Goal: Task Accomplishment & Management: Use online tool/utility

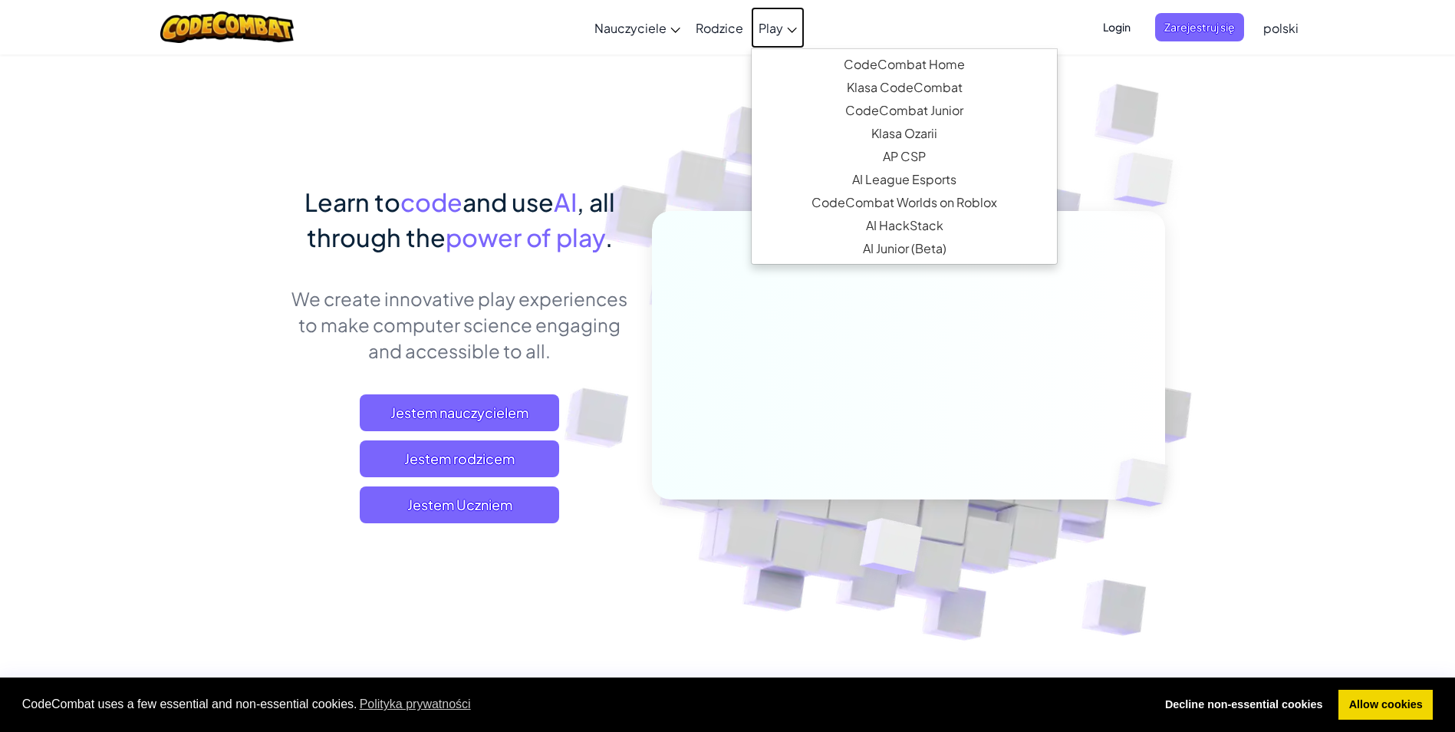
click at [771, 25] on span "Play" at bounding box center [771, 28] width 25 height 16
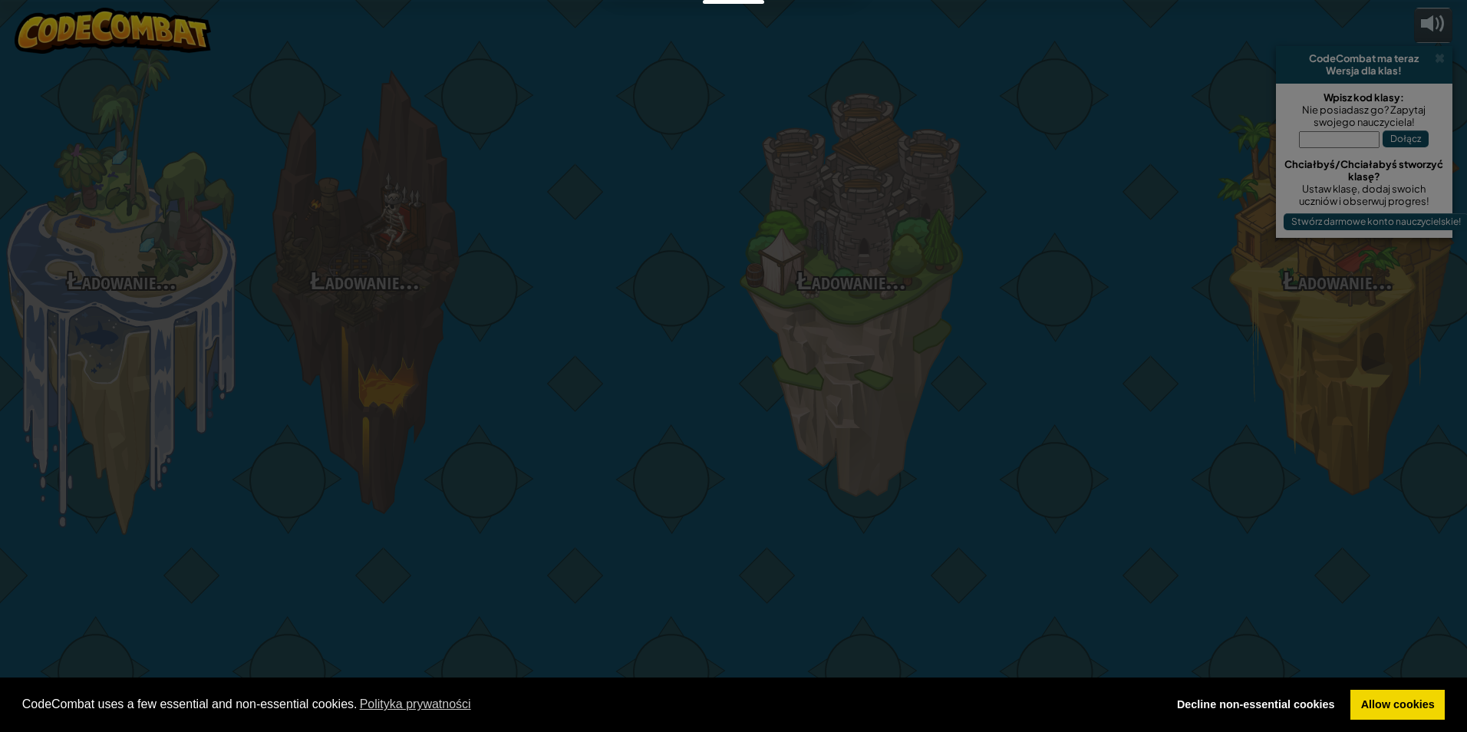
select select "pl"
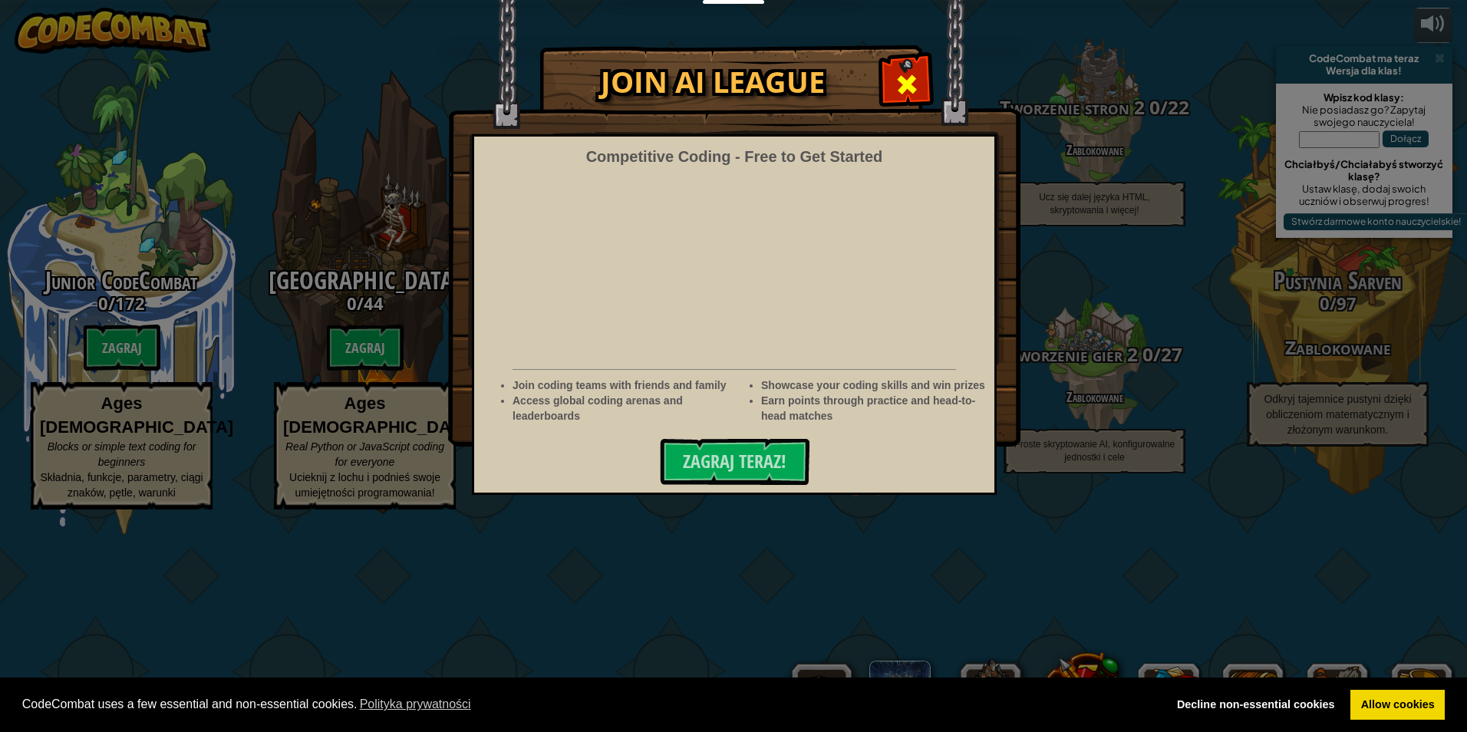
click at [901, 76] on span at bounding box center [907, 84] width 25 height 25
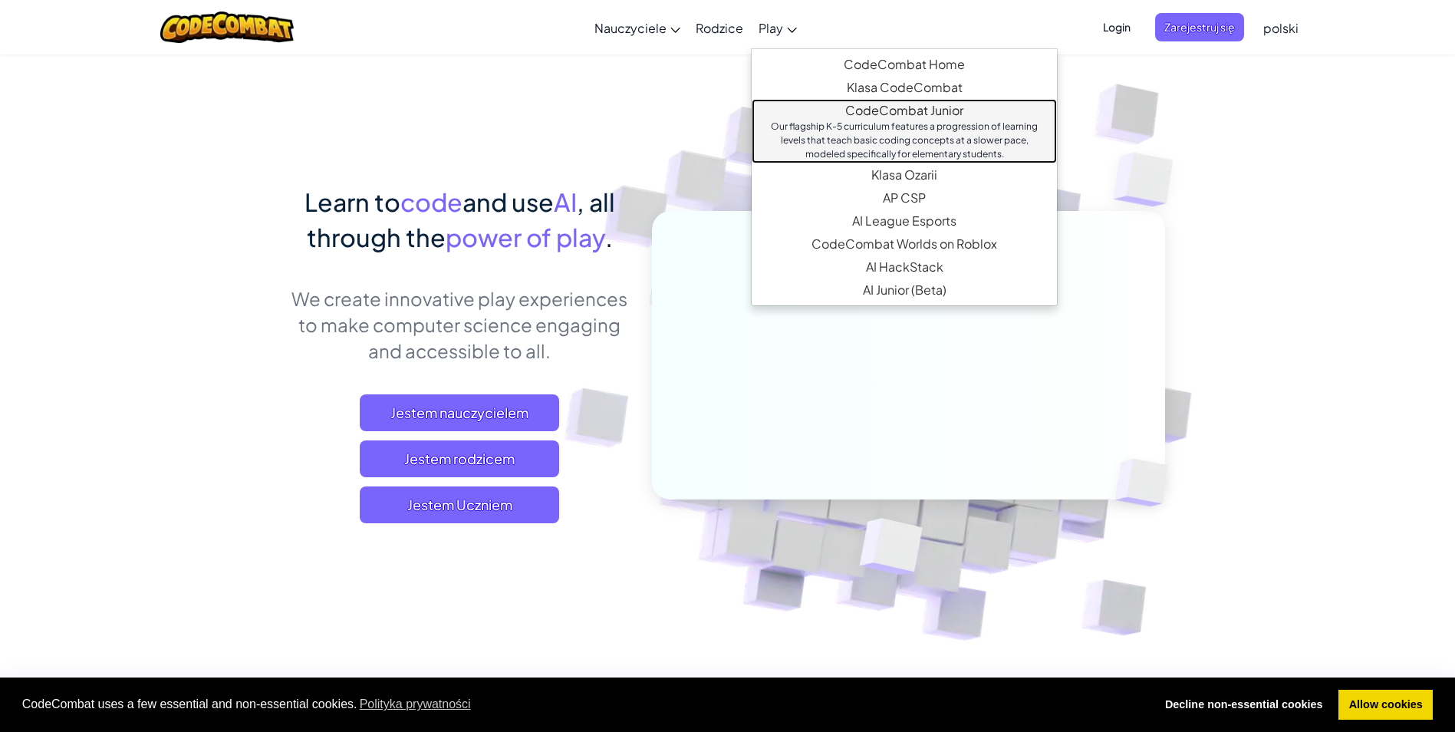
click at [874, 134] on div "Our flagship K-5 curriculum features a progression of learning levels that teac…" at bounding box center [904, 140] width 275 height 41
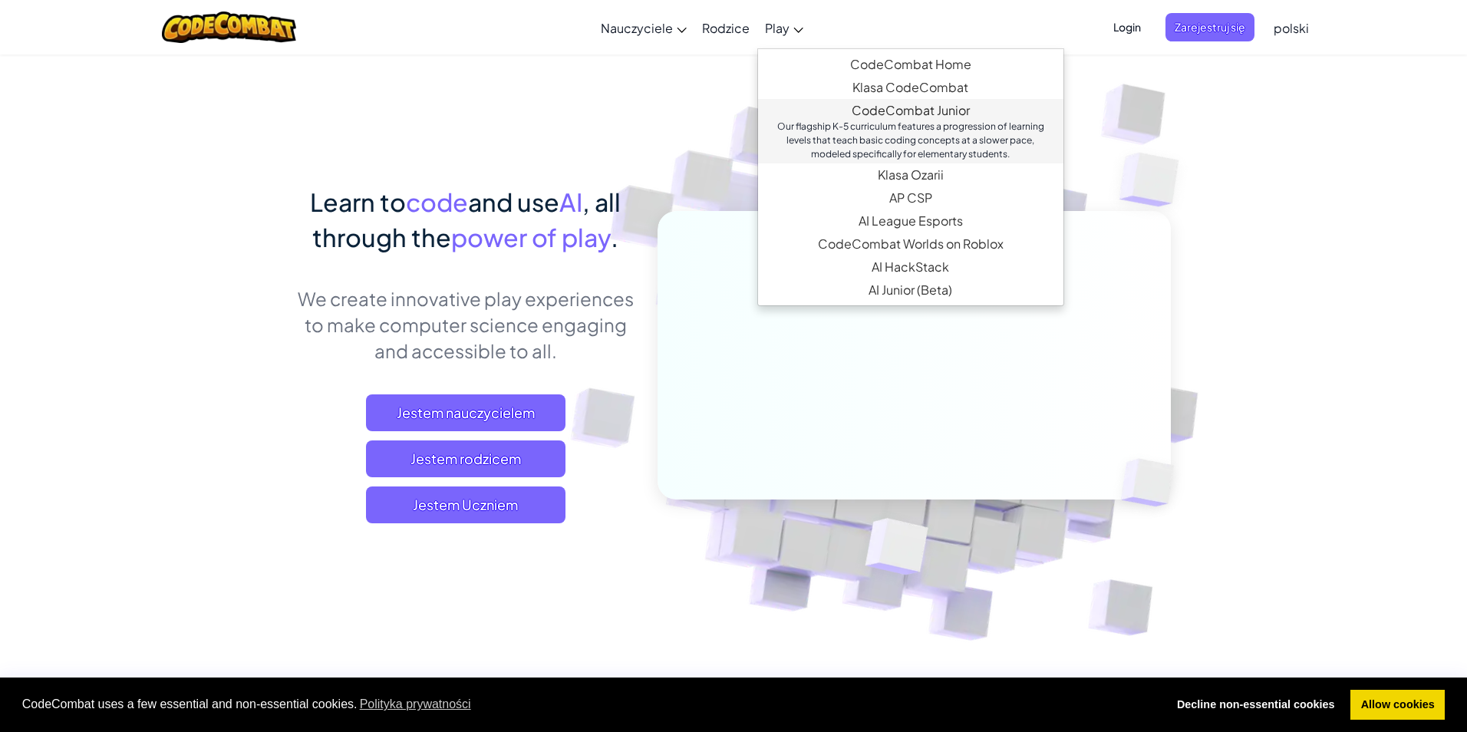
select select "pl"
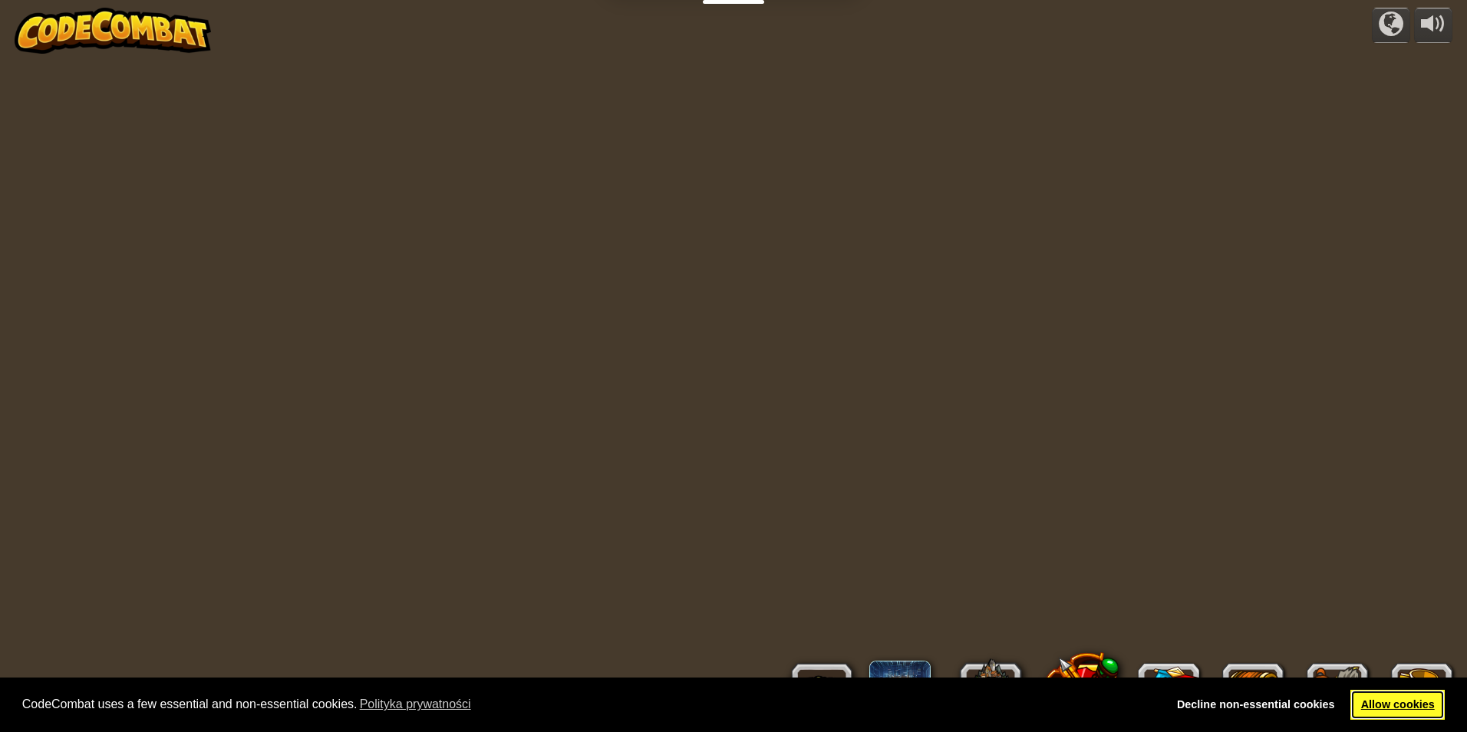
click at [1388, 706] on link "Allow cookies" at bounding box center [1397, 705] width 94 height 31
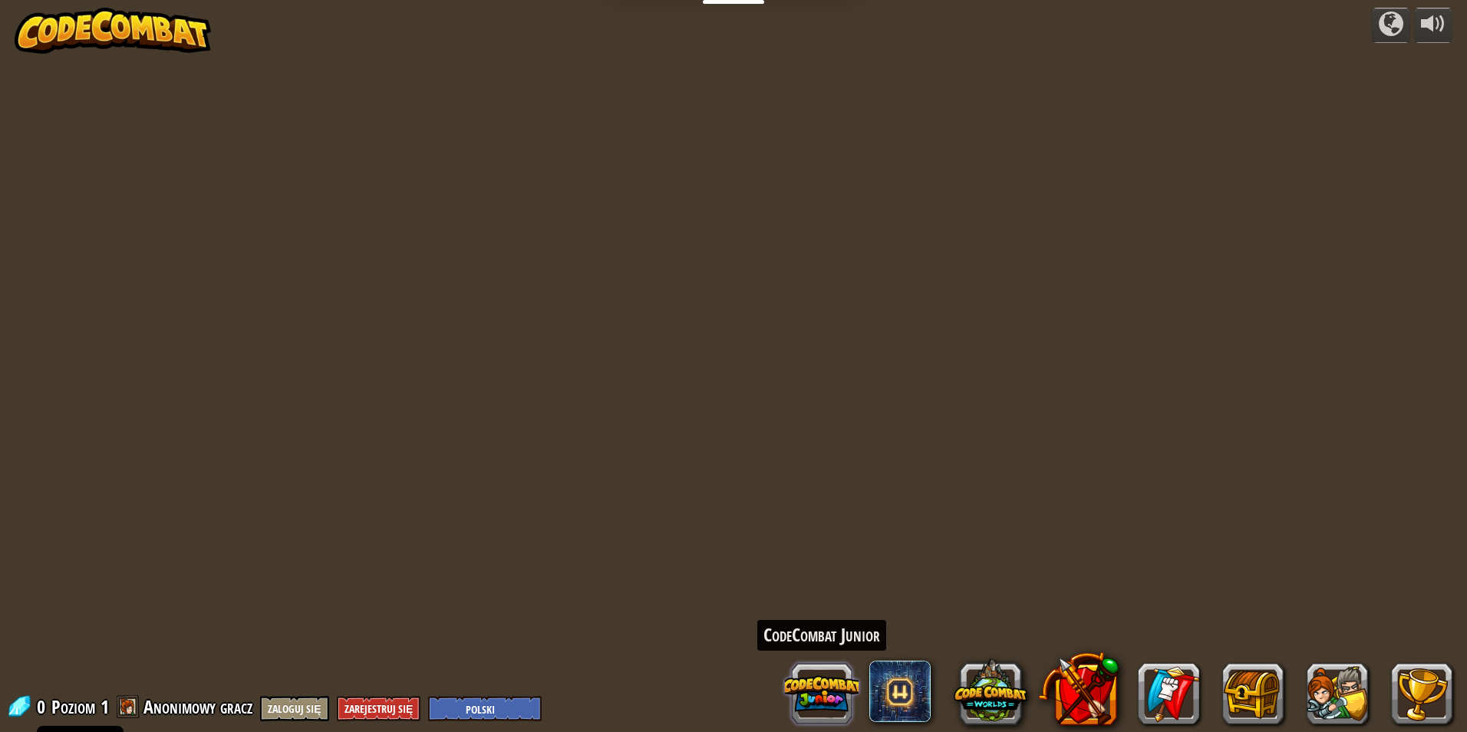
select select "pl"
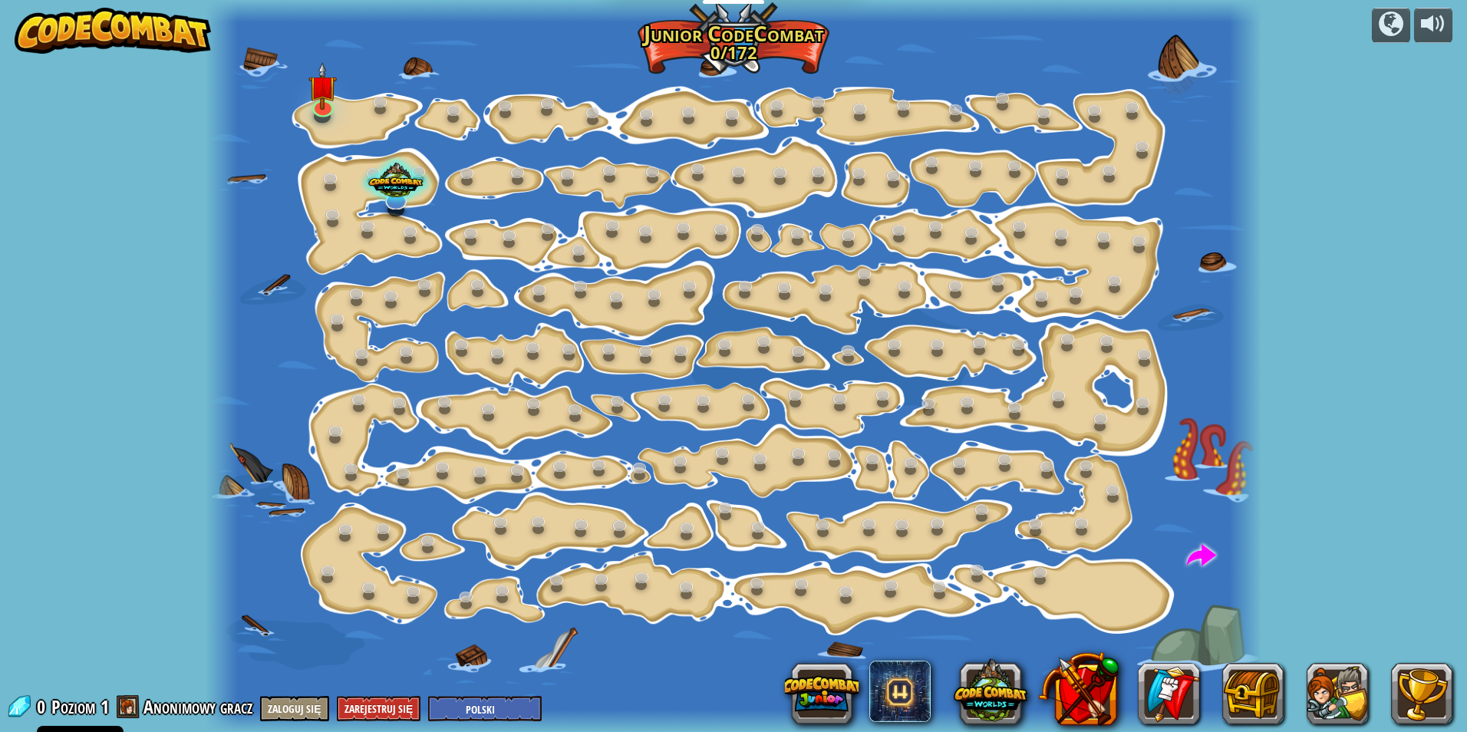
click at [823, 689] on button at bounding box center [822, 694] width 74 height 74
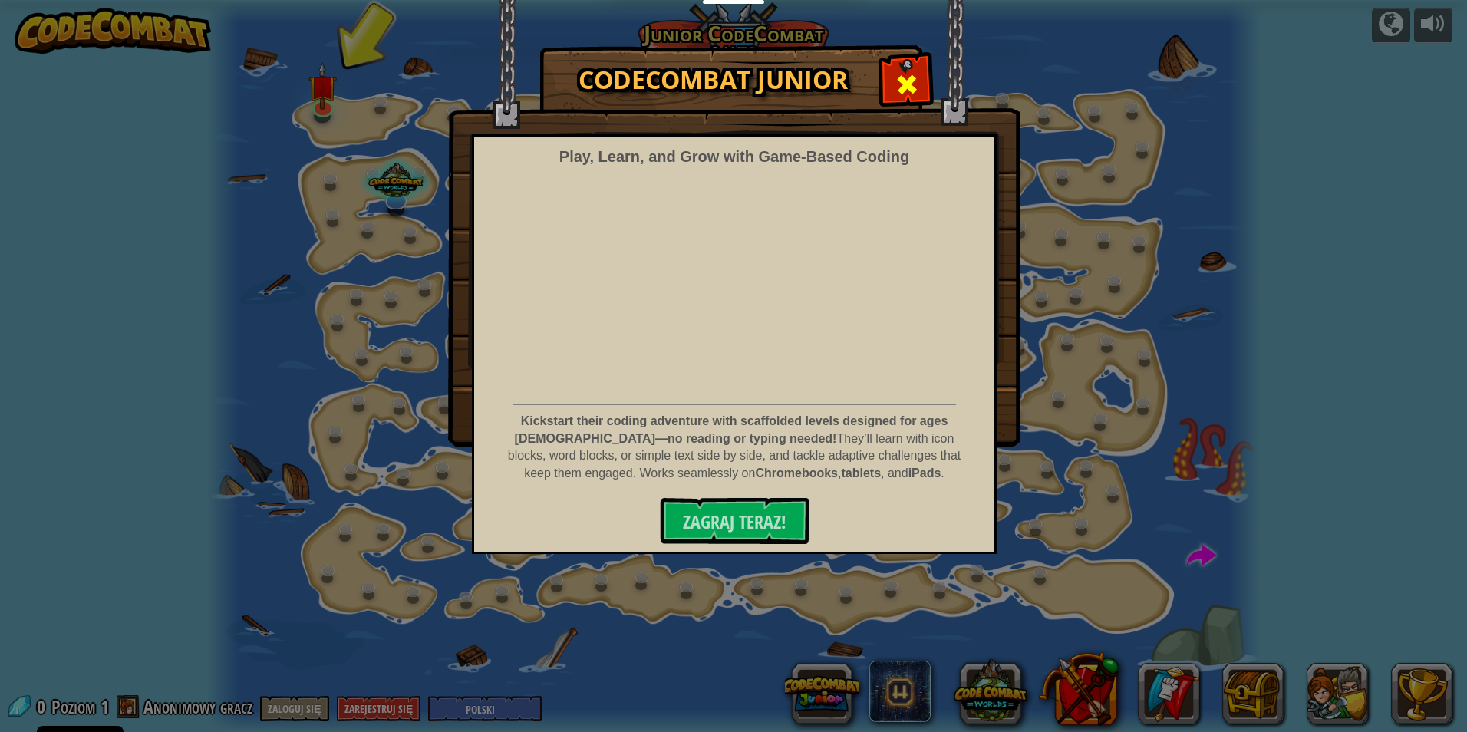
click at [910, 72] on span at bounding box center [907, 84] width 25 height 25
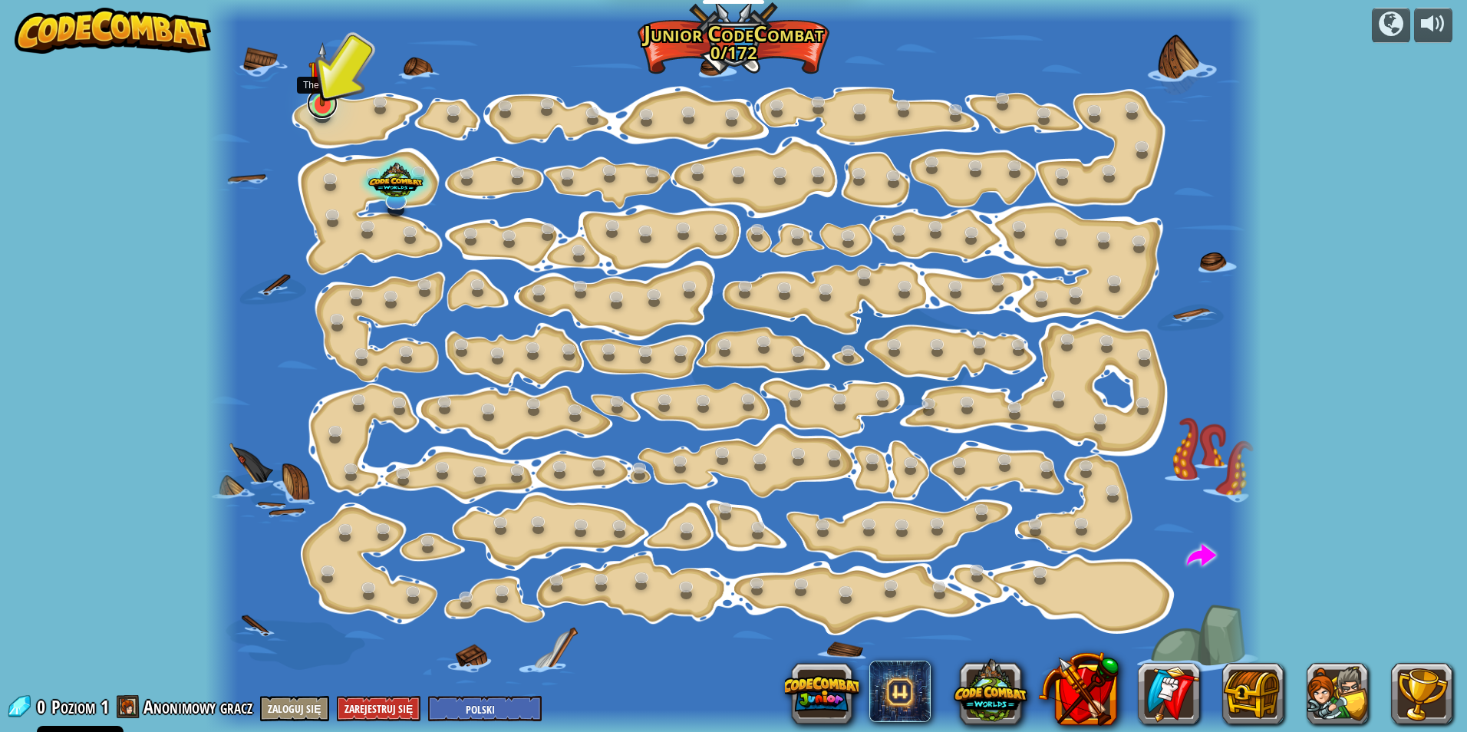
click at [325, 110] on link at bounding box center [322, 103] width 31 height 31
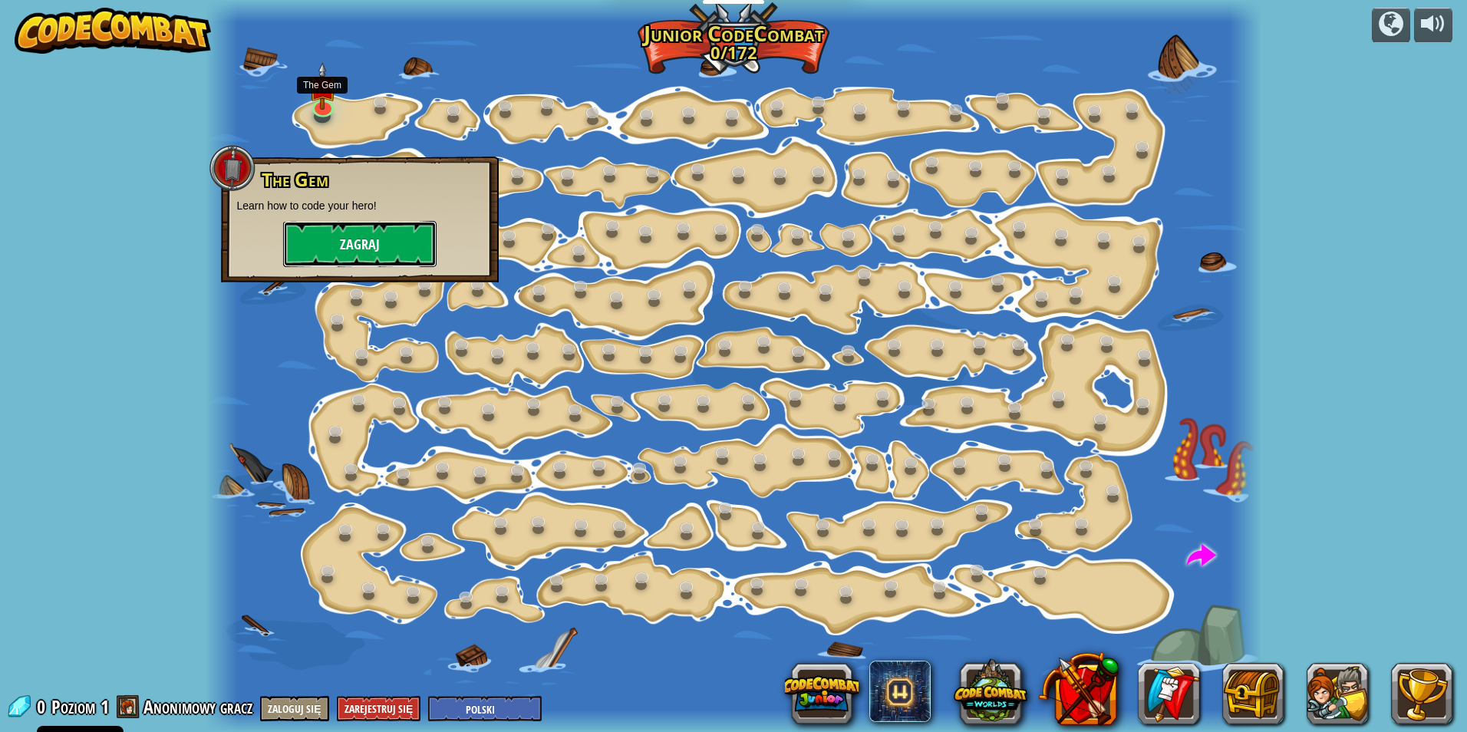
click at [386, 242] on button "Zagraj" at bounding box center [359, 244] width 153 height 46
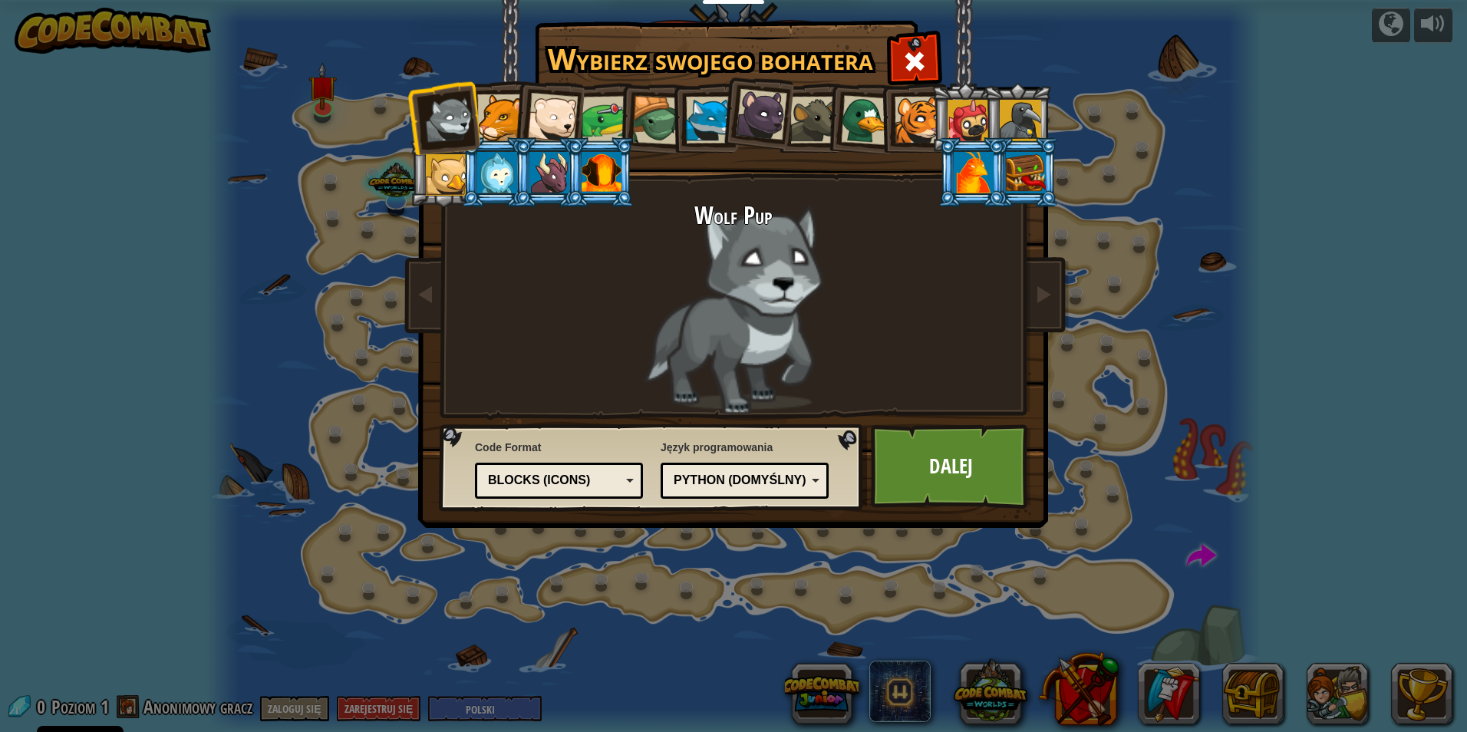
drag, startPoint x: 639, startPoint y: 114, endPoint x: 648, endPoint y: 111, distance: 8.7
click at [648, 111] on div at bounding box center [656, 120] width 49 height 49
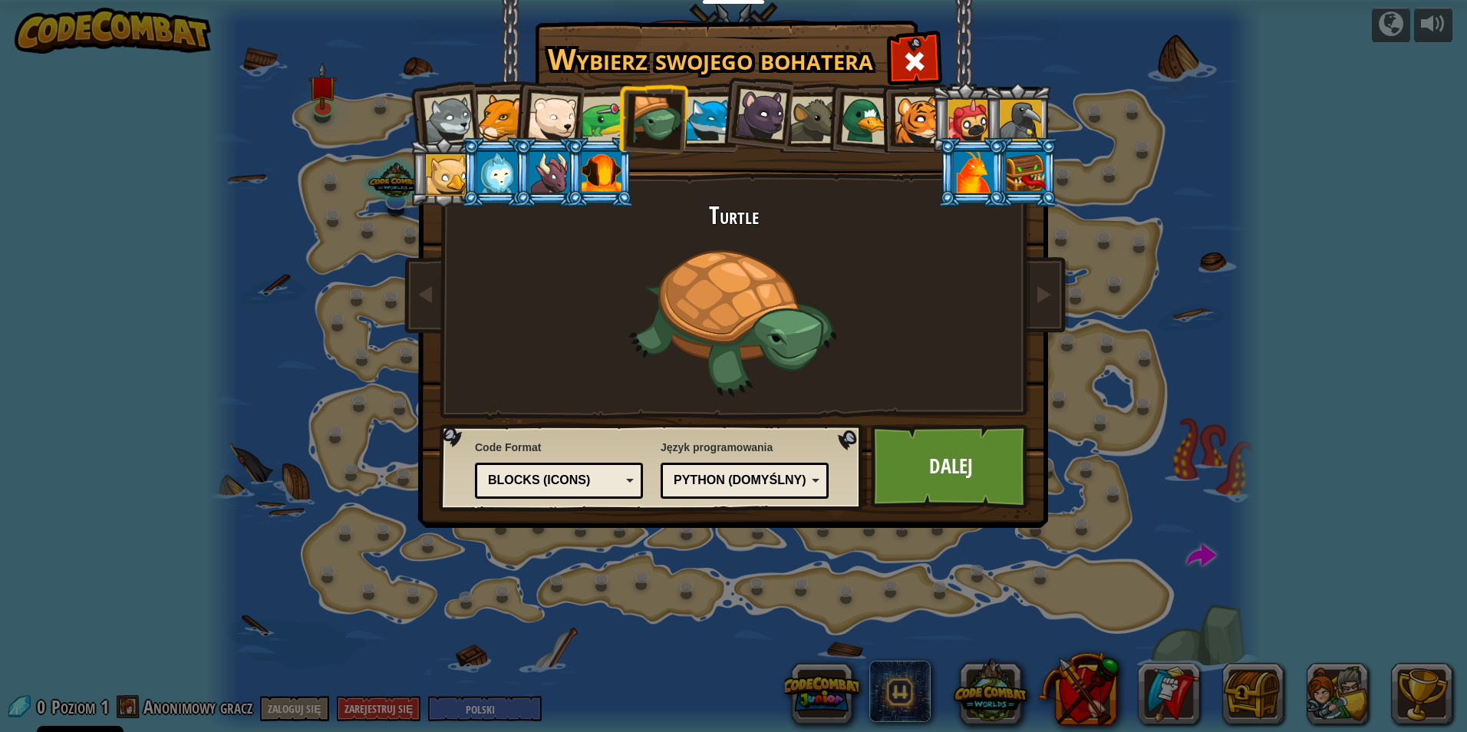
click at [524, 127] on li at bounding box center [547, 114] width 75 height 75
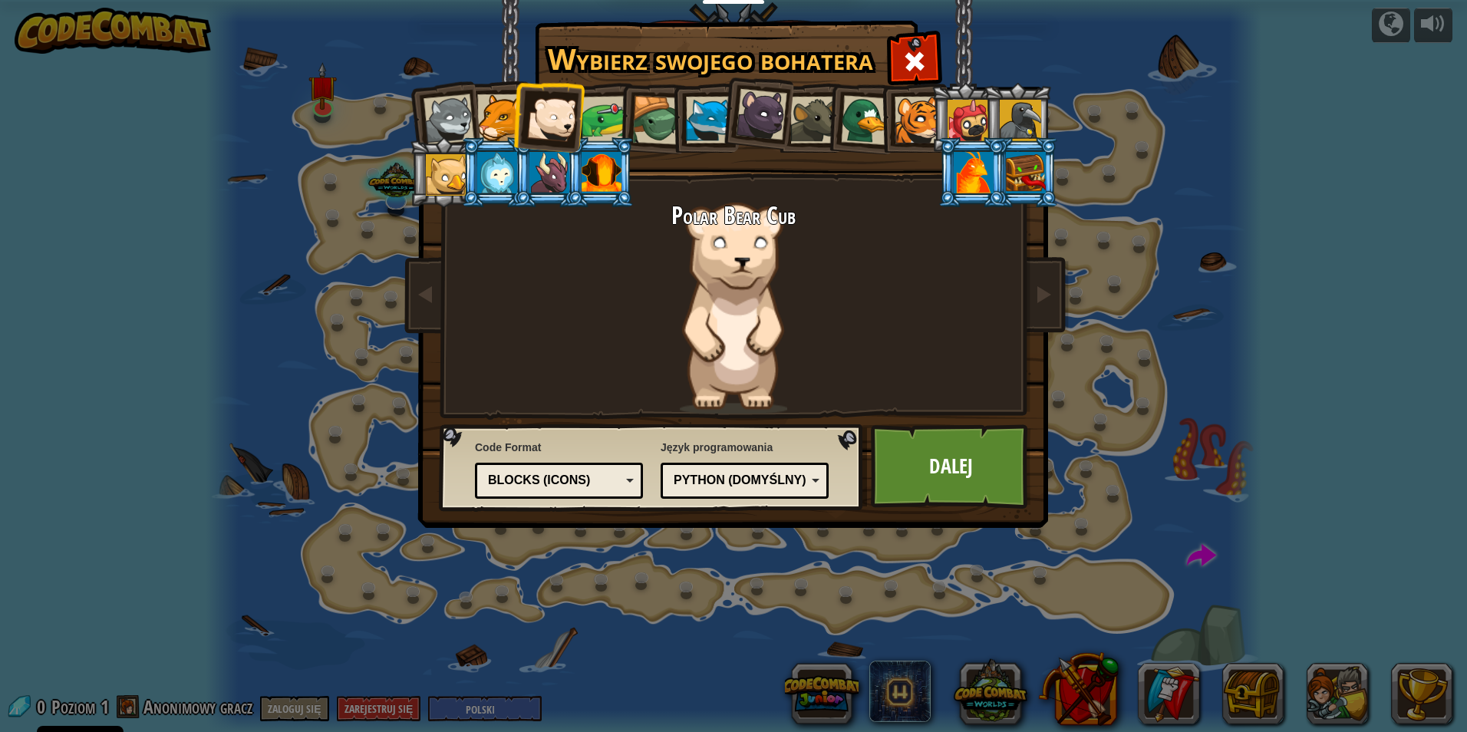
click at [514, 129] on li at bounding box center [547, 114] width 75 height 75
click at [486, 110] on div at bounding box center [500, 117] width 47 height 47
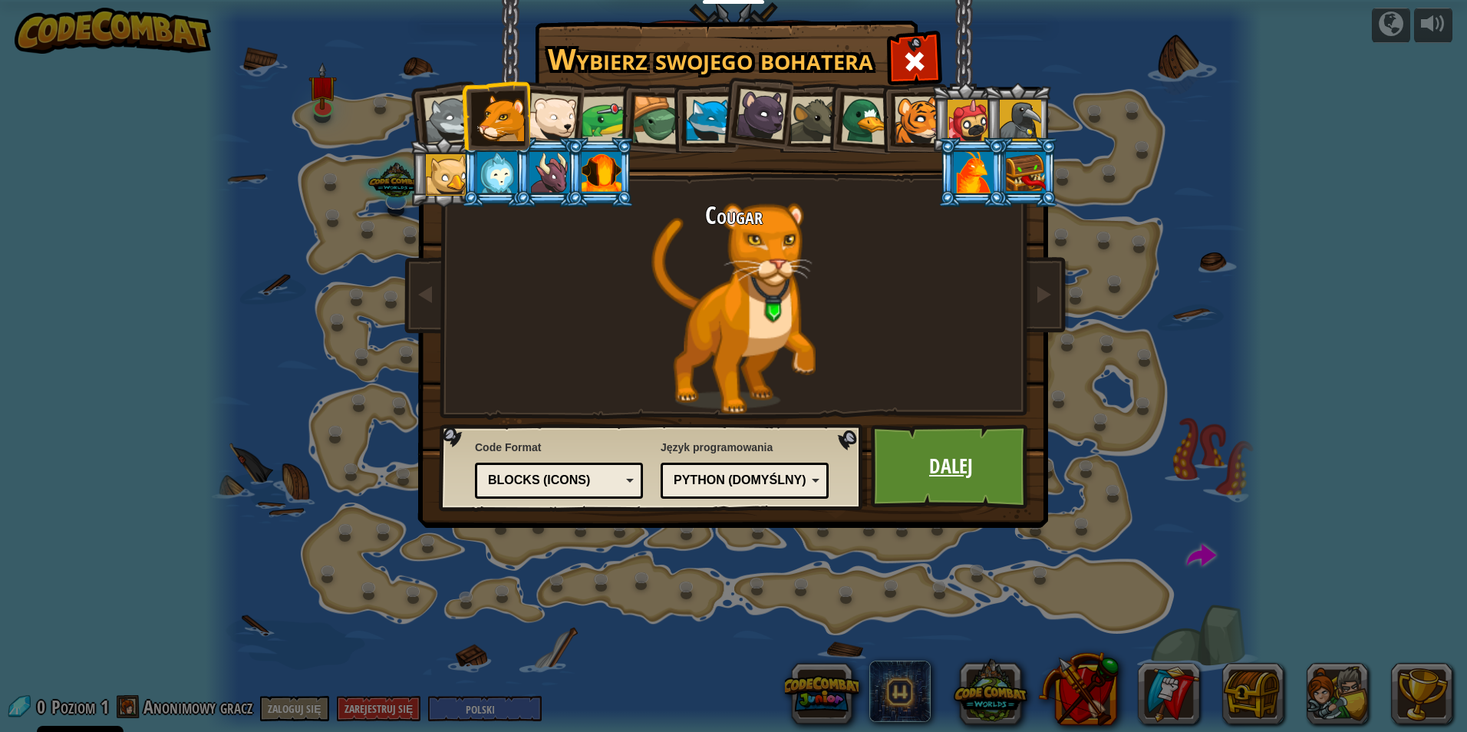
click at [975, 456] on link "Dalej" at bounding box center [951, 466] width 160 height 84
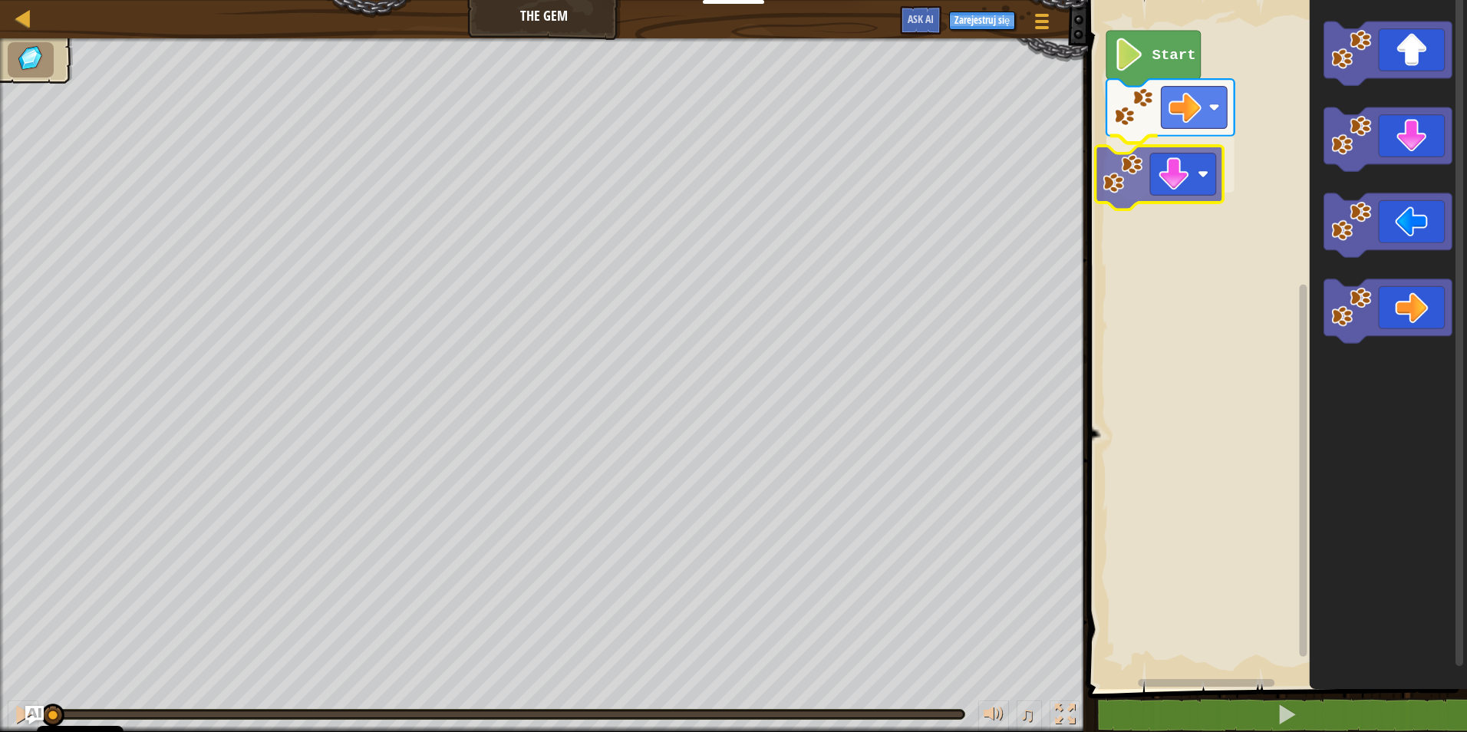
click at [1201, 186] on div "Start" at bounding box center [1275, 340] width 384 height 697
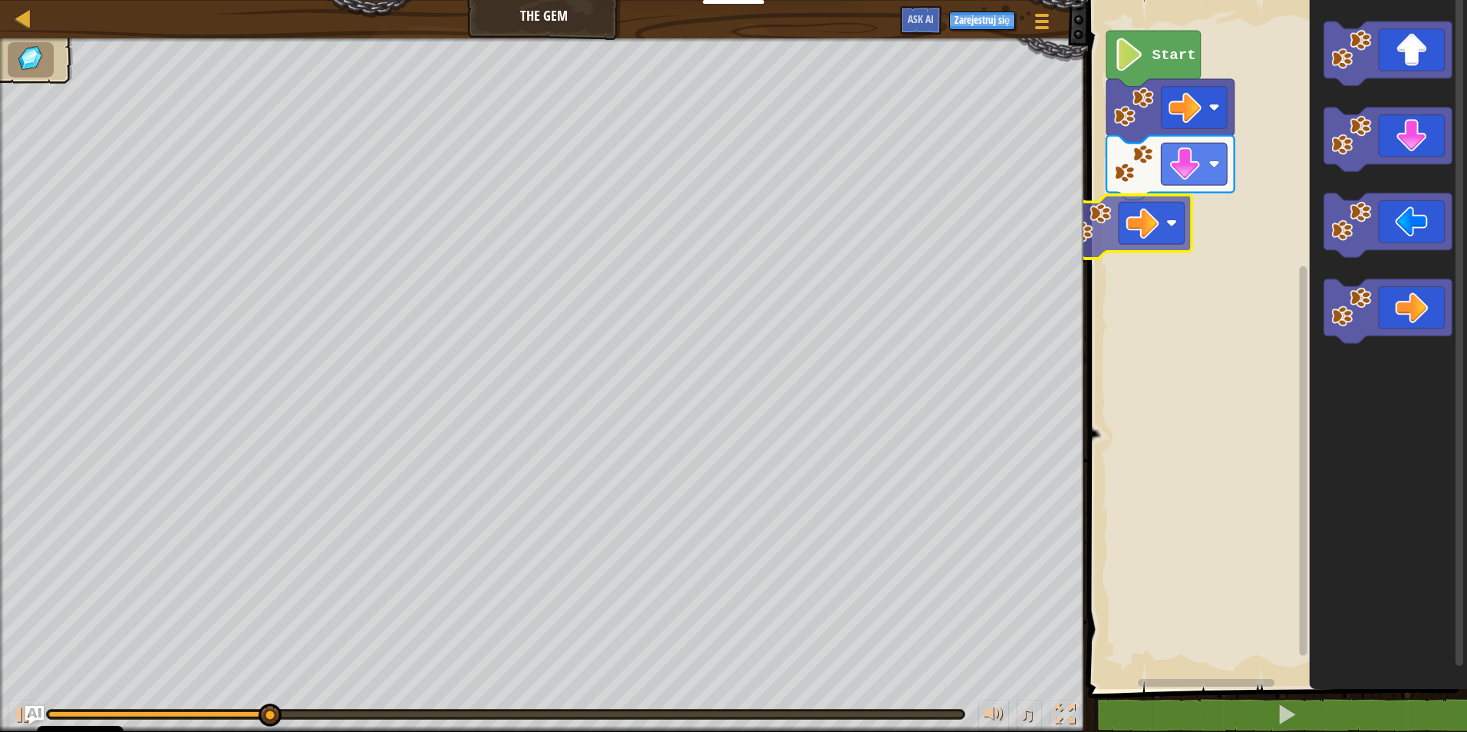
click at [1181, 237] on div "Start" at bounding box center [1275, 340] width 384 height 697
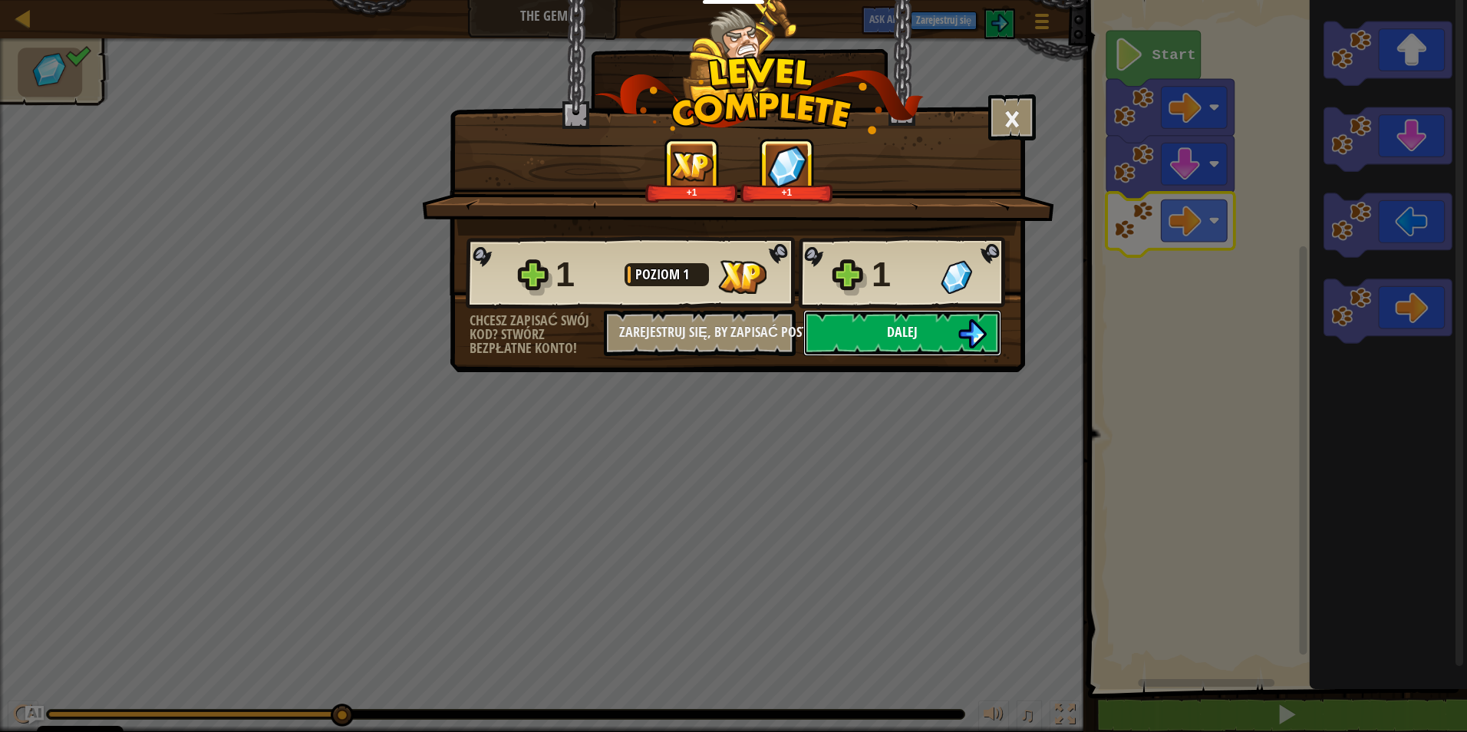
click at [892, 325] on span "Dalej" at bounding box center [902, 331] width 31 height 19
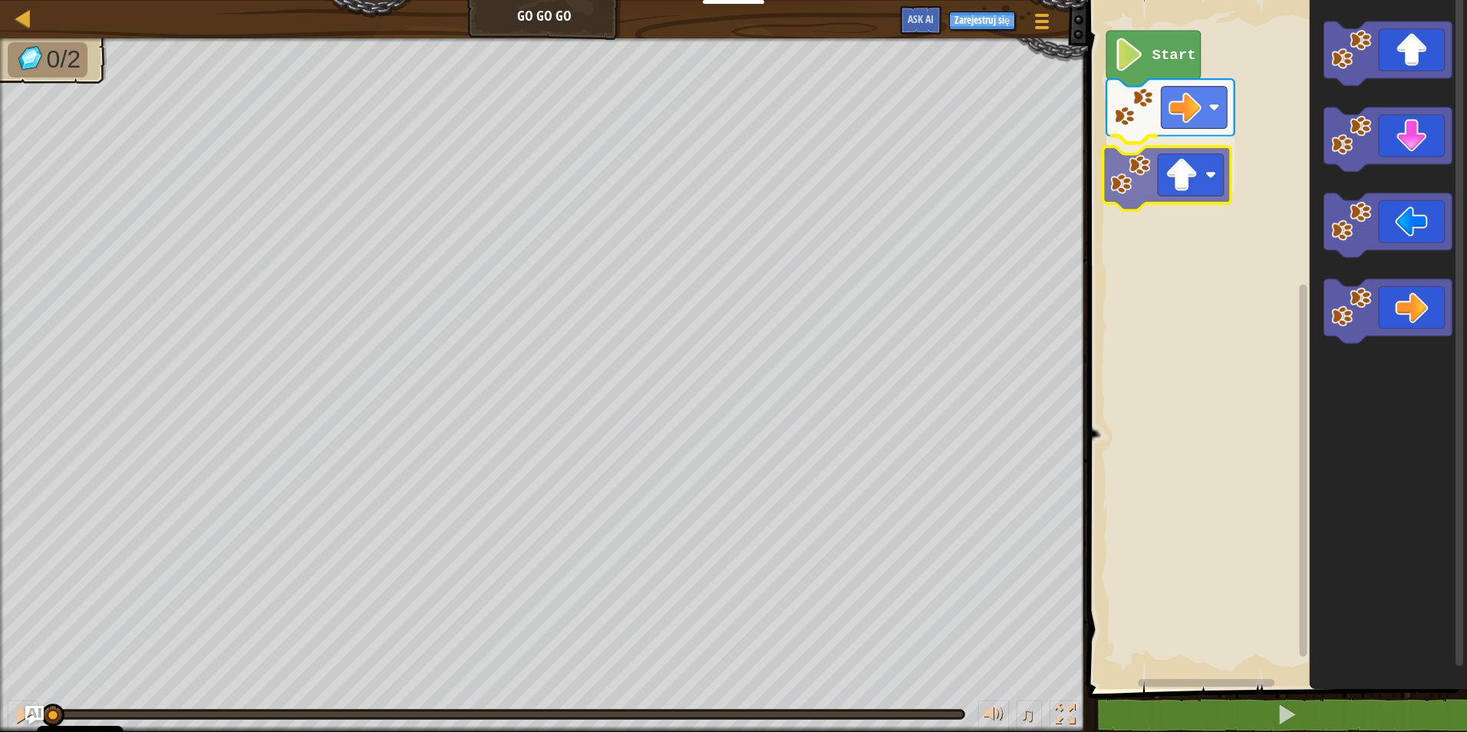
click at [1142, 170] on div "Start" at bounding box center [1275, 340] width 384 height 697
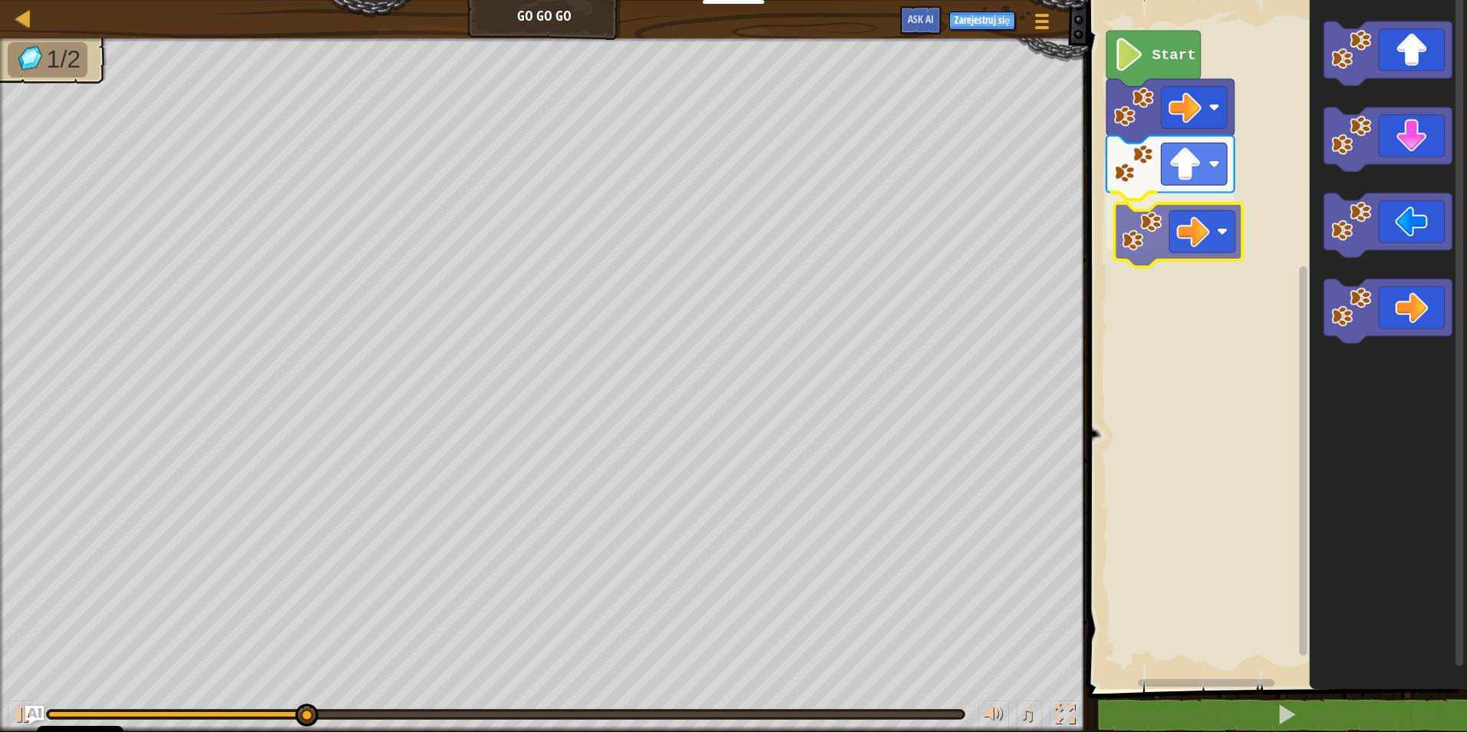
click at [1185, 221] on div "Start" at bounding box center [1275, 340] width 384 height 697
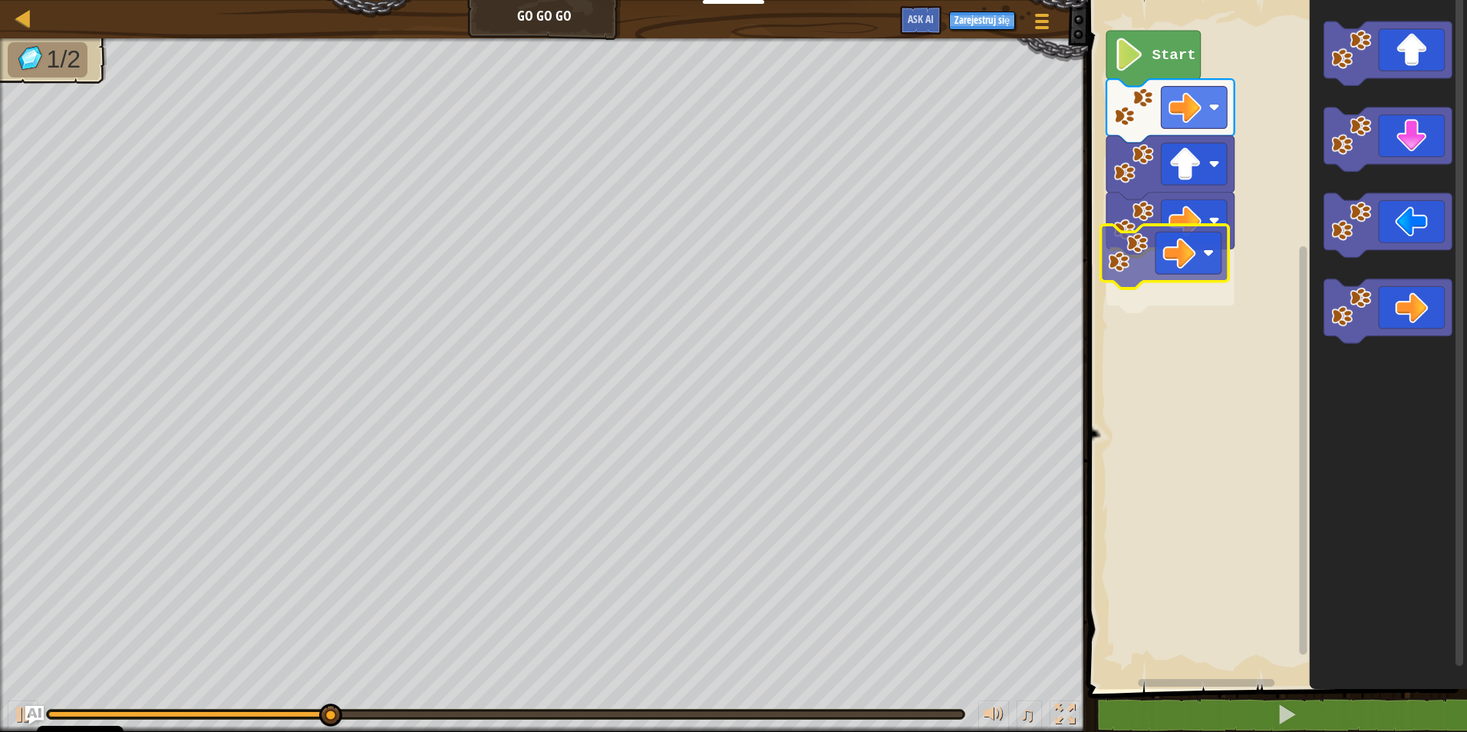
click at [1184, 265] on div "Start" at bounding box center [1275, 340] width 384 height 697
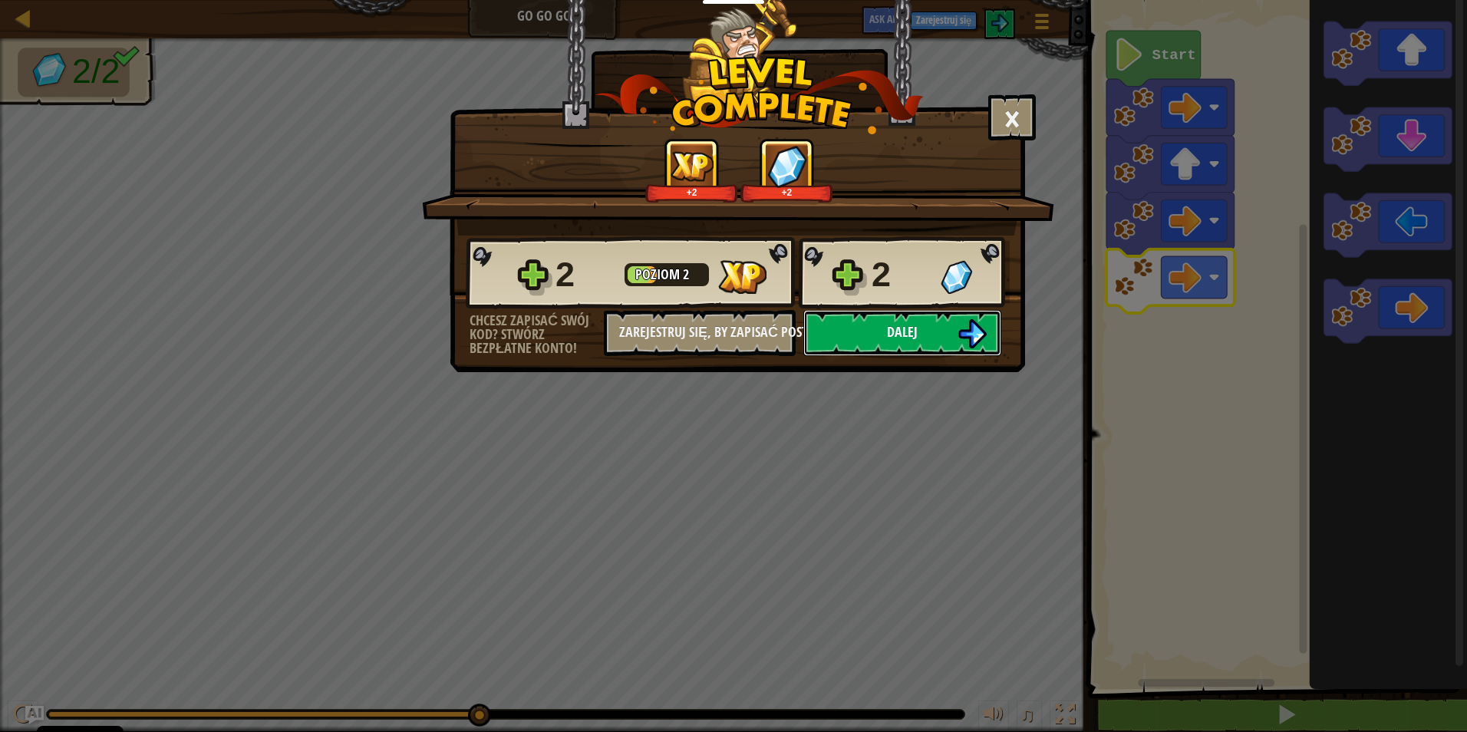
click at [872, 325] on button "Dalej" at bounding box center [902, 333] width 198 height 46
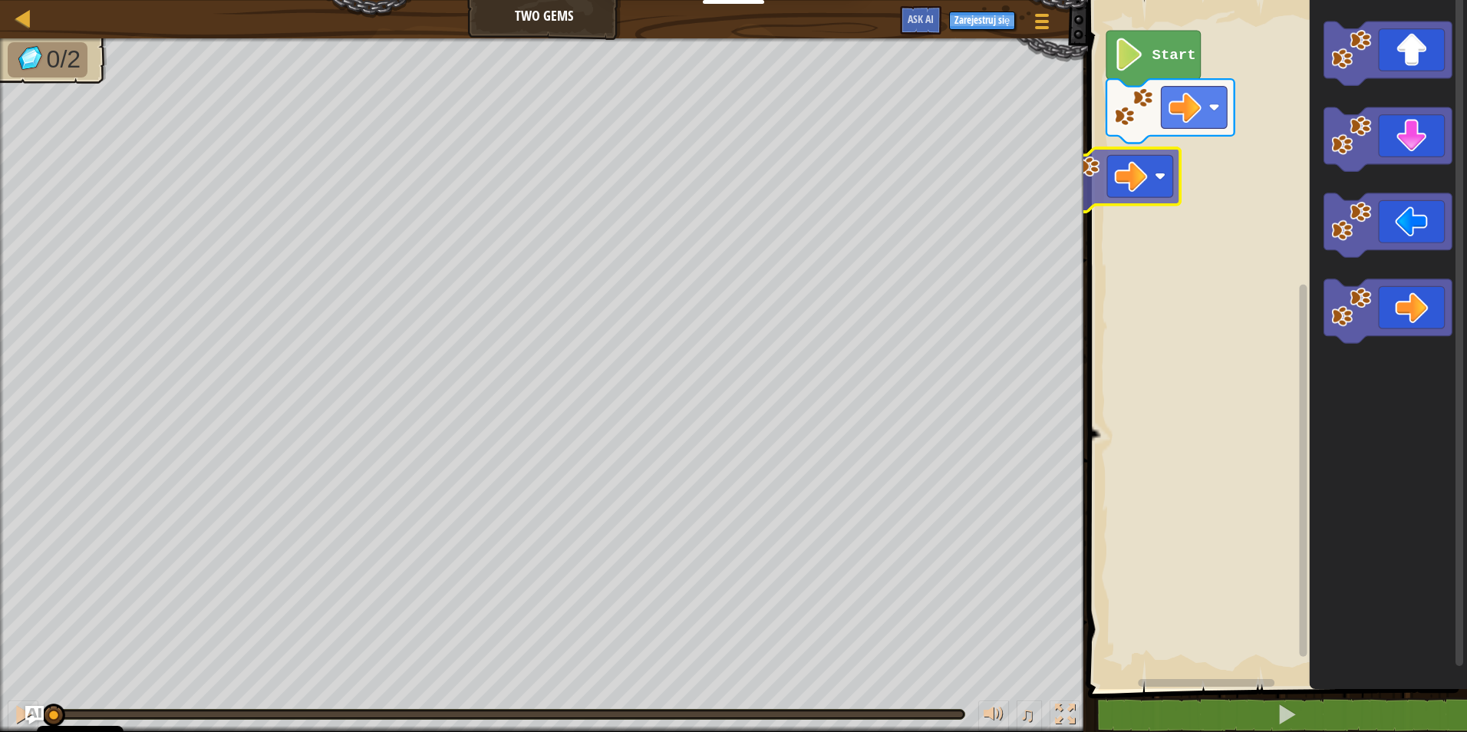
click at [1185, 199] on div "Start" at bounding box center [1275, 340] width 384 height 697
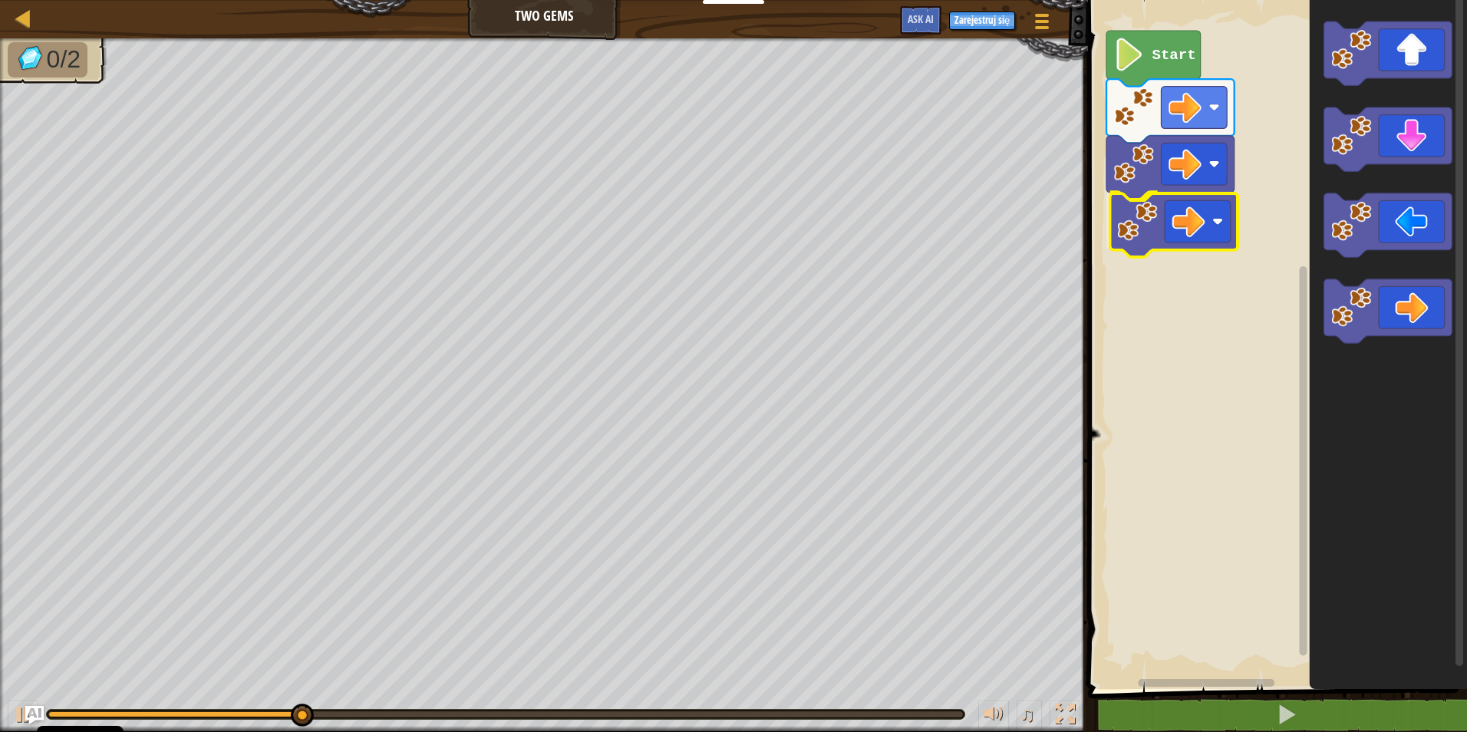
click at [1206, 239] on div "Start" at bounding box center [1275, 340] width 384 height 697
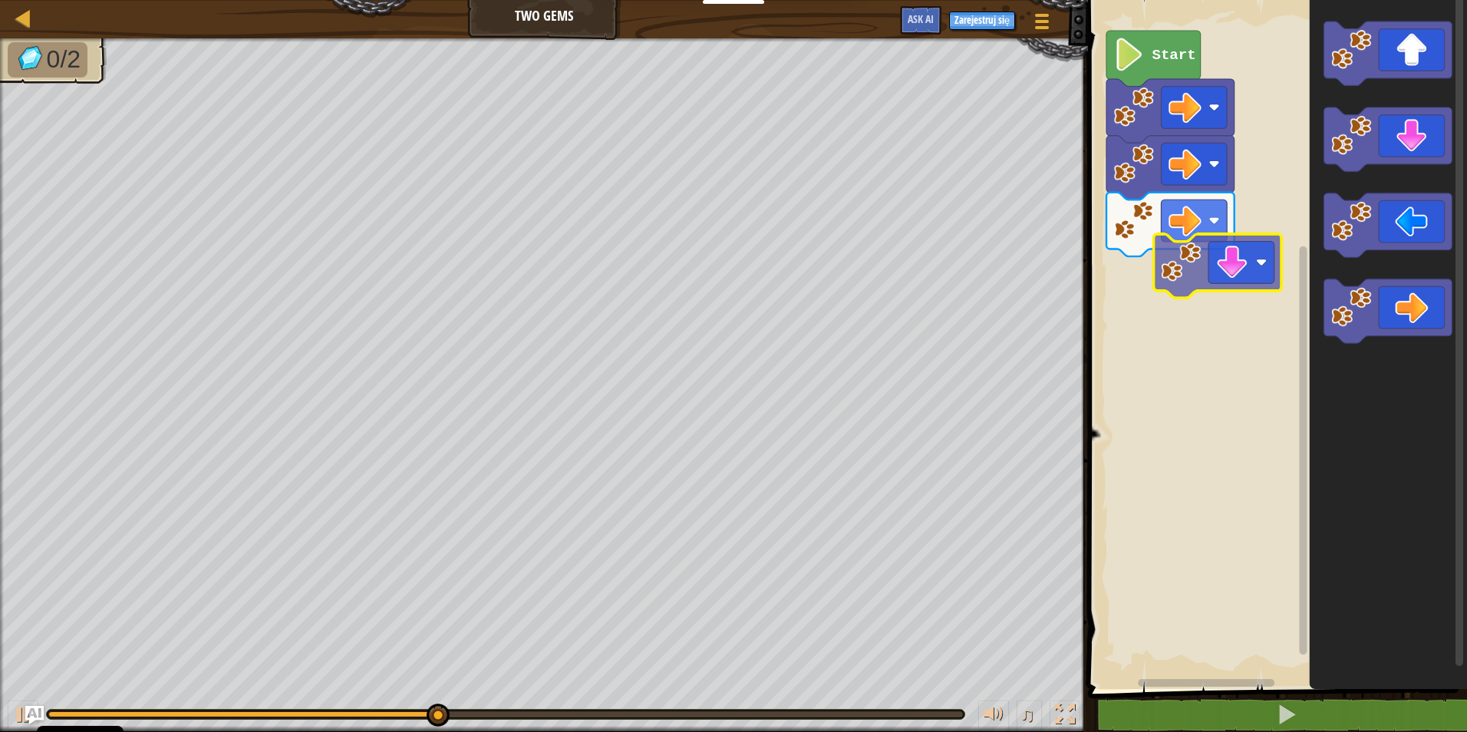
click at [1187, 290] on div "Start" at bounding box center [1275, 340] width 384 height 697
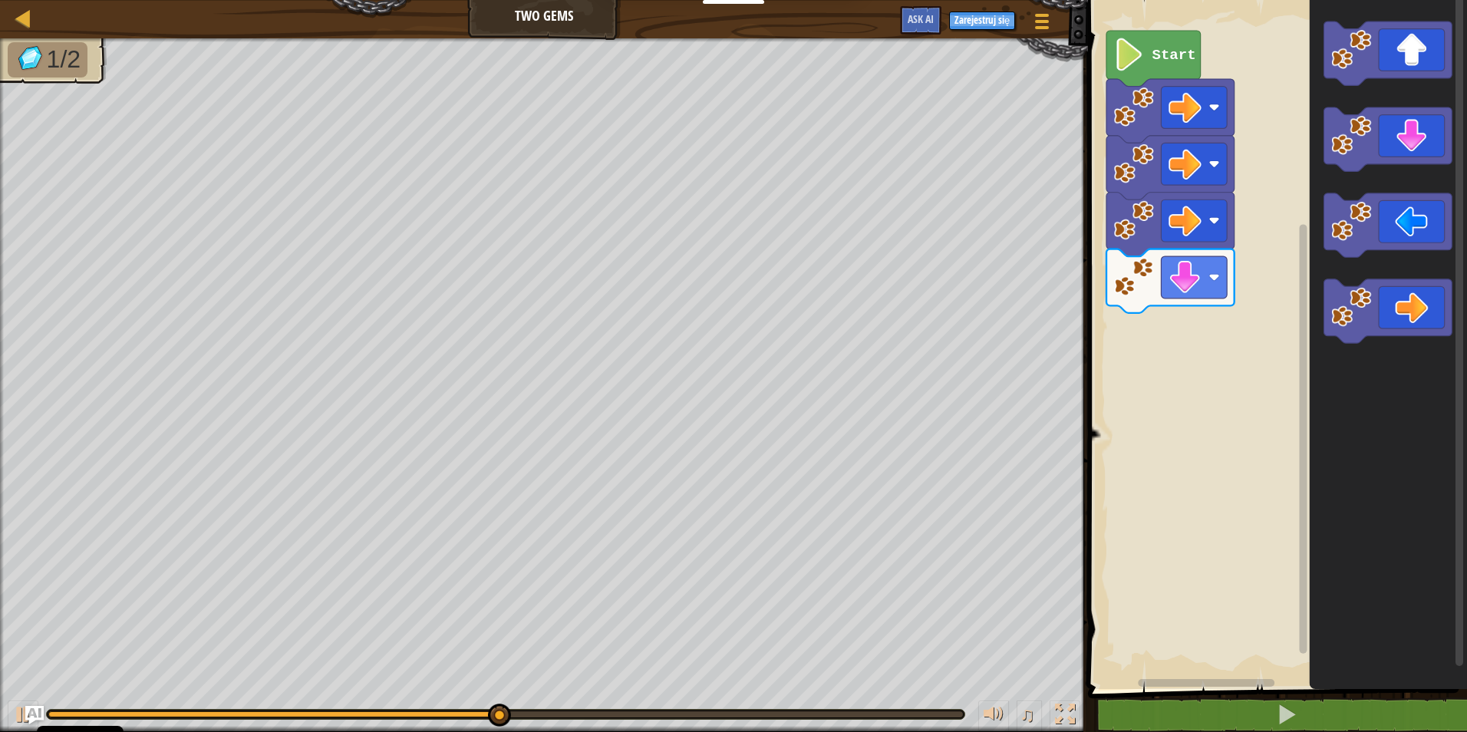
click at [1281, 298] on div "Start" at bounding box center [1275, 340] width 384 height 697
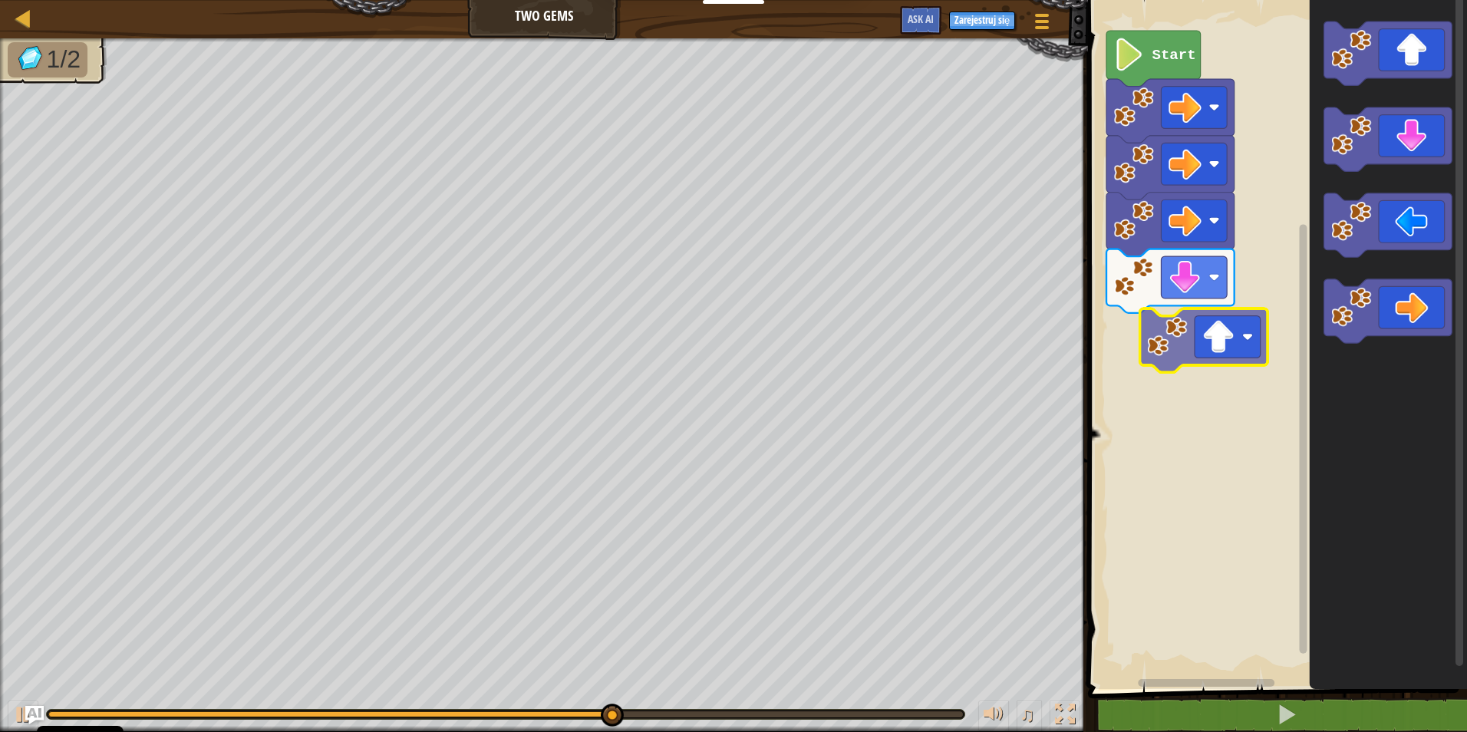
click at [1170, 354] on div "Start" at bounding box center [1275, 340] width 384 height 697
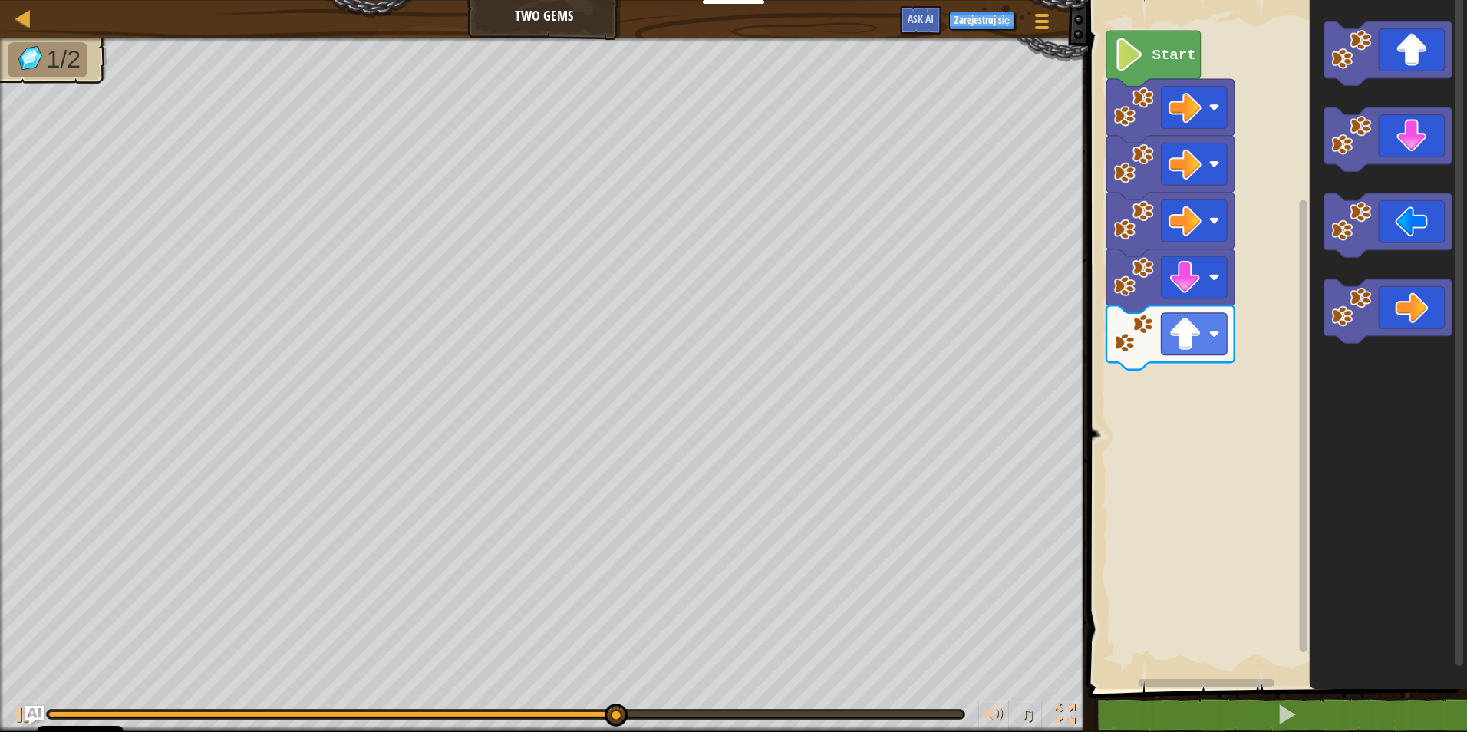
click at [1268, 258] on div "Start" at bounding box center [1275, 340] width 384 height 697
click at [1284, 232] on div "Start" at bounding box center [1275, 340] width 384 height 697
click at [1280, 190] on div "Start" at bounding box center [1275, 340] width 384 height 697
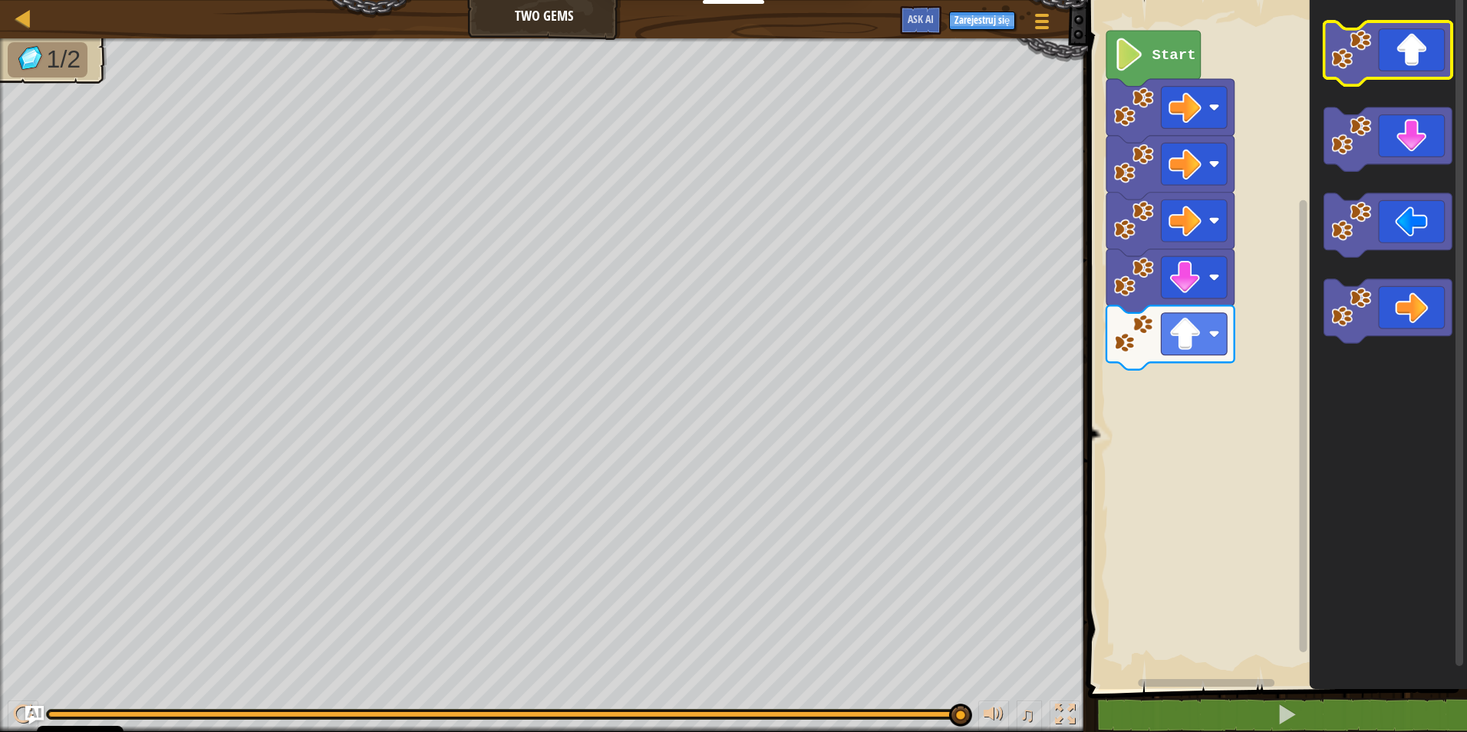
click at [1361, 89] on icon "Obszar roboczy Blockly" at bounding box center [1388, 340] width 157 height 697
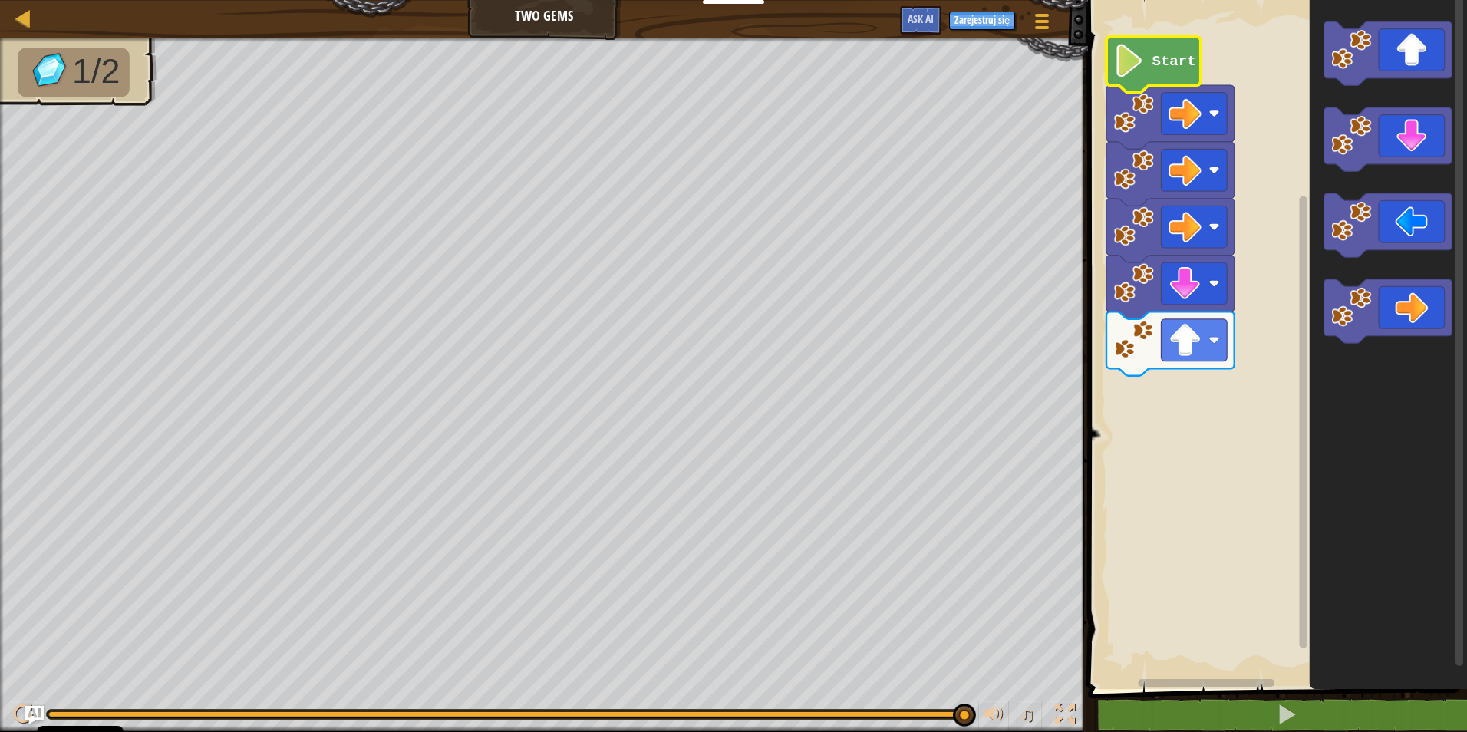
click at [1160, 64] on text "Start" at bounding box center [1174, 61] width 44 height 17
click at [1158, 71] on icon "Obszar roboczy Blockly" at bounding box center [1153, 65] width 94 height 56
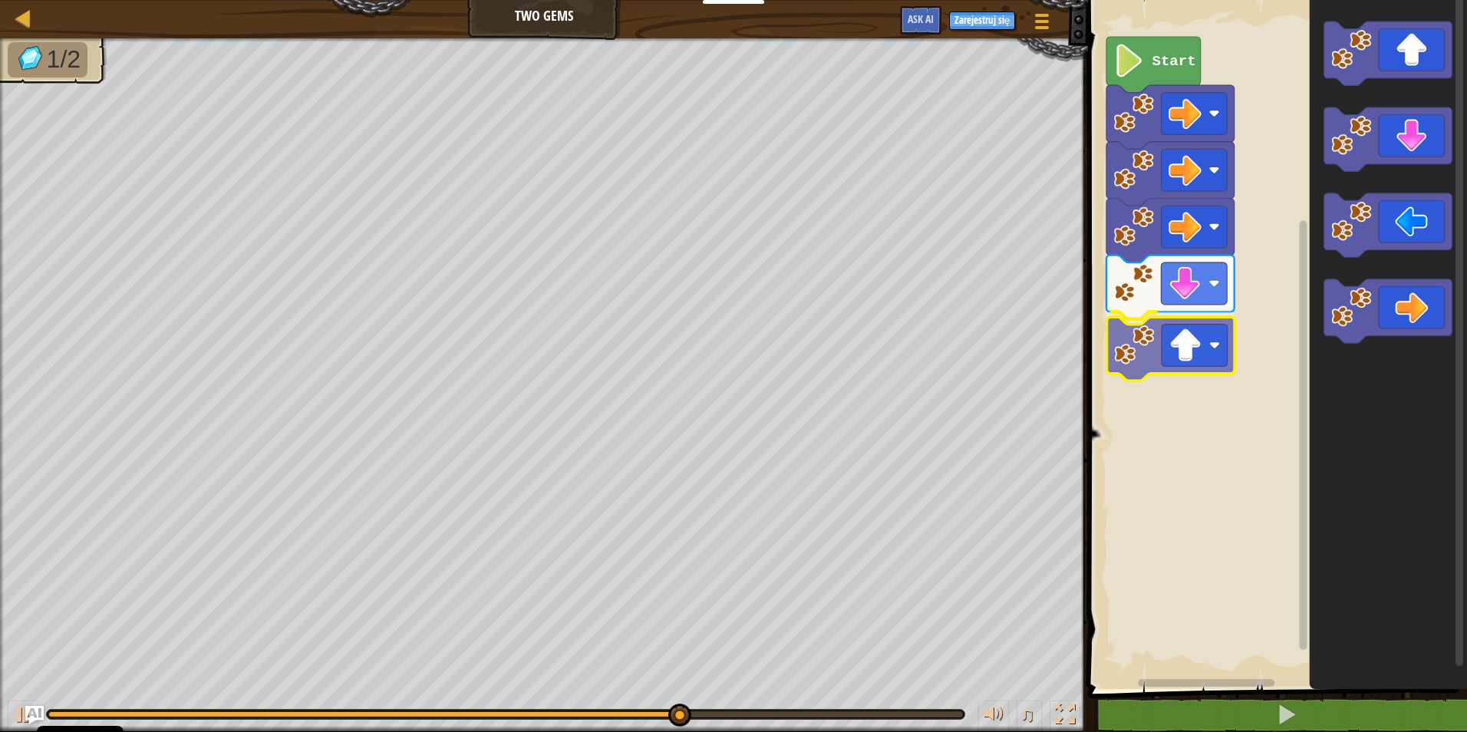
click at [1191, 350] on div "Start" at bounding box center [1275, 340] width 384 height 697
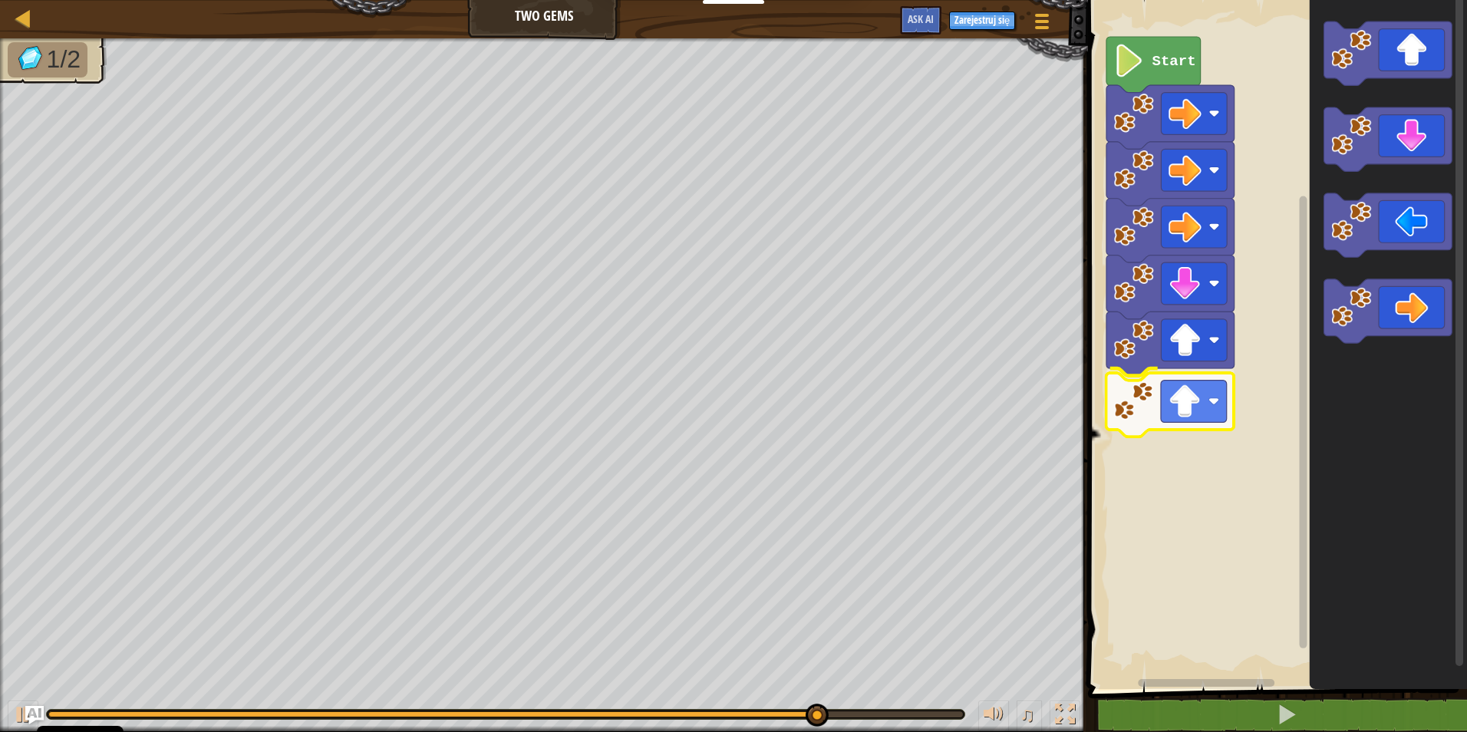
click at [1164, 395] on div "Start" at bounding box center [1275, 340] width 384 height 697
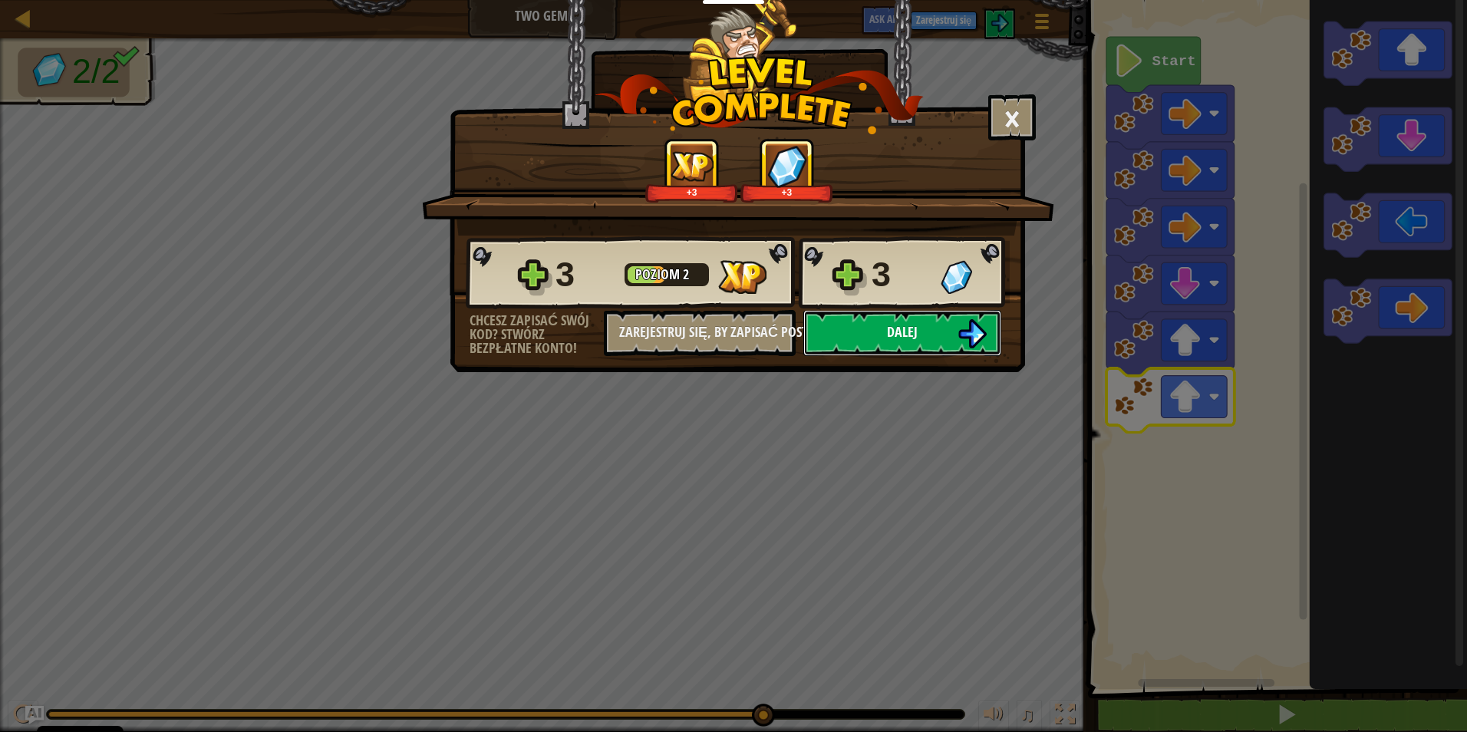
click at [930, 333] on button "Dalej" at bounding box center [902, 333] width 198 height 46
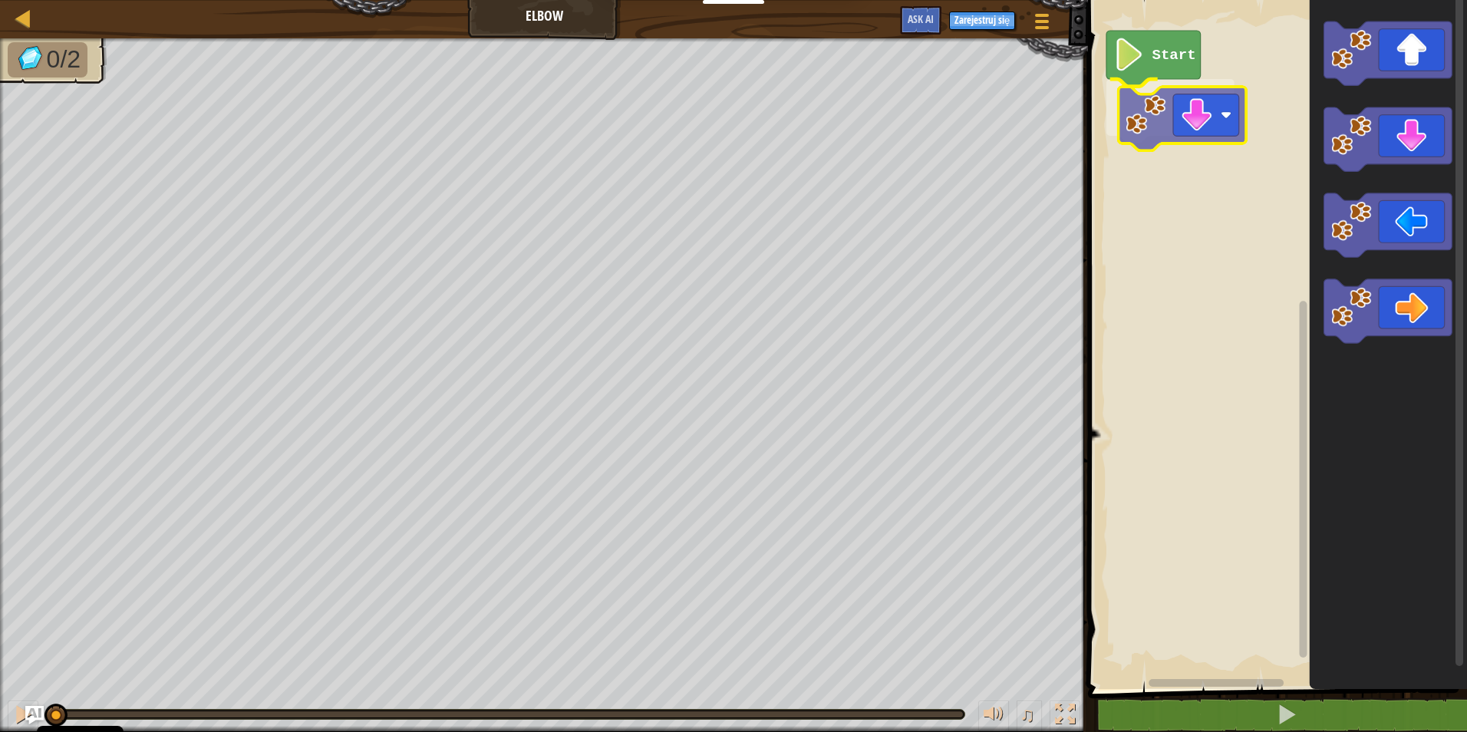
click at [1172, 122] on div "Start" at bounding box center [1275, 340] width 384 height 697
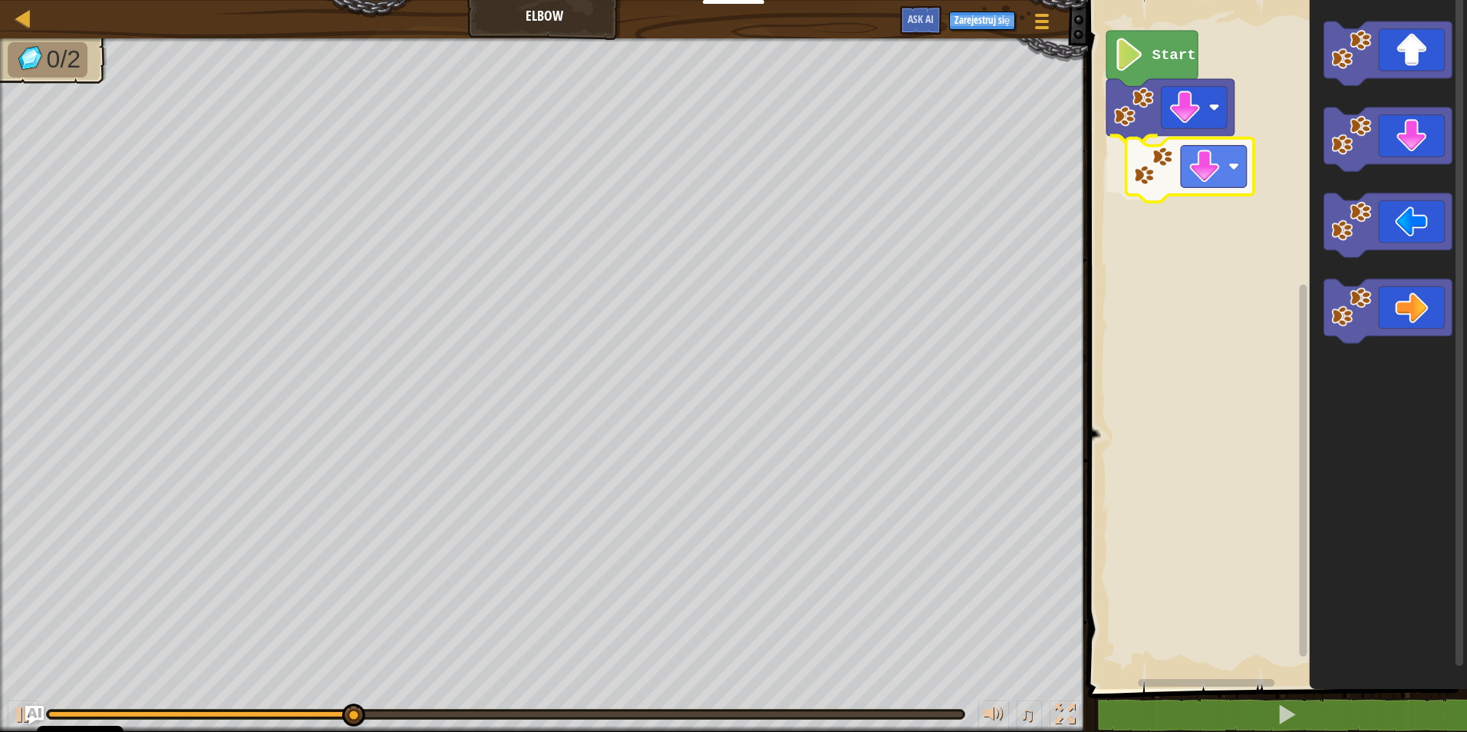
click at [1180, 170] on div "Start" at bounding box center [1275, 340] width 384 height 697
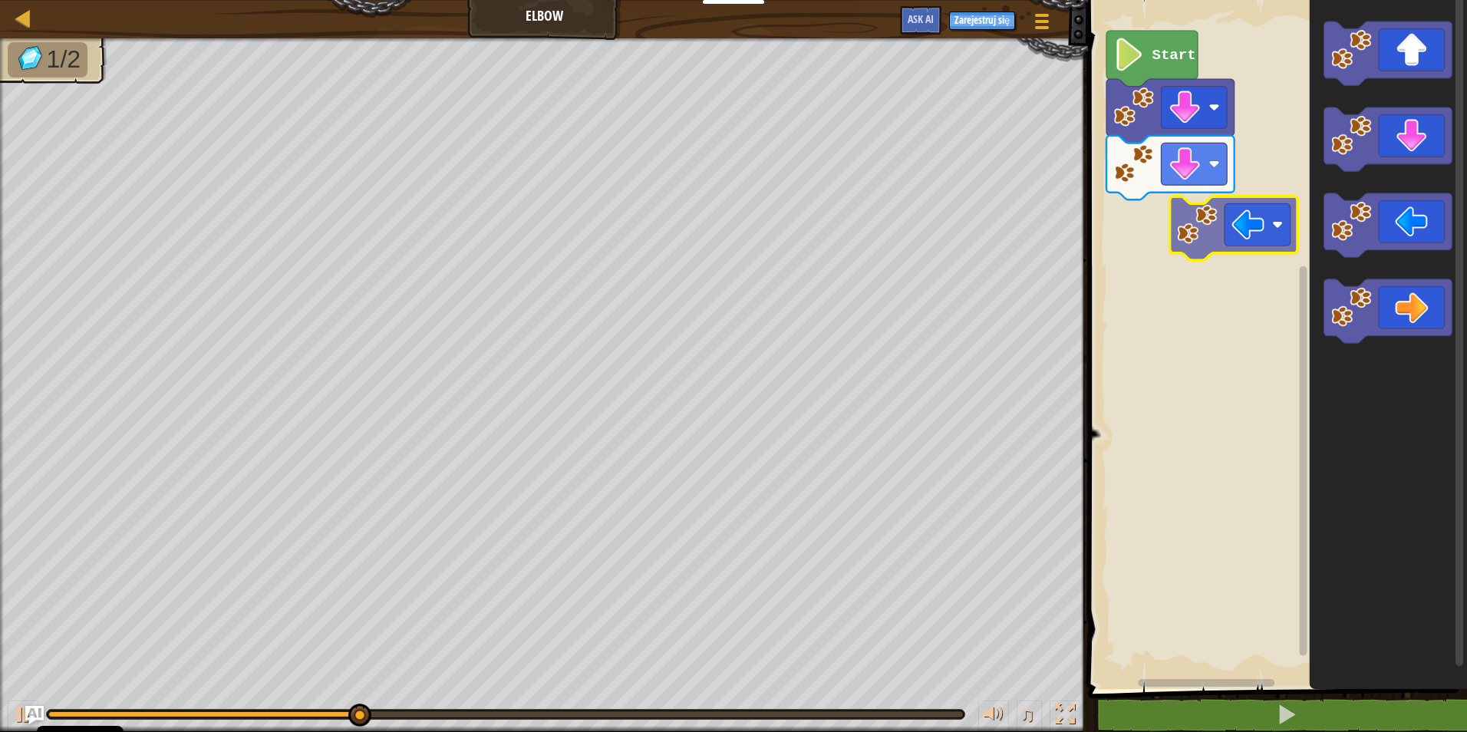
click at [1195, 223] on div "Start" at bounding box center [1275, 340] width 384 height 697
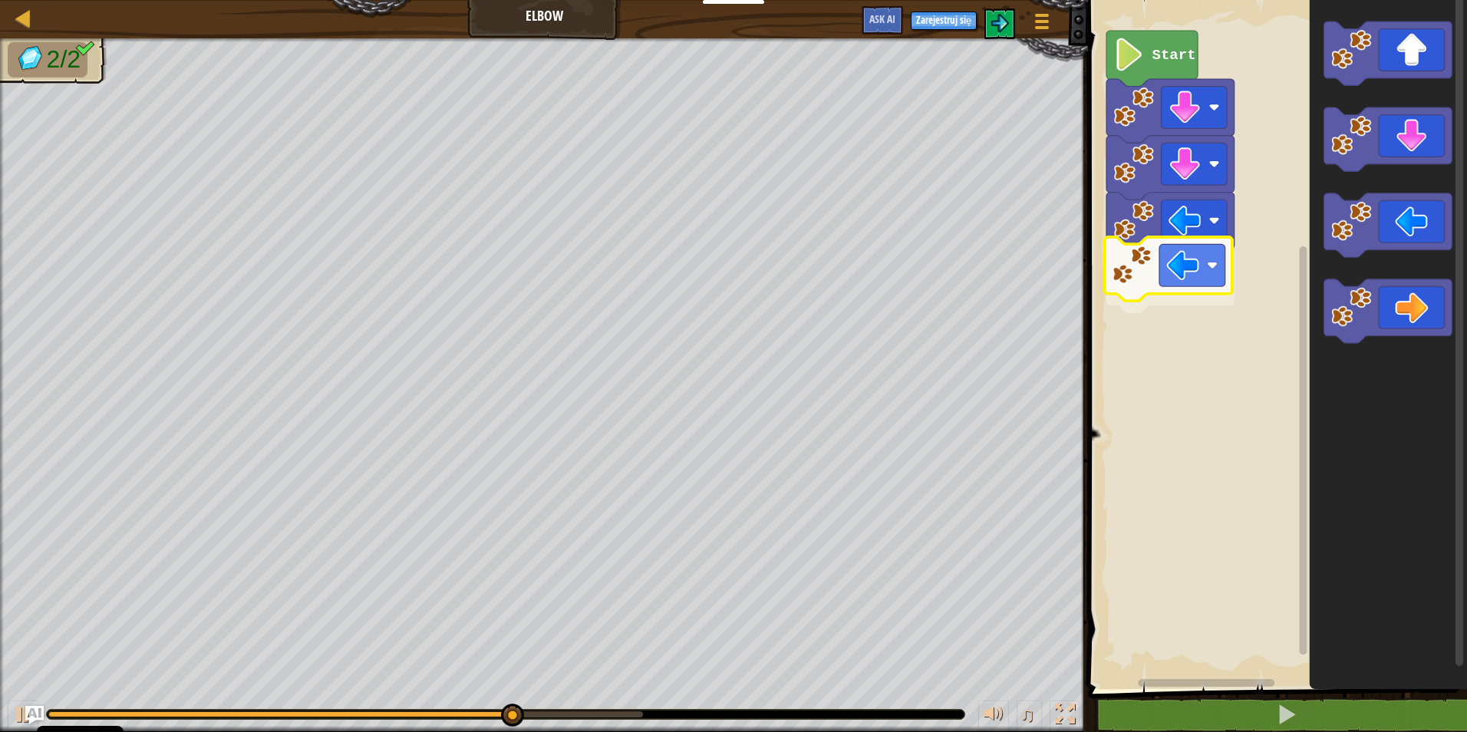
click at [1139, 288] on div "Start" at bounding box center [1275, 340] width 384 height 697
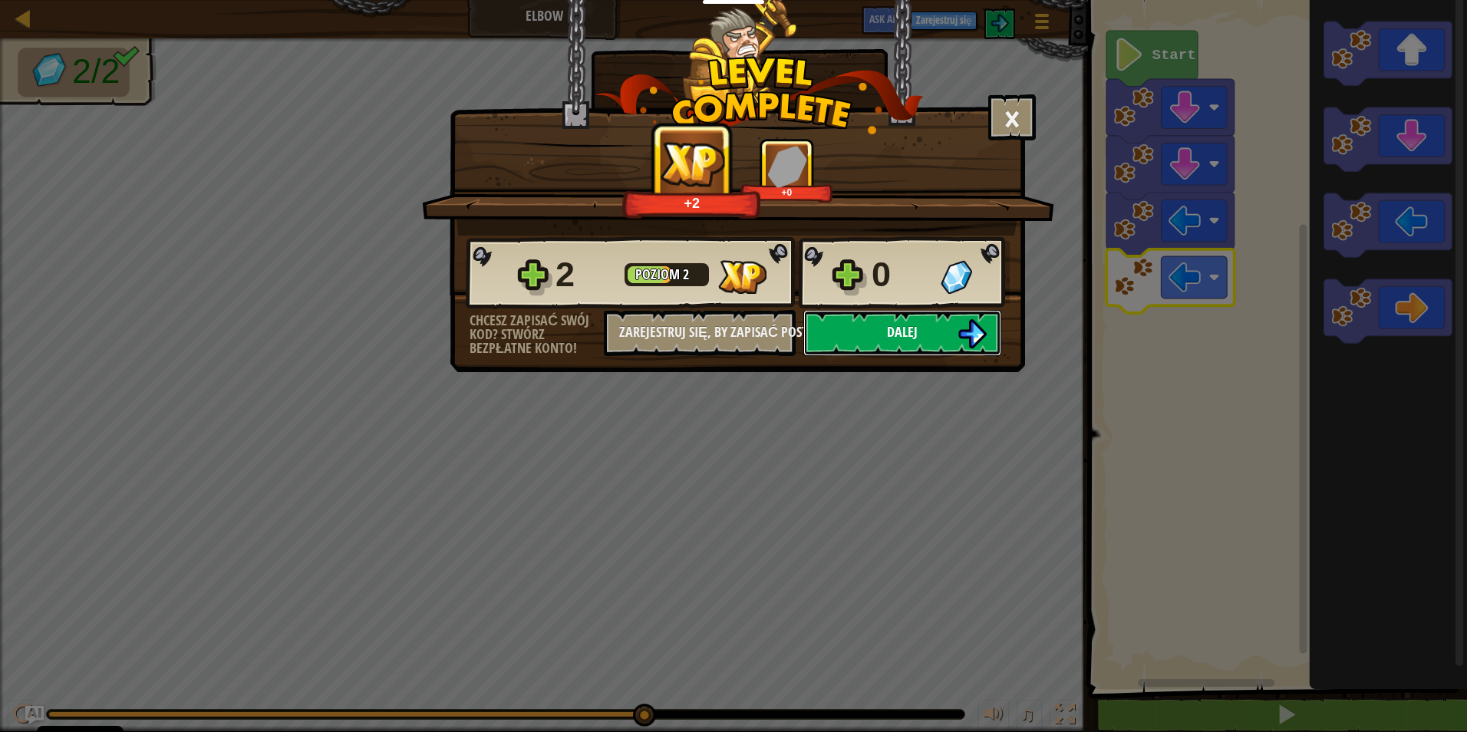
click at [884, 338] on button "Dalej" at bounding box center [902, 333] width 198 height 46
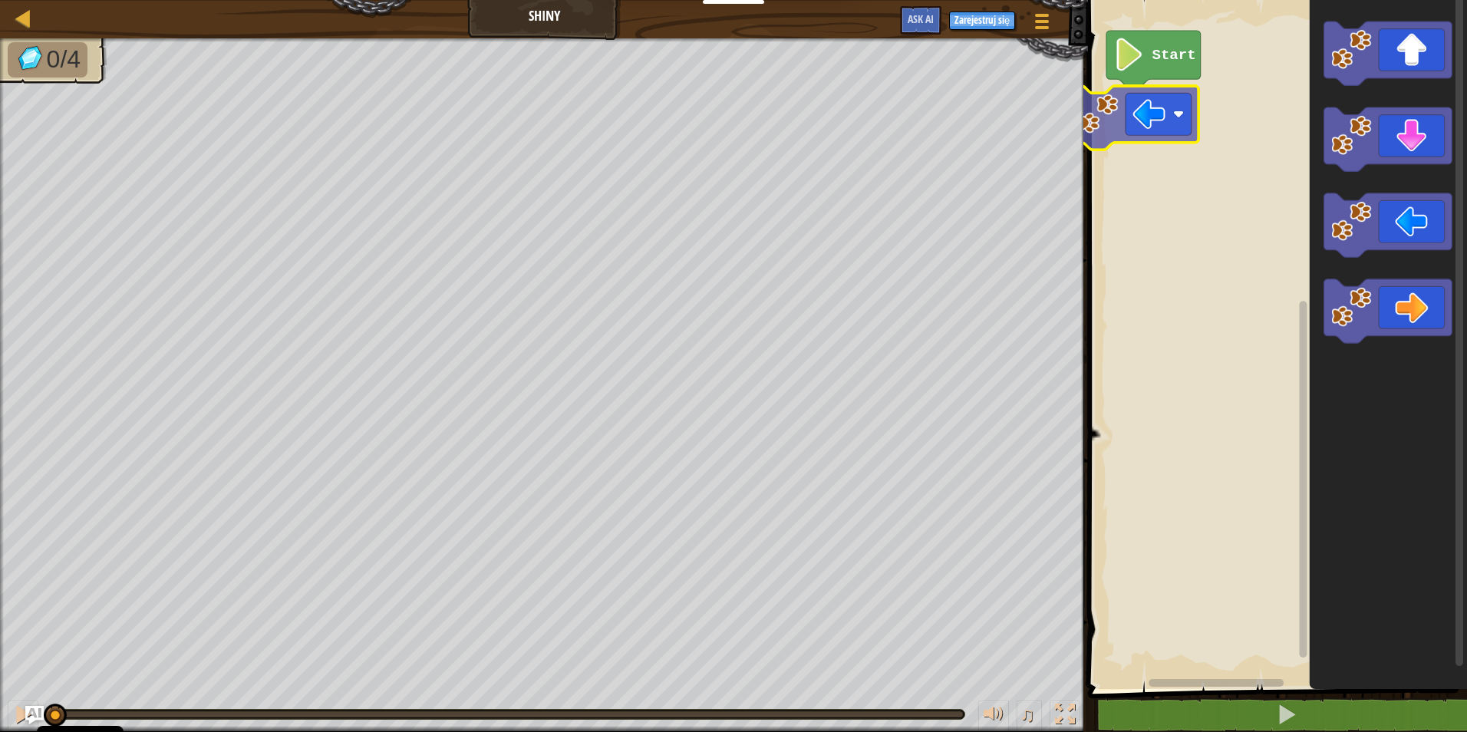
click at [1132, 106] on div "Start" at bounding box center [1275, 340] width 384 height 697
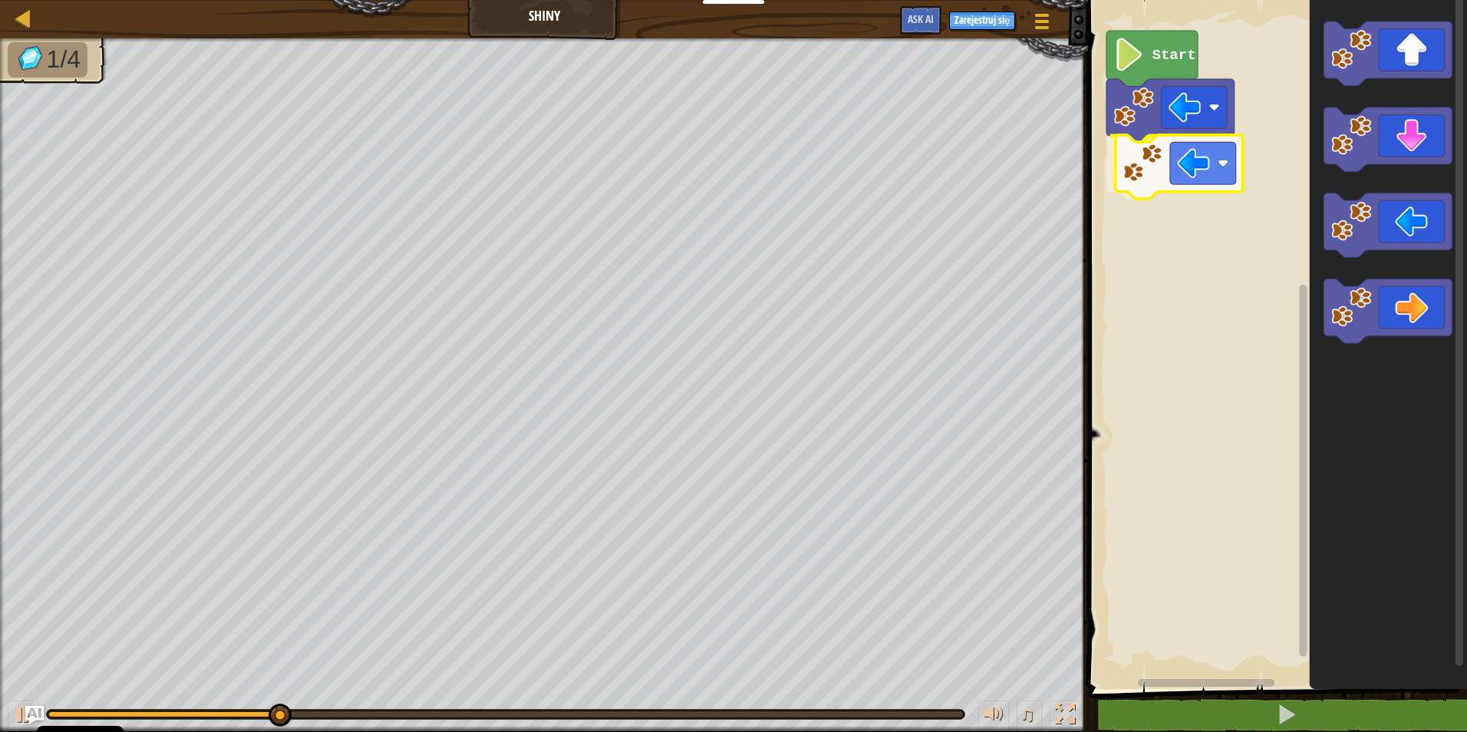
click at [1174, 182] on div "Start" at bounding box center [1275, 340] width 384 height 697
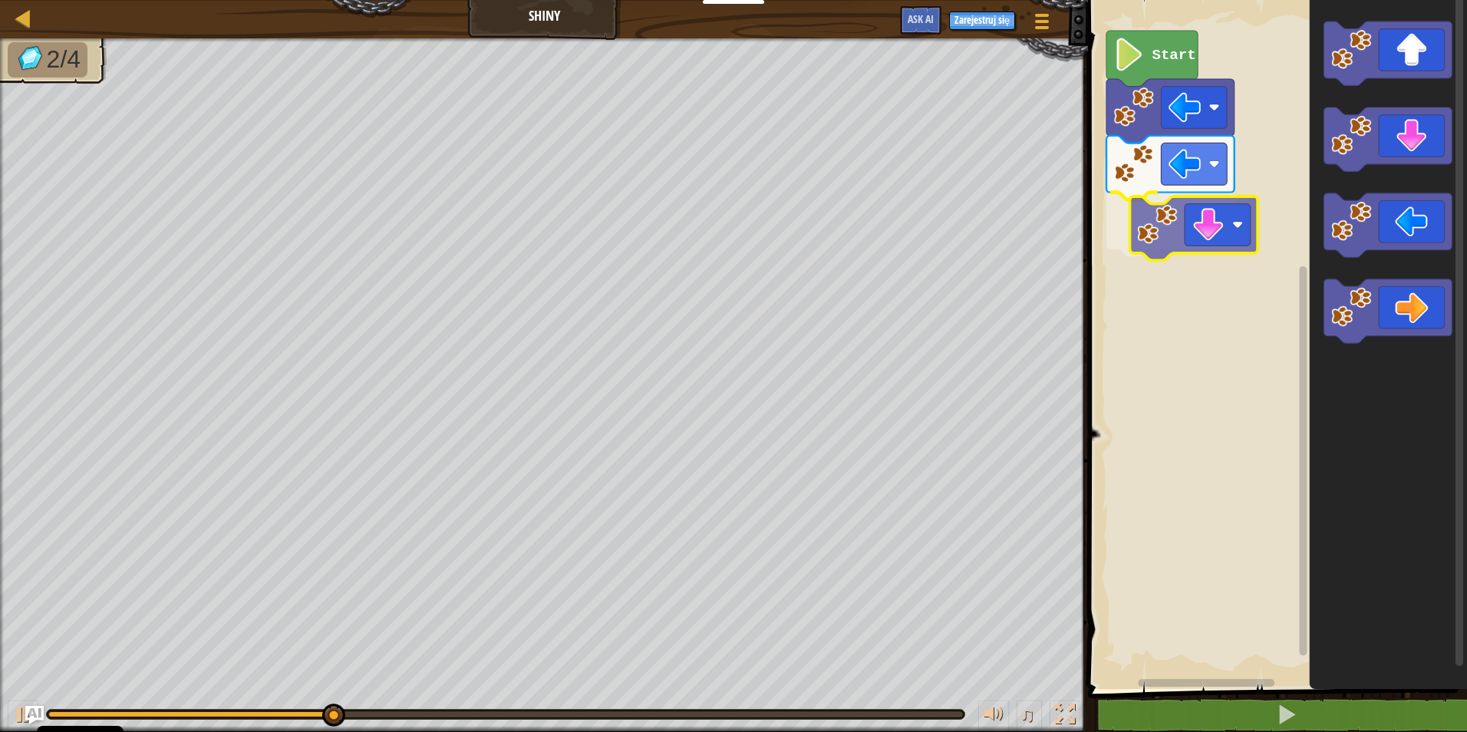
click at [1169, 229] on div "Start" at bounding box center [1275, 340] width 384 height 697
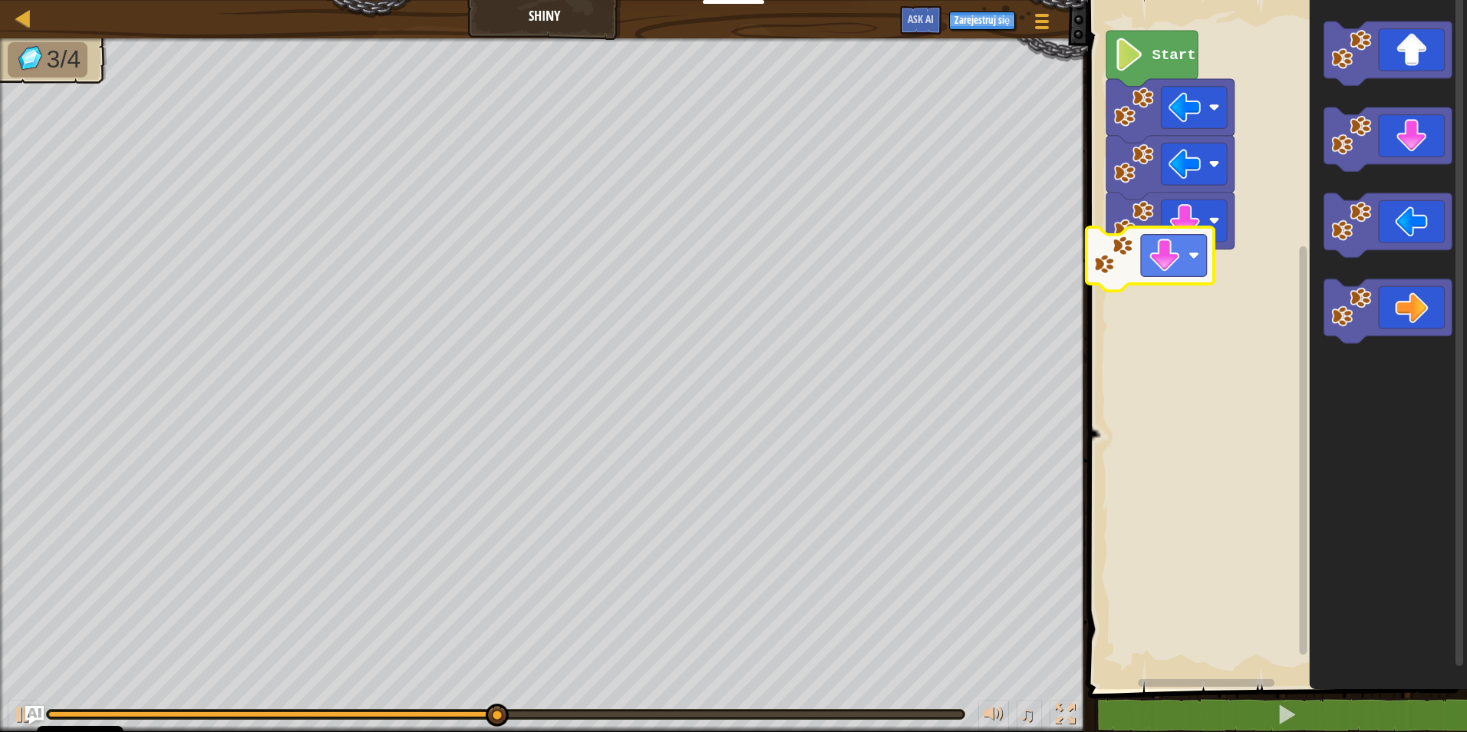
click at [1142, 268] on div "Start" at bounding box center [1275, 340] width 384 height 697
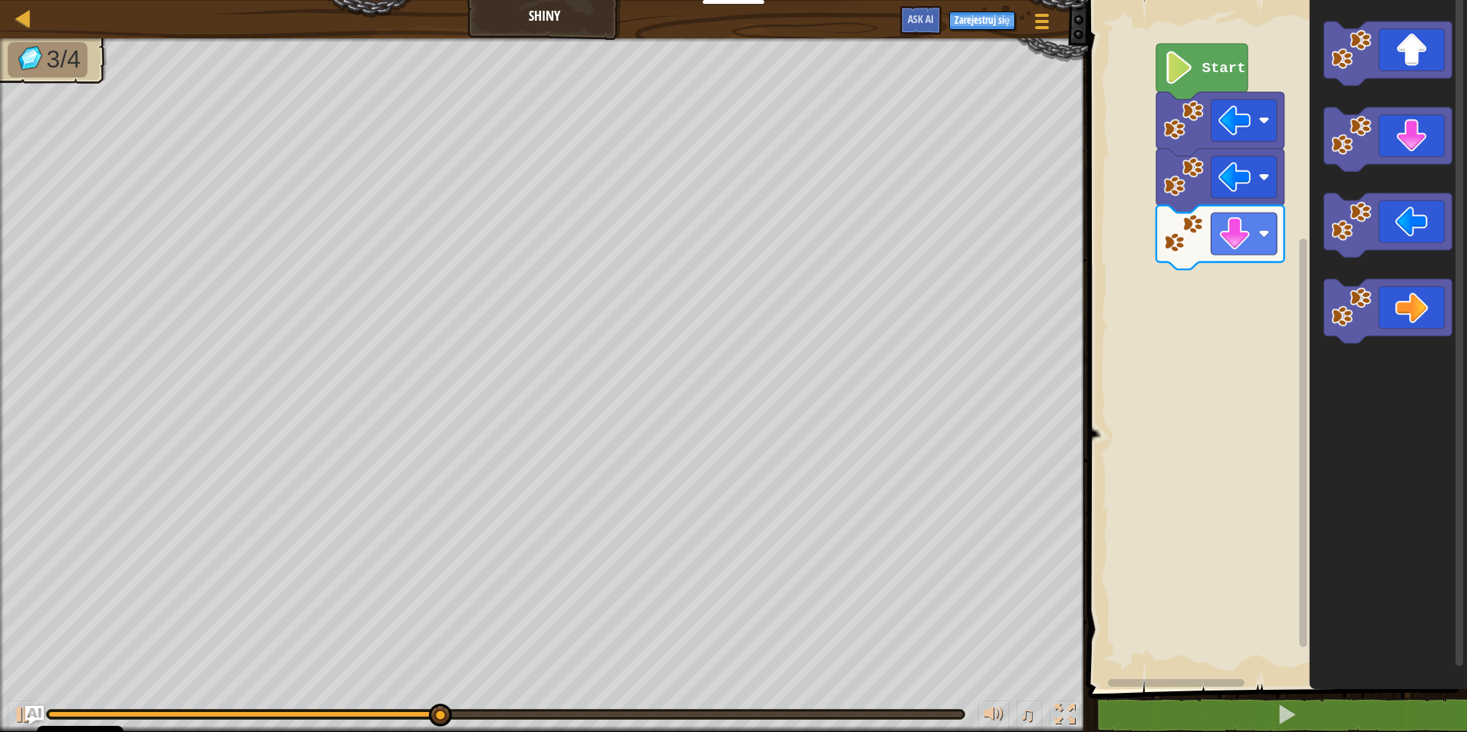
click at [1324, 293] on div "Start" at bounding box center [1275, 340] width 384 height 697
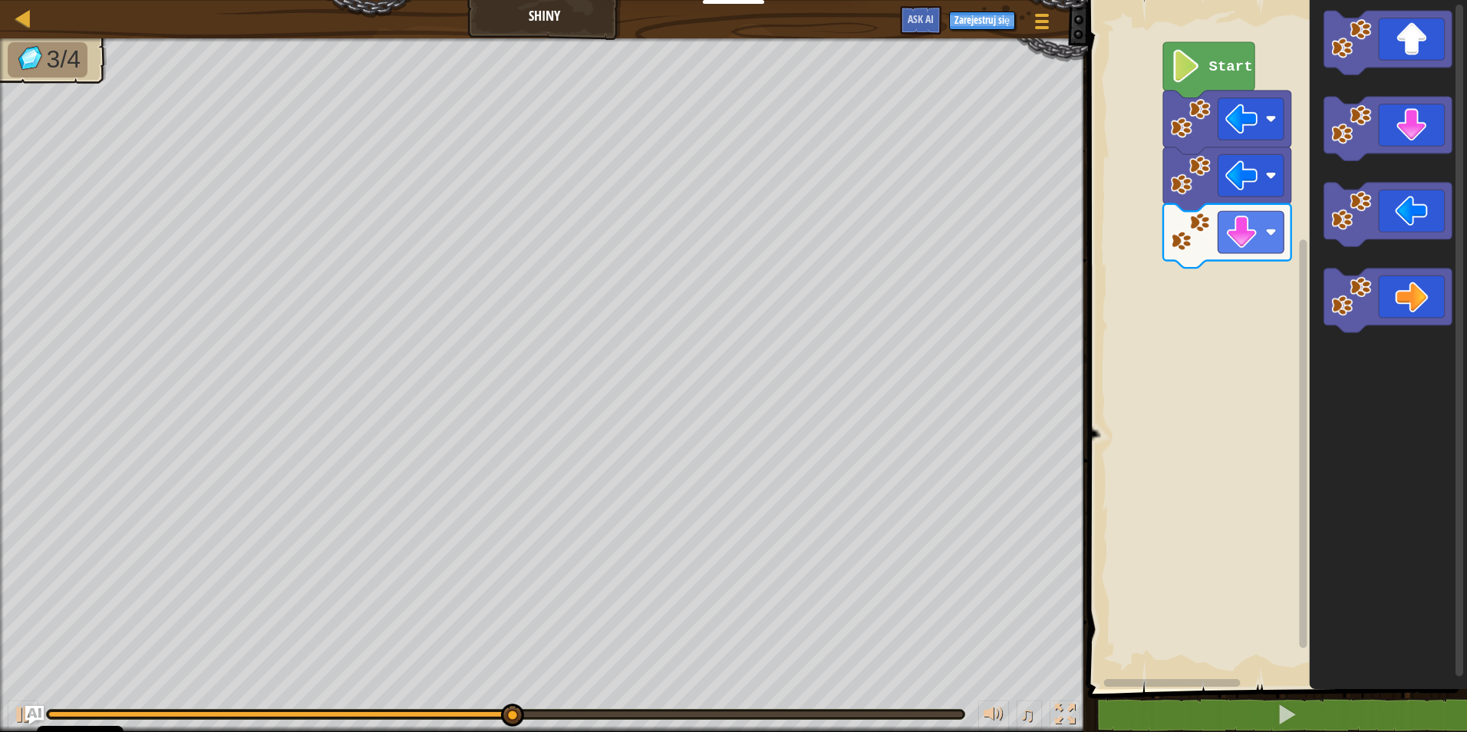
click at [1238, 280] on div "Start" at bounding box center [1275, 340] width 384 height 697
click at [1192, 288] on div "Start" at bounding box center [1275, 340] width 384 height 697
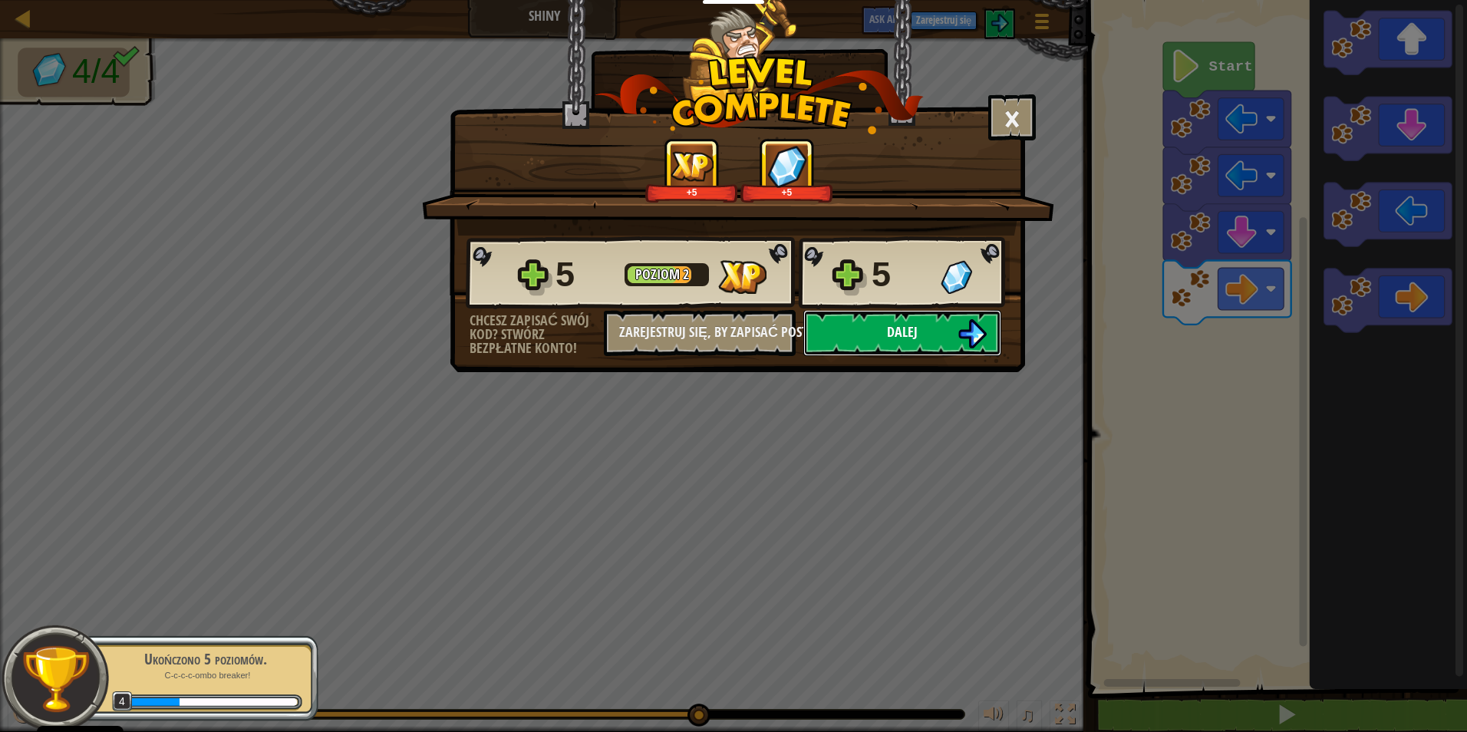
click at [930, 336] on button "Dalej" at bounding box center [902, 333] width 198 height 46
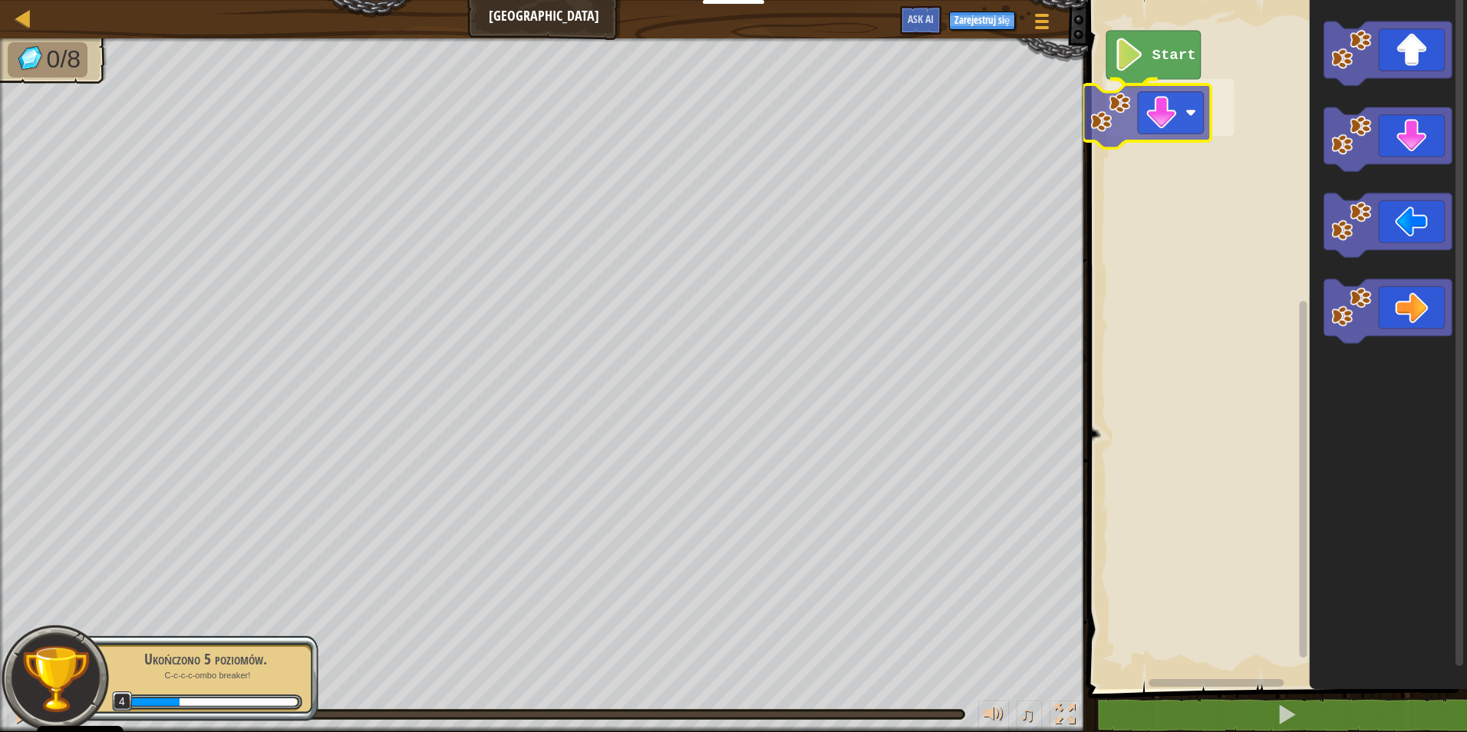
click at [1161, 135] on div "Start" at bounding box center [1275, 340] width 384 height 697
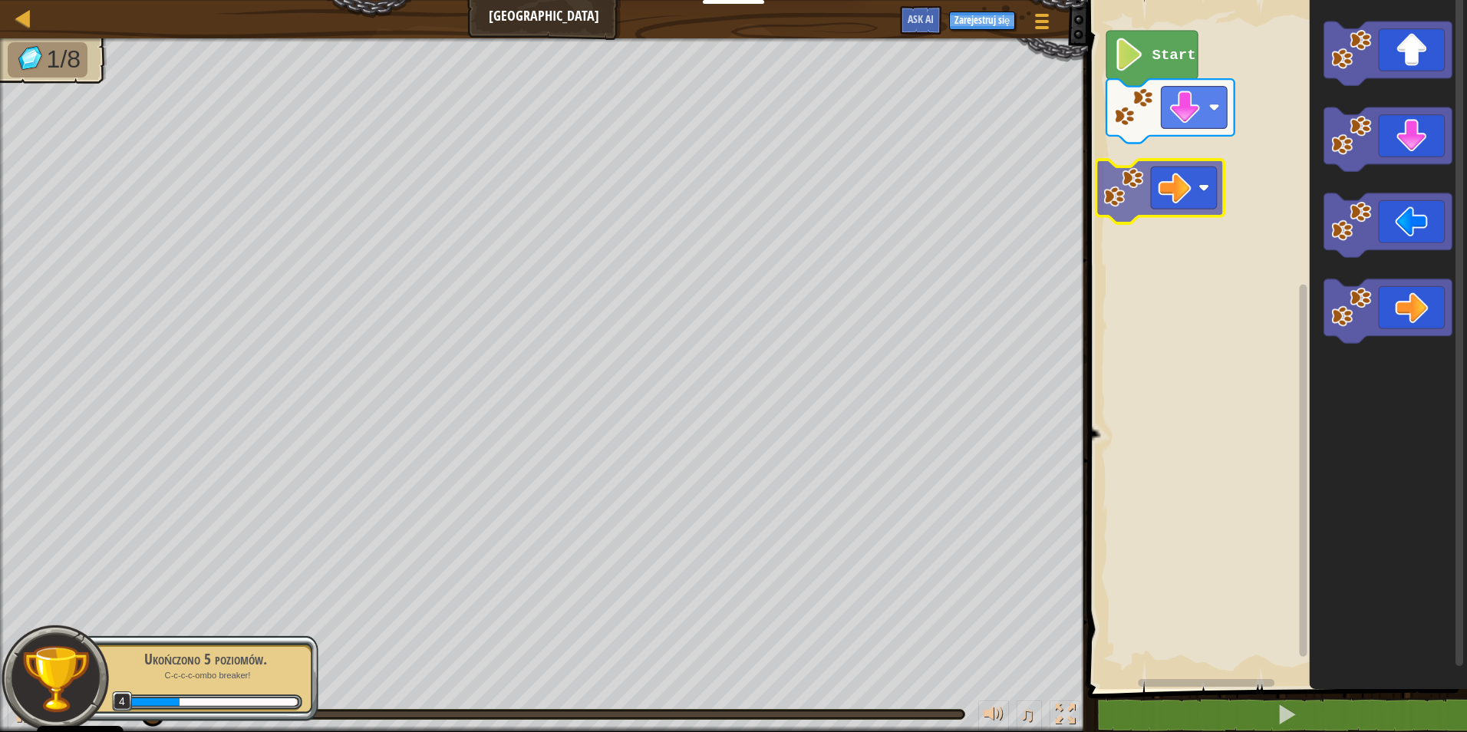
click at [1158, 179] on div "Start" at bounding box center [1275, 340] width 384 height 697
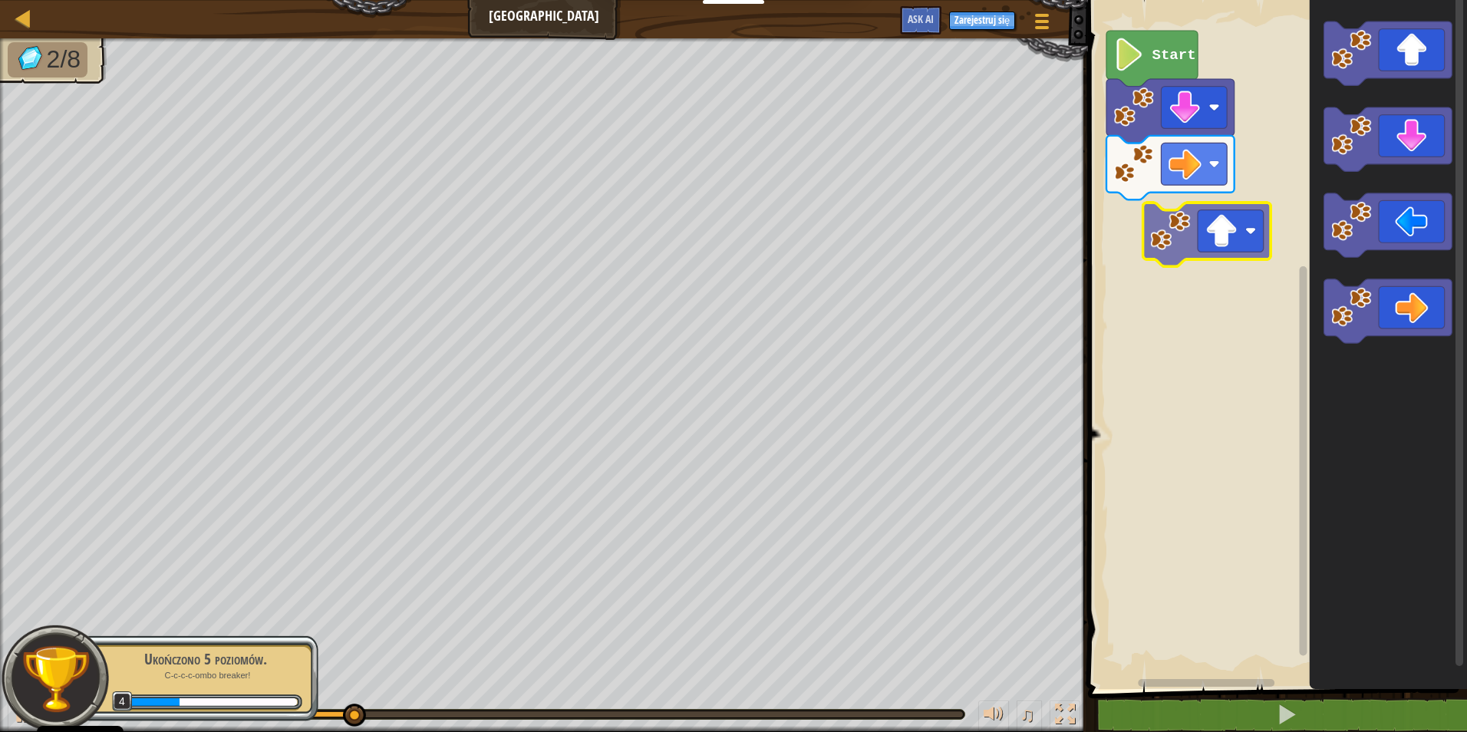
click at [1226, 236] on div "Start" at bounding box center [1275, 340] width 384 height 697
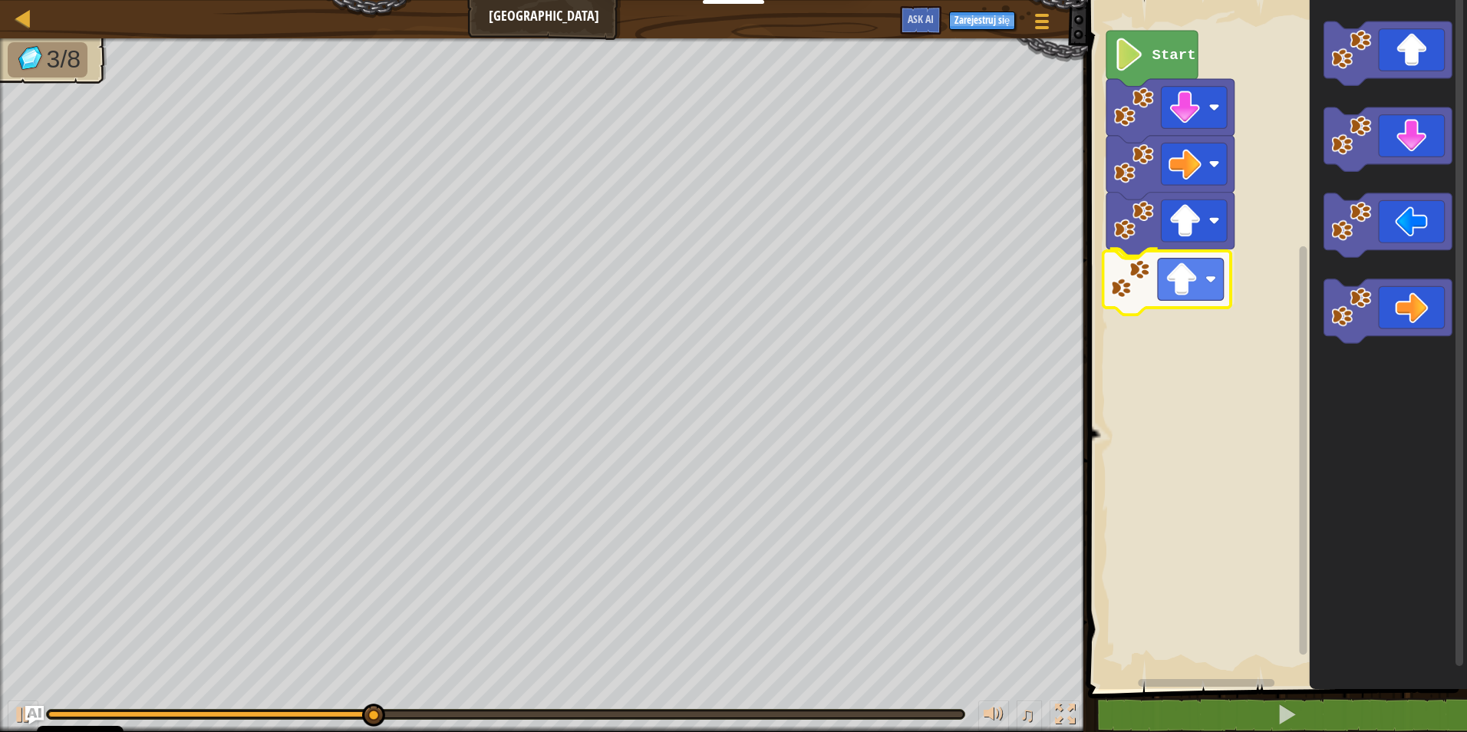
click at [1190, 280] on div "Start" at bounding box center [1275, 340] width 384 height 697
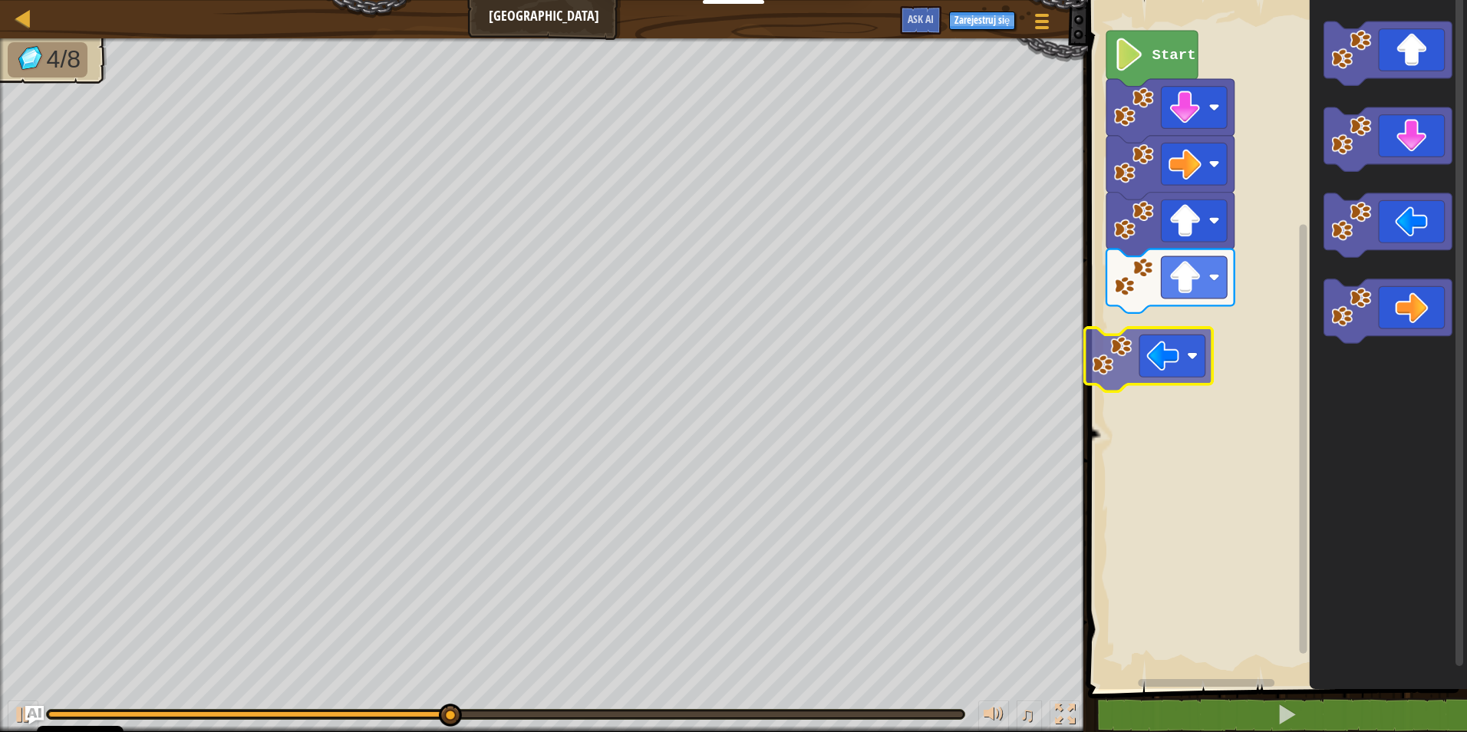
click at [1134, 365] on div "Start" at bounding box center [1275, 340] width 384 height 697
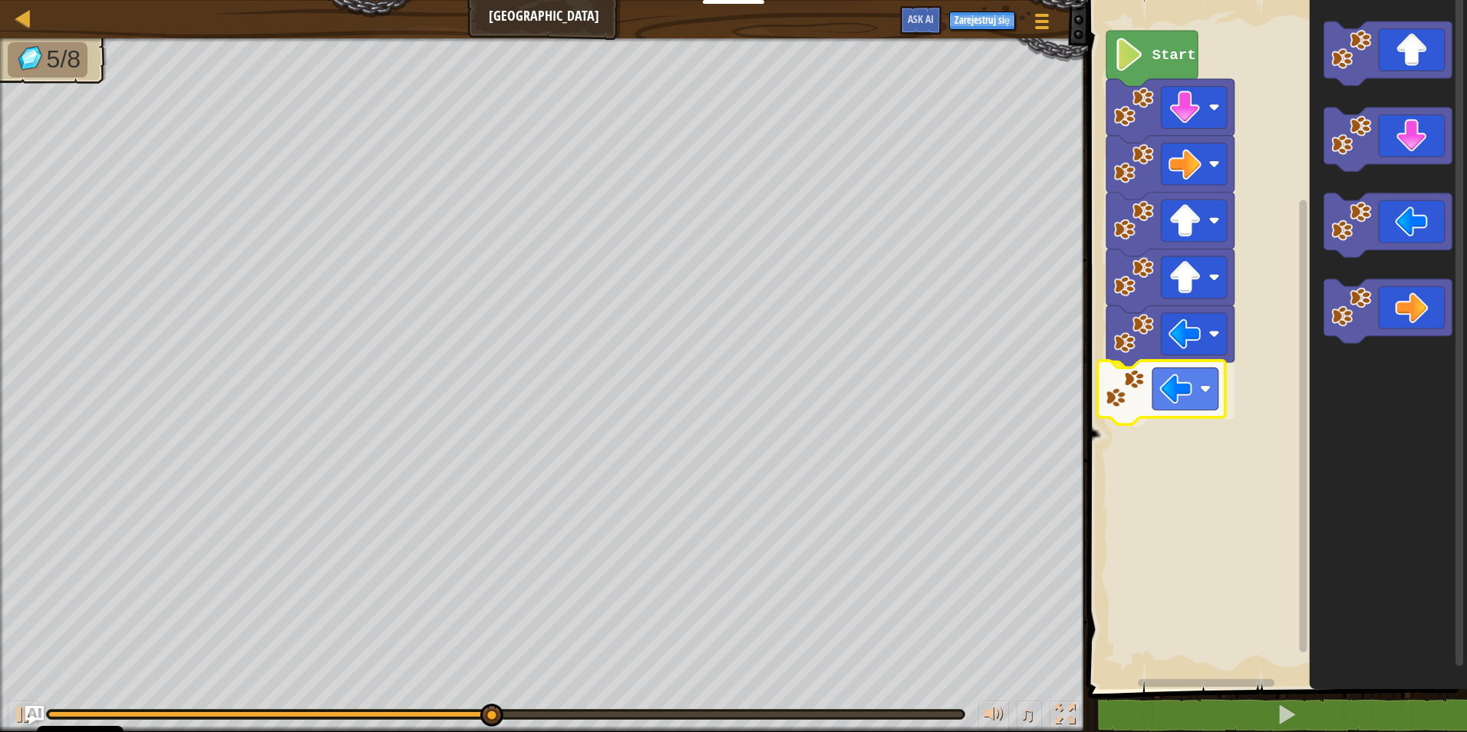
click at [1188, 401] on div "Start" at bounding box center [1275, 340] width 384 height 697
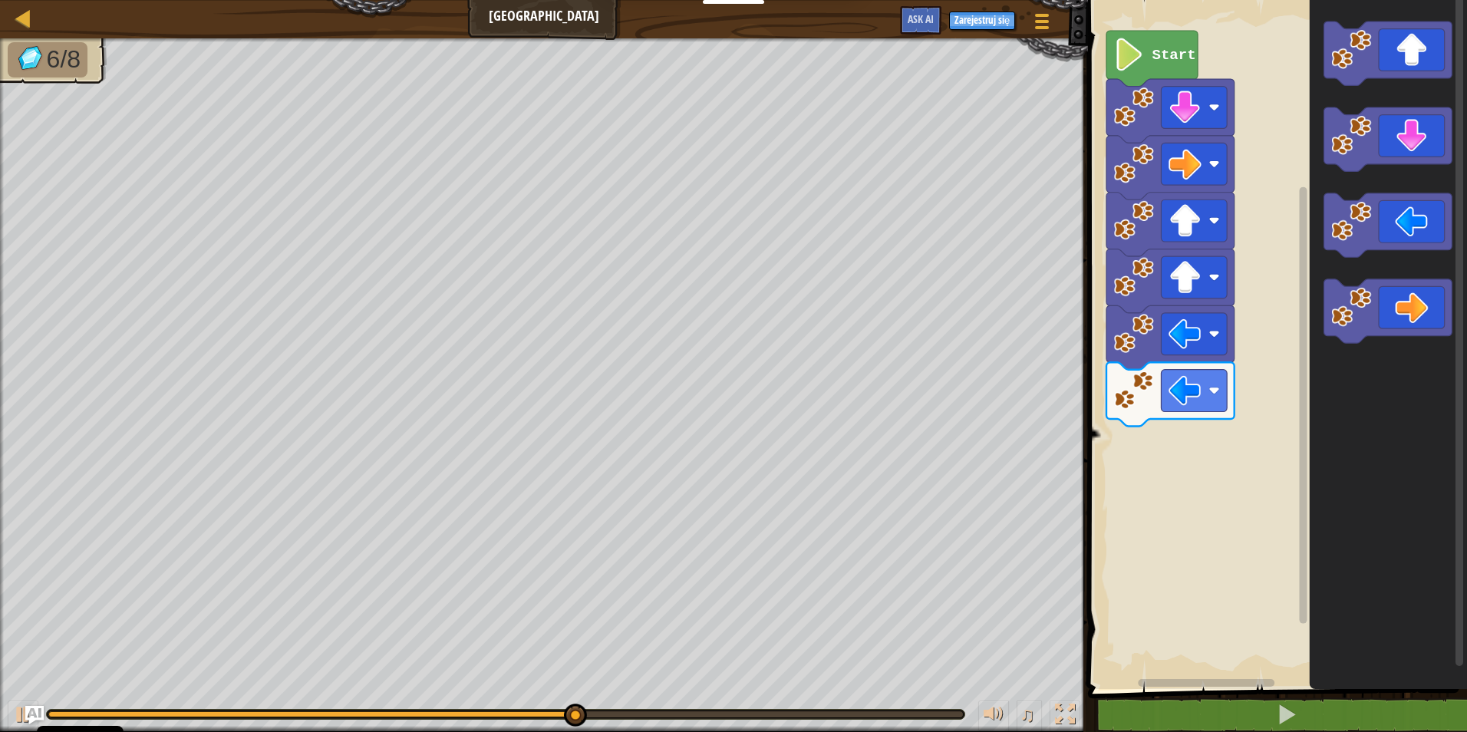
click at [1302, 337] on div "Start" at bounding box center [1275, 340] width 384 height 697
click at [1252, 327] on div "Start" at bounding box center [1275, 340] width 384 height 697
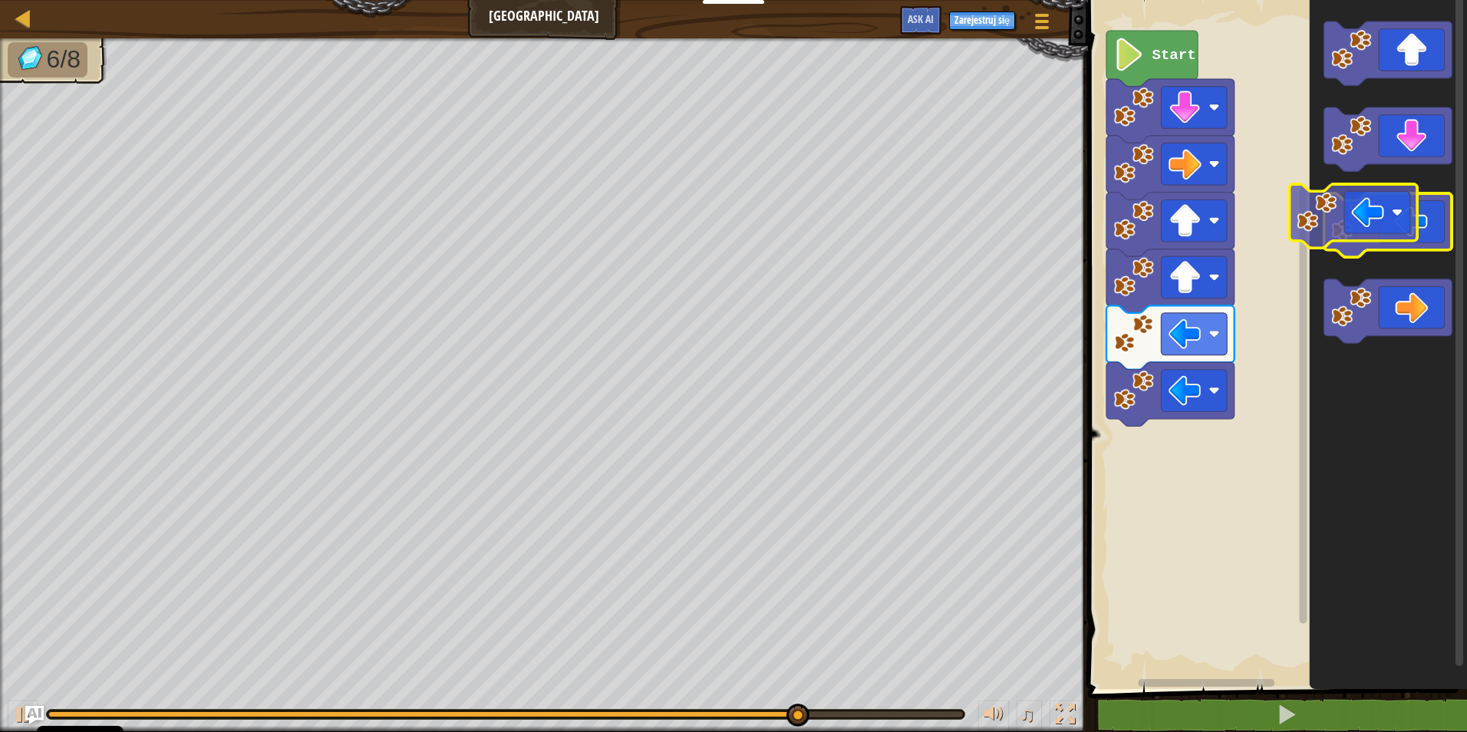
click at [1372, 216] on icon "Obszar roboczy Blockly" at bounding box center [1388, 225] width 128 height 64
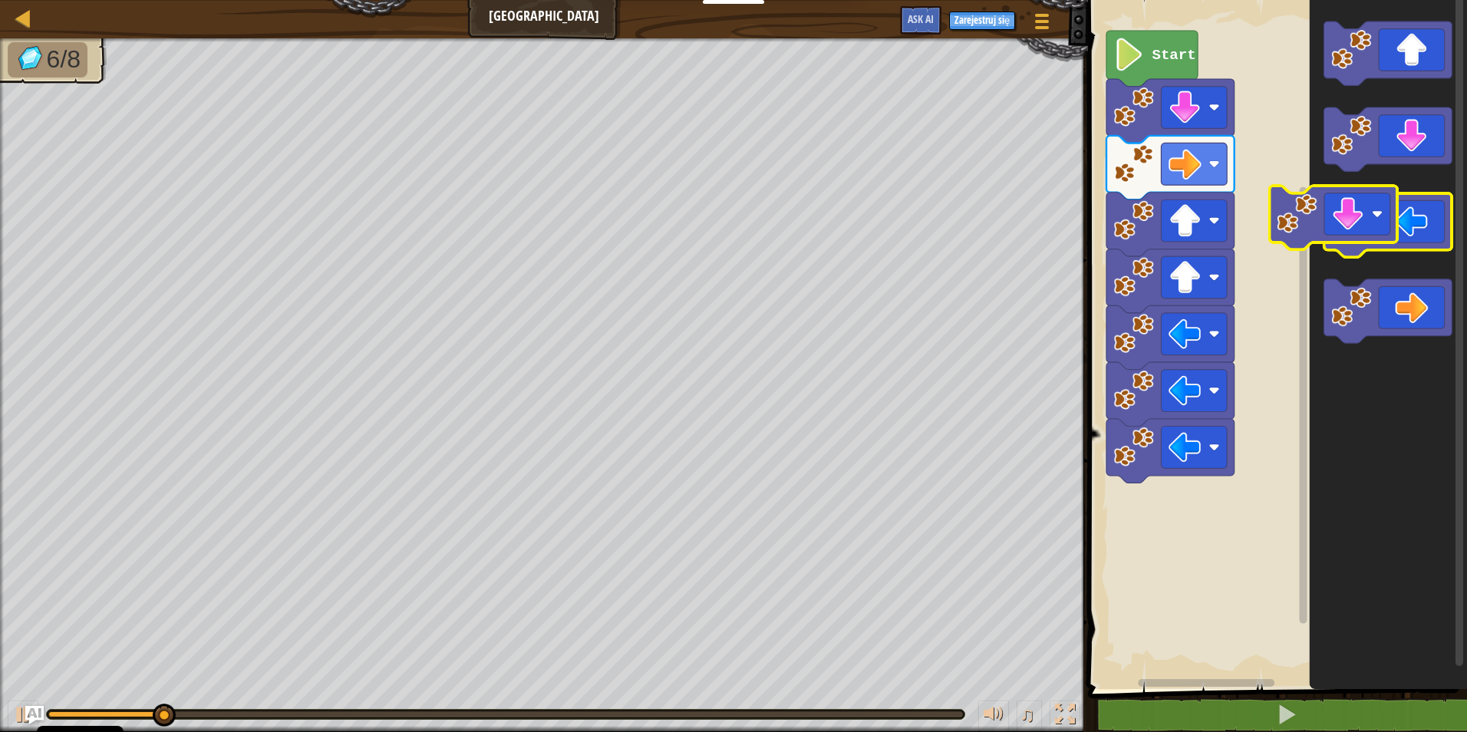
click at [1373, 232] on g "Obszar roboczy Blockly" at bounding box center [1388, 181] width 128 height 321
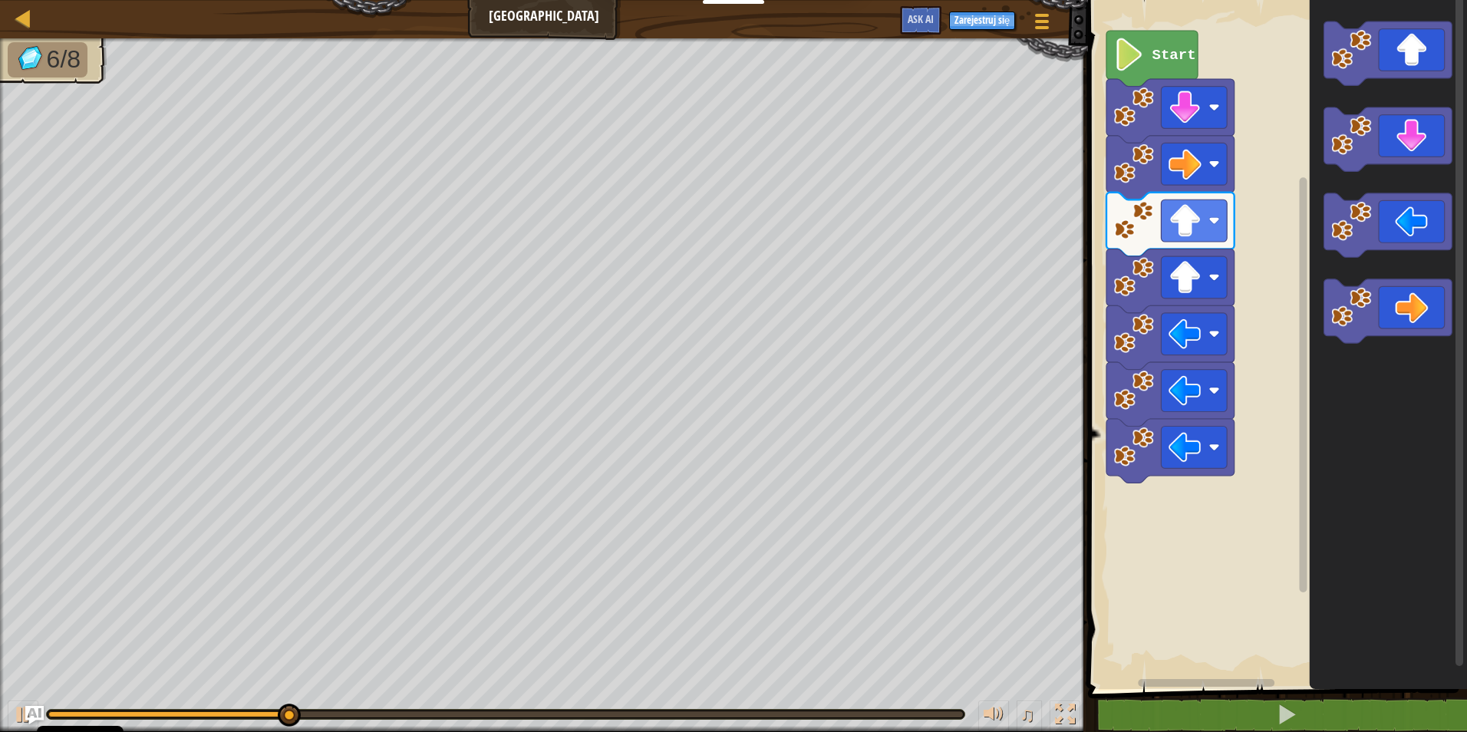
click at [1245, 475] on div "Start" at bounding box center [1275, 340] width 384 height 697
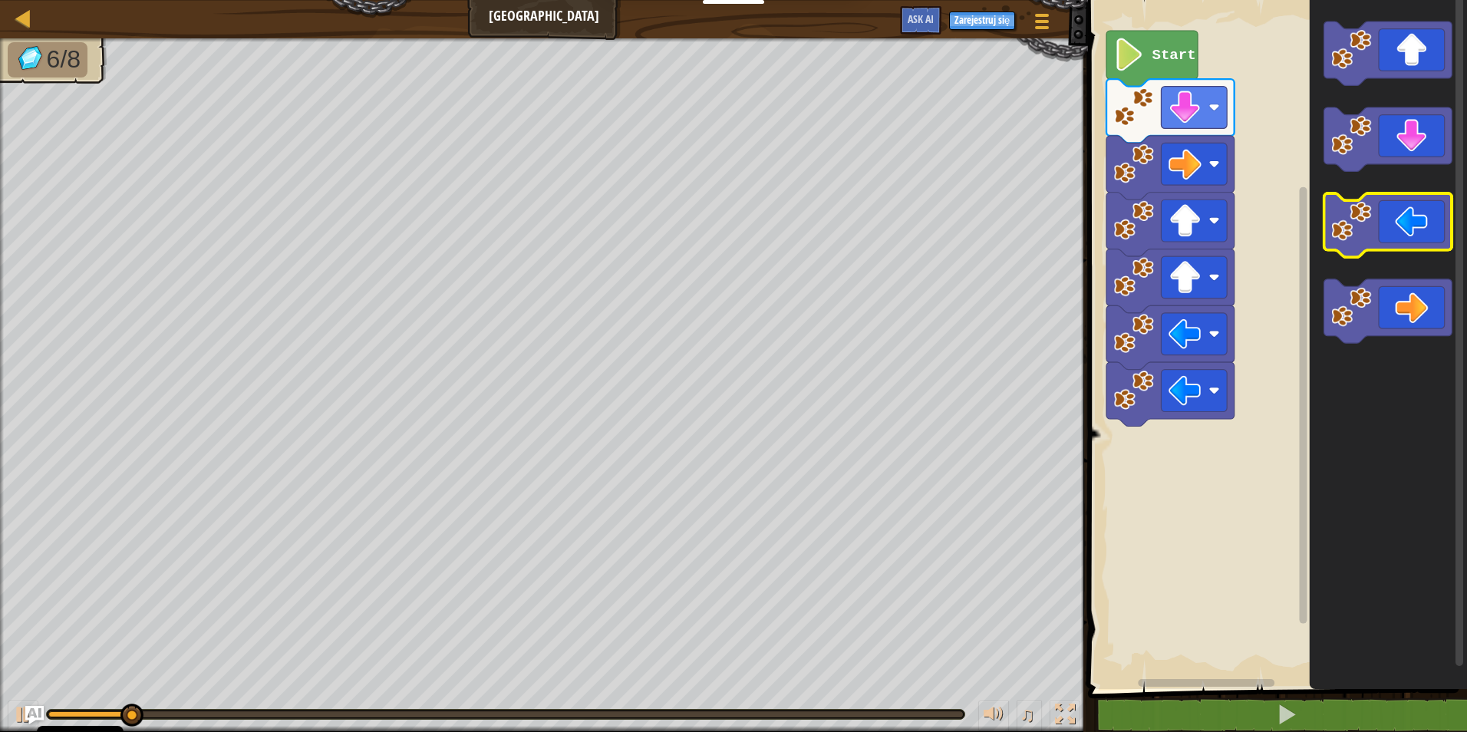
click at [1363, 213] on g "Obszar roboczy Blockly" at bounding box center [1388, 181] width 128 height 321
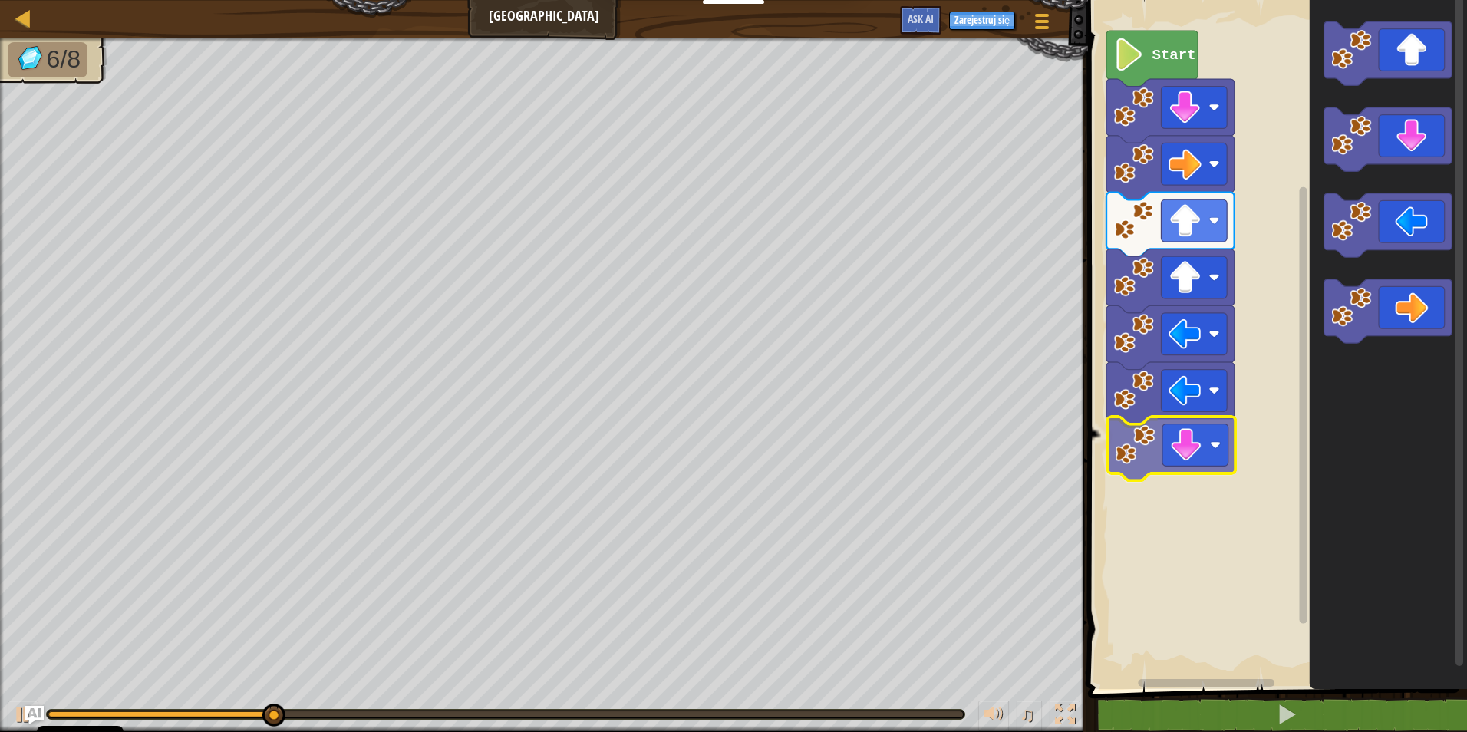
click at [1182, 455] on div "Start" at bounding box center [1275, 340] width 384 height 697
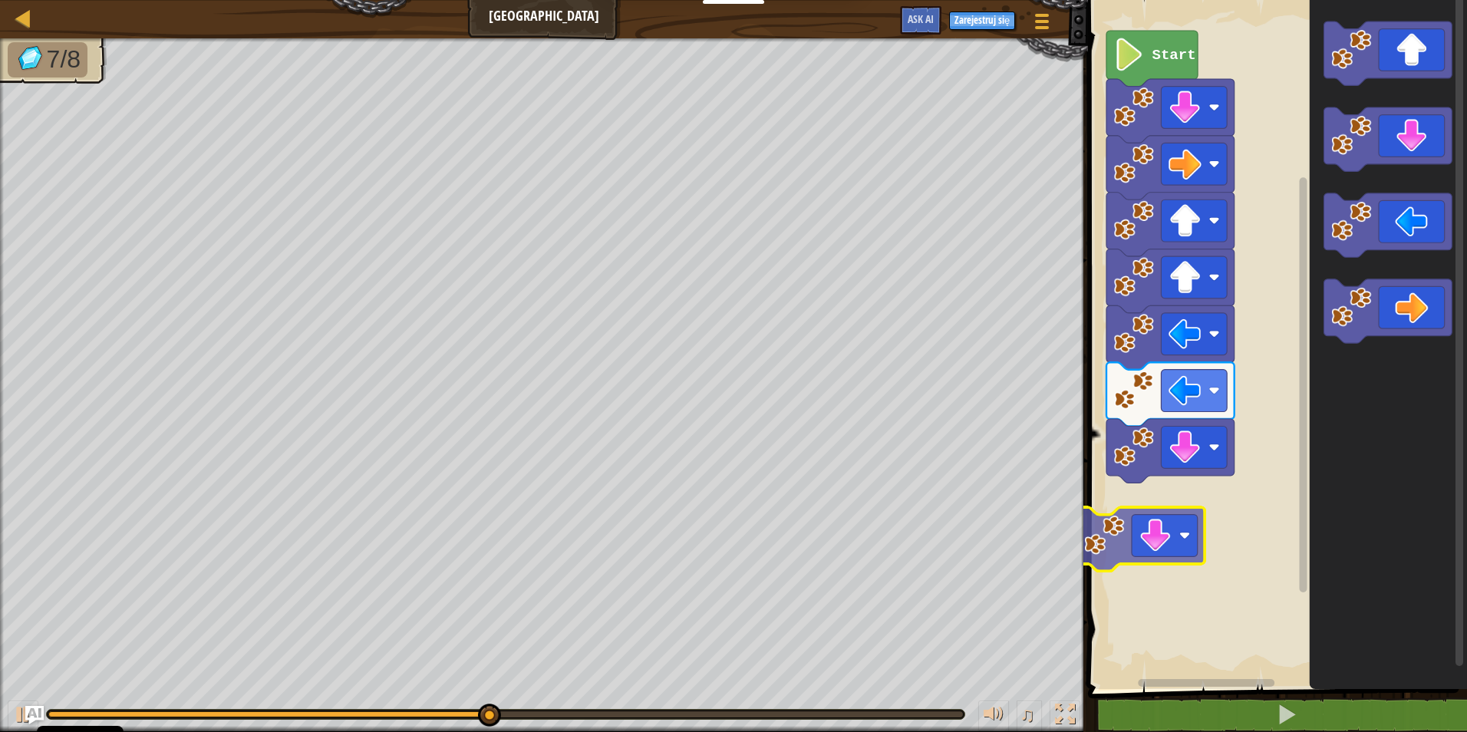
click at [1168, 558] on div "Start" at bounding box center [1275, 340] width 384 height 697
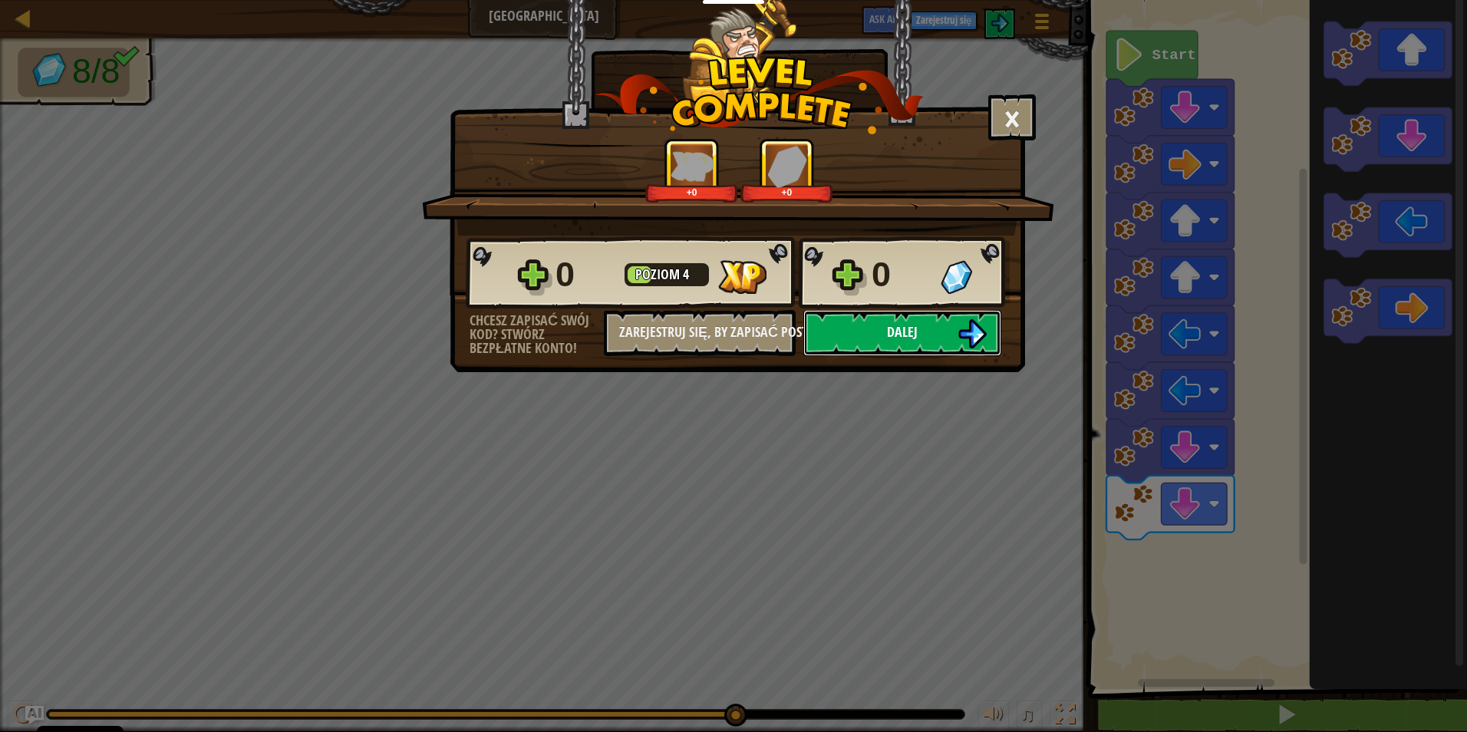
click at [902, 330] on span "Dalej" at bounding box center [902, 331] width 31 height 19
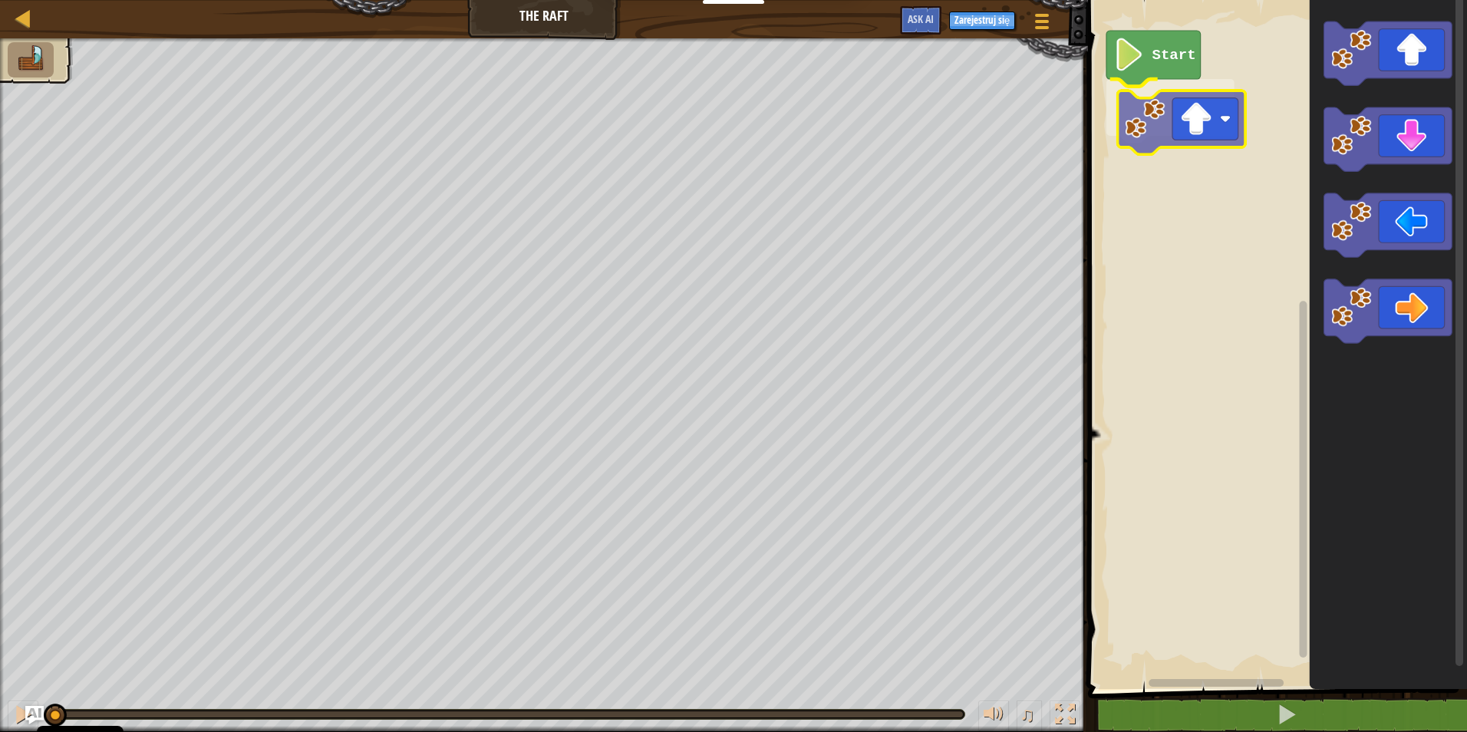
click at [1157, 114] on div "Start" at bounding box center [1275, 340] width 384 height 697
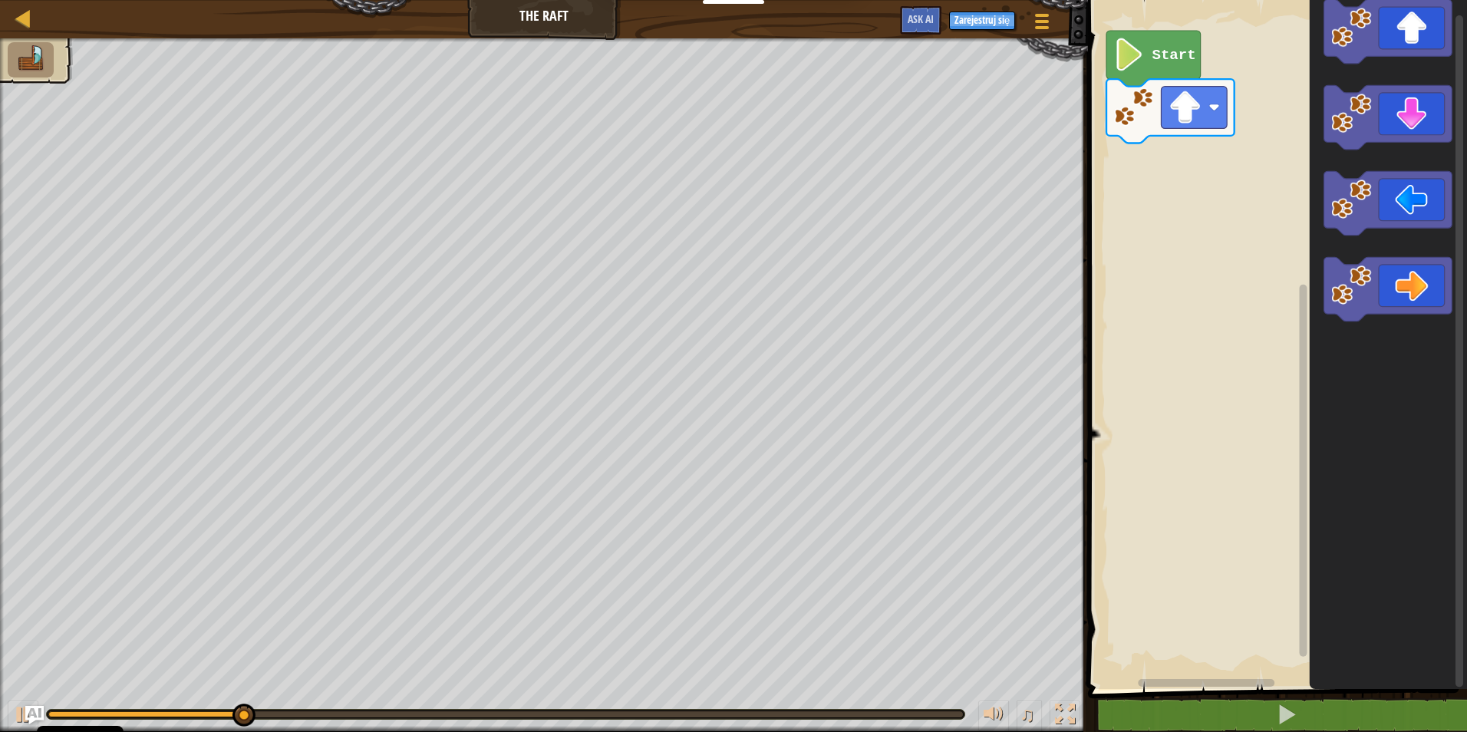
click at [1317, 254] on icon "Obszar roboczy Blockly" at bounding box center [1388, 340] width 157 height 697
click at [1195, 193] on div "Start" at bounding box center [1275, 340] width 384 height 697
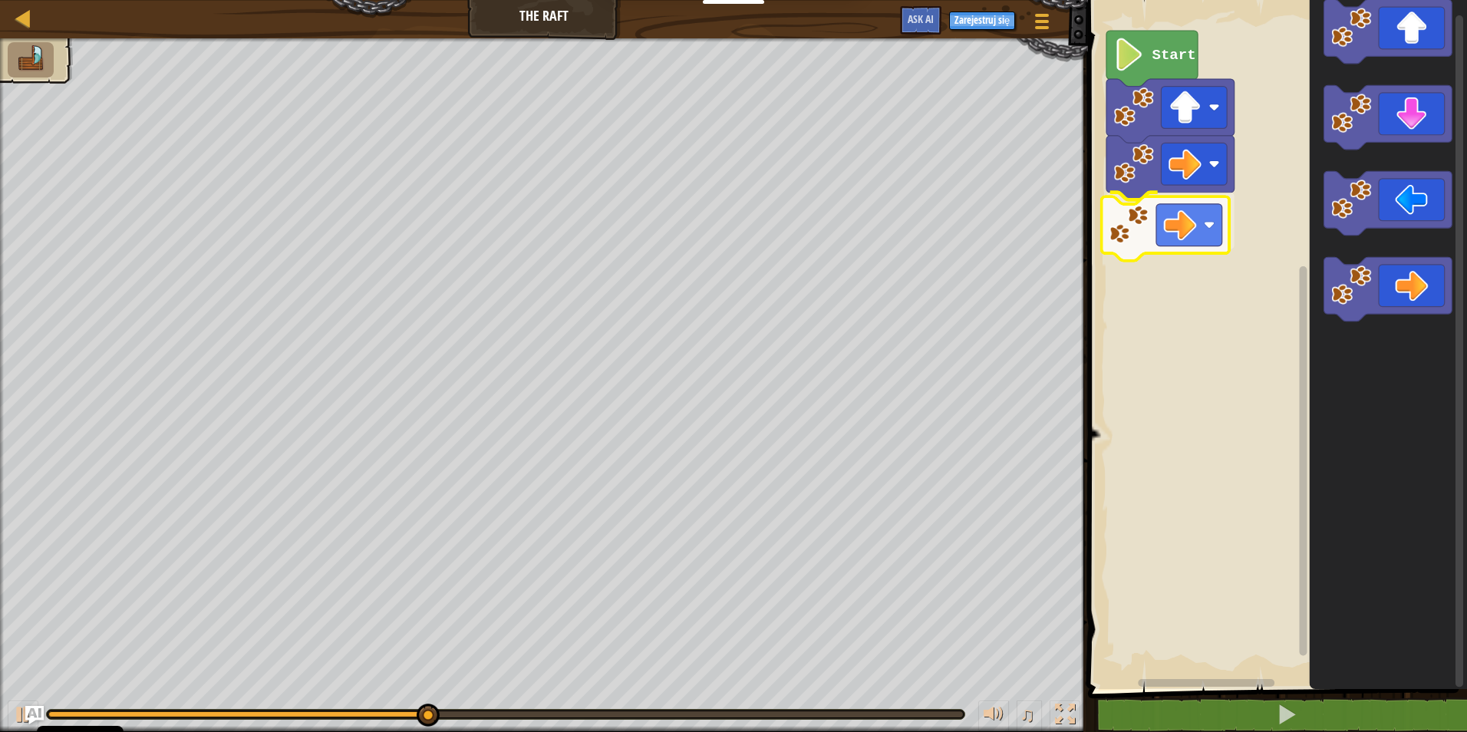
click at [1172, 233] on div "Start" at bounding box center [1275, 340] width 384 height 697
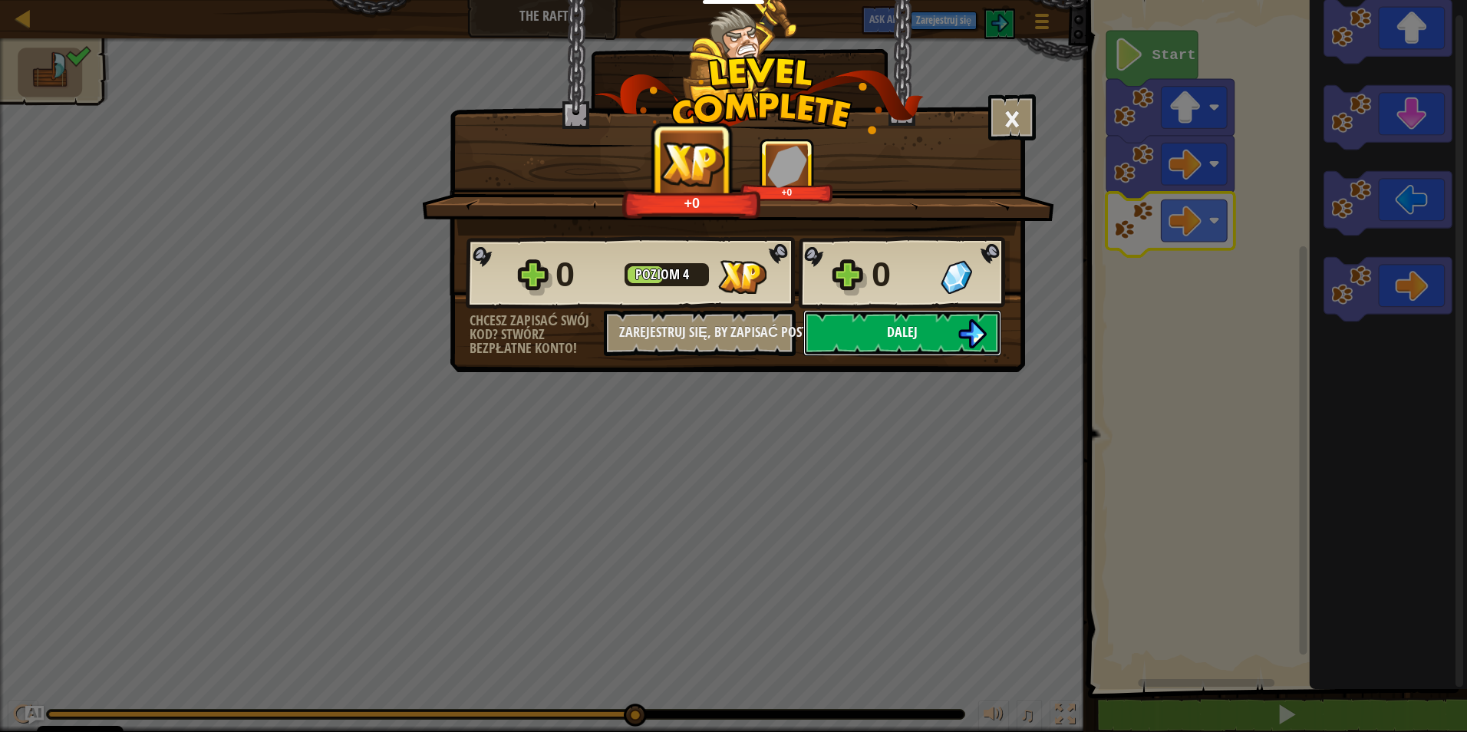
click at [926, 329] on button "Dalej" at bounding box center [902, 333] width 198 height 46
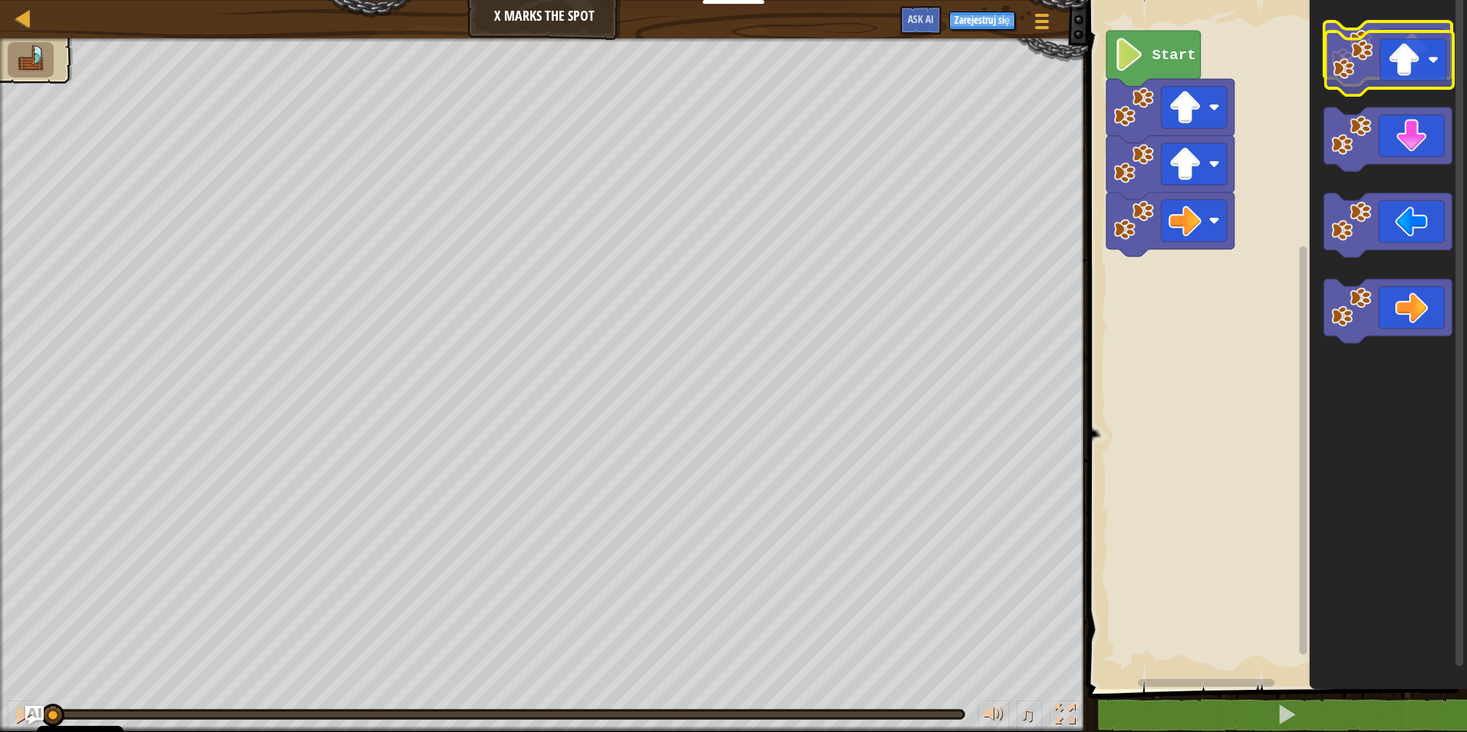
click at [1416, 66] on icon "Obszar roboczy Blockly" at bounding box center [1388, 53] width 128 height 64
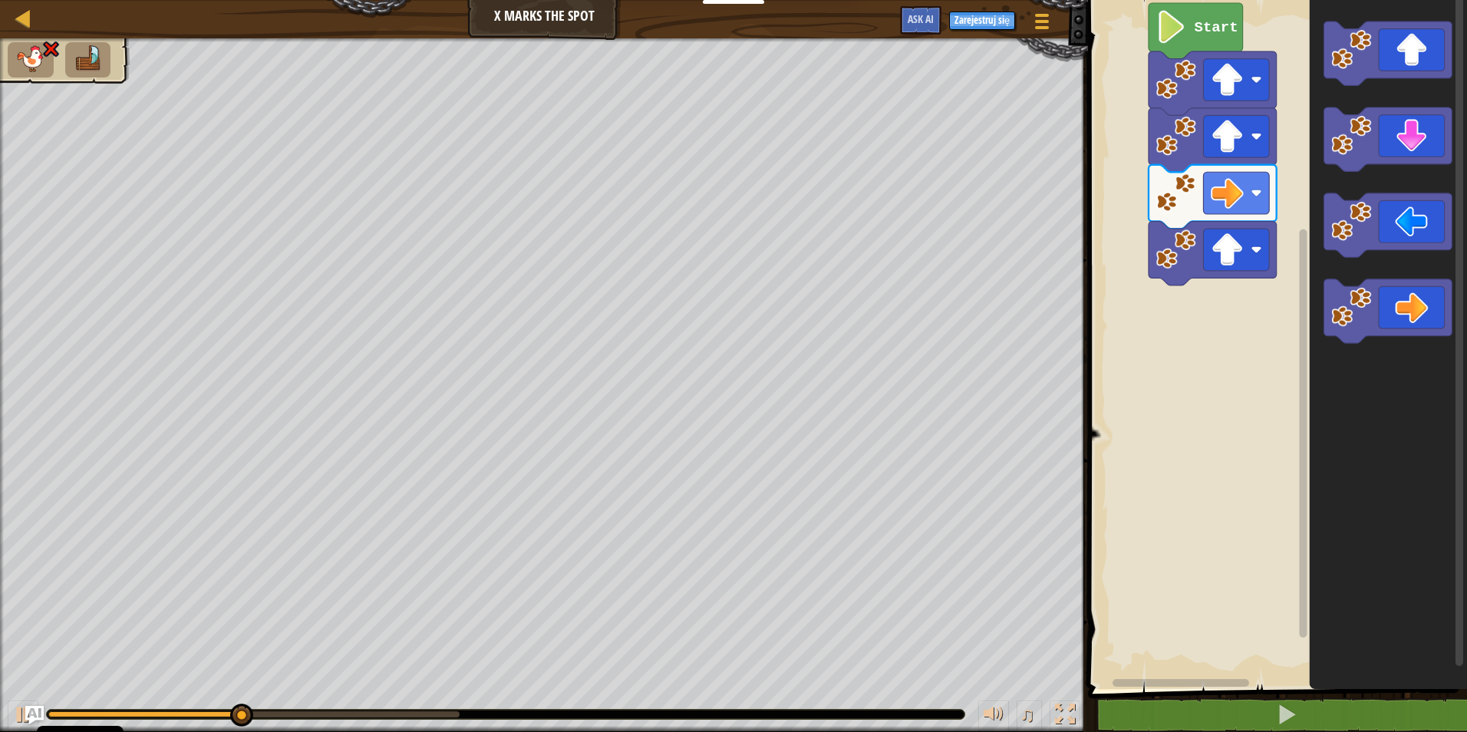
click at [1230, 272] on rect "Obszar roboczy Blockly" at bounding box center [1275, 340] width 384 height 697
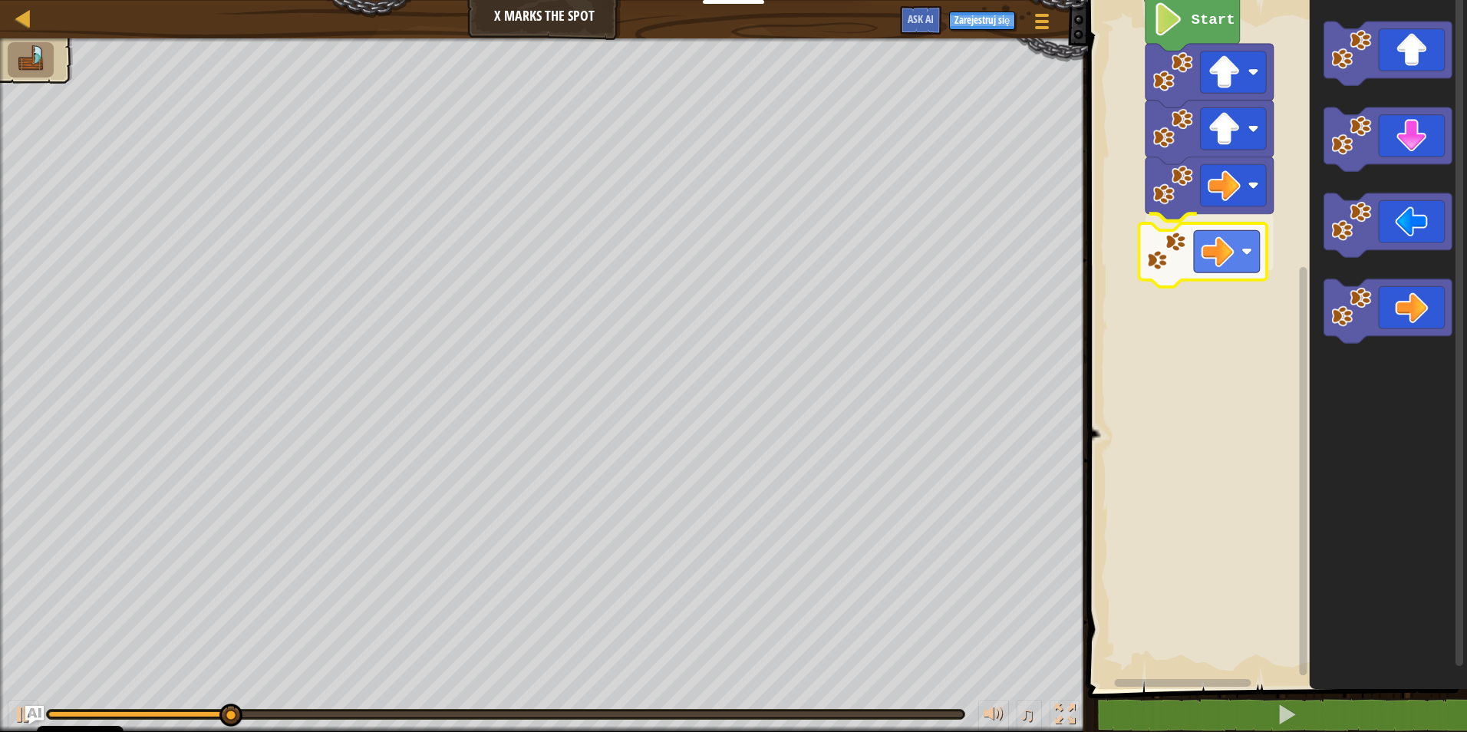
click at [1225, 245] on div "Start" at bounding box center [1275, 340] width 384 height 697
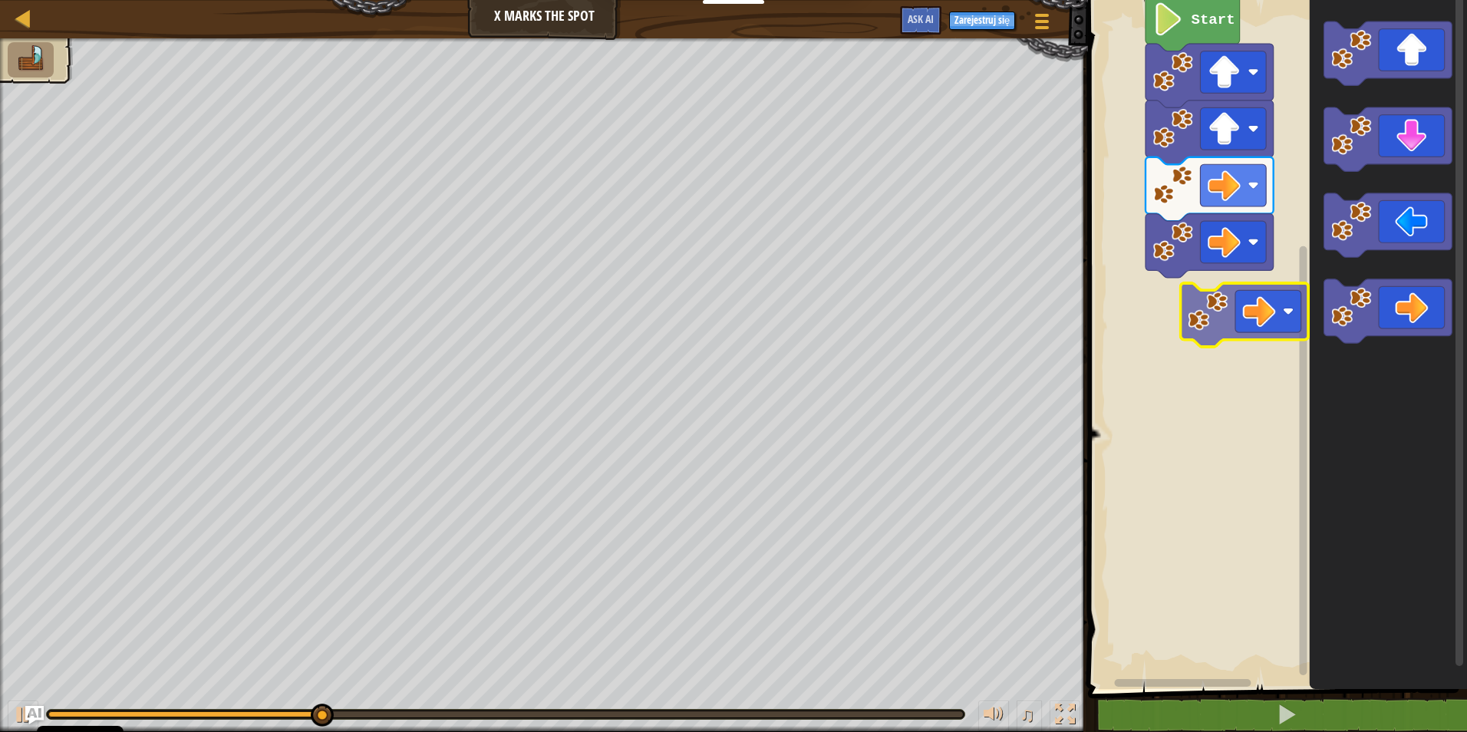
click at [1232, 308] on div "Start" at bounding box center [1275, 340] width 384 height 697
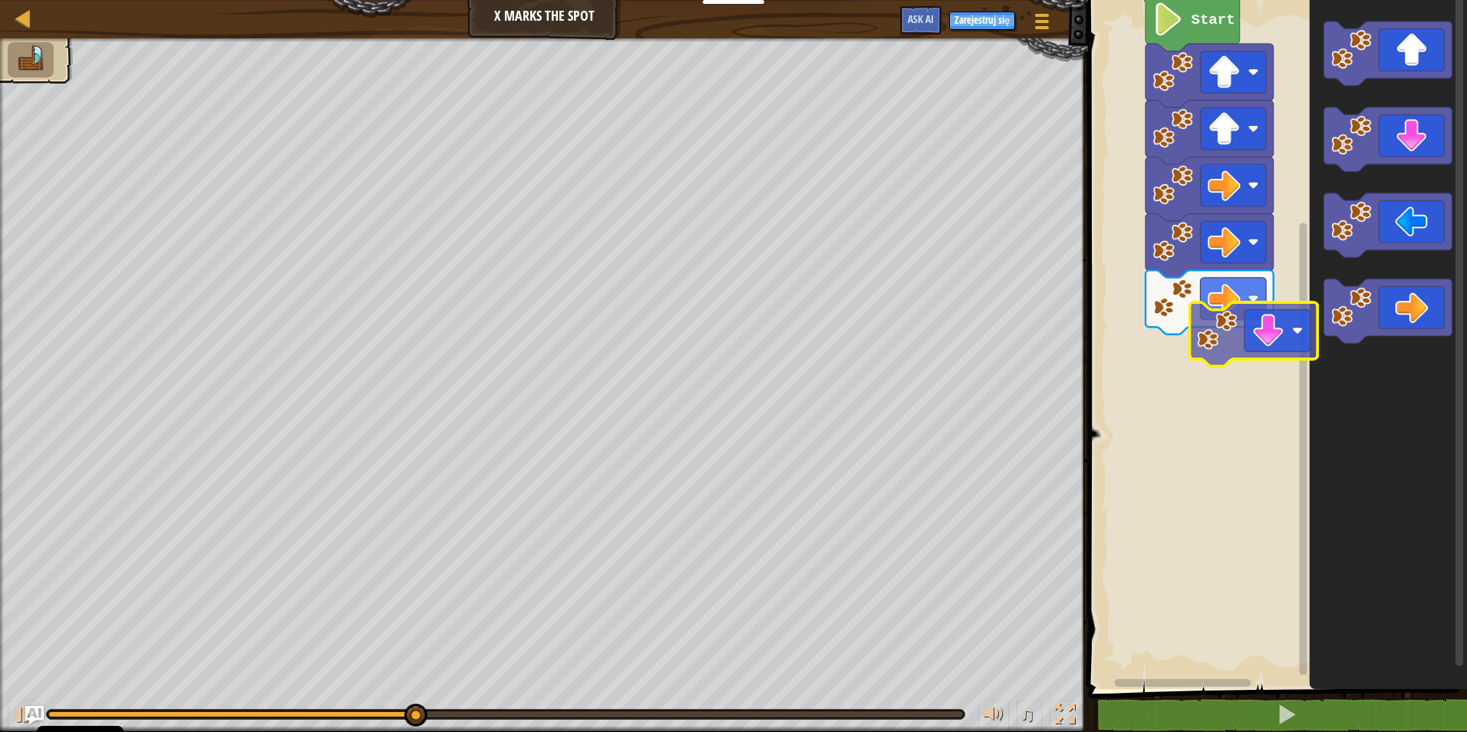
click at [1208, 367] on div "Start" at bounding box center [1275, 340] width 384 height 697
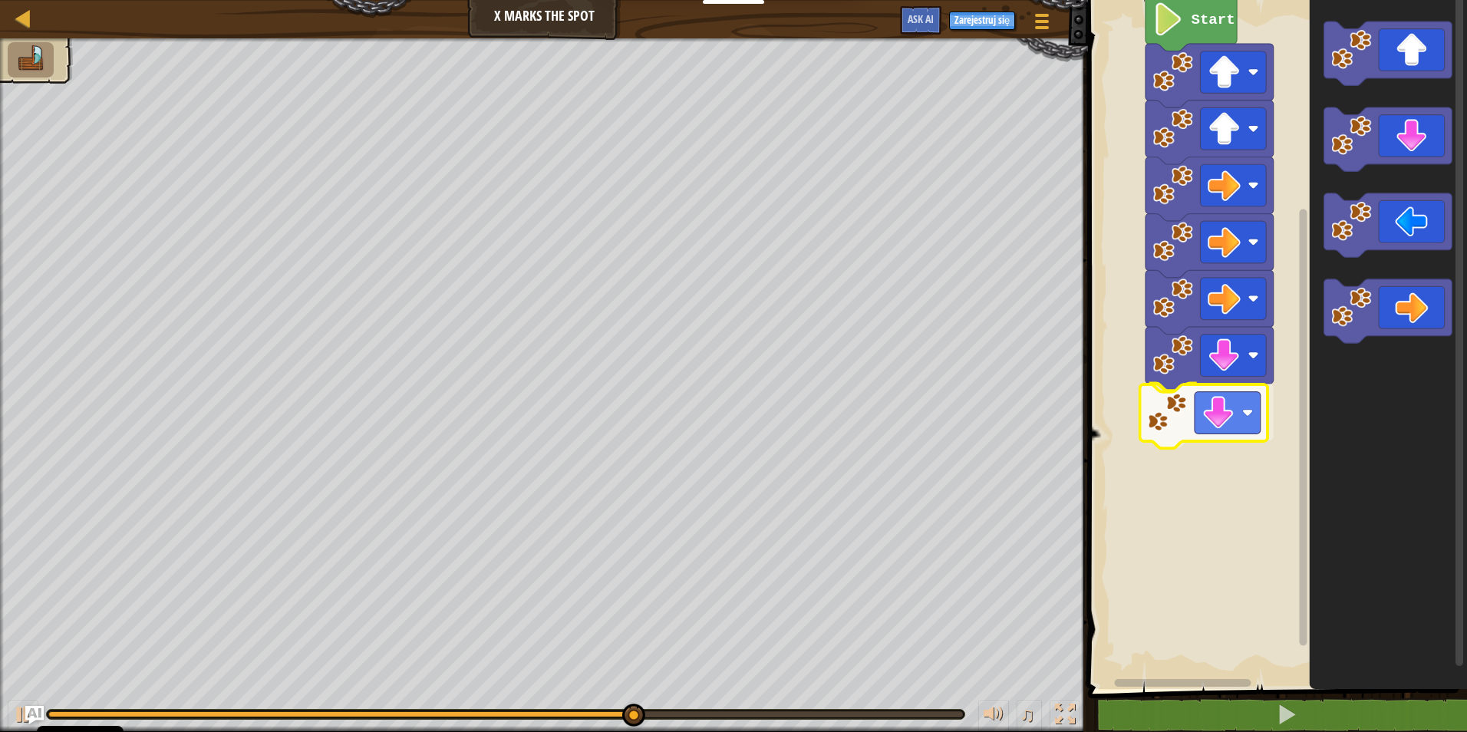
click at [1225, 432] on div "Start" at bounding box center [1275, 340] width 384 height 697
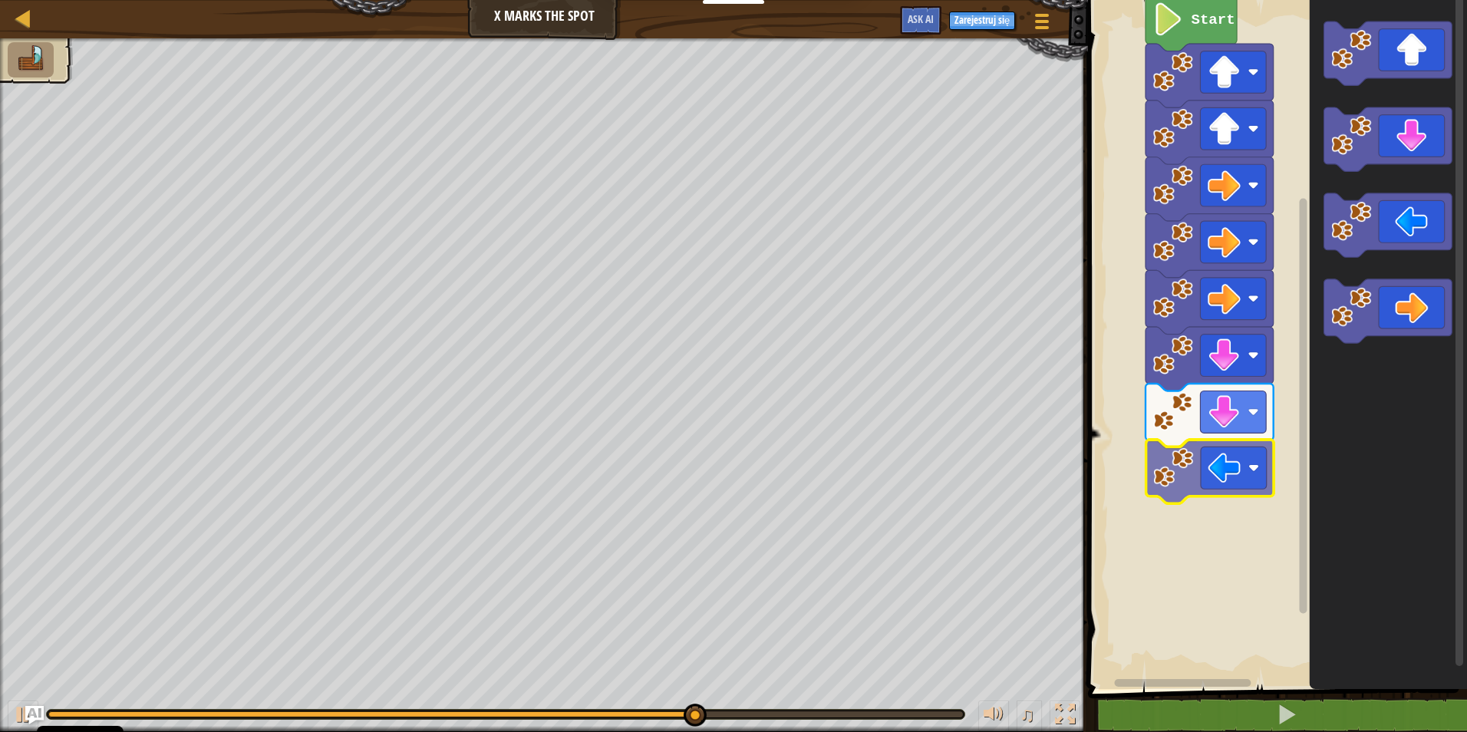
click at [1227, 476] on div "Start" at bounding box center [1275, 340] width 384 height 697
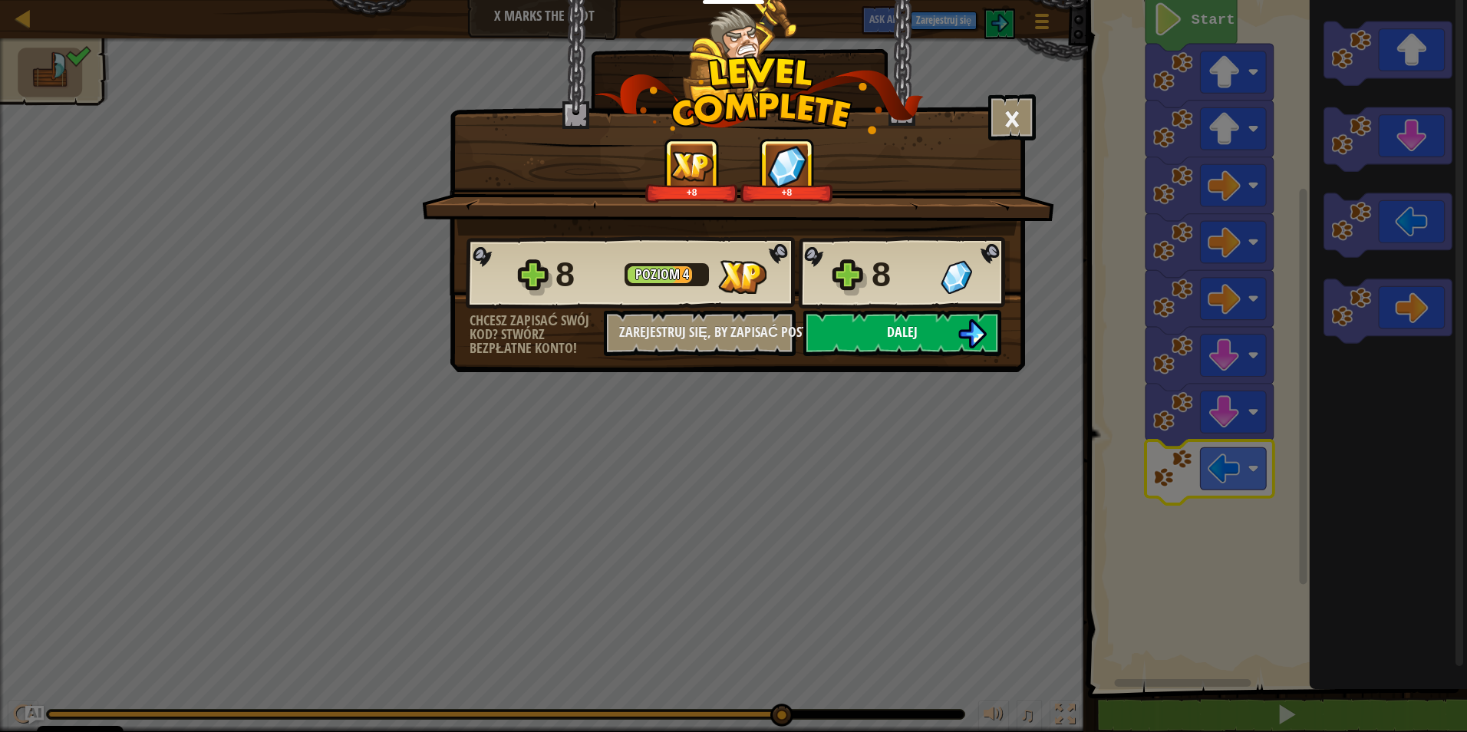
click at [890, 341] on span "Dalej" at bounding box center [902, 331] width 31 height 19
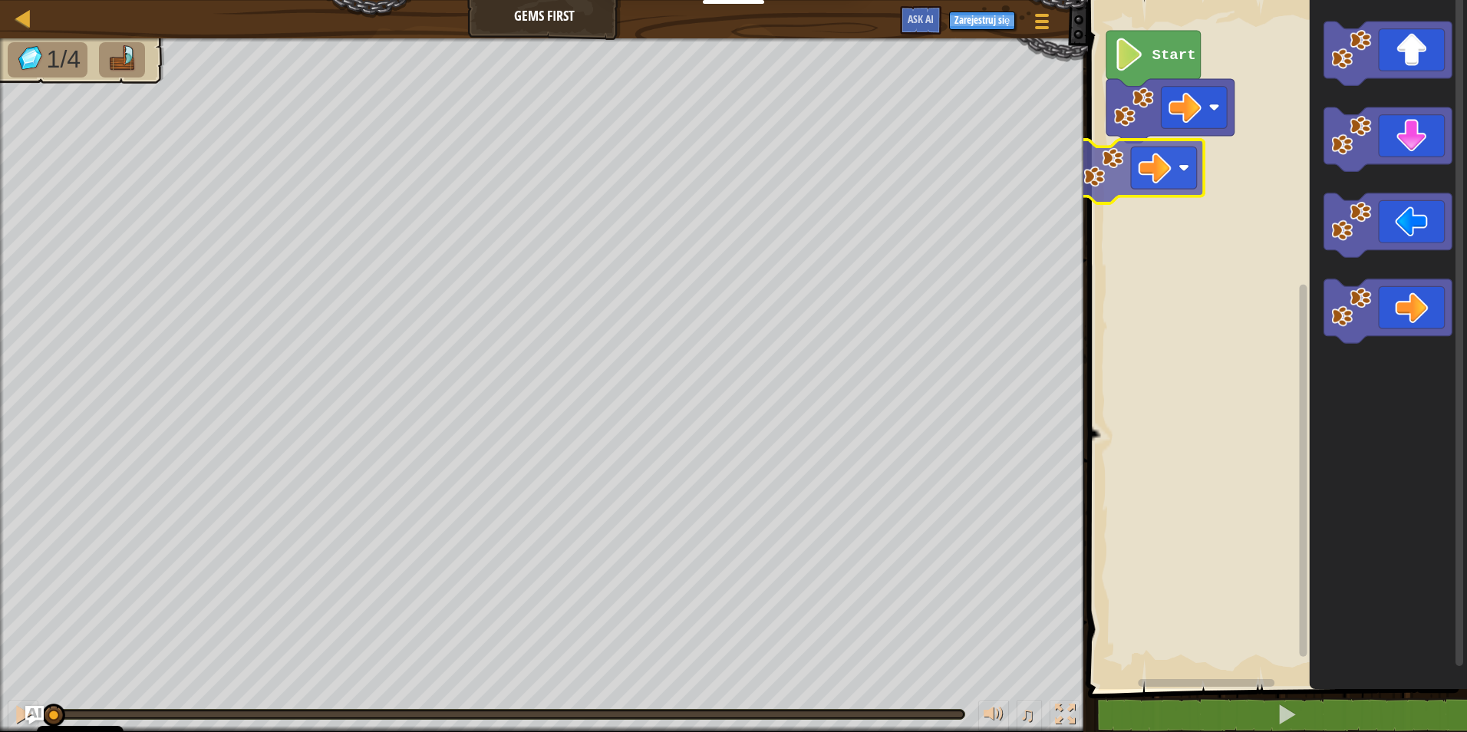
click at [1172, 192] on div "Start" at bounding box center [1275, 340] width 384 height 697
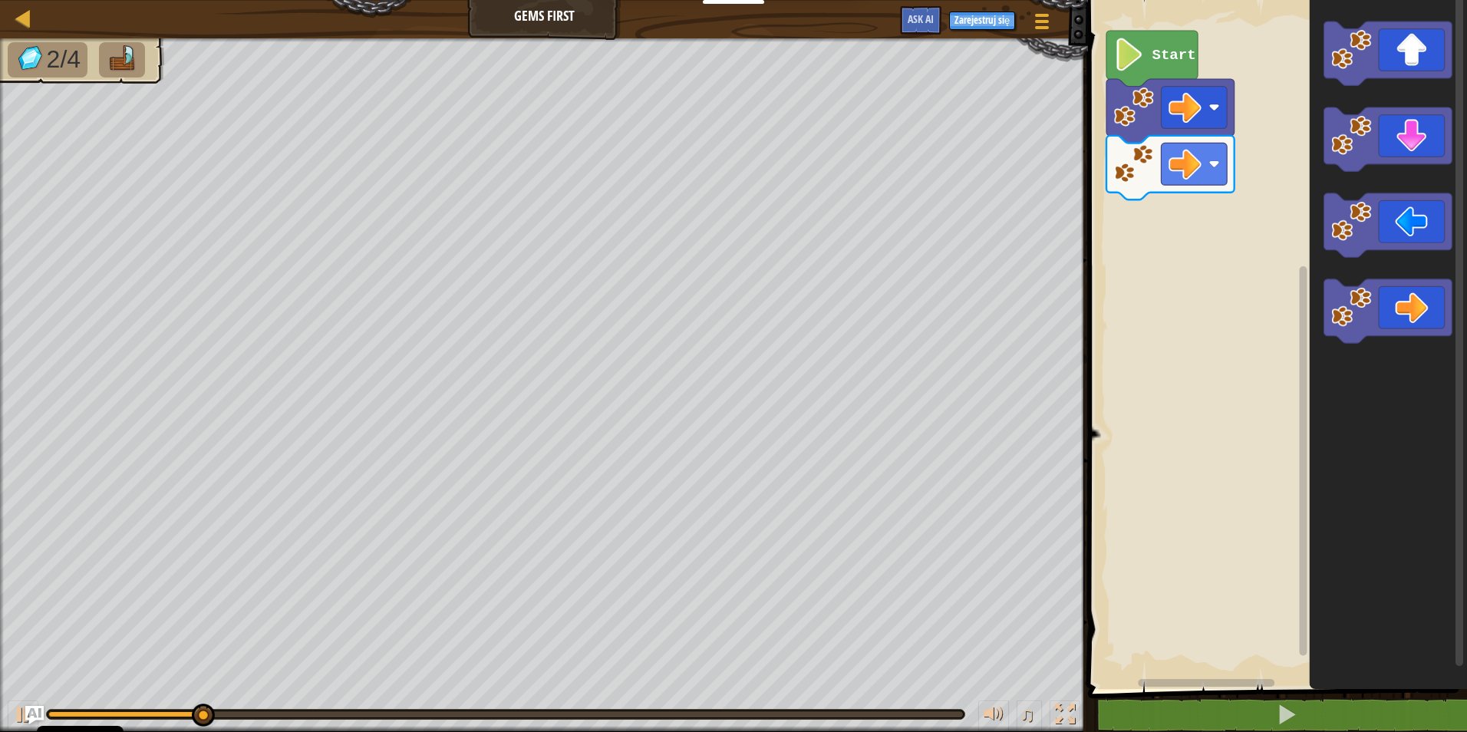
click at [1237, 177] on div "Start" at bounding box center [1275, 340] width 384 height 697
click at [1311, 150] on icon "Obszar roboczy Blockly" at bounding box center [1388, 340] width 157 height 697
click at [1323, 160] on icon "Obszar roboczy Blockly" at bounding box center [1388, 340] width 157 height 697
click at [1376, 128] on icon "Obszar roboczy Blockly" at bounding box center [1388, 139] width 128 height 64
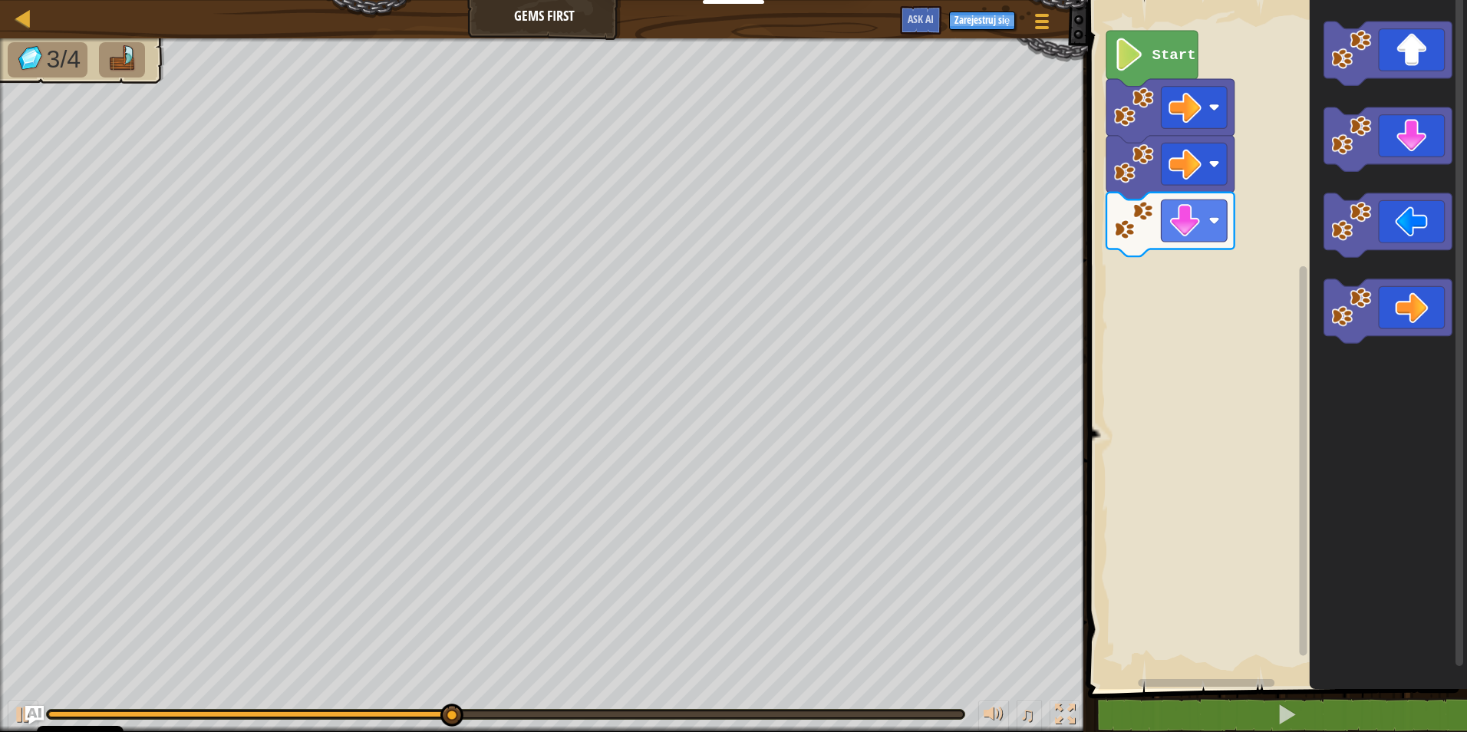
click at [1375, 131] on icon "Obszar roboczy Blockly" at bounding box center [1388, 139] width 128 height 64
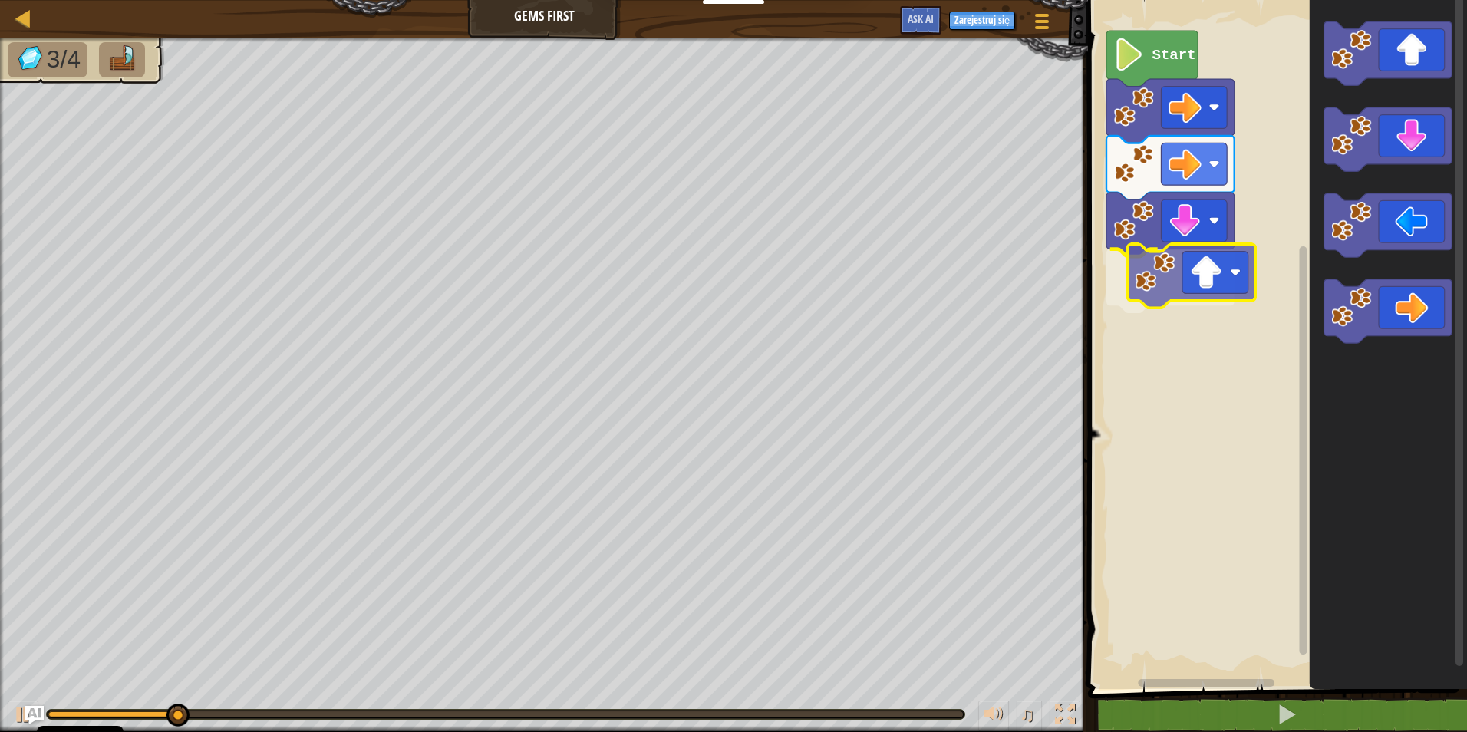
click at [1190, 279] on div "Start" at bounding box center [1275, 340] width 384 height 697
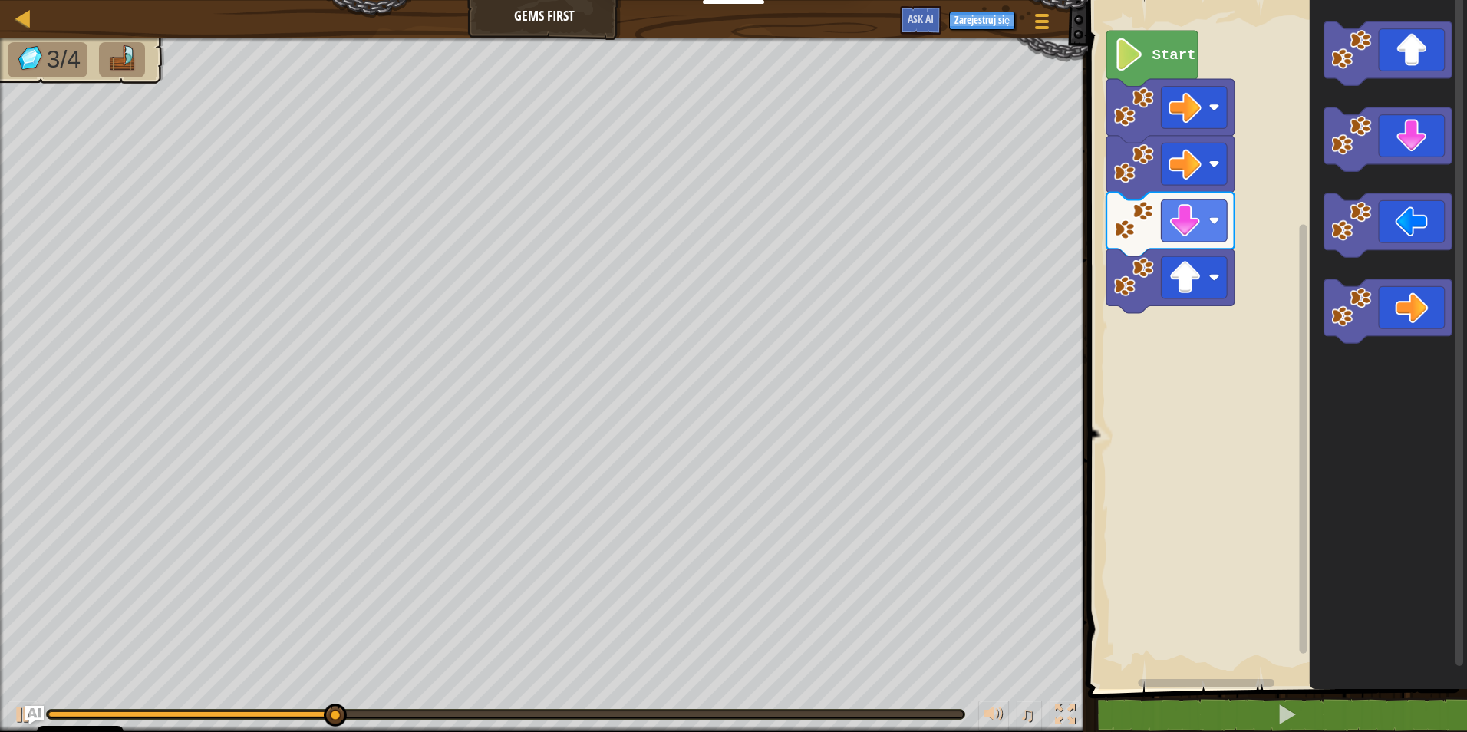
click at [1344, 71] on g "Obszar roboczy Blockly" at bounding box center [1388, 53] width 128 height 64
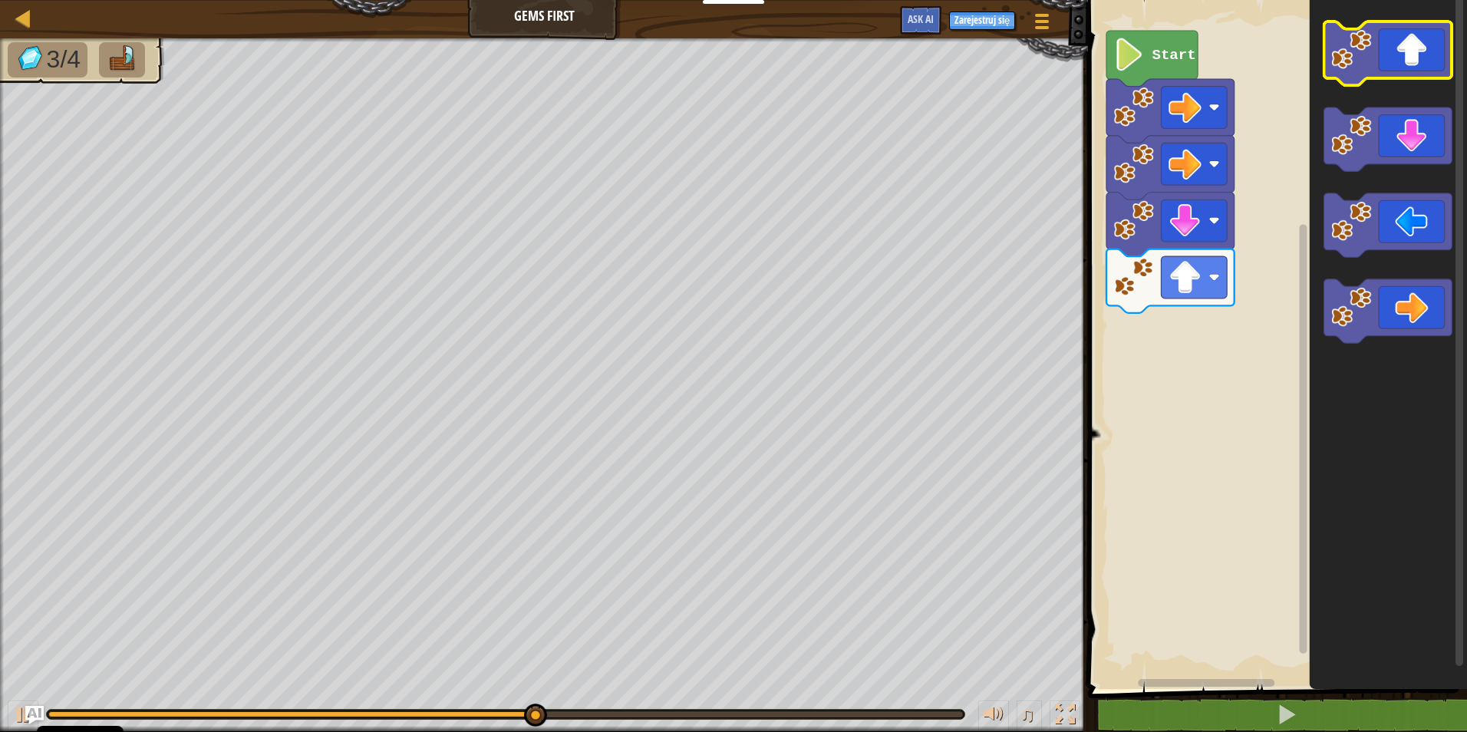
click at [1353, 67] on image "Obszar roboczy Blockly" at bounding box center [1351, 49] width 40 height 40
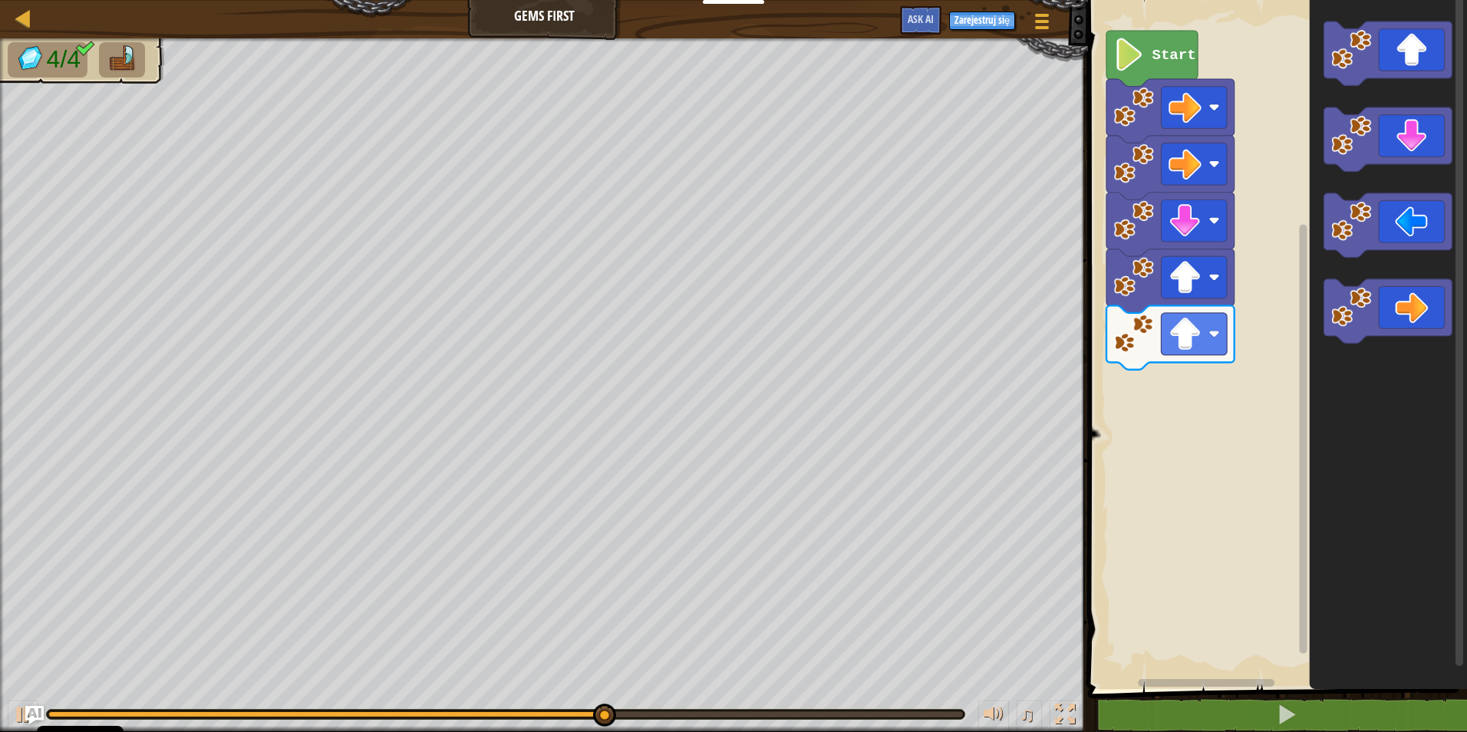
click at [1364, 111] on g "Obszar roboczy Blockly" at bounding box center [1388, 181] width 128 height 321
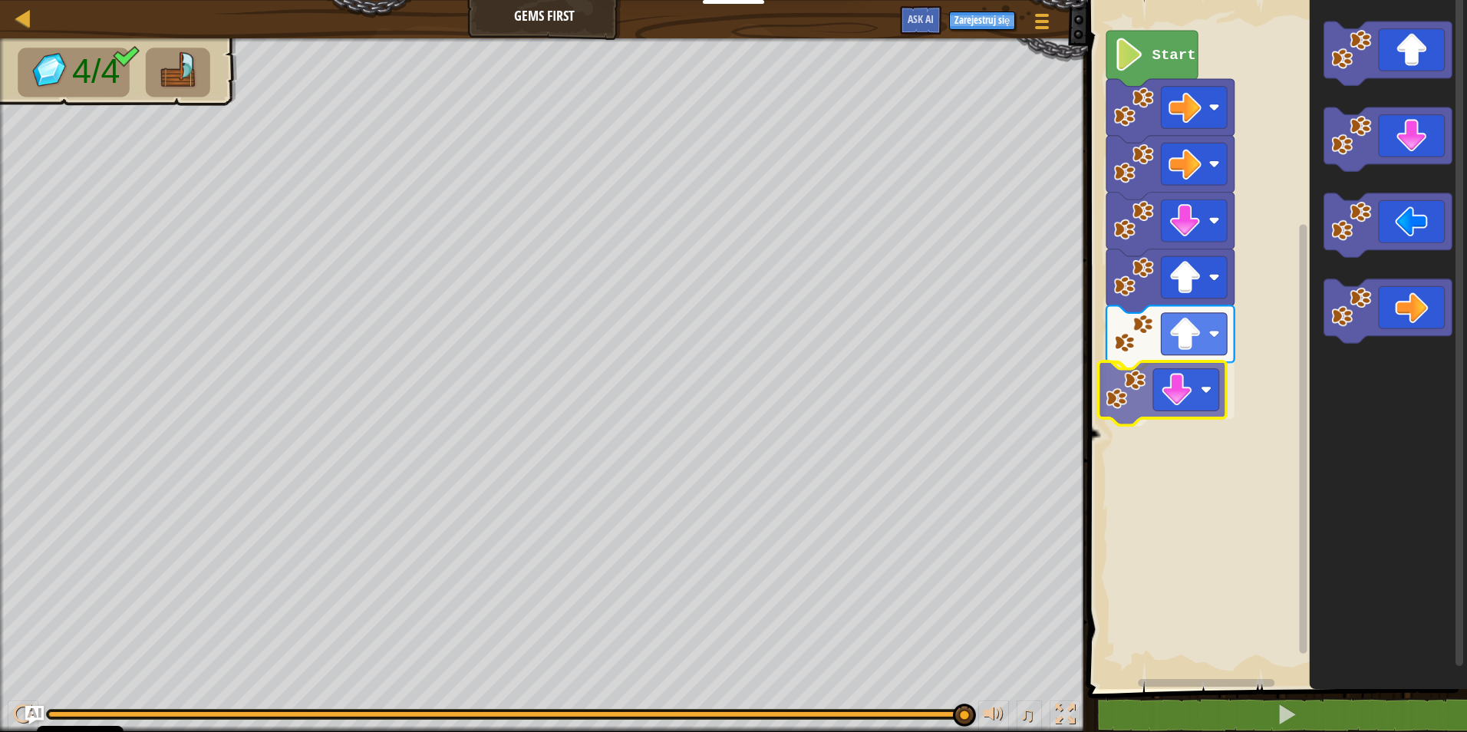
click at [1150, 384] on div "Start" at bounding box center [1275, 340] width 384 height 697
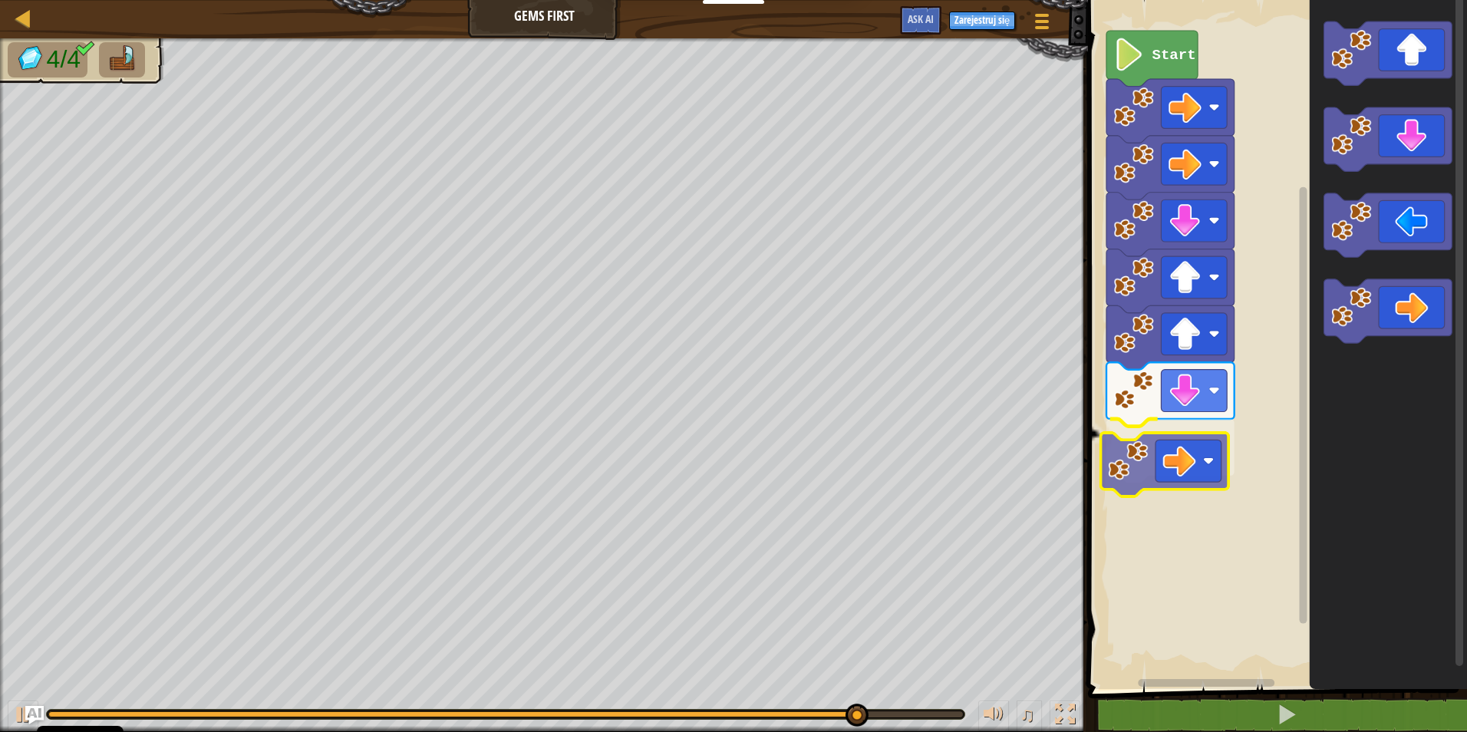
click at [1165, 444] on div "Start" at bounding box center [1275, 340] width 384 height 697
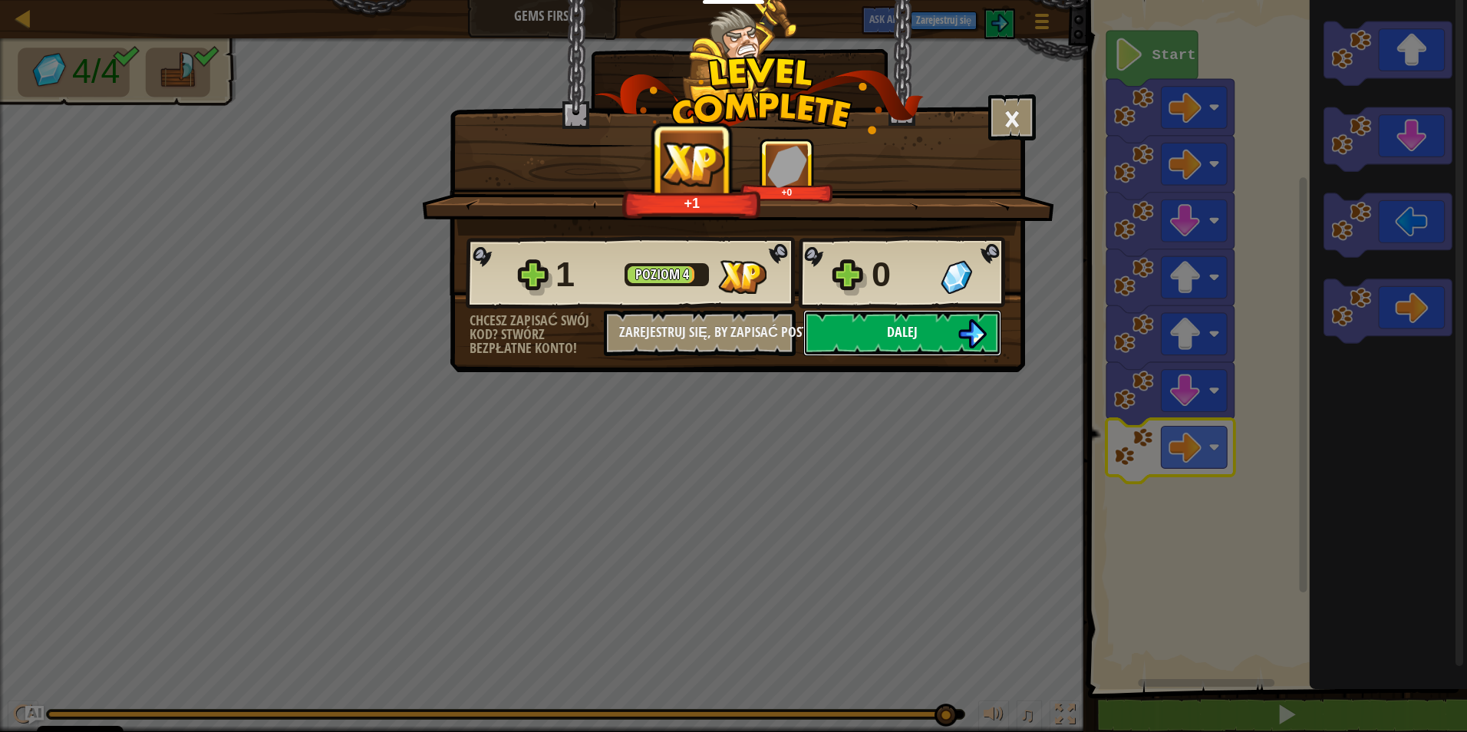
click at [891, 332] on span "Dalej" at bounding box center [902, 331] width 31 height 19
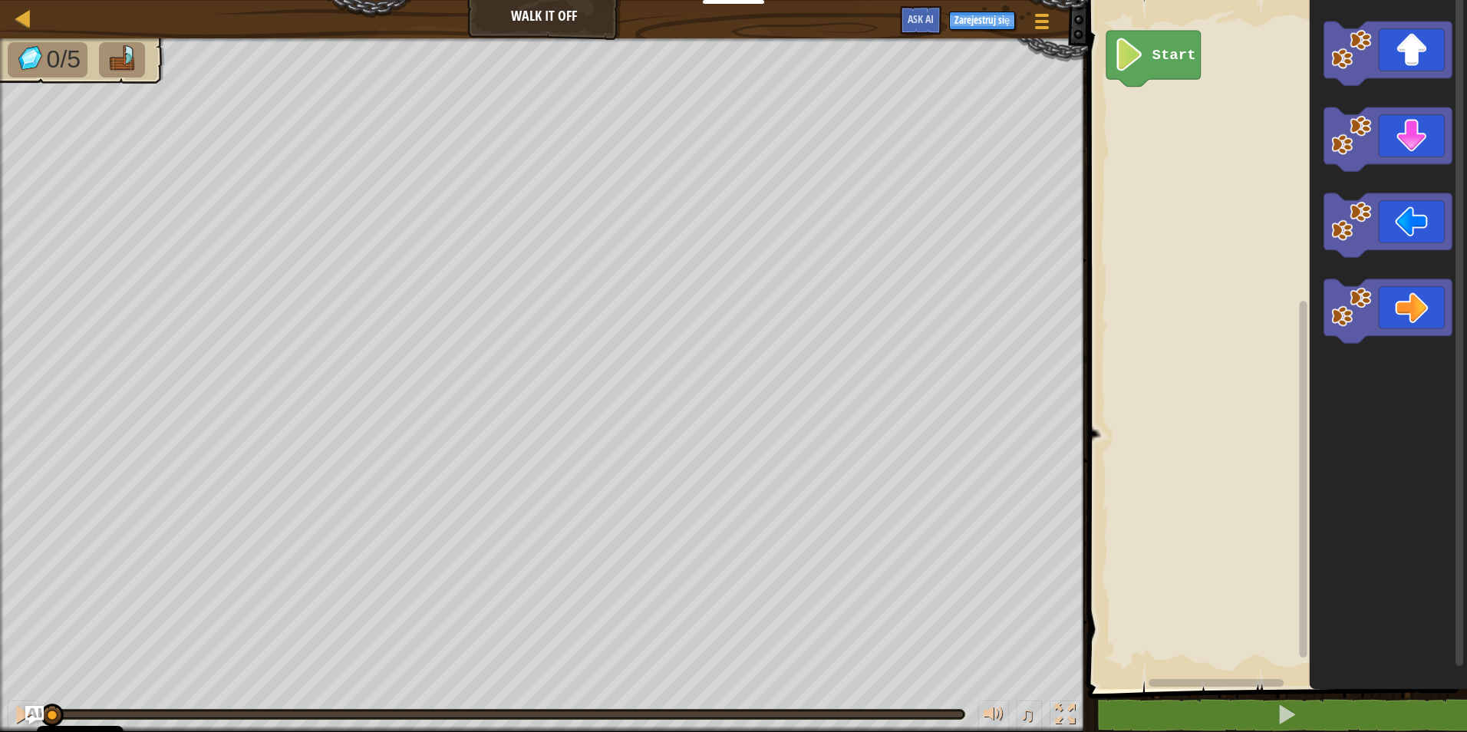
click at [1198, 106] on div "Start" at bounding box center [1275, 340] width 384 height 697
click at [1218, 120] on div "Start" at bounding box center [1275, 340] width 384 height 697
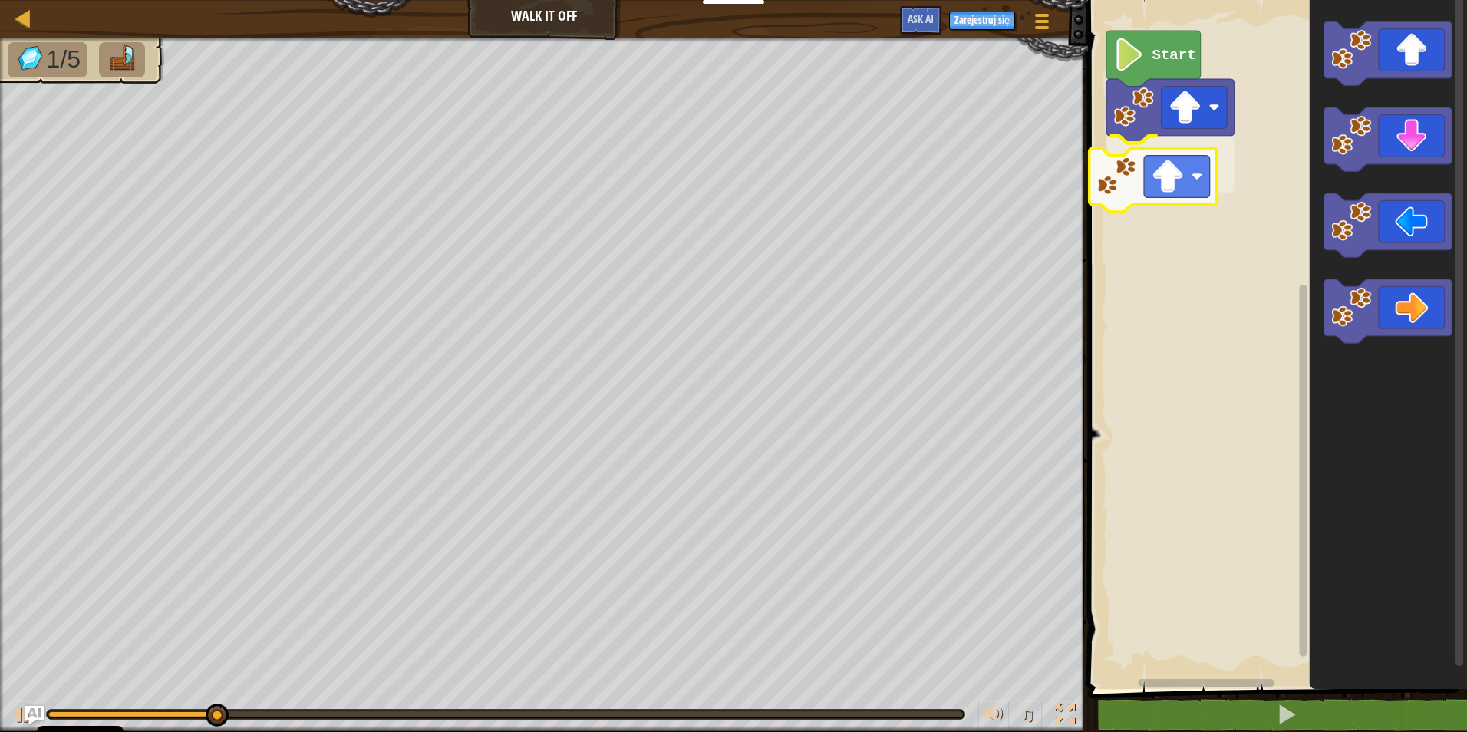
click at [1162, 182] on div "Start" at bounding box center [1275, 340] width 384 height 697
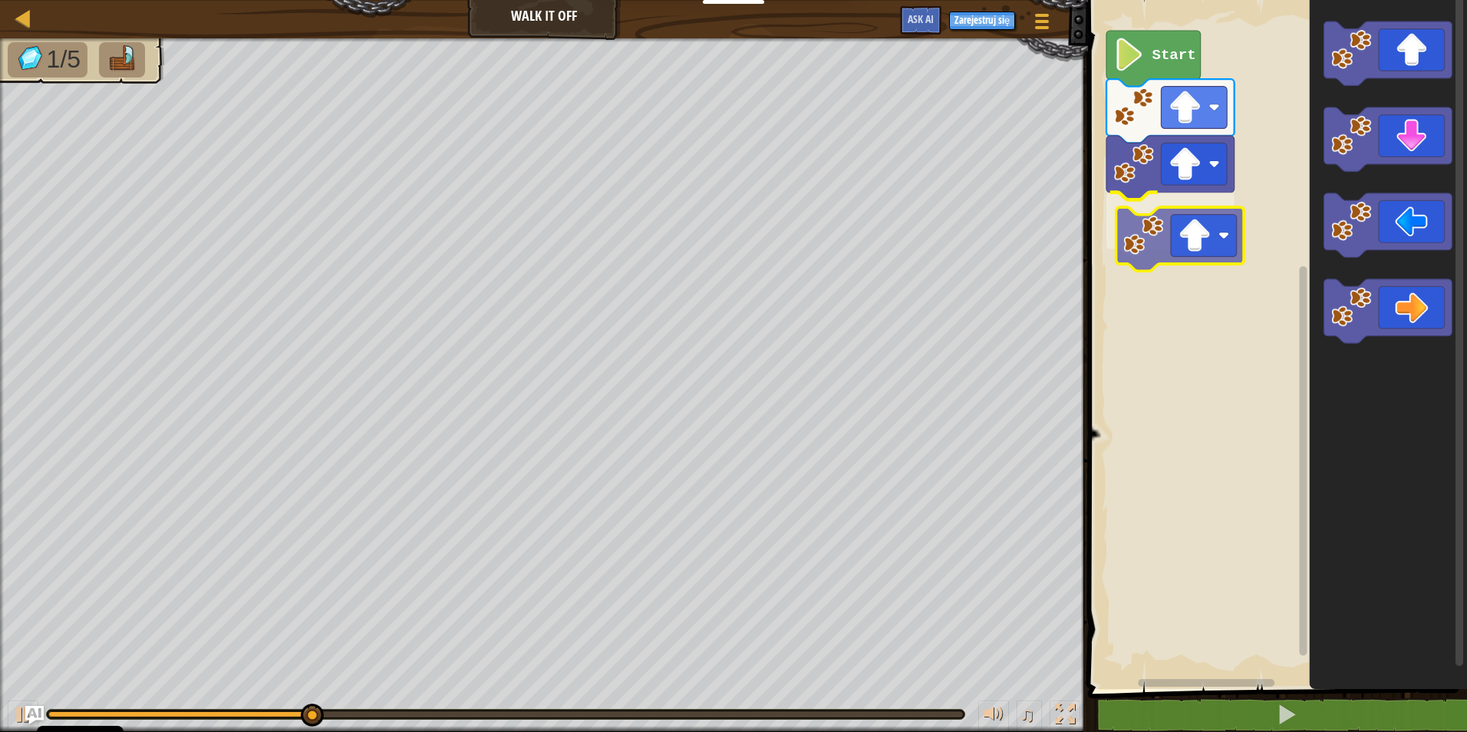
click at [1172, 219] on div "Start" at bounding box center [1275, 340] width 384 height 697
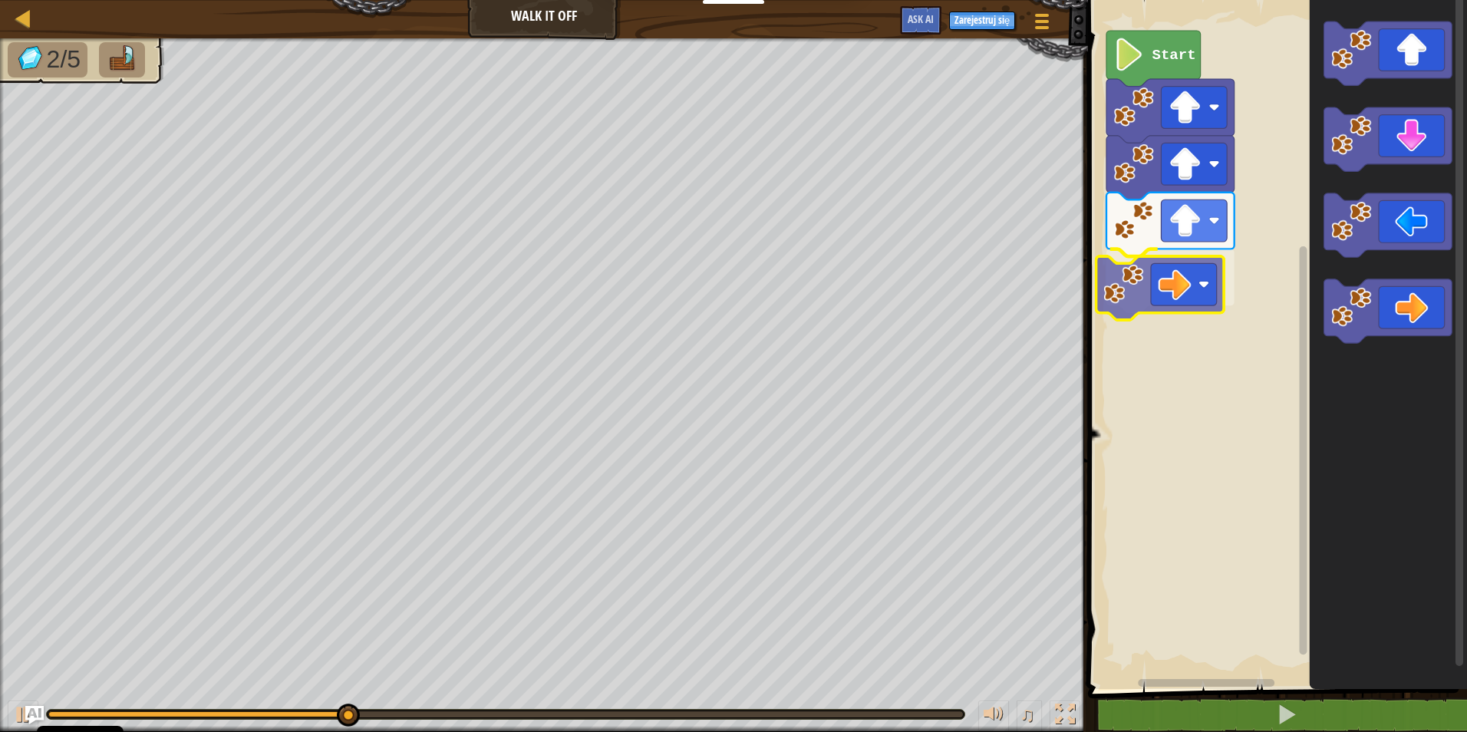
click at [1120, 292] on div "Start" at bounding box center [1275, 340] width 384 height 697
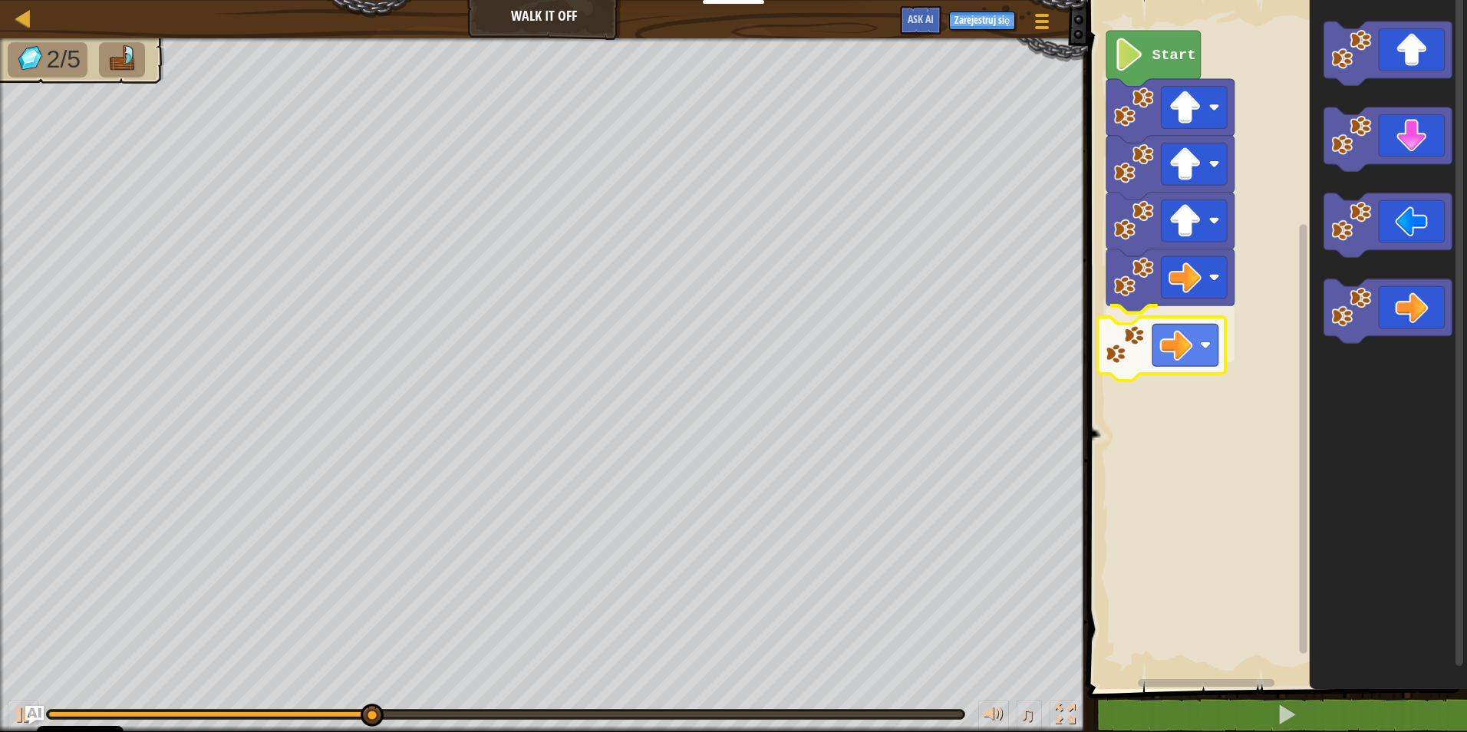
click at [1116, 349] on div "Start" at bounding box center [1275, 340] width 384 height 697
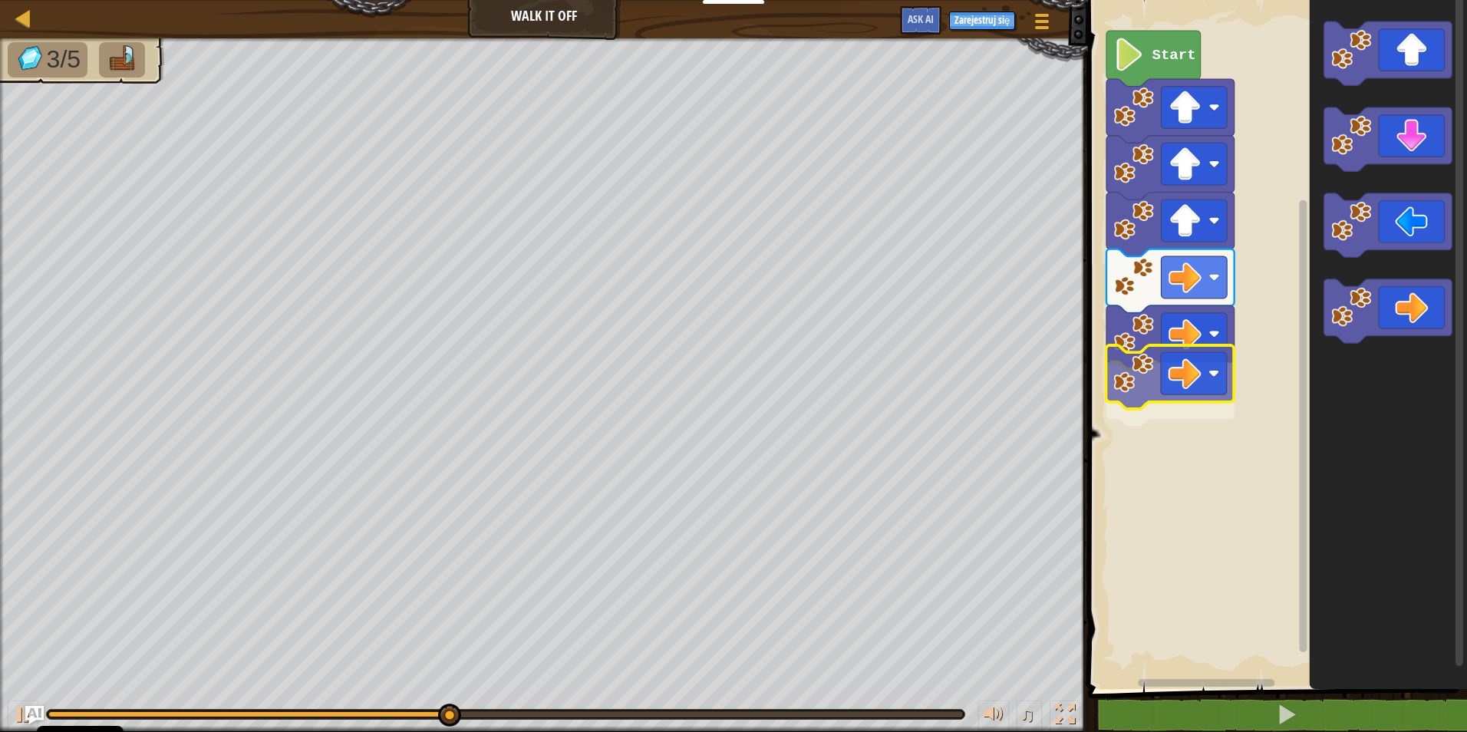
click at [1053, 406] on div "Mapa Walk It Off Menu gry Zarejestruj się Ask AI 1 הההההההההההההההההההההההההההה…" at bounding box center [733, 366] width 1467 height 732
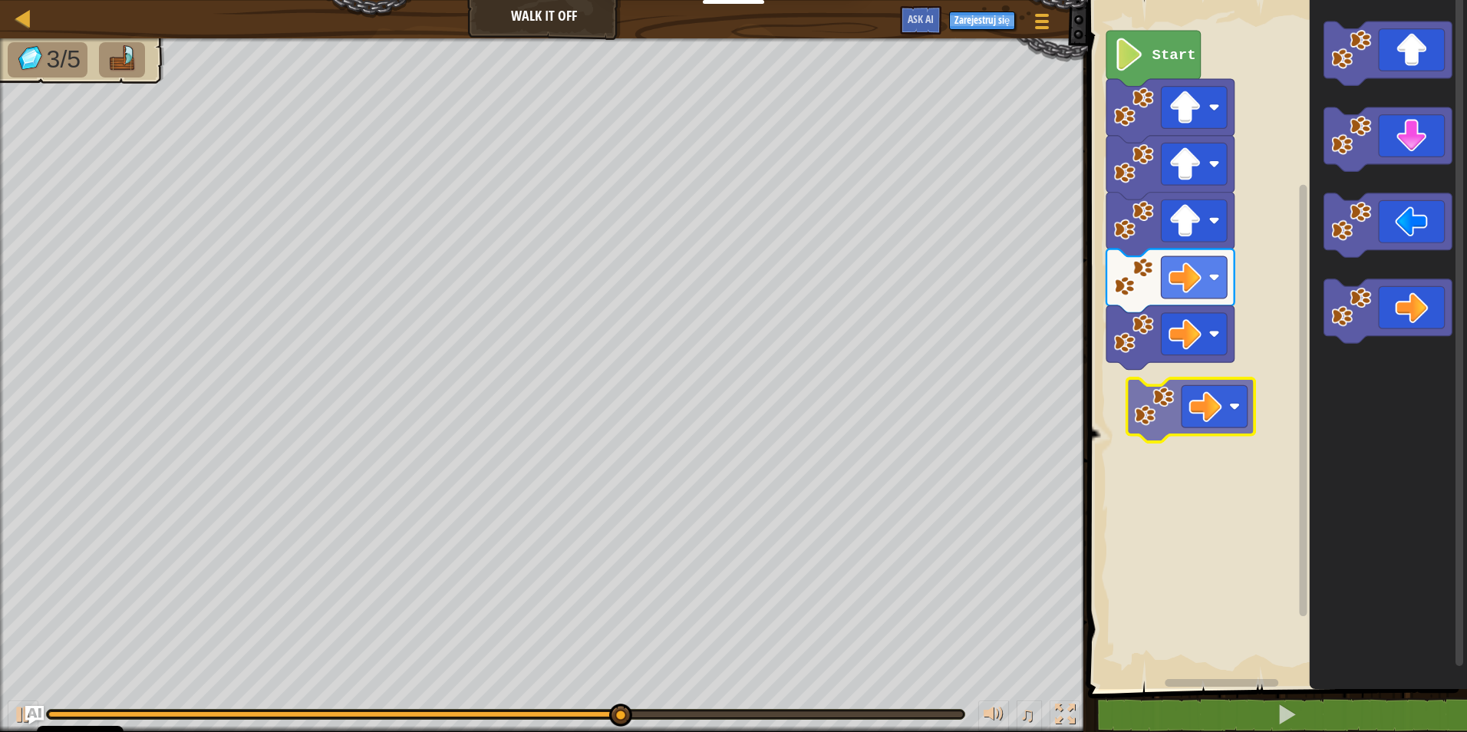
click at [1150, 410] on div "Start" at bounding box center [1275, 340] width 384 height 697
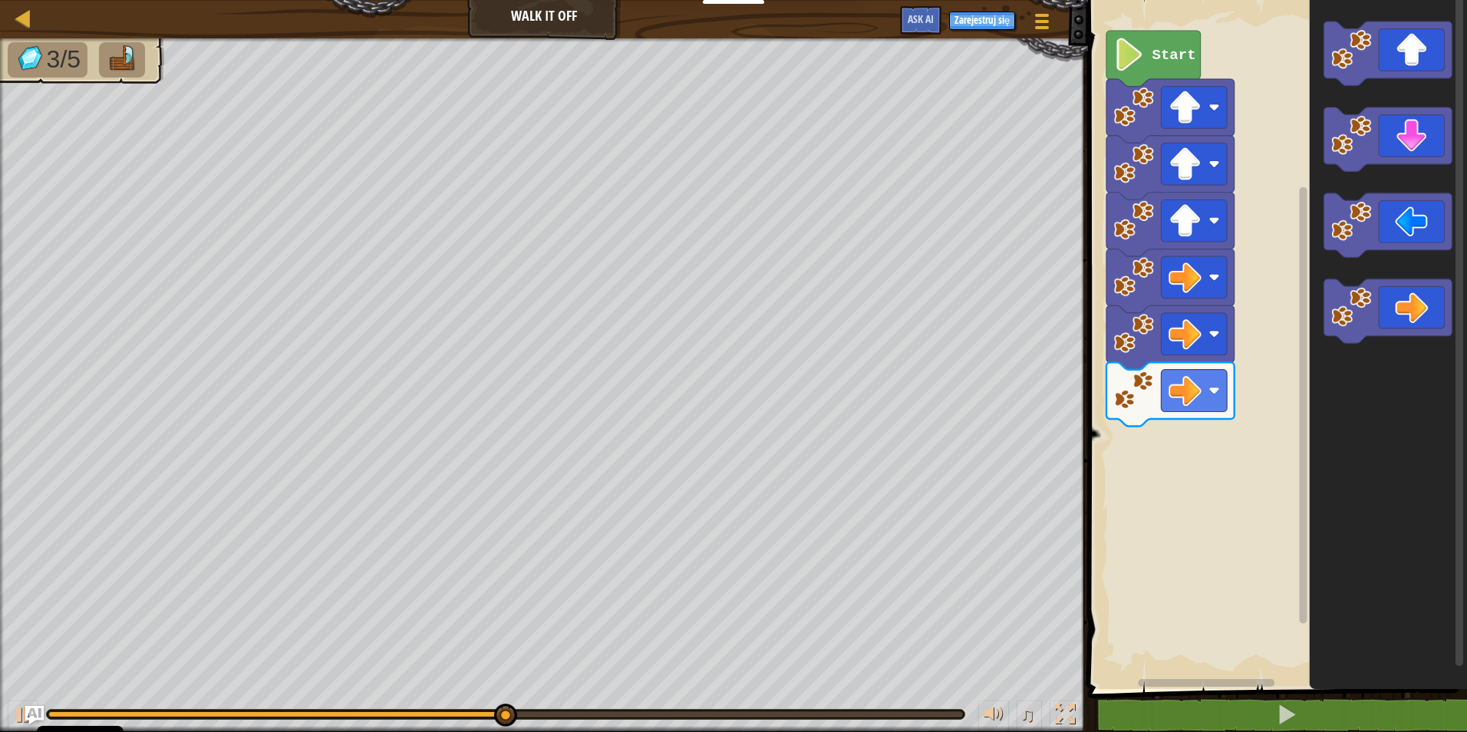
click at [1259, 377] on div "Start" at bounding box center [1275, 340] width 384 height 697
click at [1364, 328] on g "Obszar roboczy Blockly" at bounding box center [1388, 311] width 128 height 64
click at [1363, 325] on image "Obszar roboczy Blockly" at bounding box center [1351, 307] width 40 height 40
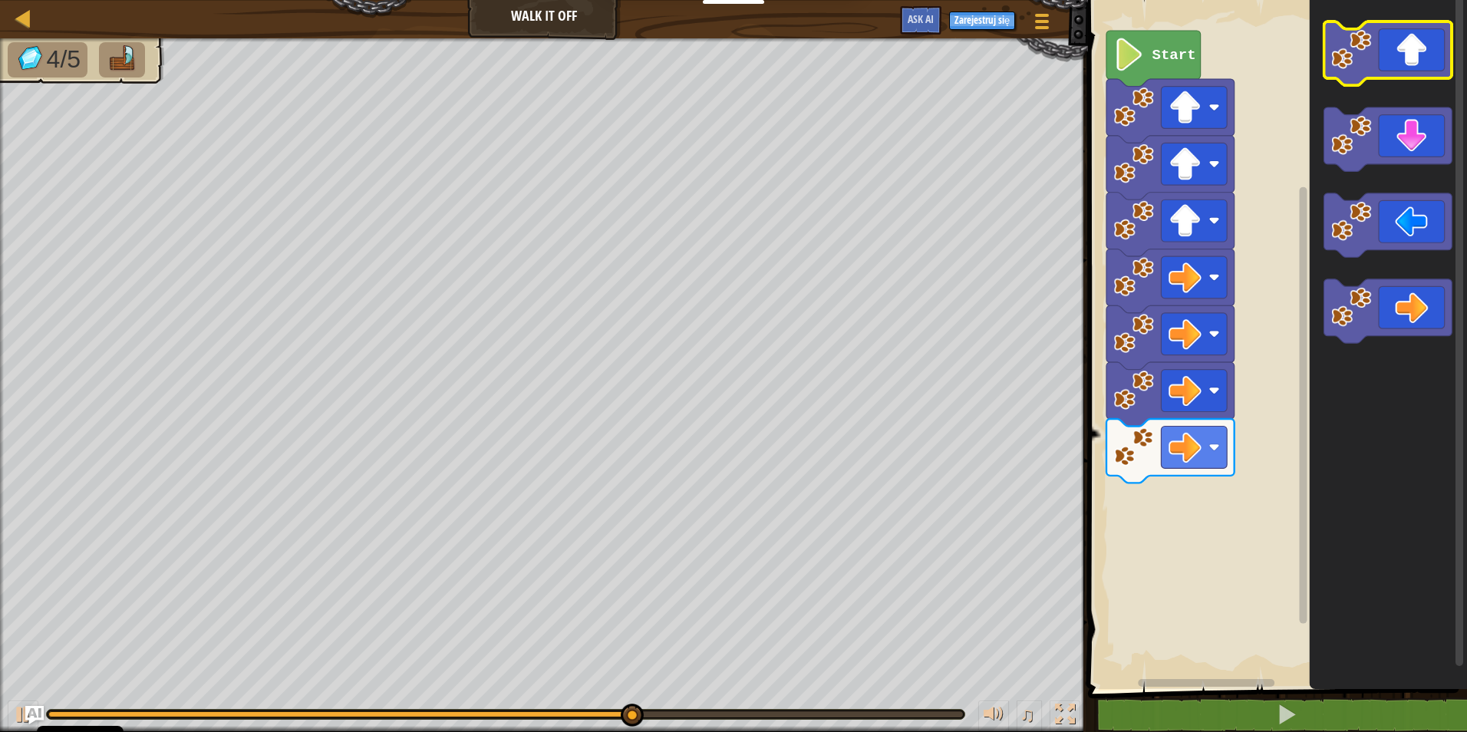
click at [1399, 61] on icon "Obszar roboczy Blockly" at bounding box center [1388, 53] width 128 height 64
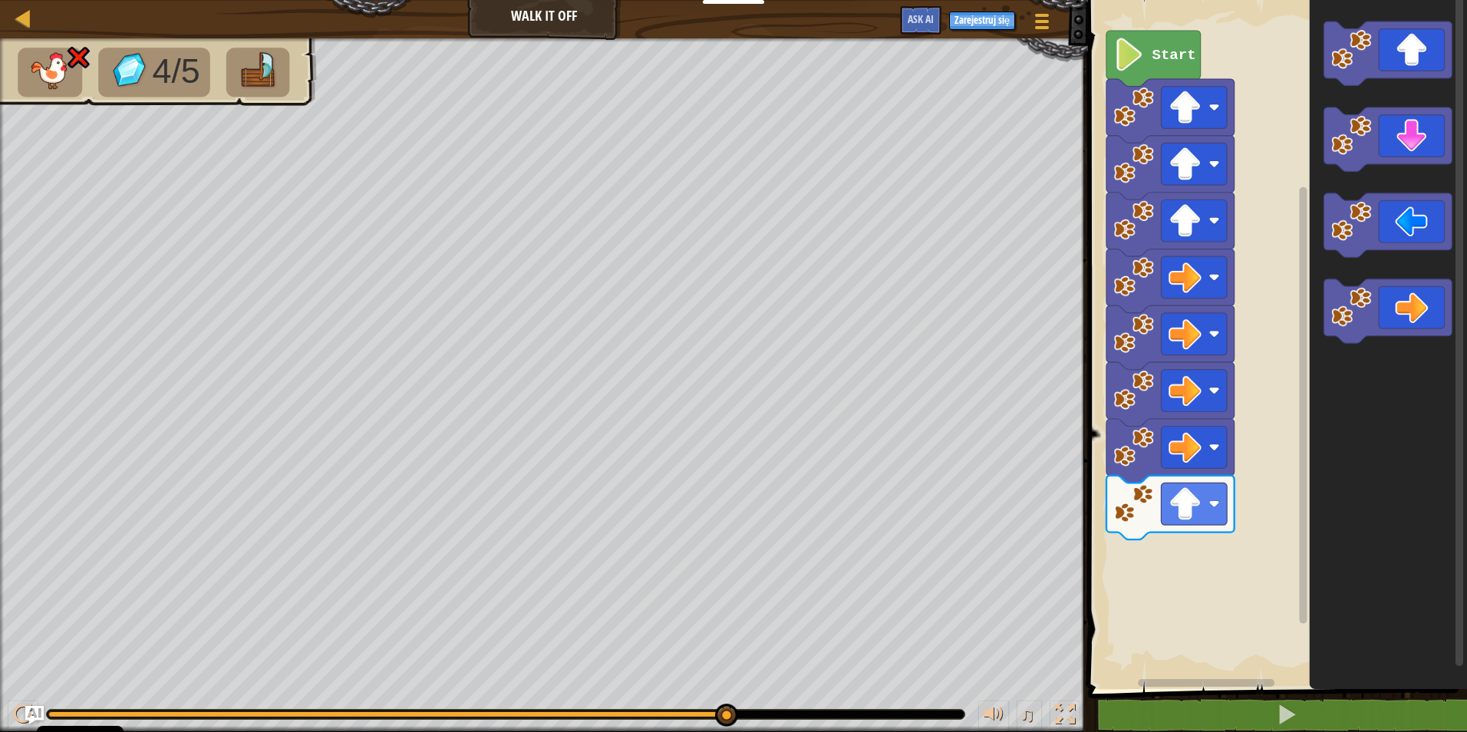
click at [1157, 510] on icon "Obszar roboczy Blockly" at bounding box center [1170, 508] width 128 height 64
click at [1167, 509] on rect "Obszar roboczy Blockly" at bounding box center [1195, 504] width 66 height 42
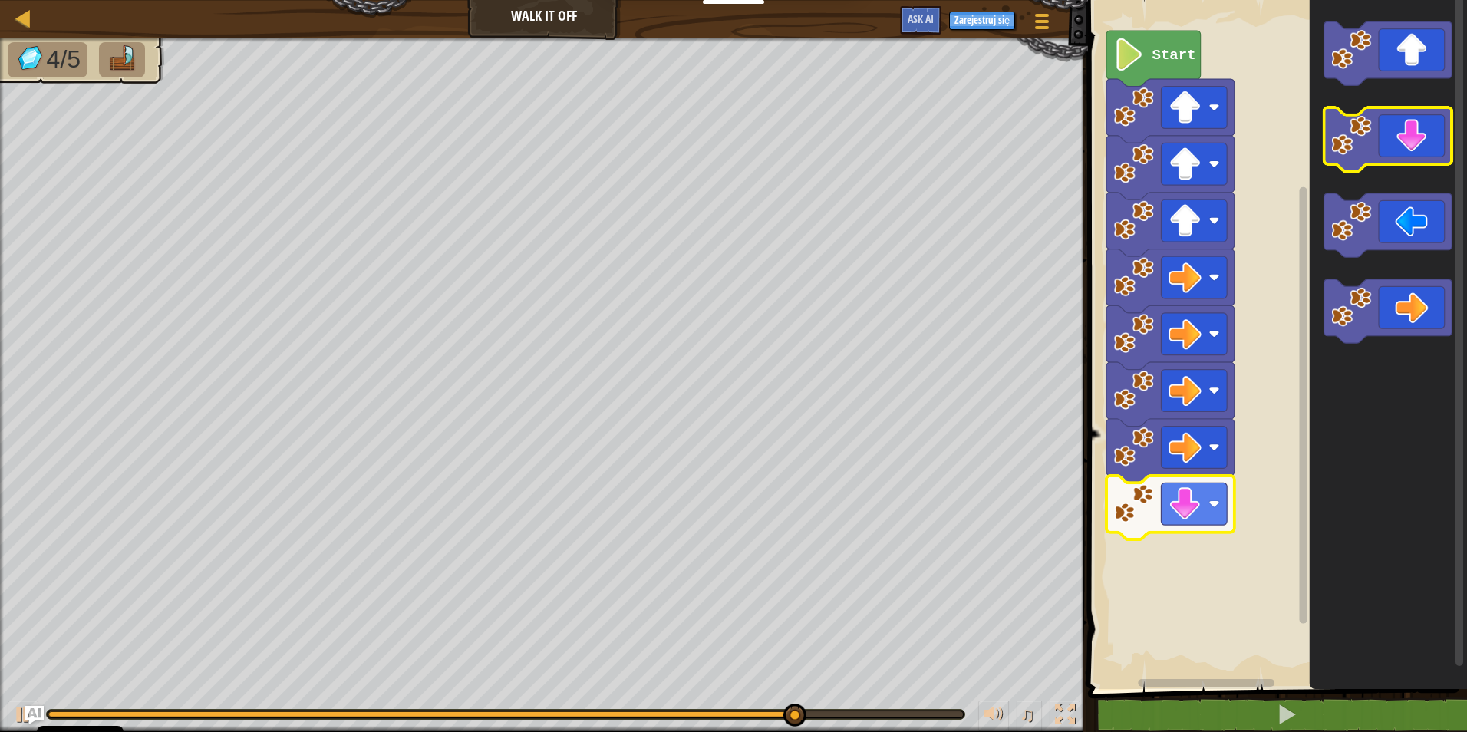
click at [1426, 136] on icon "Obszar roboczy Blockly" at bounding box center [1388, 139] width 128 height 64
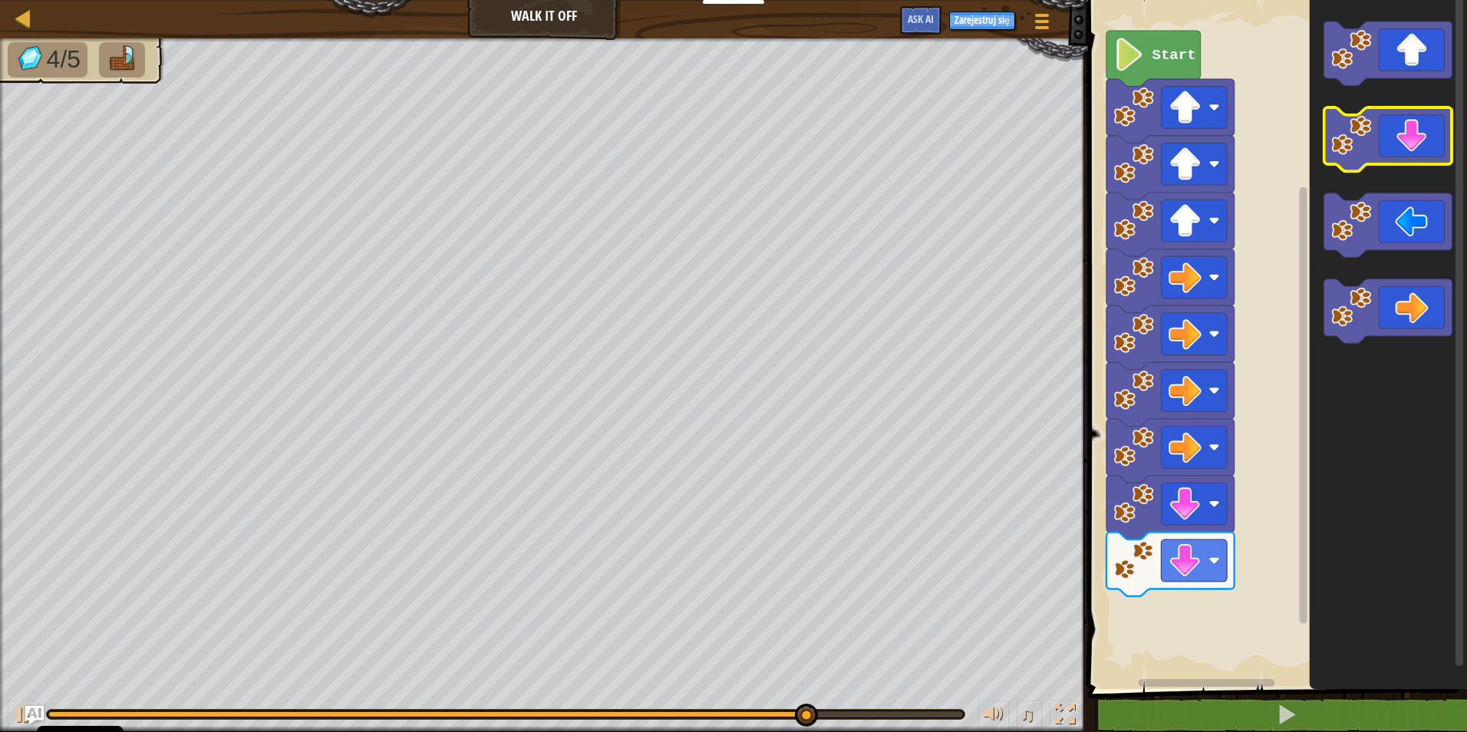
click at [1423, 138] on icon "Obszar roboczy Blockly" at bounding box center [1388, 139] width 128 height 64
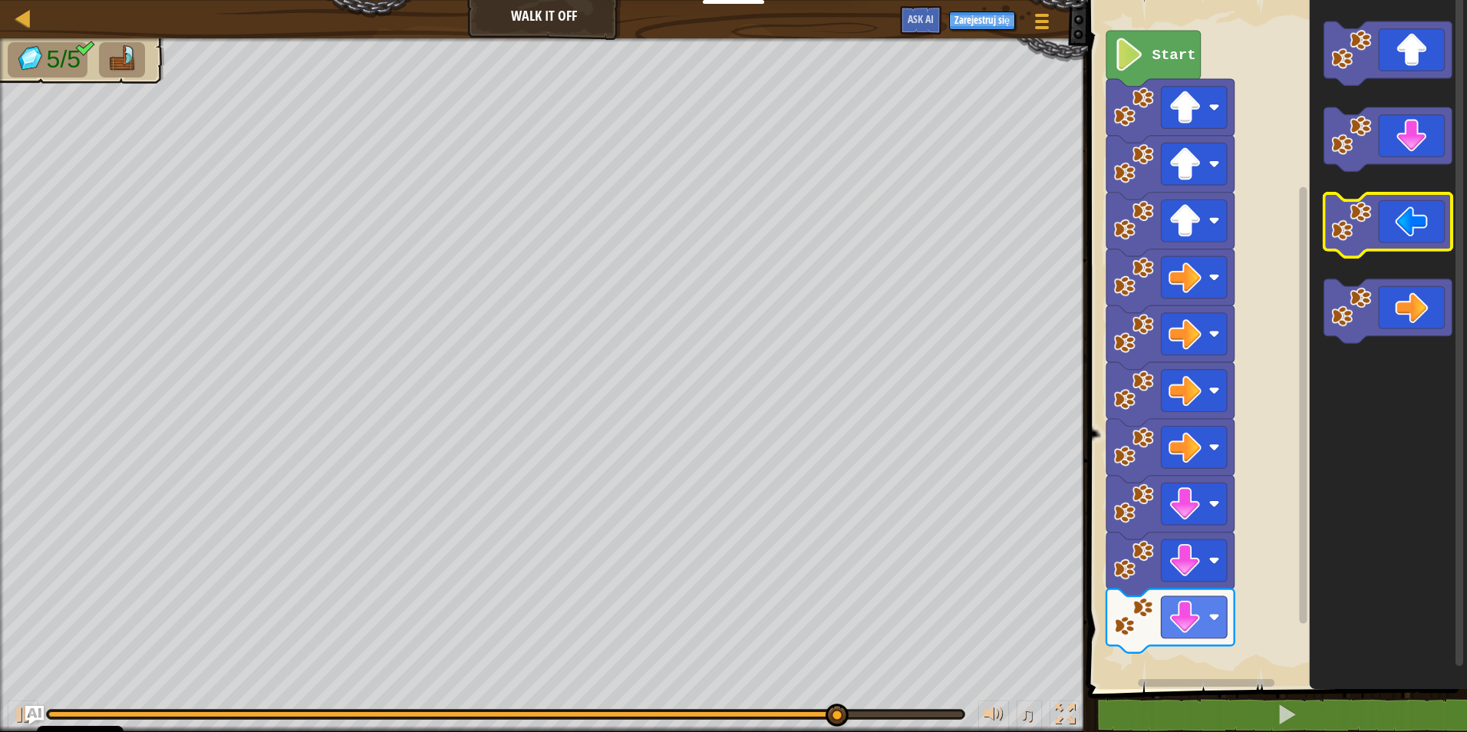
click at [1408, 229] on icon "Obszar roboczy Blockly" at bounding box center [1388, 225] width 128 height 64
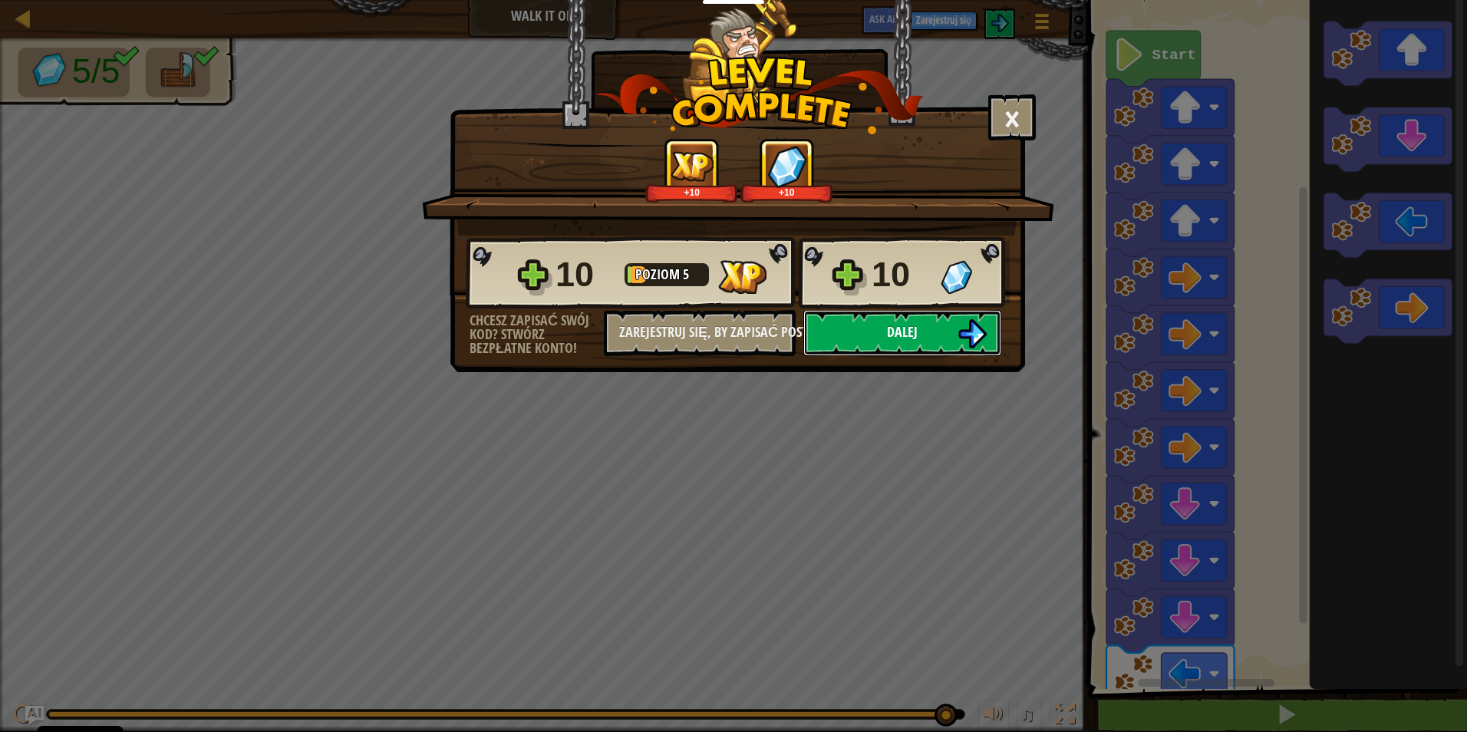
click at [843, 321] on button "Dalej" at bounding box center [902, 333] width 198 height 46
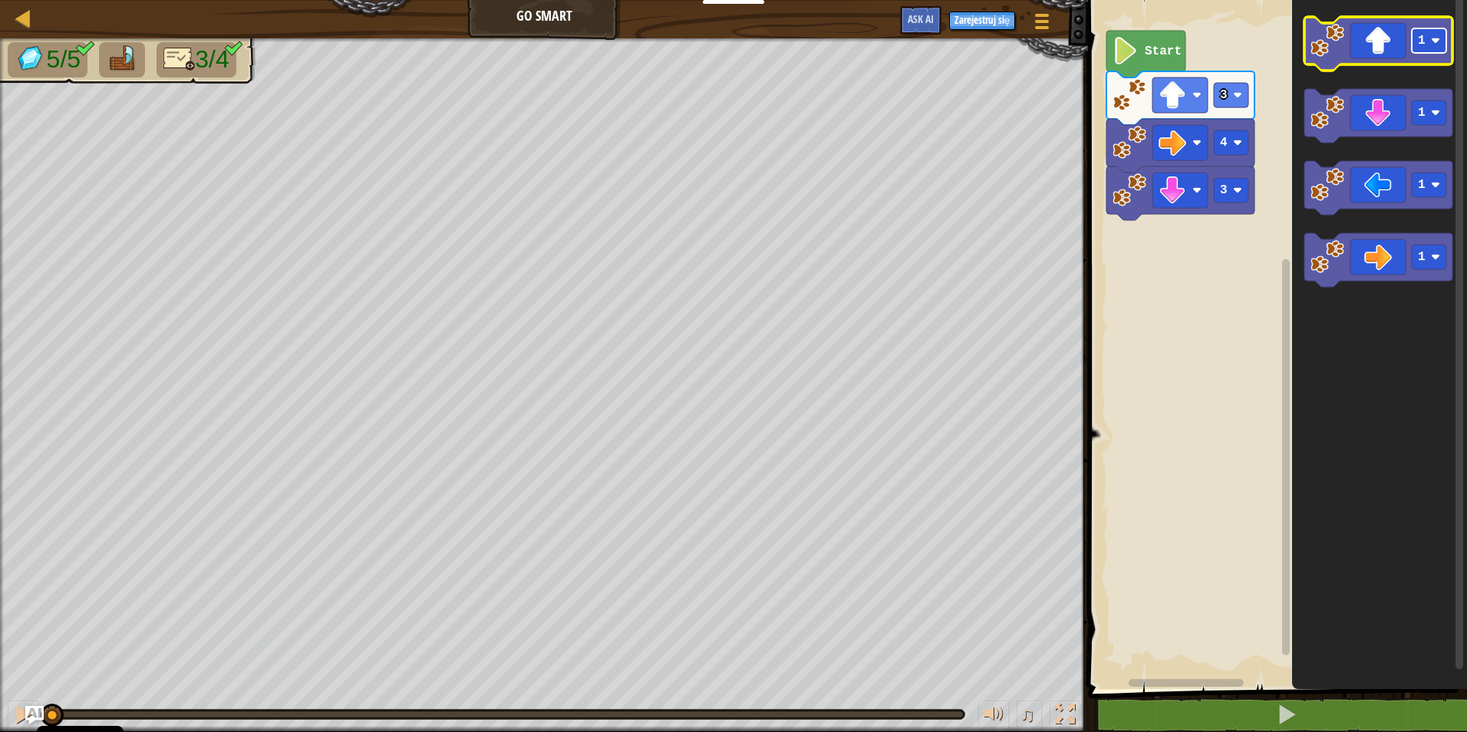
click at [1436, 39] on image "Obszar roboczy Blockly" at bounding box center [1435, 40] width 9 height 9
click at [1435, 292] on icon "Obszar roboczy Blockly" at bounding box center [1379, 340] width 175 height 697
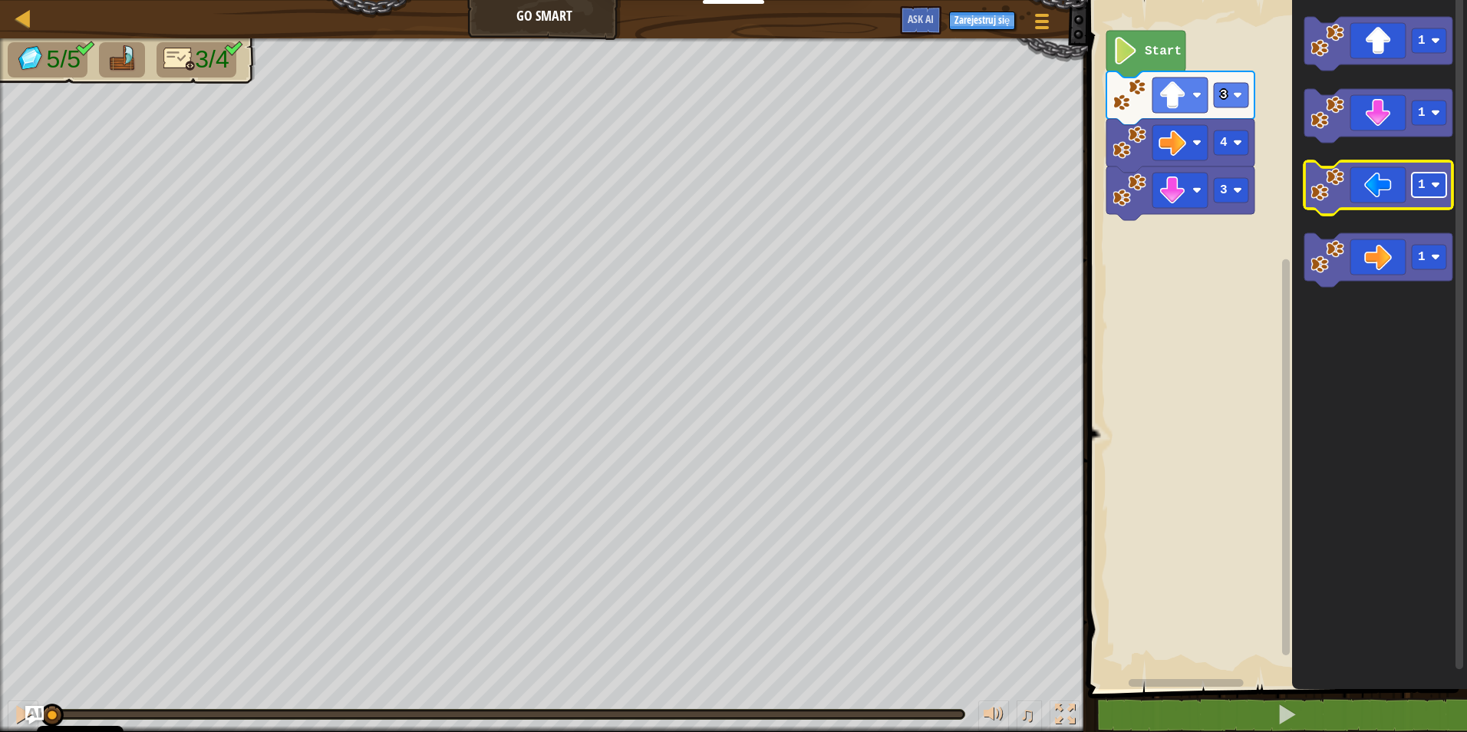
click at [1421, 181] on text "1" at bounding box center [1422, 185] width 8 height 14
click at [1383, 193] on icon "Obszar roboczy Blockly" at bounding box center [1378, 188] width 148 height 54
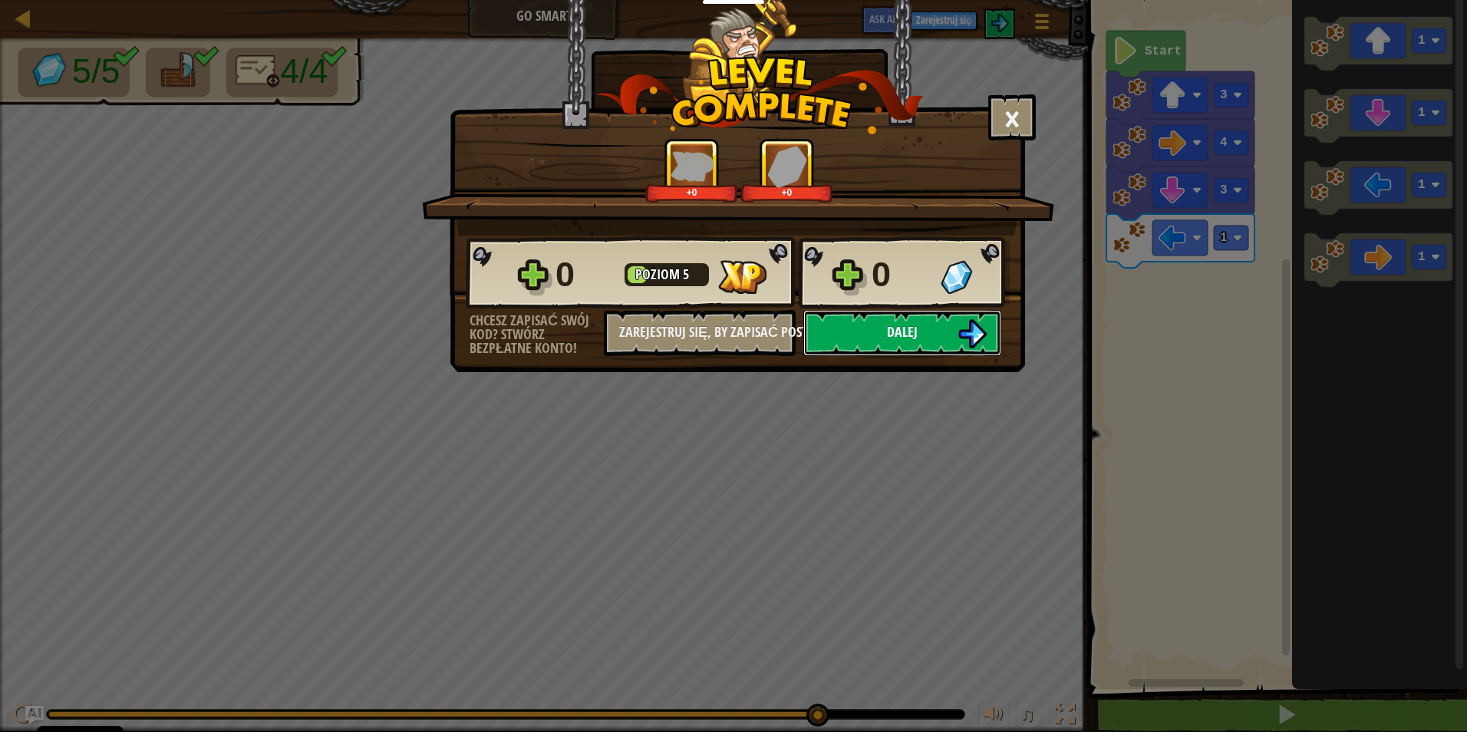
click at [877, 336] on button "Dalej" at bounding box center [902, 333] width 198 height 46
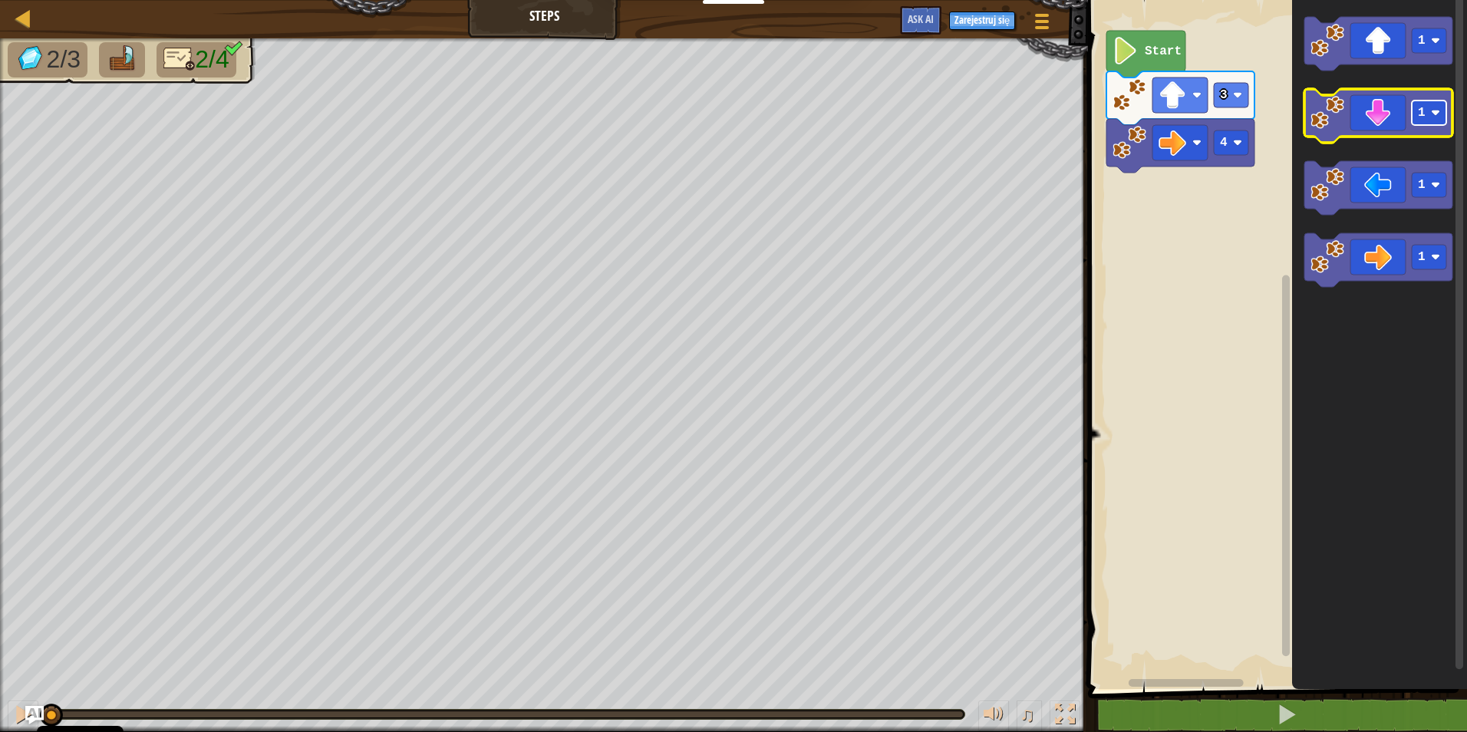
click at [1423, 114] on text "1" at bounding box center [1422, 113] width 8 height 14
click at [1391, 122] on icon "Obszar roboczy Blockly" at bounding box center [1378, 116] width 148 height 54
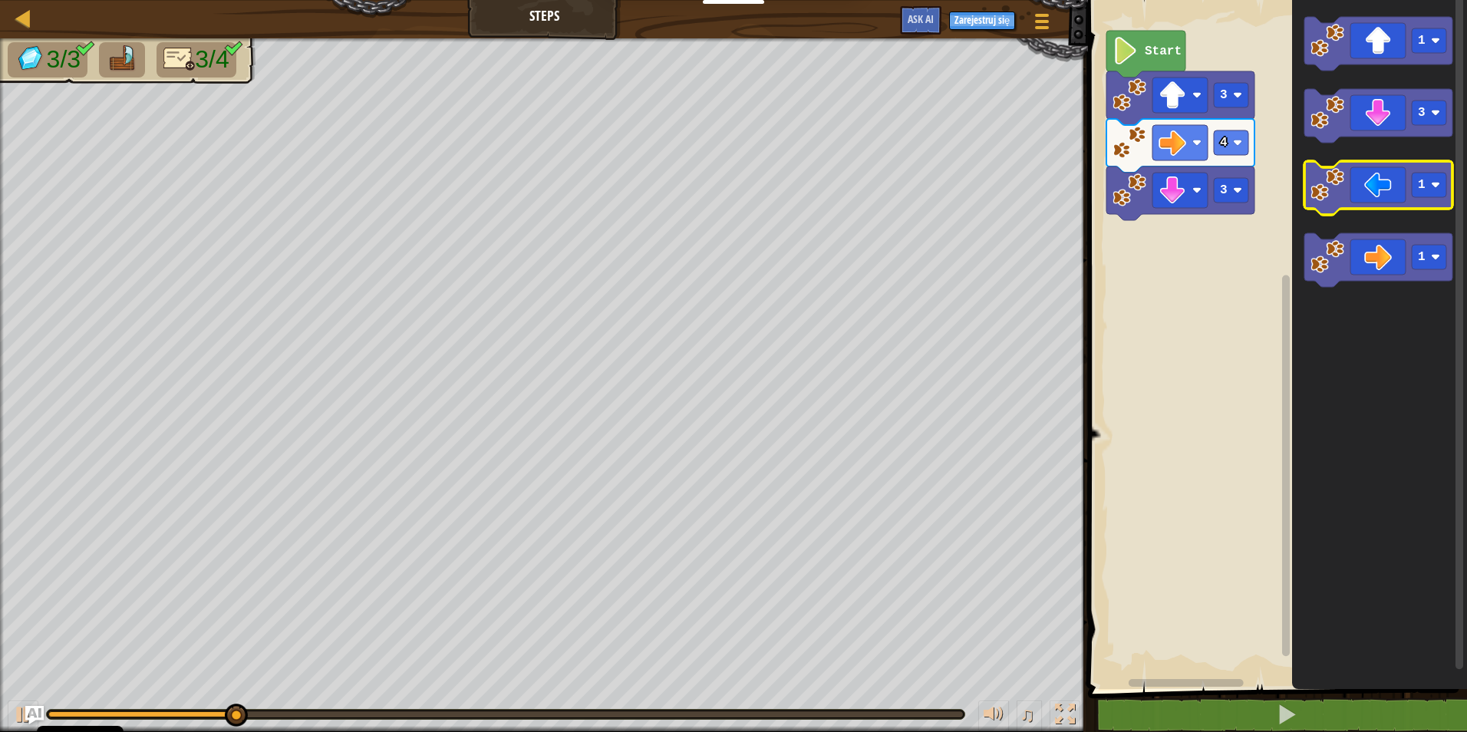
click at [1346, 184] on icon "Obszar roboczy Blockly" at bounding box center [1378, 188] width 148 height 54
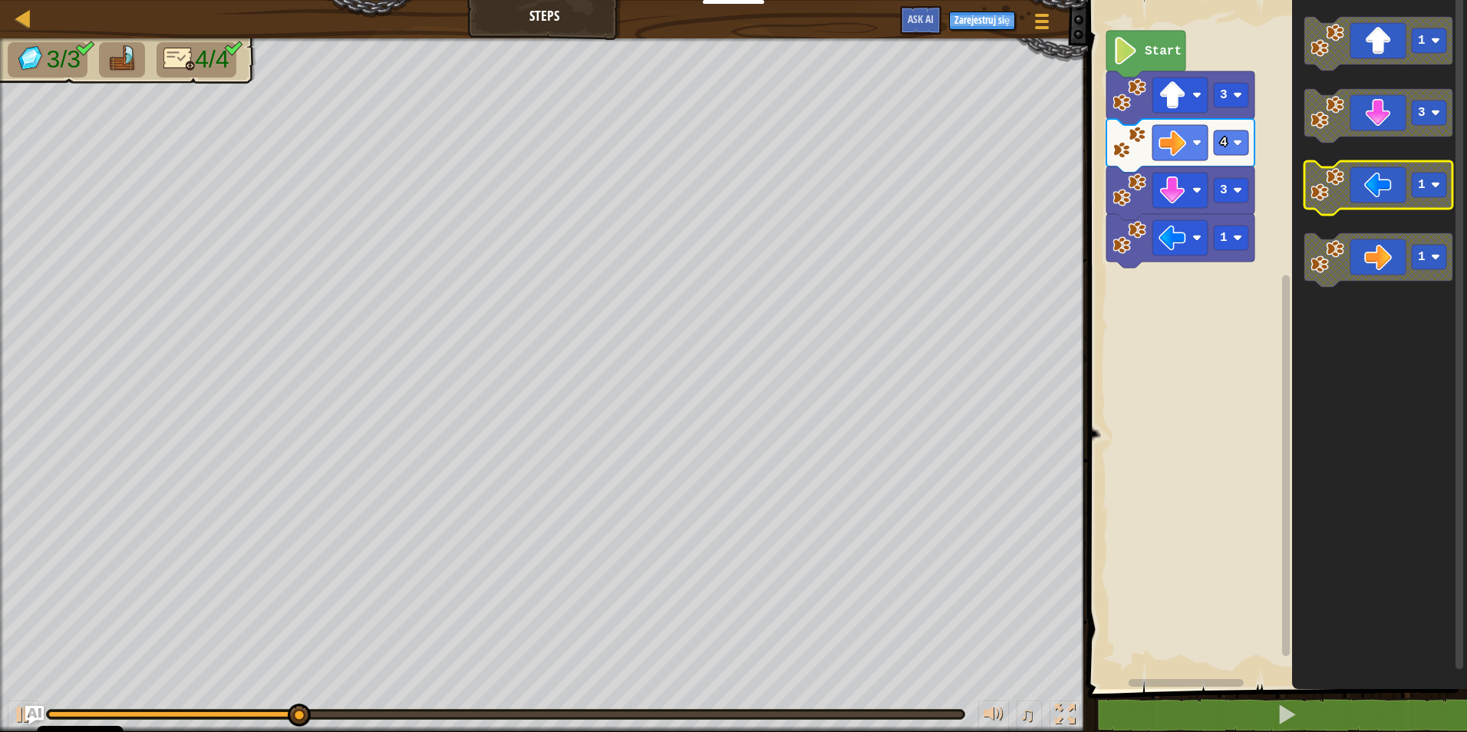
click at [1394, 185] on icon "Obszar roboczy Blockly" at bounding box center [1378, 188] width 148 height 54
click at [1373, 183] on icon "Obszar roboczy Blockly" at bounding box center [1378, 188] width 148 height 54
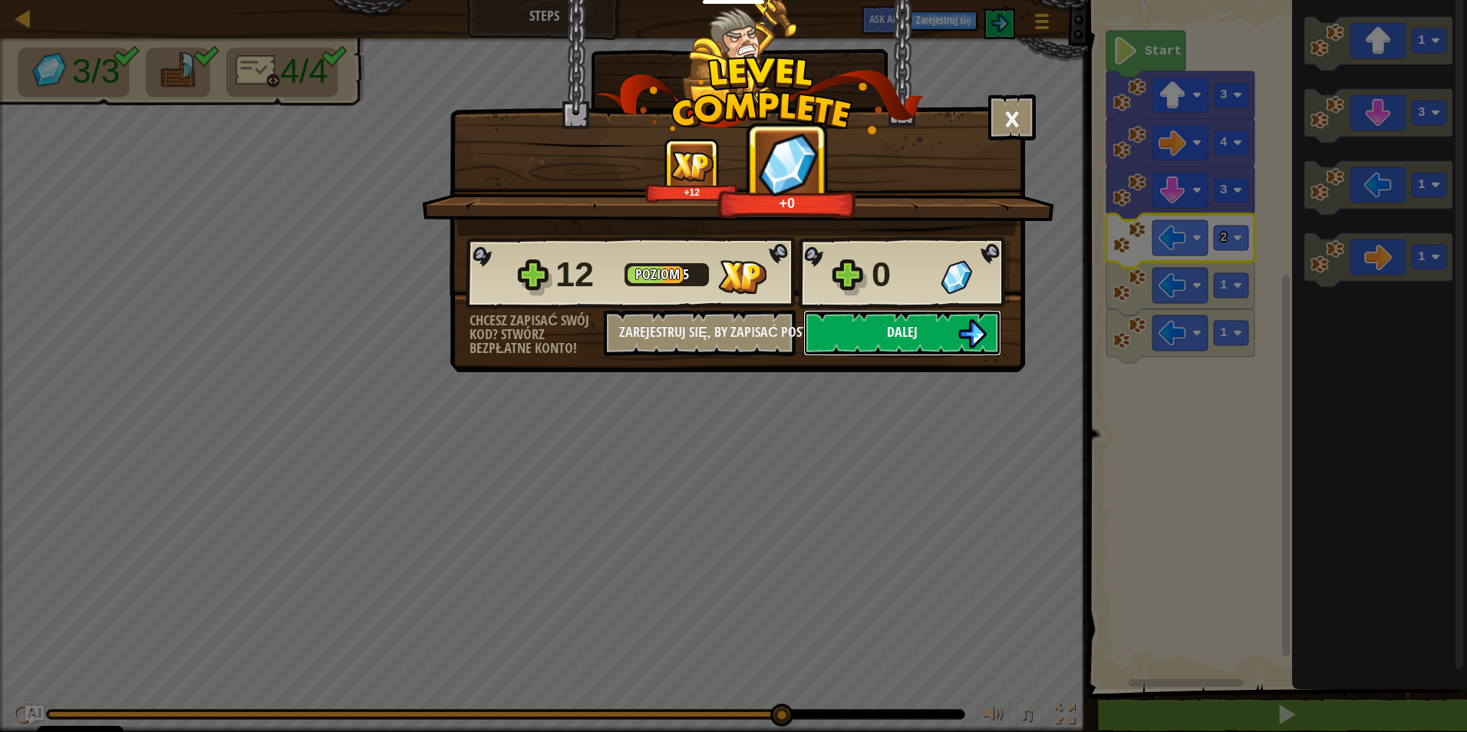
click at [925, 328] on button "Dalej" at bounding box center [902, 333] width 198 height 46
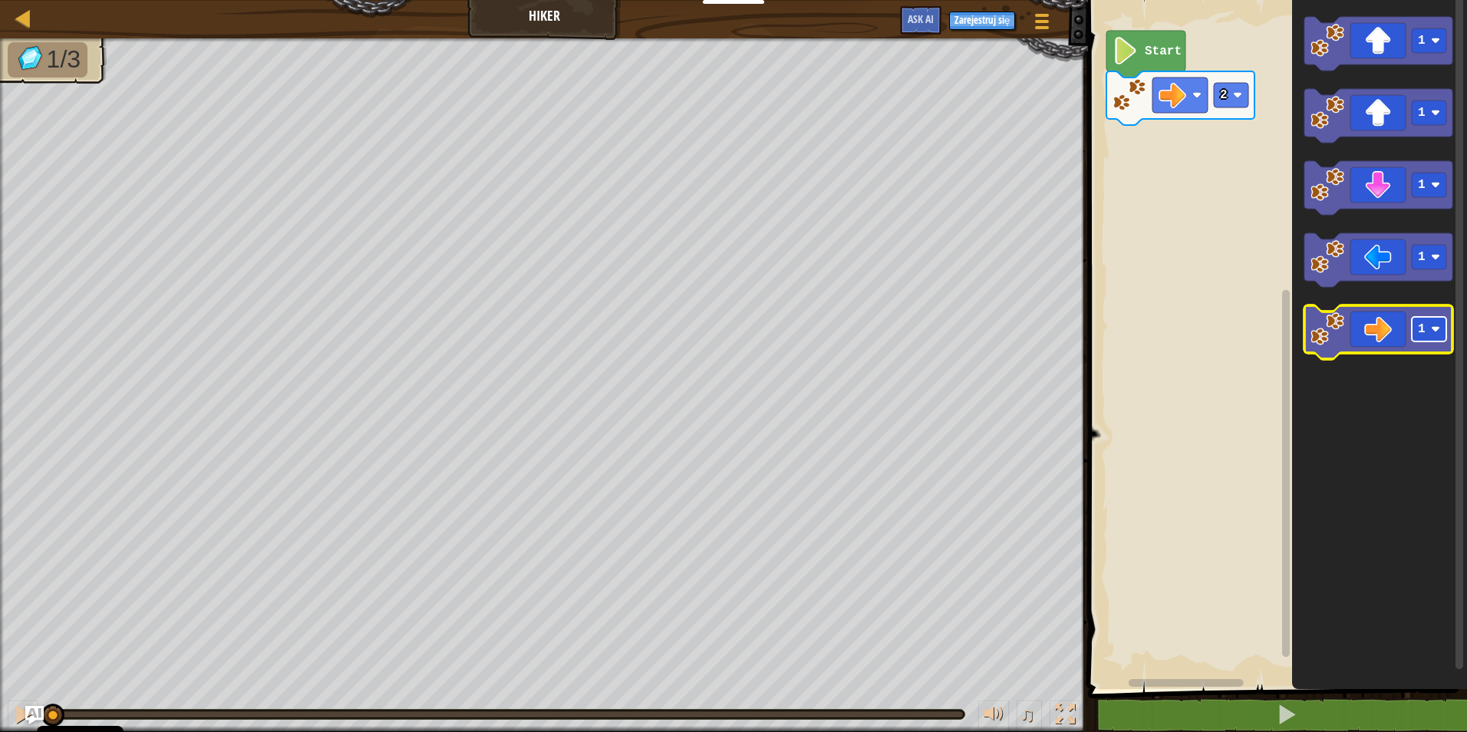
click at [1439, 328] on image "Obszar roboczy Blockly" at bounding box center [1435, 329] width 9 height 9
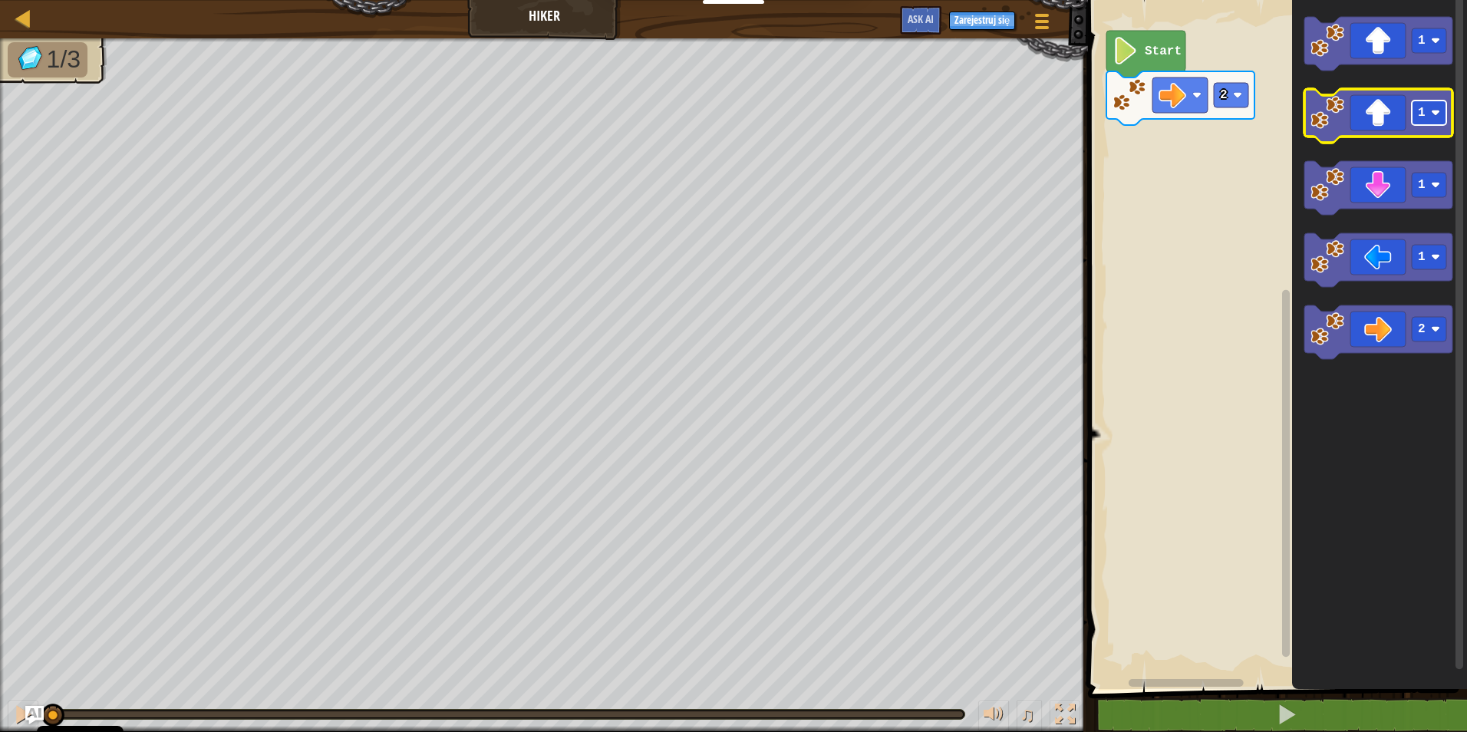
click at [1439, 114] on image "Obszar roboczy Blockly" at bounding box center [1435, 112] width 9 height 9
click at [1375, 127] on icon "Obszar roboczy Blockly" at bounding box center [1378, 116] width 148 height 54
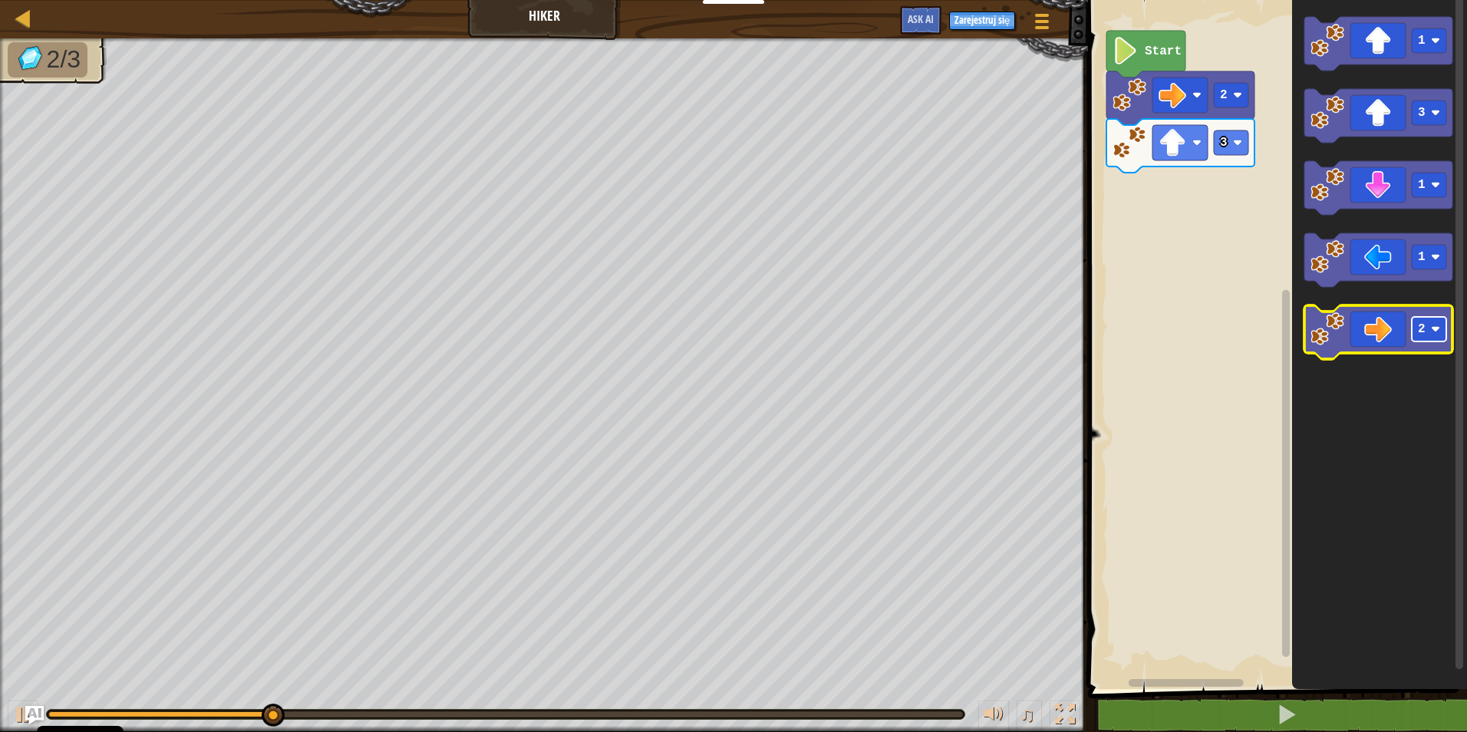
click at [1435, 327] on image "Obszar roboczy Blockly" at bounding box center [1435, 329] width 9 height 9
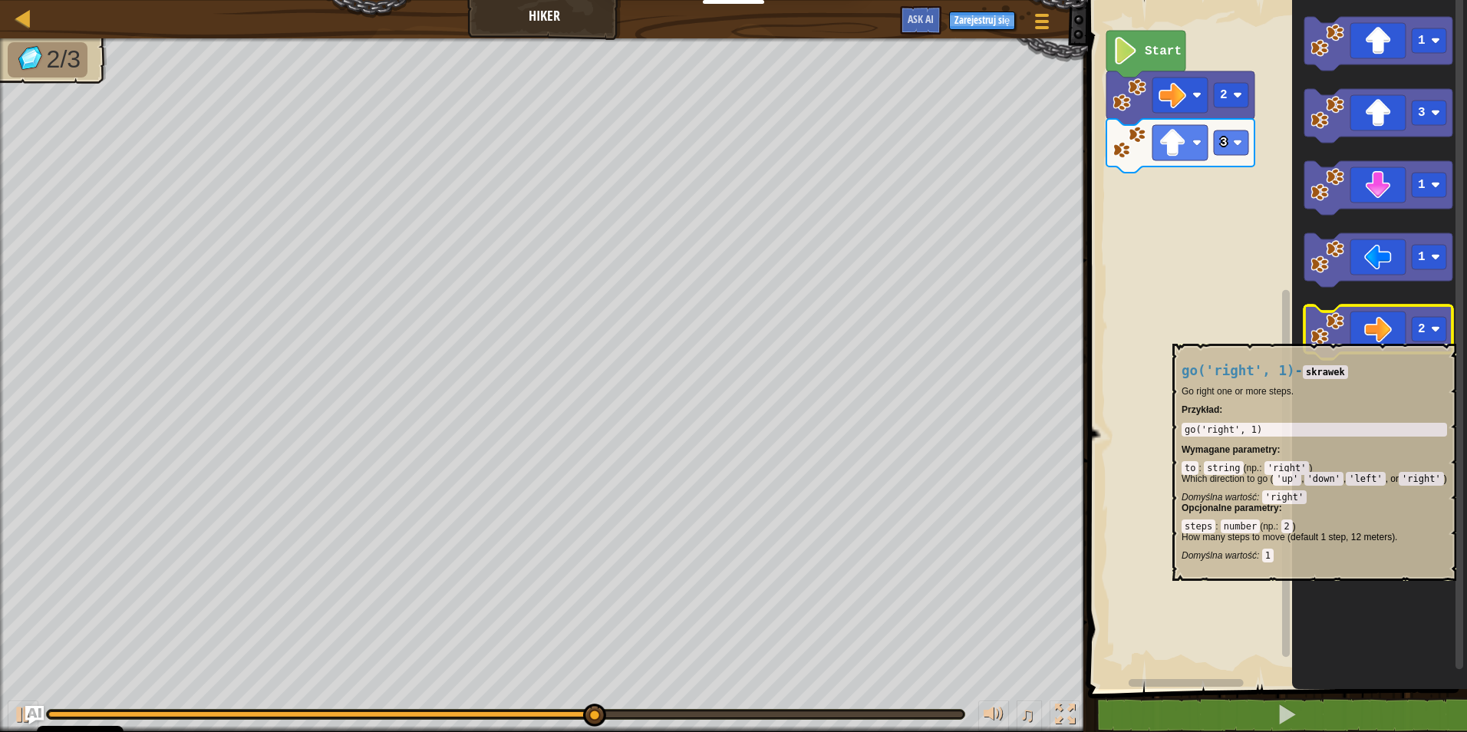
click at [1374, 336] on icon "Obszar roboczy Blockly" at bounding box center [1378, 332] width 148 height 54
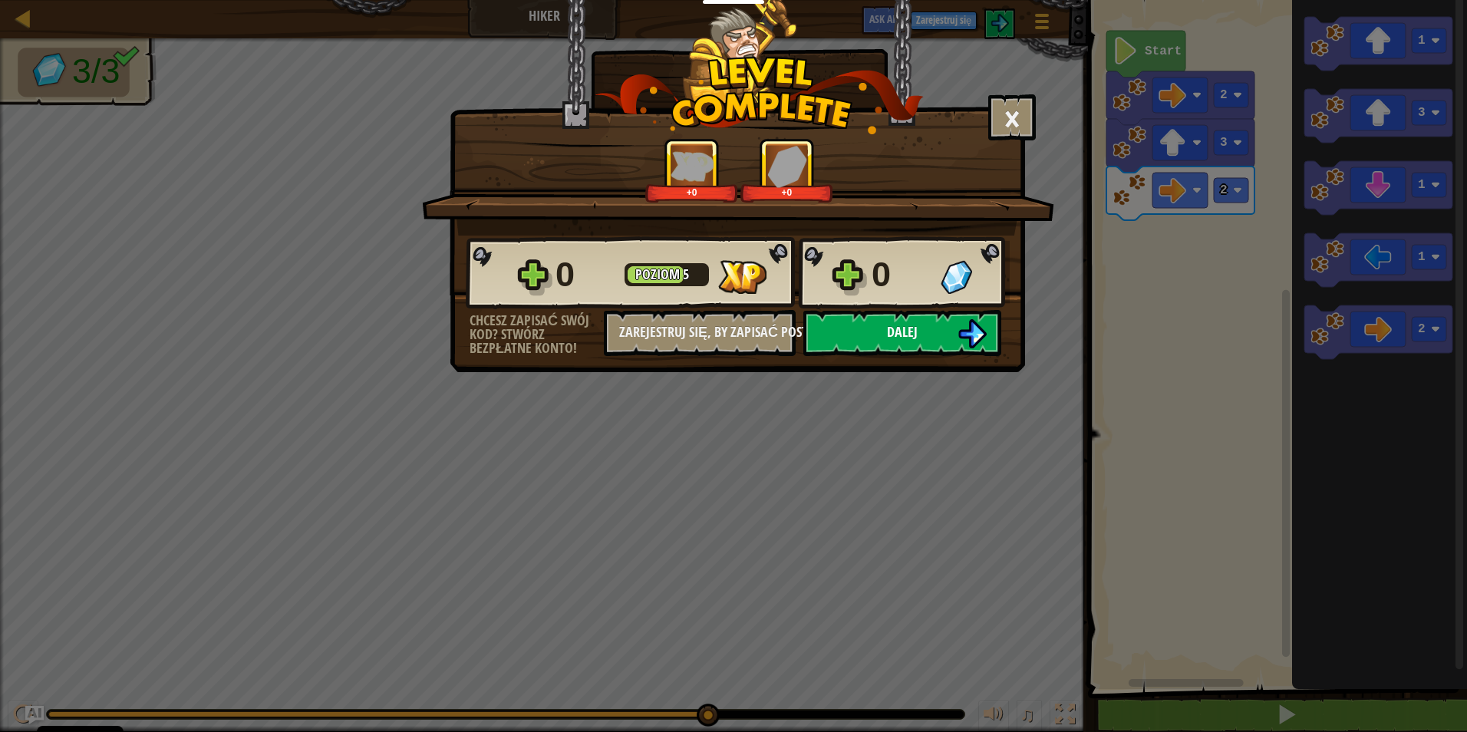
click at [904, 338] on span "Dalej" at bounding box center [902, 331] width 31 height 19
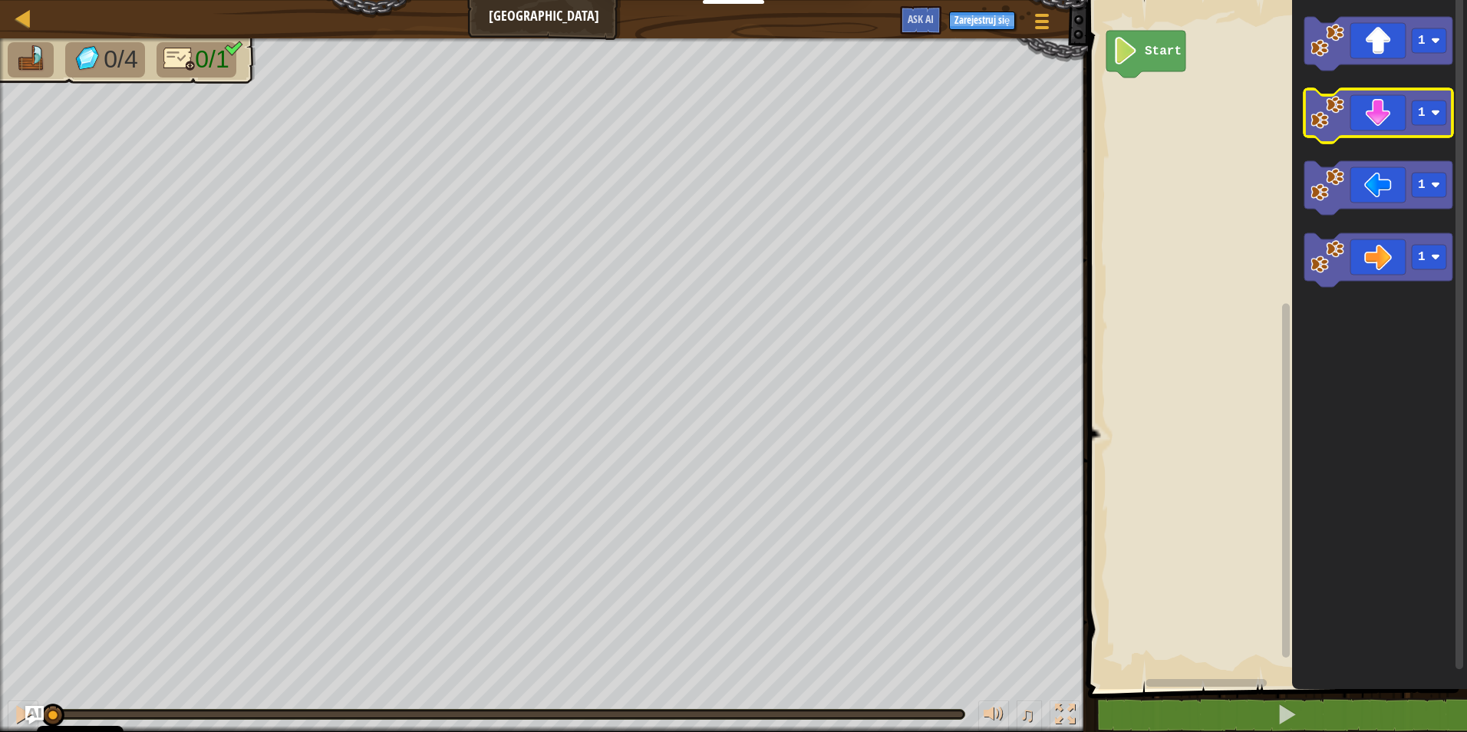
click at [1368, 124] on icon "Obszar roboczy Blockly" at bounding box center [1378, 116] width 148 height 54
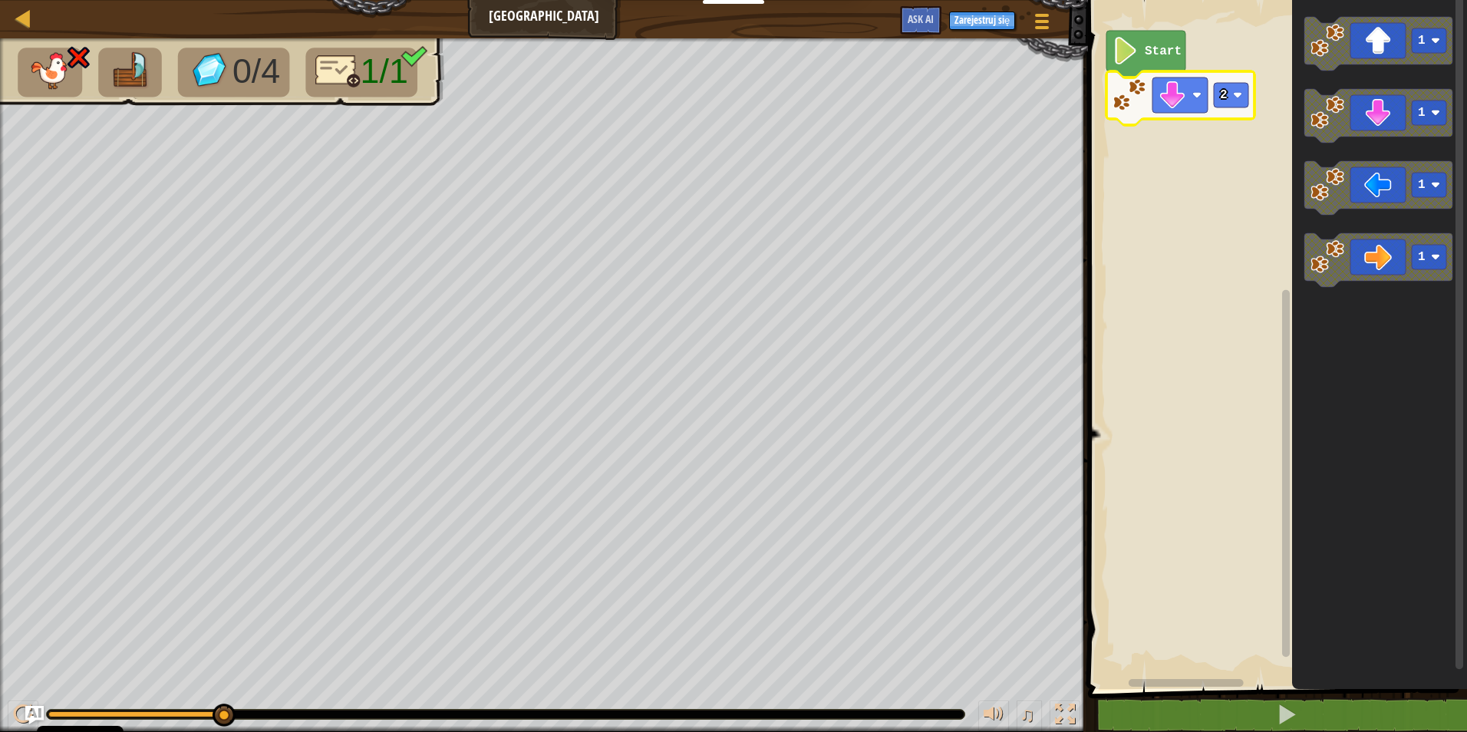
click at [1146, 48] on text "Start" at bounding box center [1163, 52] width 37 height 14
click at [1156, 52] on text "Start" at bounding box center [1163, 52] width 37 height 14
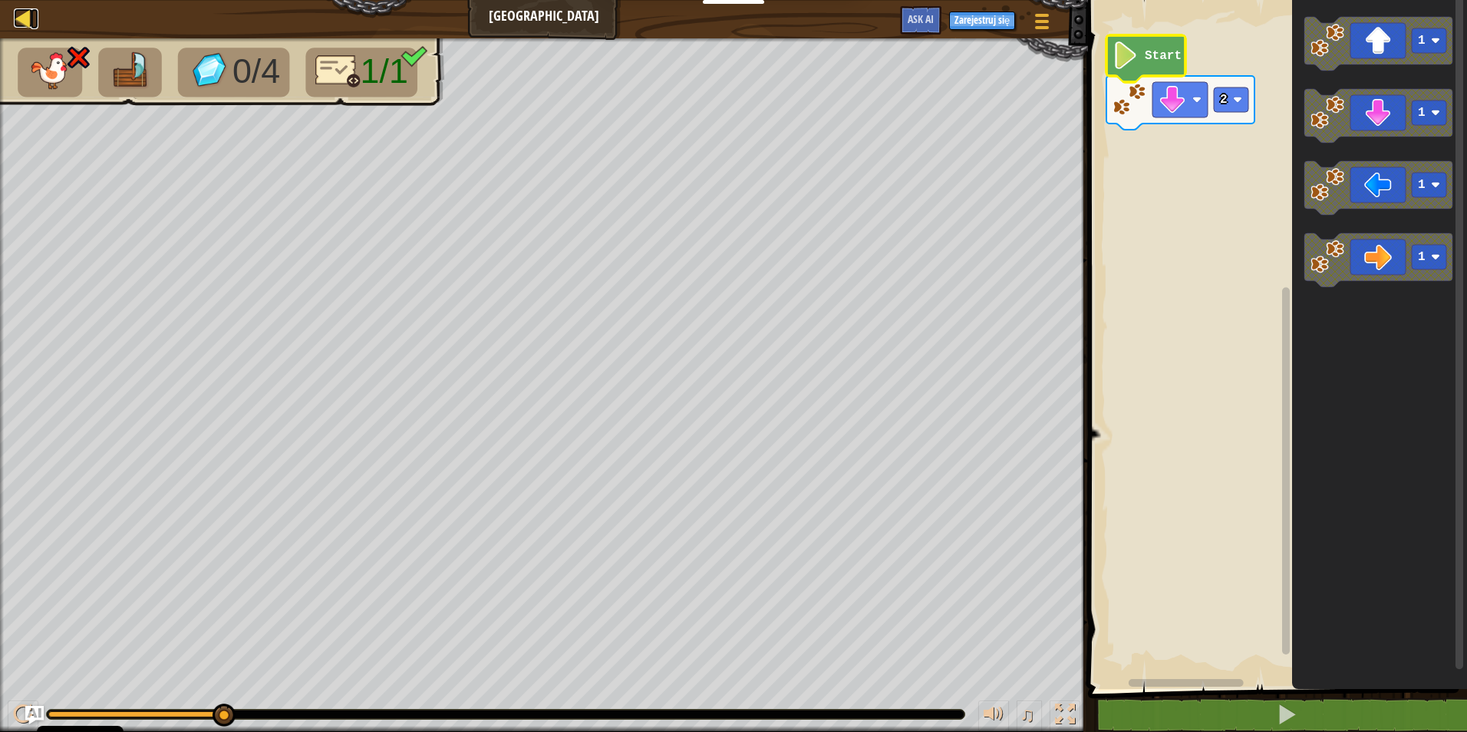
click at [22, 21] on div at bounding box center [23, 17] width 19 height 19
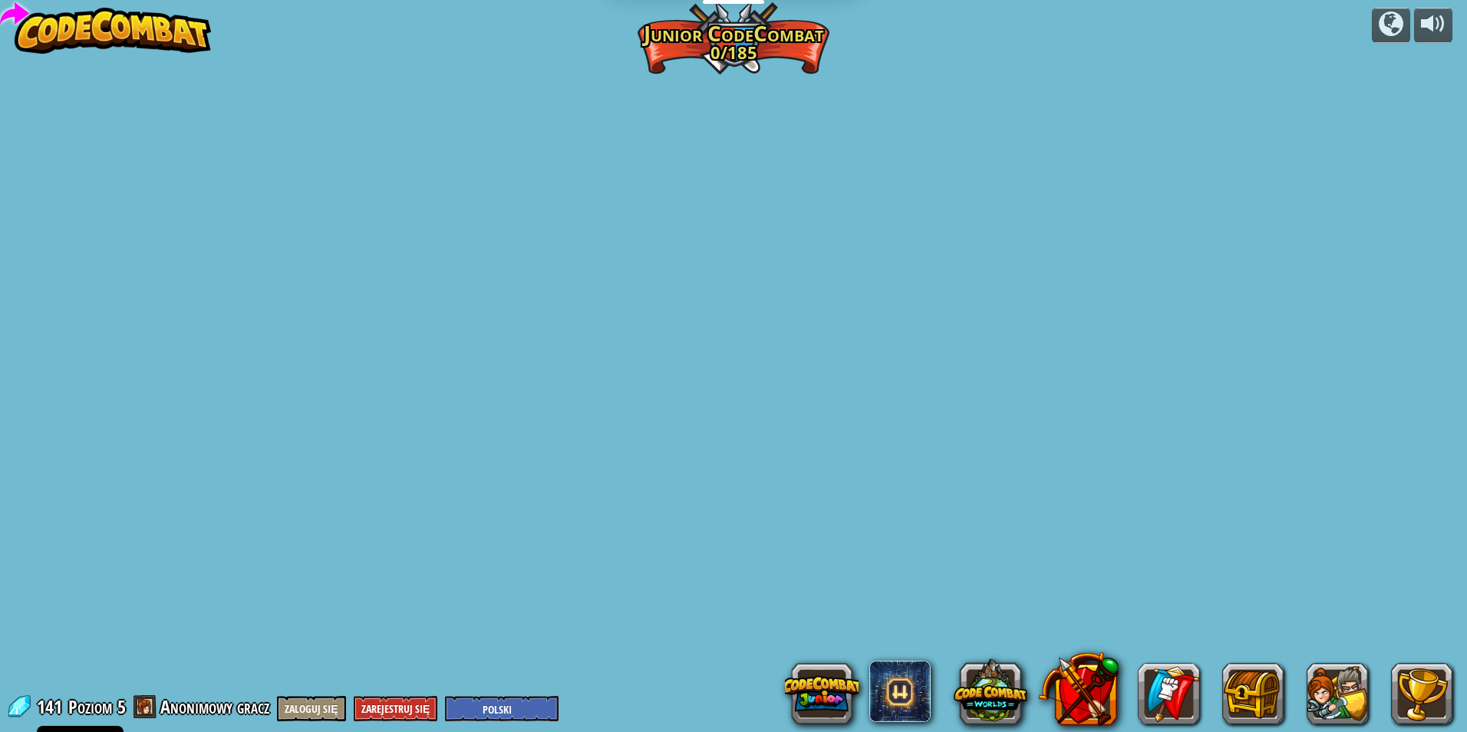
select select "pl"
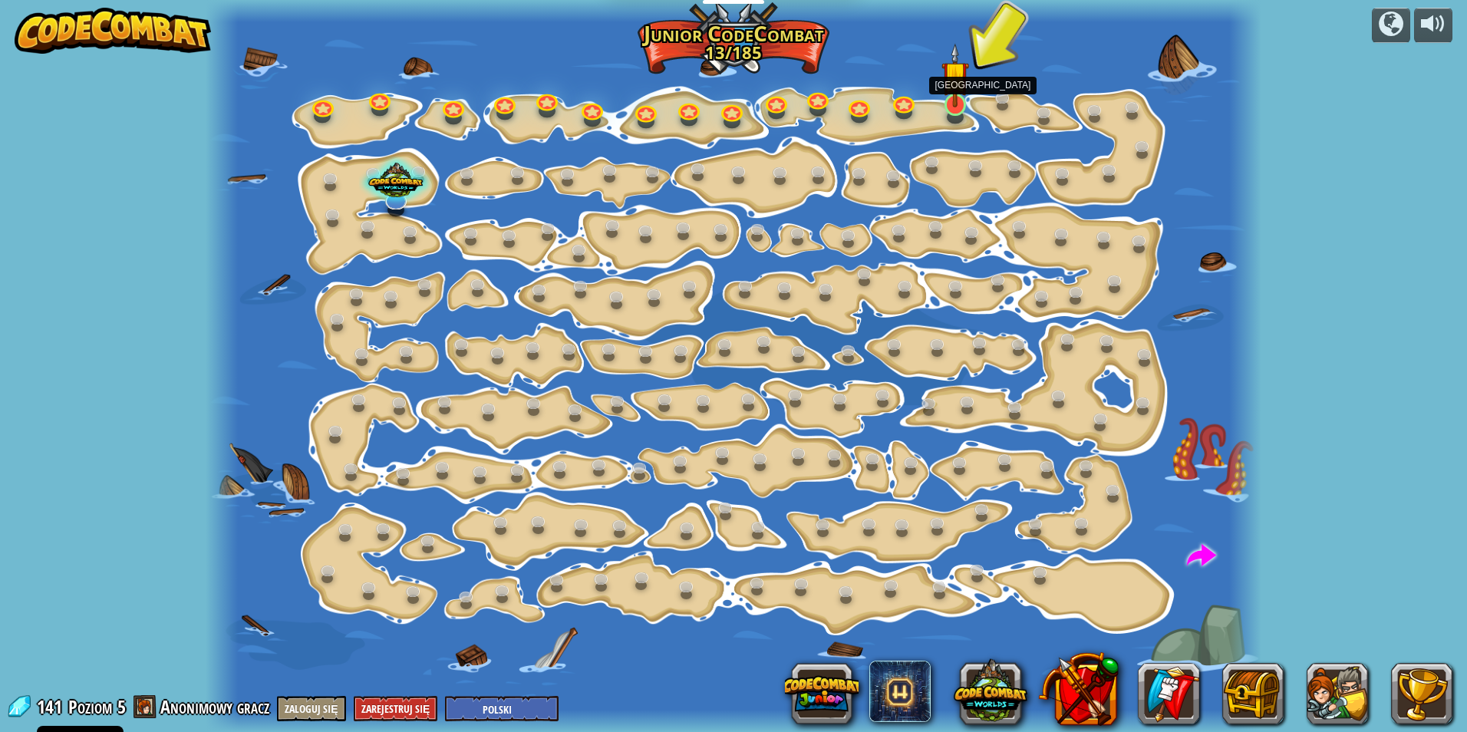
click at [963, 93] on img at bounding box center [955, 75] width 28 height 64
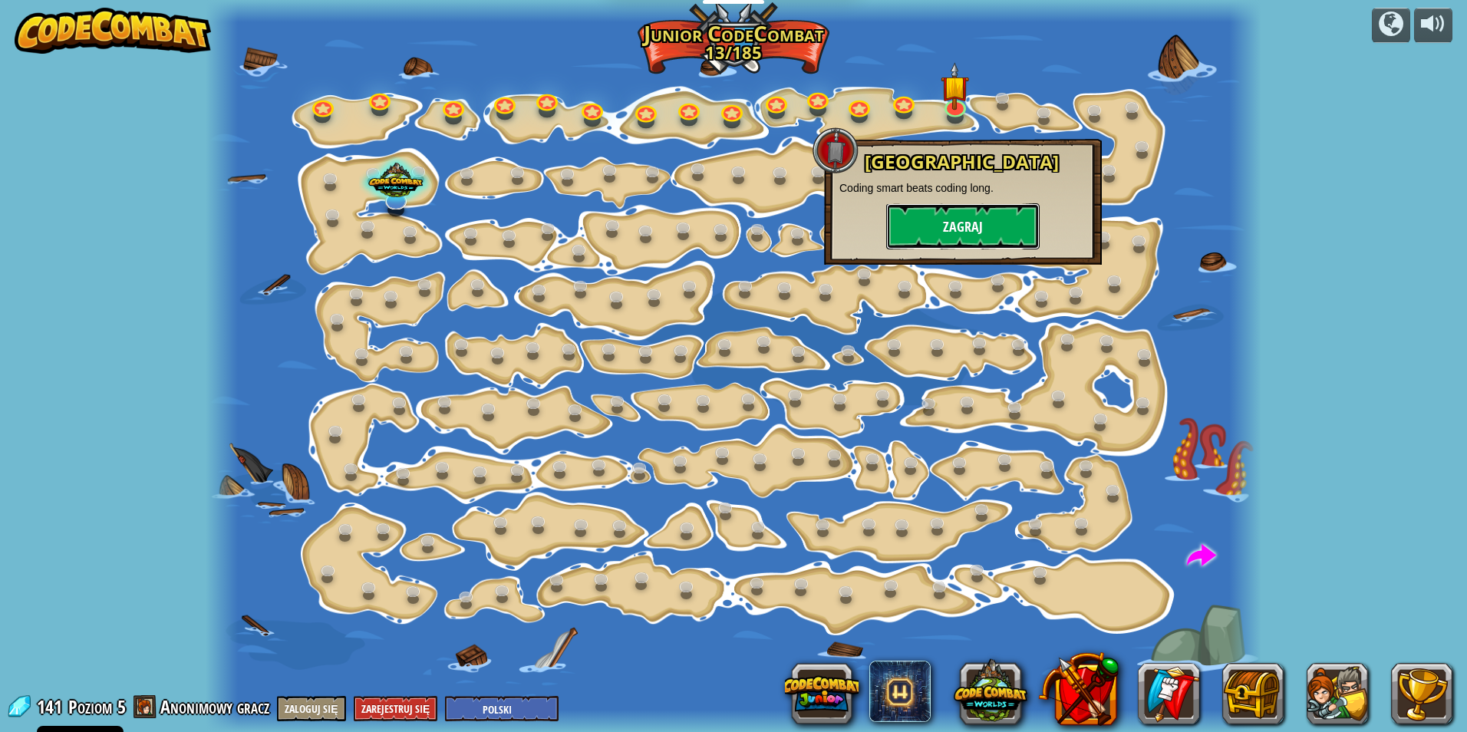
click at [949, 238] on button "Zagraj" at bounding box center [962, 226] width 153 height 46
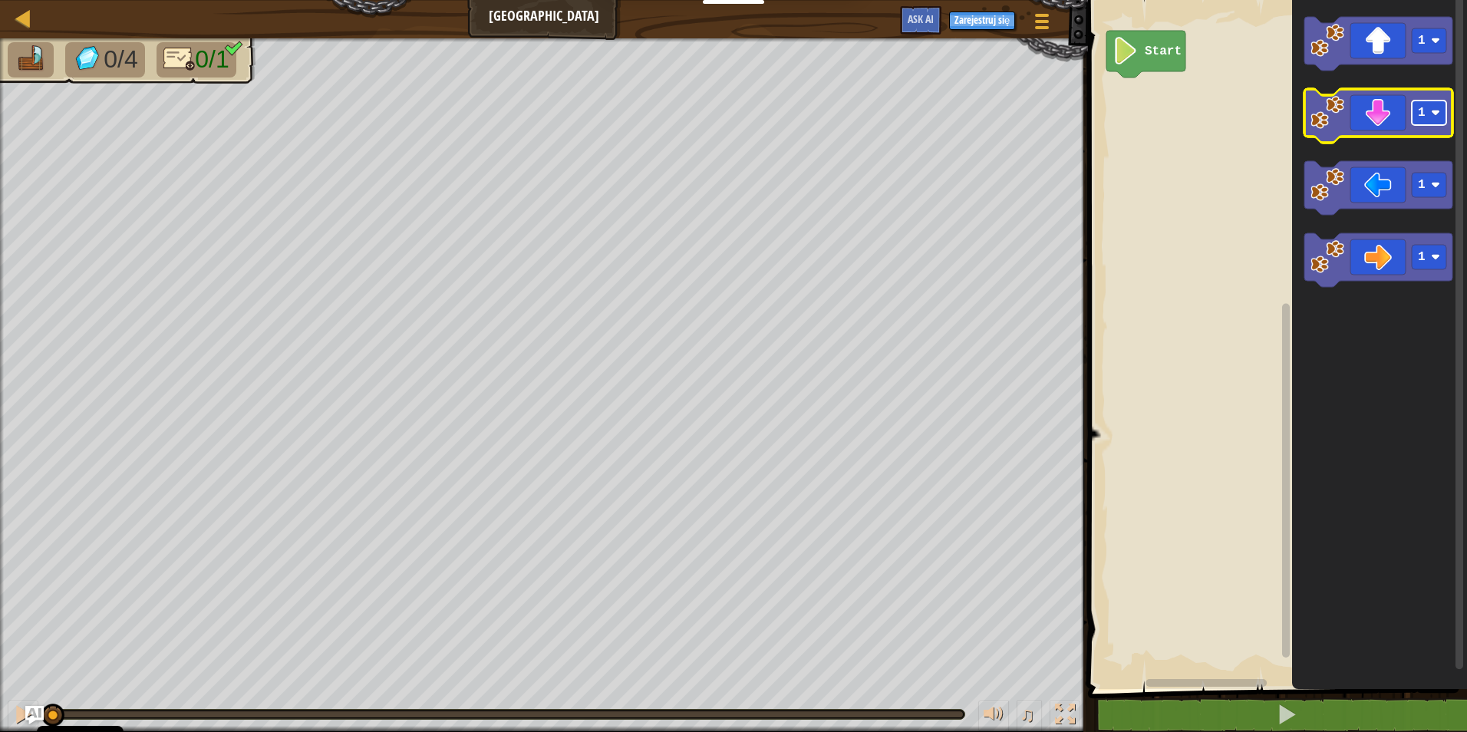
click at [1435, 127] on g "1" at bounding box center [1378, 116] width 148 height 54
click at [1438, 111] on image "Obszar roboczy Blockly" at bounding box center [1435, 112] width 9 height 9
click at [1343, 119] on g "2" at bounding box center [1378, 116] width 148 height 54
click at [1363, 114] on icon "Obszar roboczy Blockly" at bounding box center [1378, 116] width 148 height 54
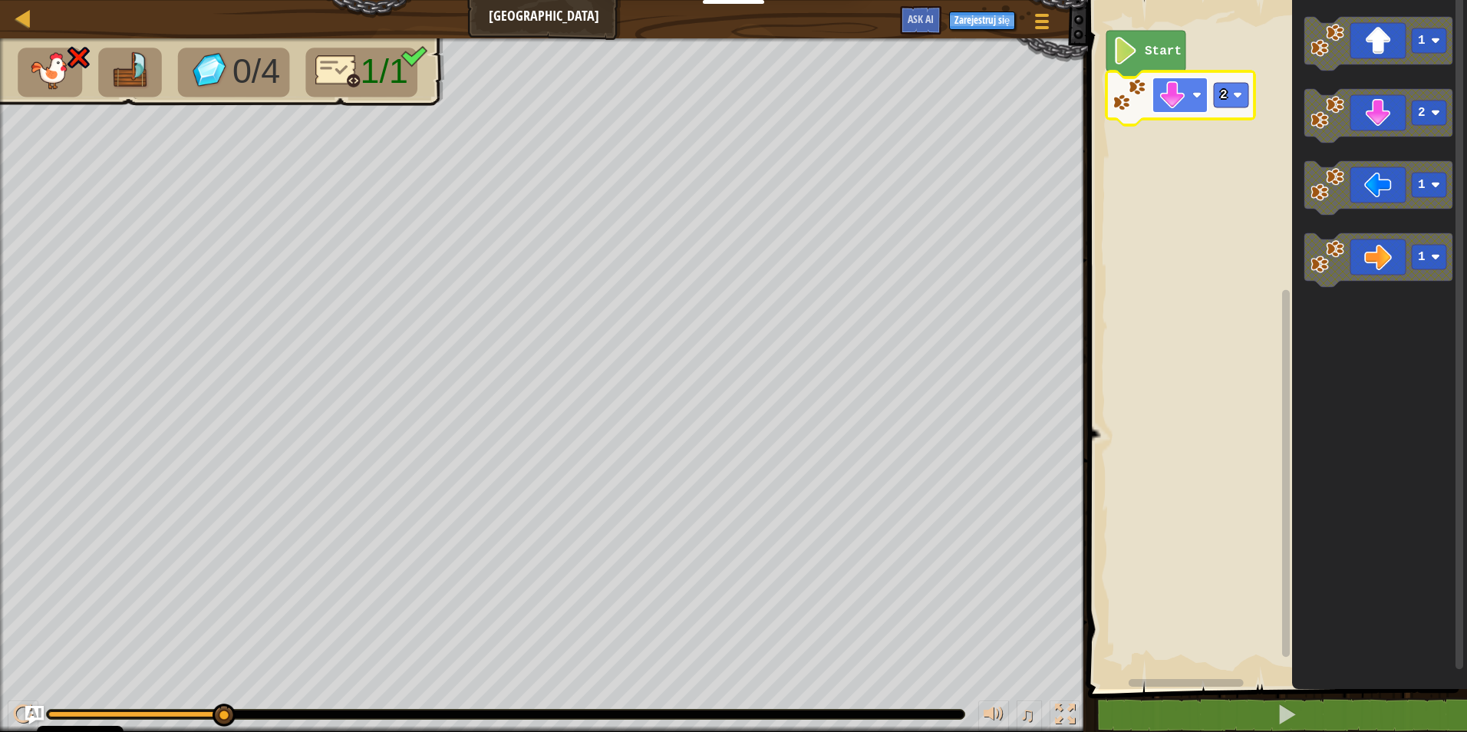
click at [1183, 104] on image "Obszar roboczy Blockly" at bounding box center [1173, 95] width 28 height 28
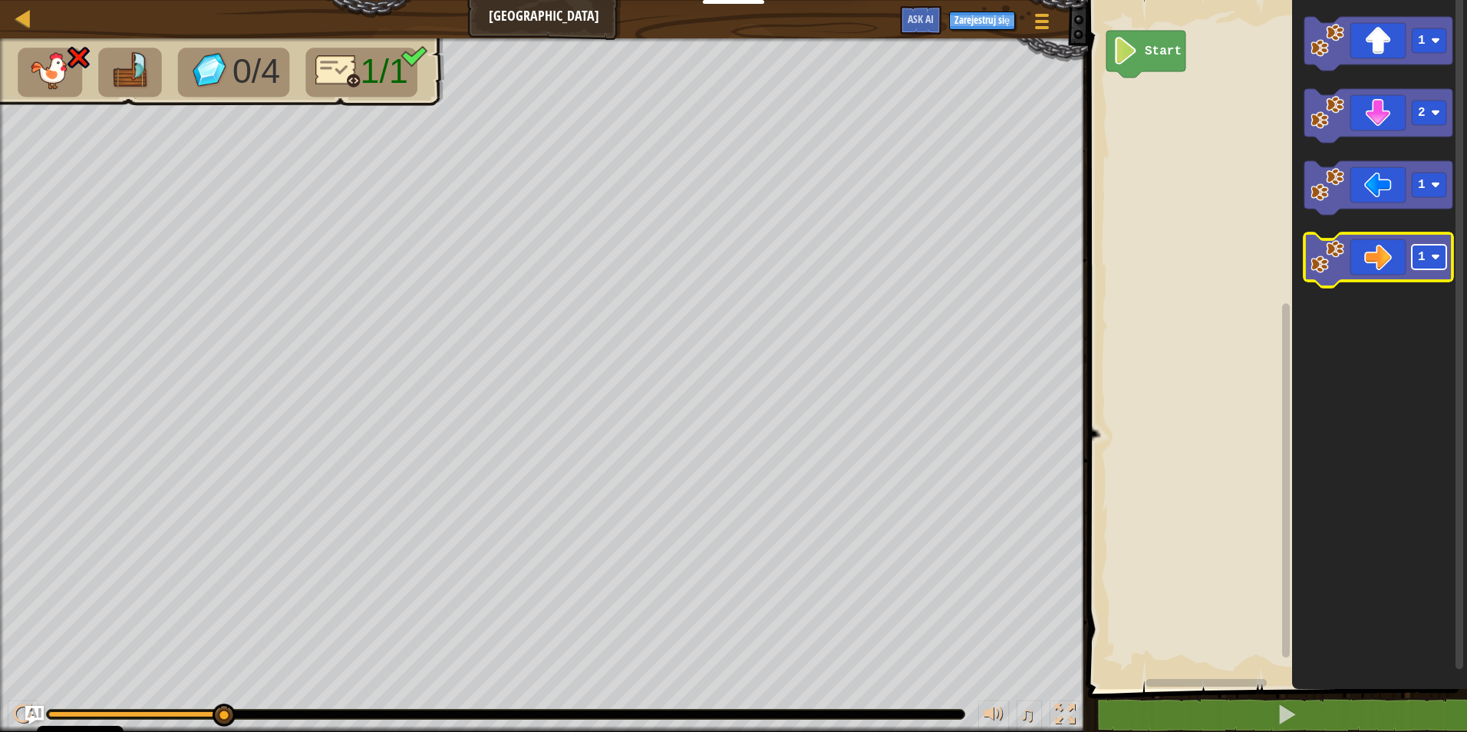
click at [1436, 256] on image "Obszar roboczy Blockly" at bounding box center [1435, 256] width 9 height 9
click at [1384, 264] on icon "Obszar roboczy Blockly" at bounding box center [1378, 260] width 148 height 54
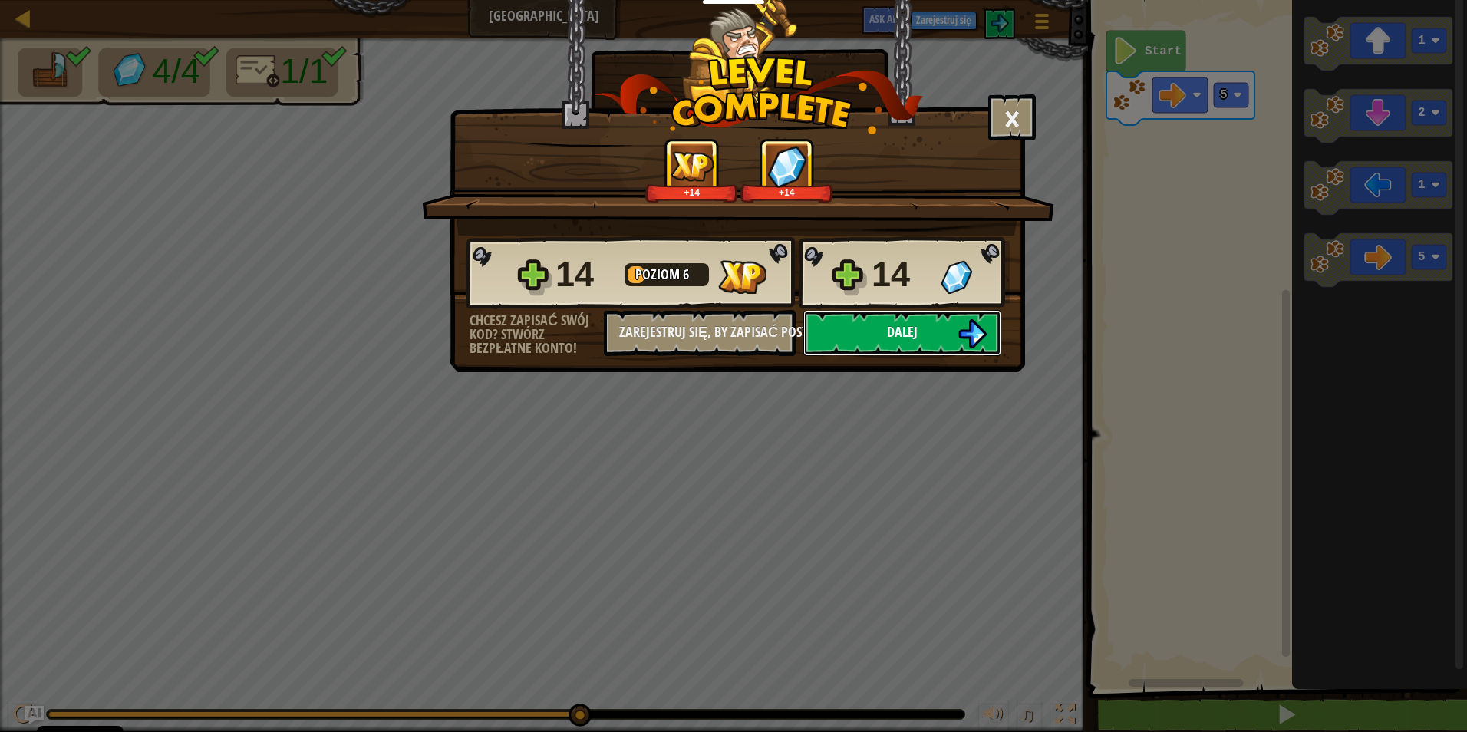
click at [948, 326] on button "Dalej" at bounding box center [902, 333] width 198 height 46
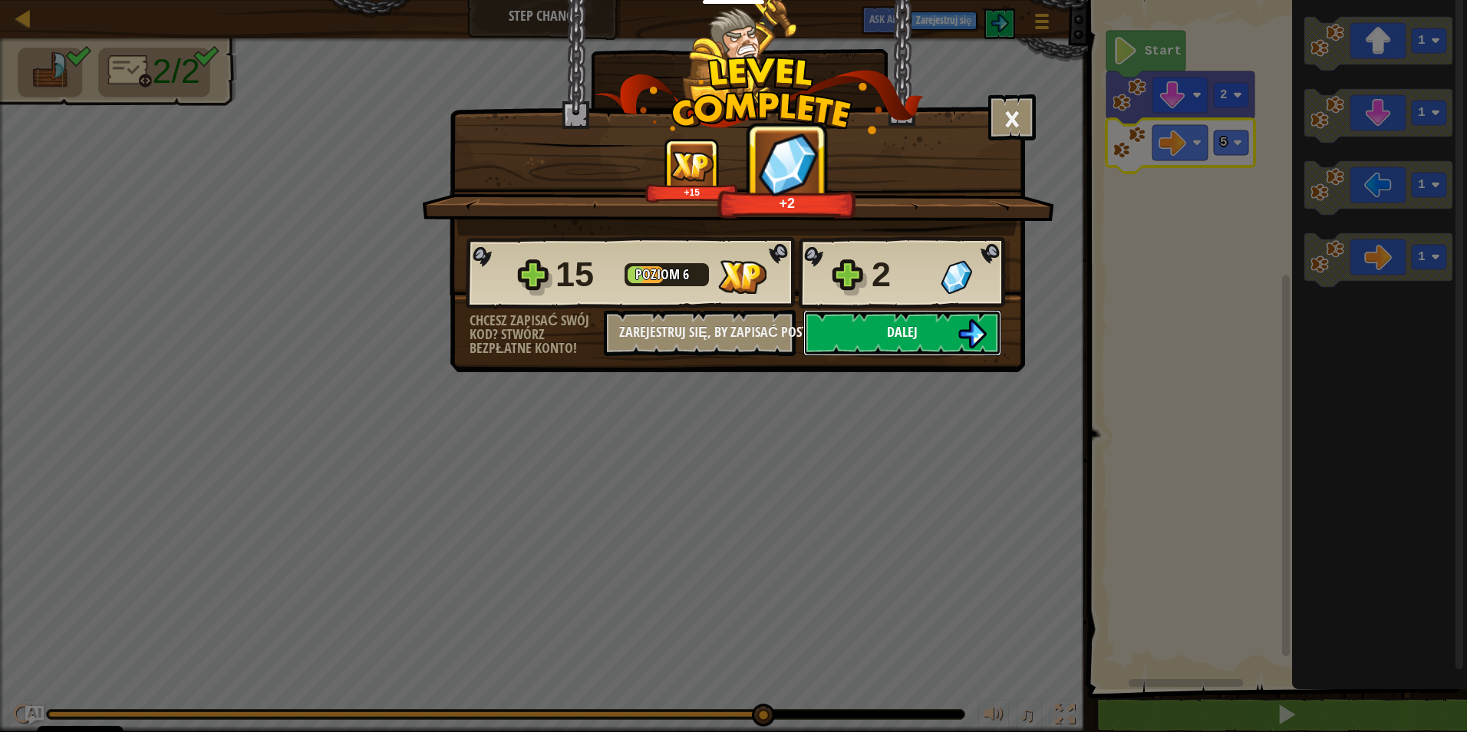
click at [897, 341] on button "Dalej" at bounding box center [902, 333] width 198 height 46
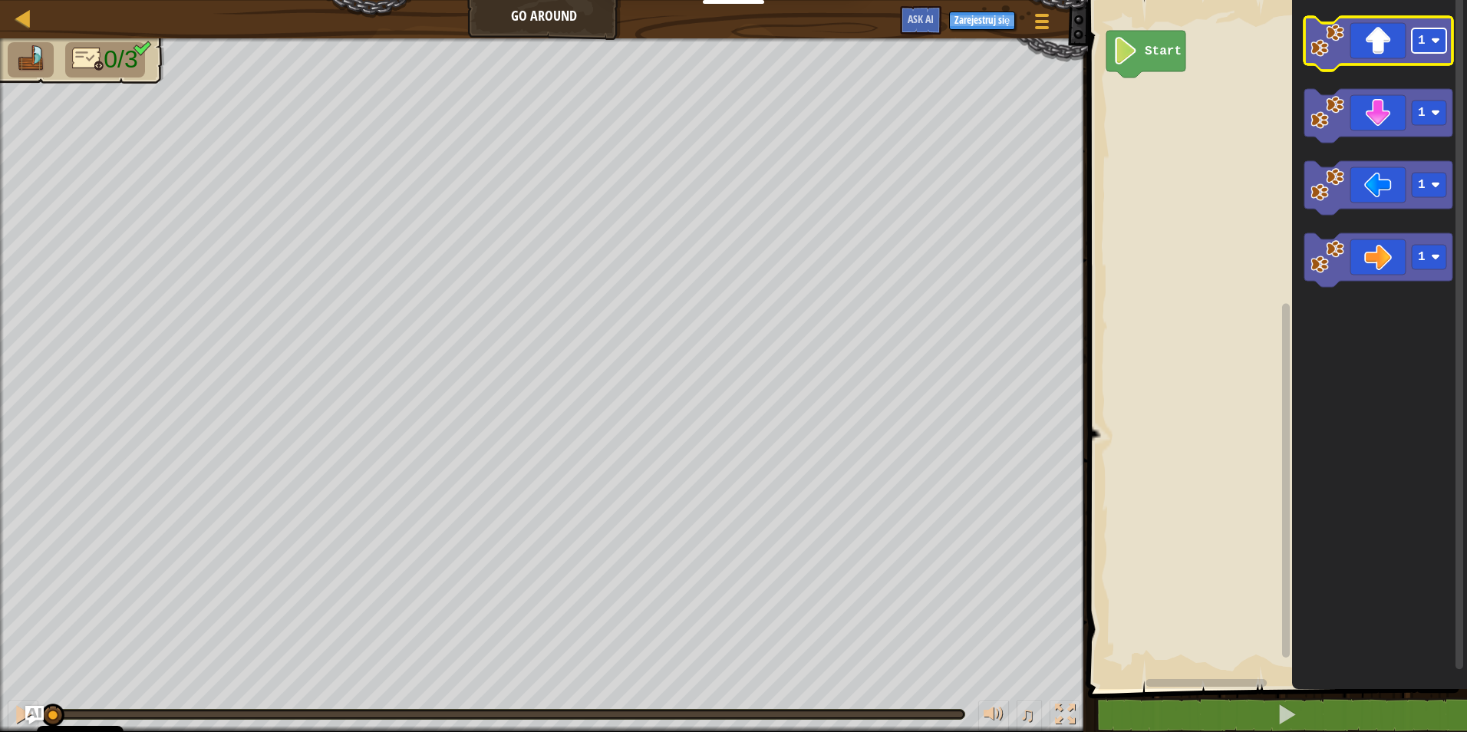
click at [1429, 41] on rect "Obszar roboczy Blockly" at bounding box center [1429, 40] width 35 height 25
click at [1383, 40] on icon "Obszar roboczy Blockly" at bounding box center [1378, 44] width 148 height 54
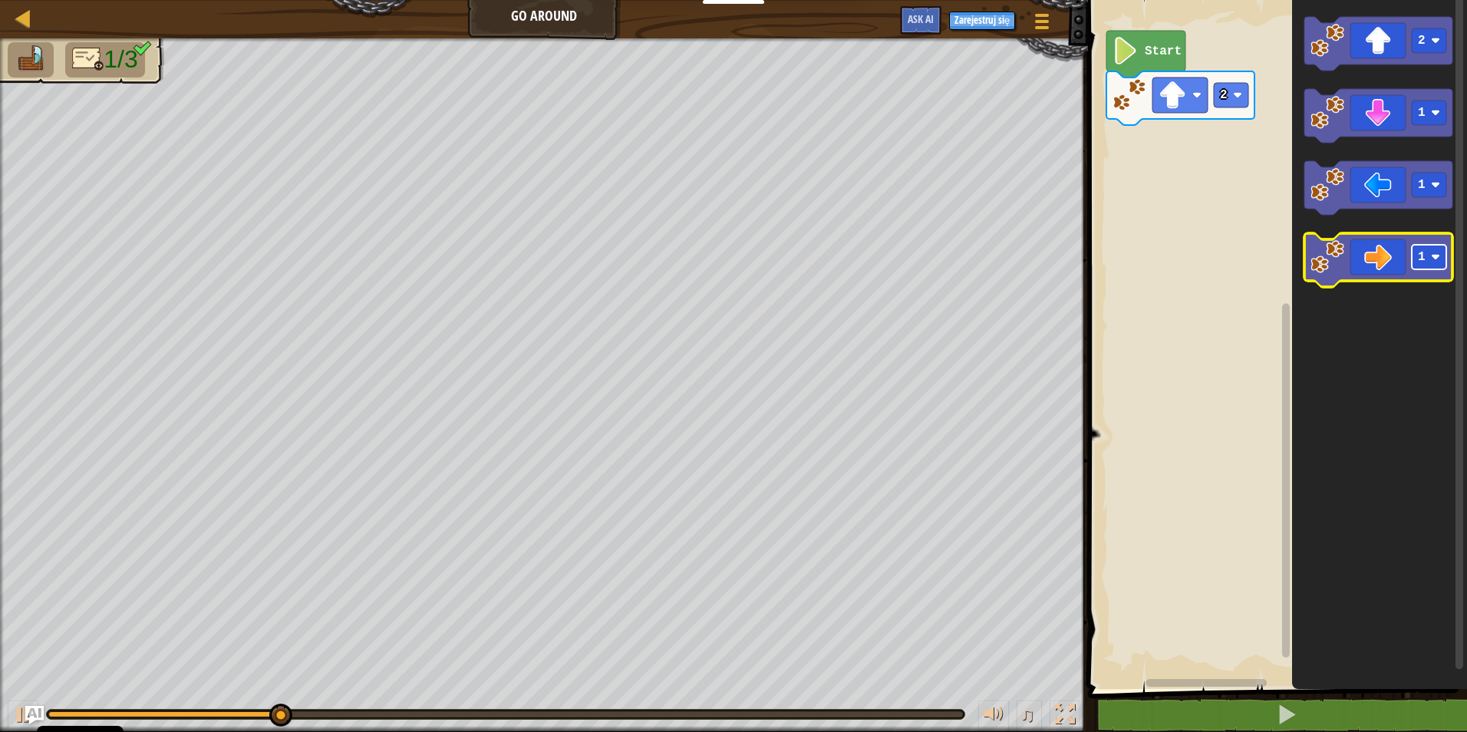
click at [1434, 269] on rect "Obszar roboczy Blockly" at bounding box center [1429, 257] width 35 height 25
click at [1389, 272] on icon "Obszar roboczy Blockly" at bounding box center [1378, 260] width 148 height 54
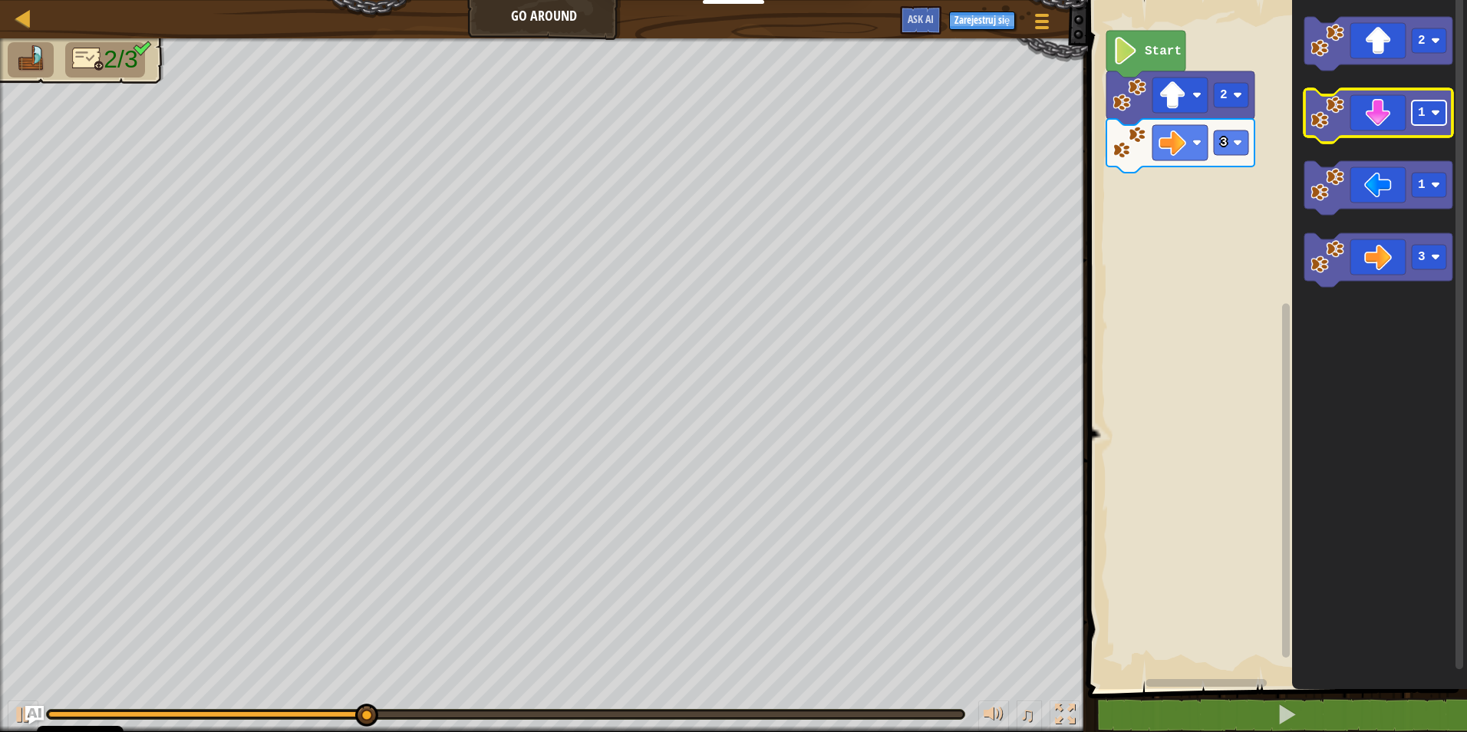
click at [1426, 122] on rect "Obszar roboczy Blockly" at bounding box center [1429, 113] width 35 height 25
click at [1380, 115] on icon "Obszar roboczy Blockly" at bounding box center [1378, 116] width 148 height 54
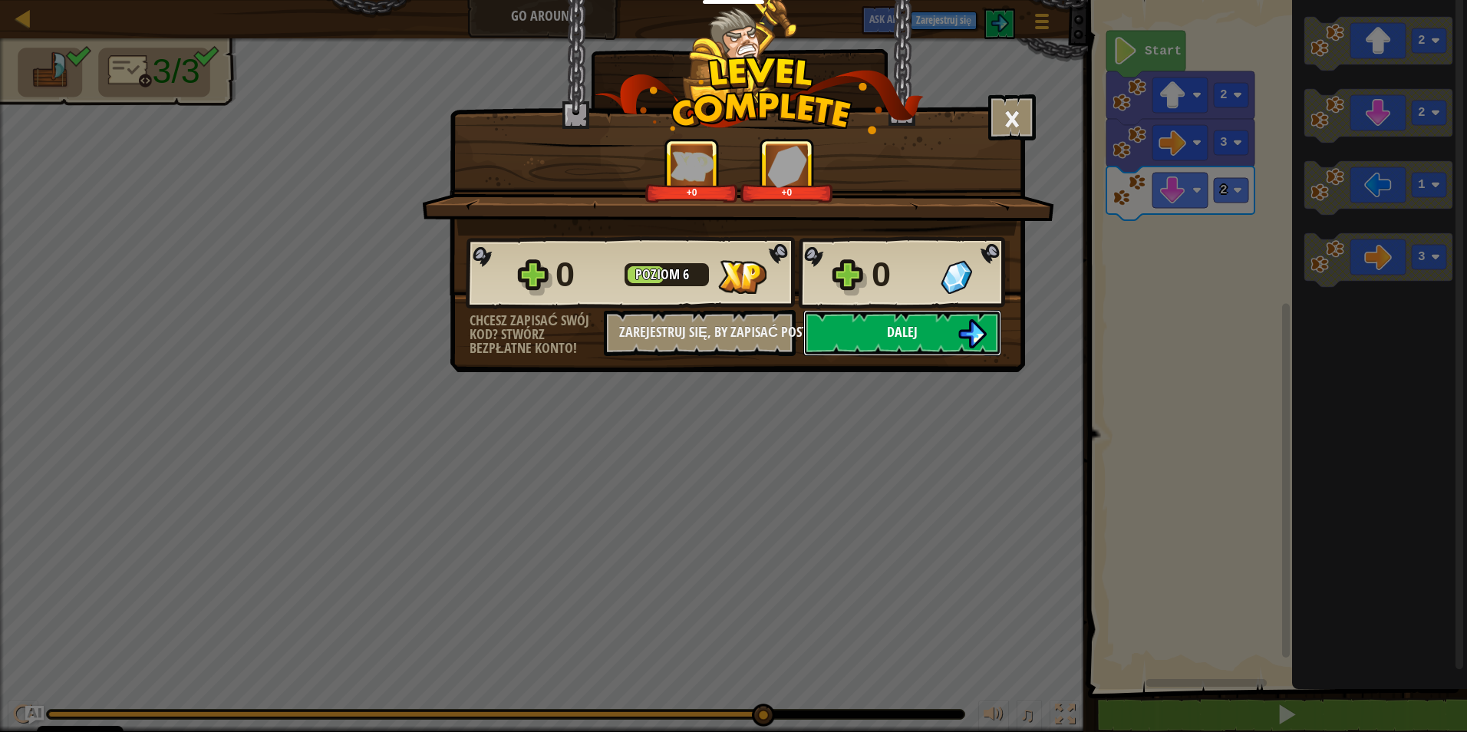
click at [992, 332] on button "Dalej" at bounding box center [902, 333] width 198 height 46
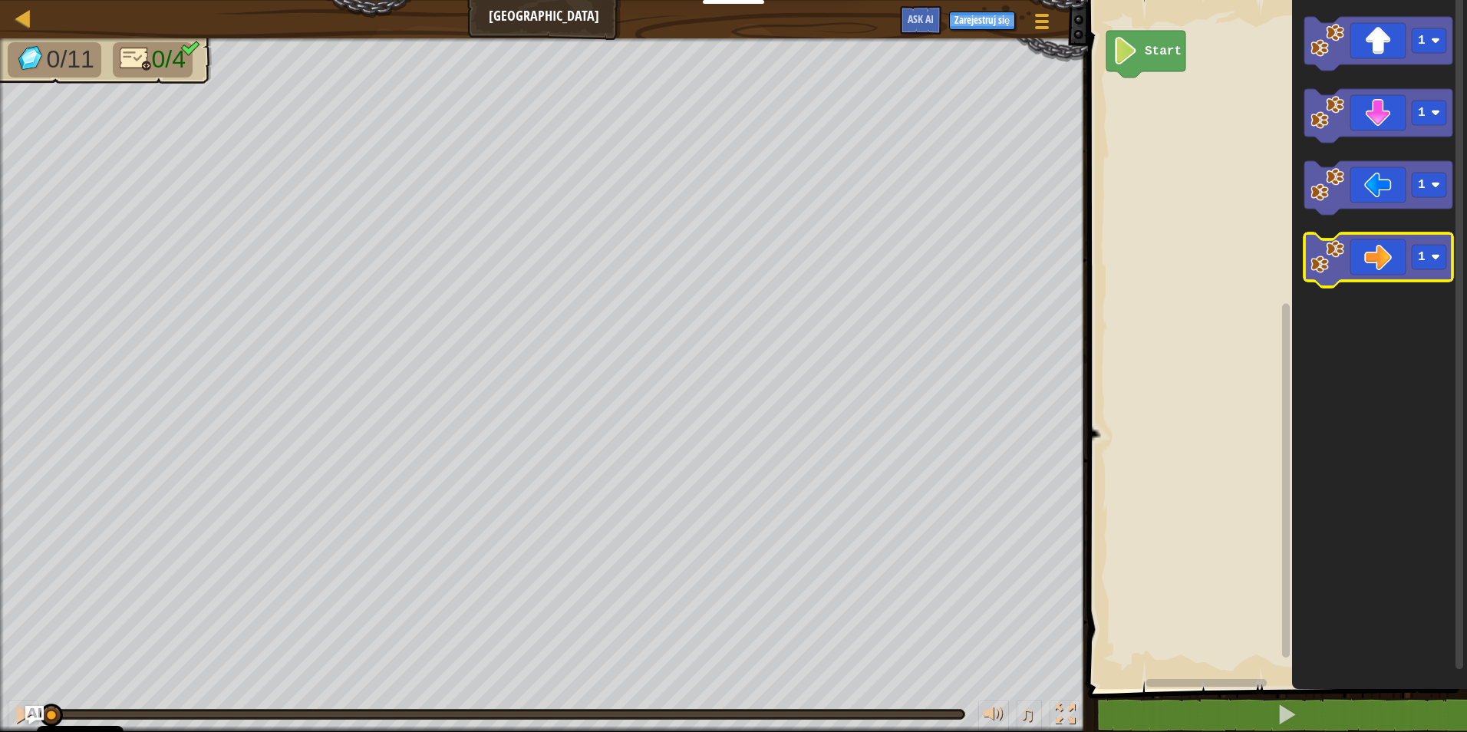
click at [1426, 276] on icon "Obszar roboczy Blockly" at bounding box center [1378, 260] width 148 height 54
click at [1427, 276] on icon "Obszar roboczy Blockly" at bounding box center [1378, 260] width 148 height 54
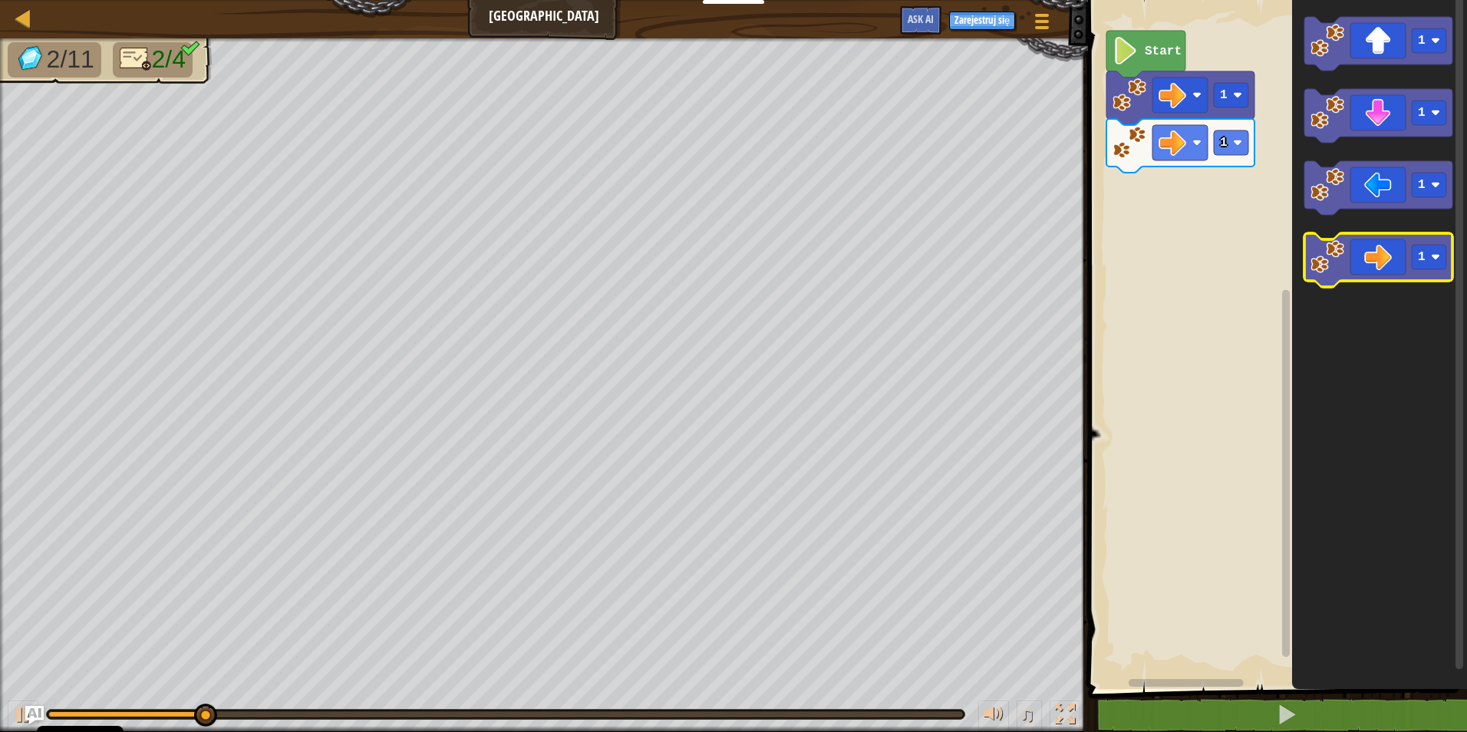
click at [1373, 265] on icon "Obszar roboczy Blockly" at bounding box center [1378, 260] width 148 height 54
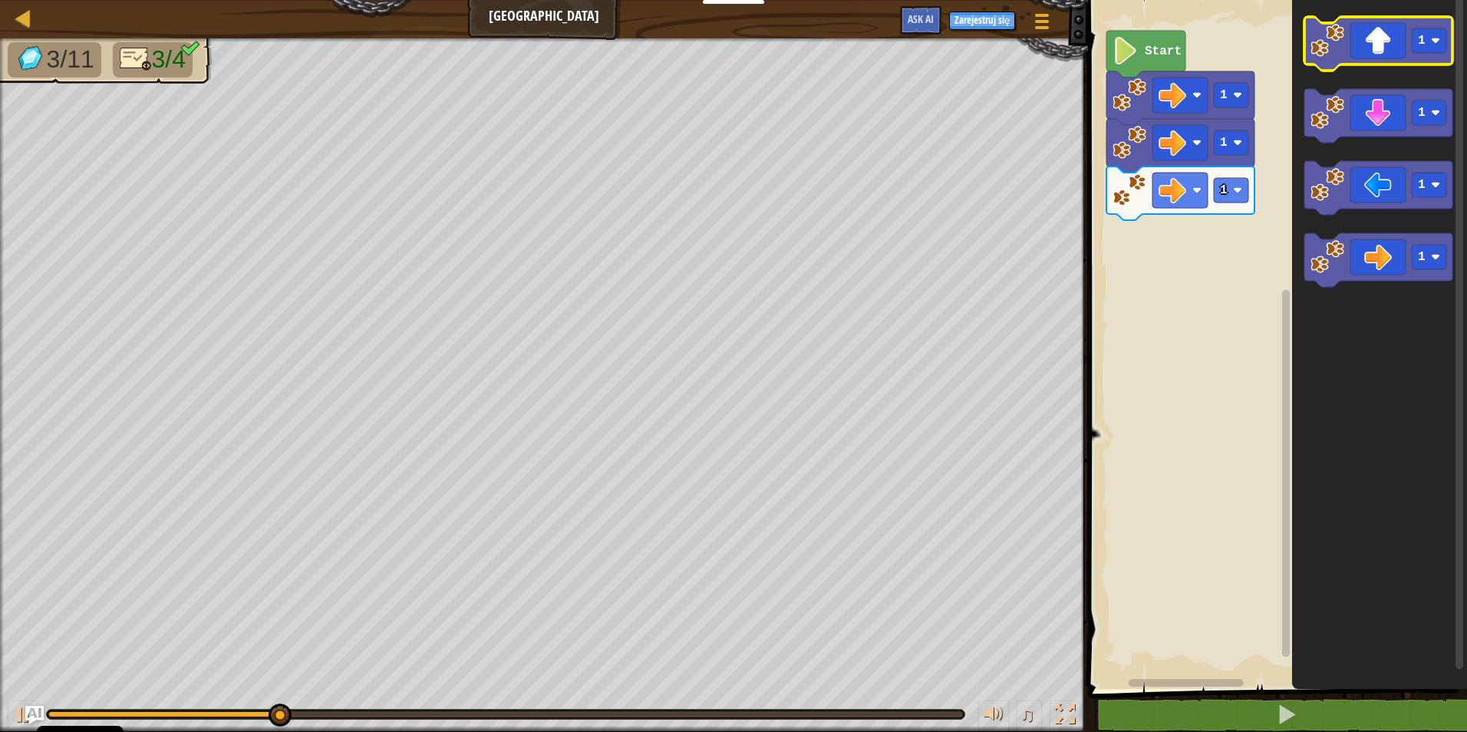
click at [1381, 53] on icon "Obszar roboczy Blockly" at bounding box center [1378, 44] width 148 height 54
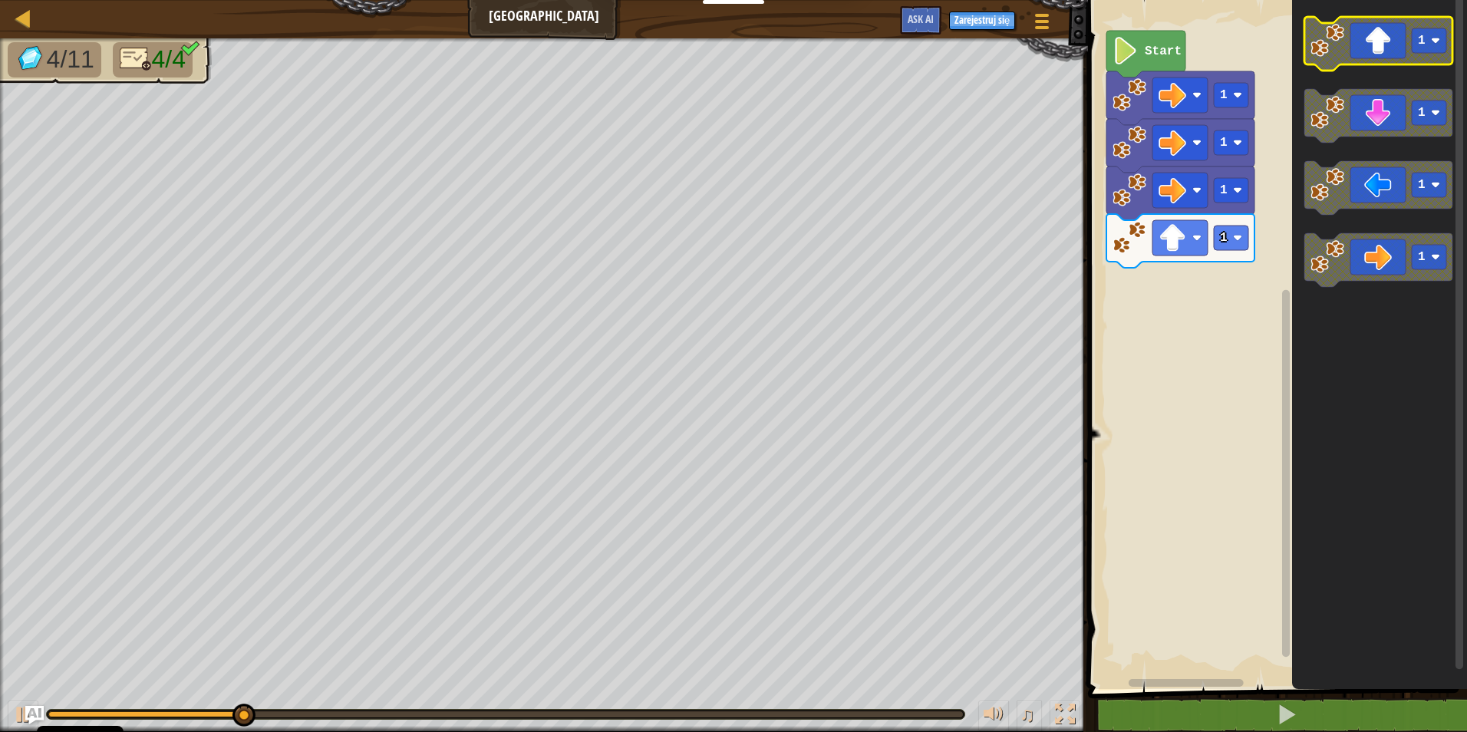
click at [1381, 52] on icon "Obszar roboczy Blockly" at bounding box center [1378, 44] width 148 height 54
click at [1383, 49] on icon "Obszar roboczy Blockly" at bounding box center [1378, 44] width 148 height 54
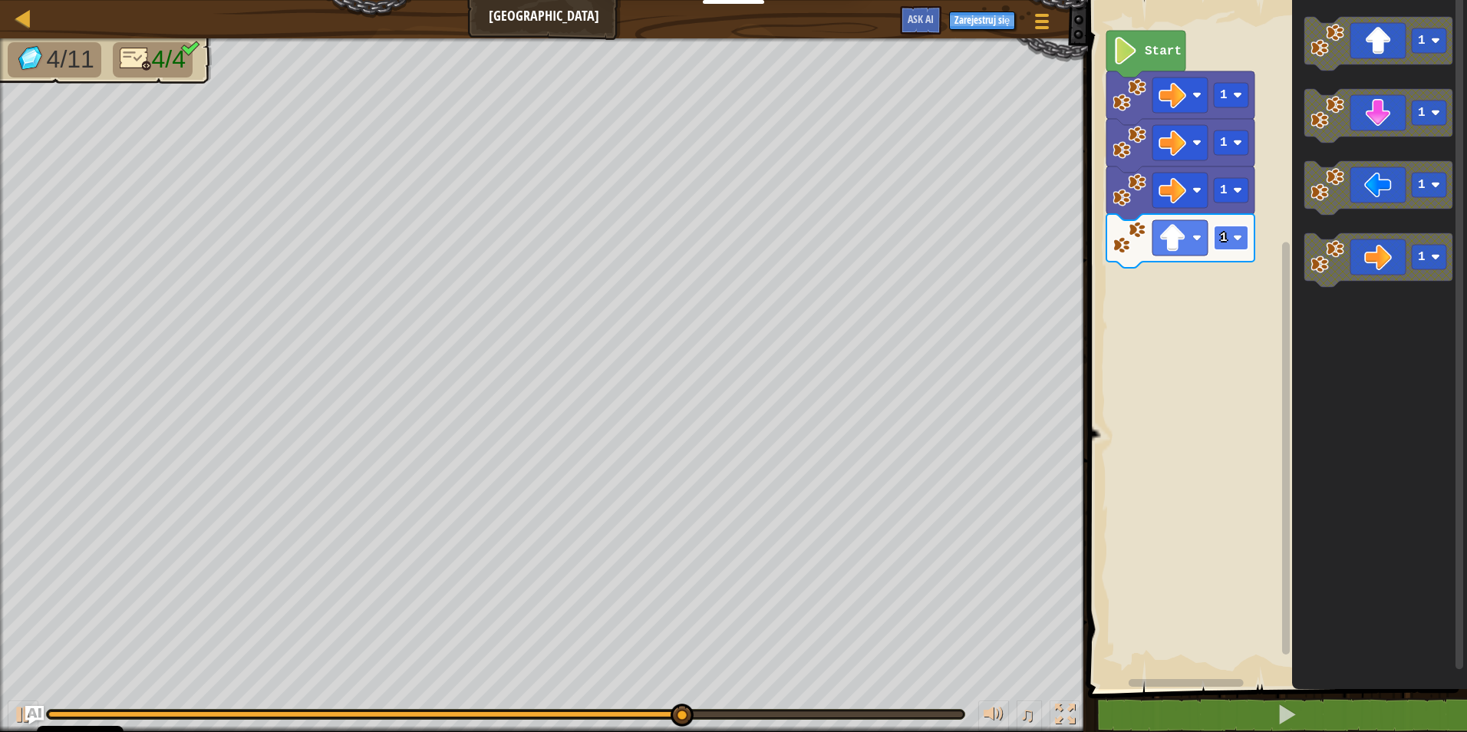
click at [1248, 249] on rect "Obszar roboczy Blockly" at bounding box center [1231, 238] width 35 height 25
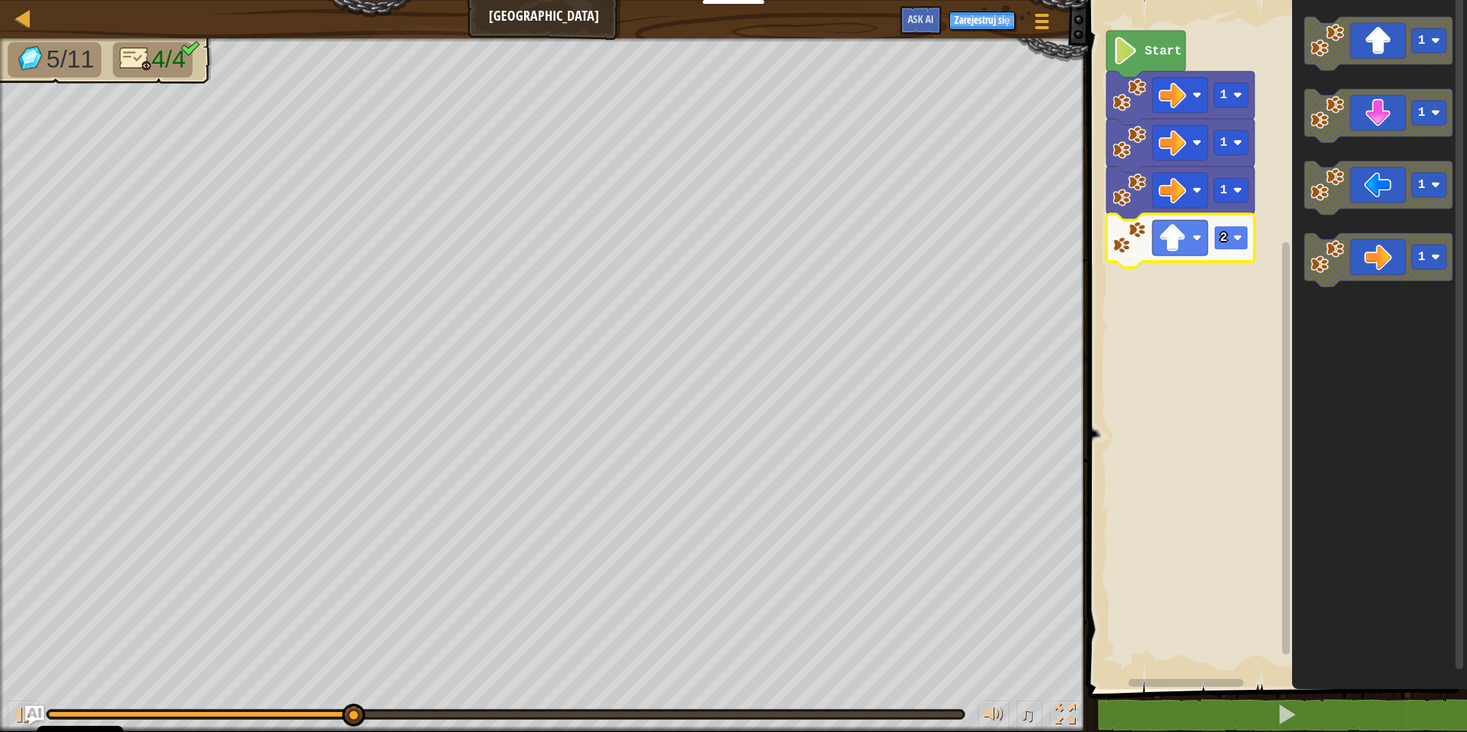
click at [1229, 239] on rect "Obszar roboczy Blockly" at bounding box center [1231, 238] width 35 height 25
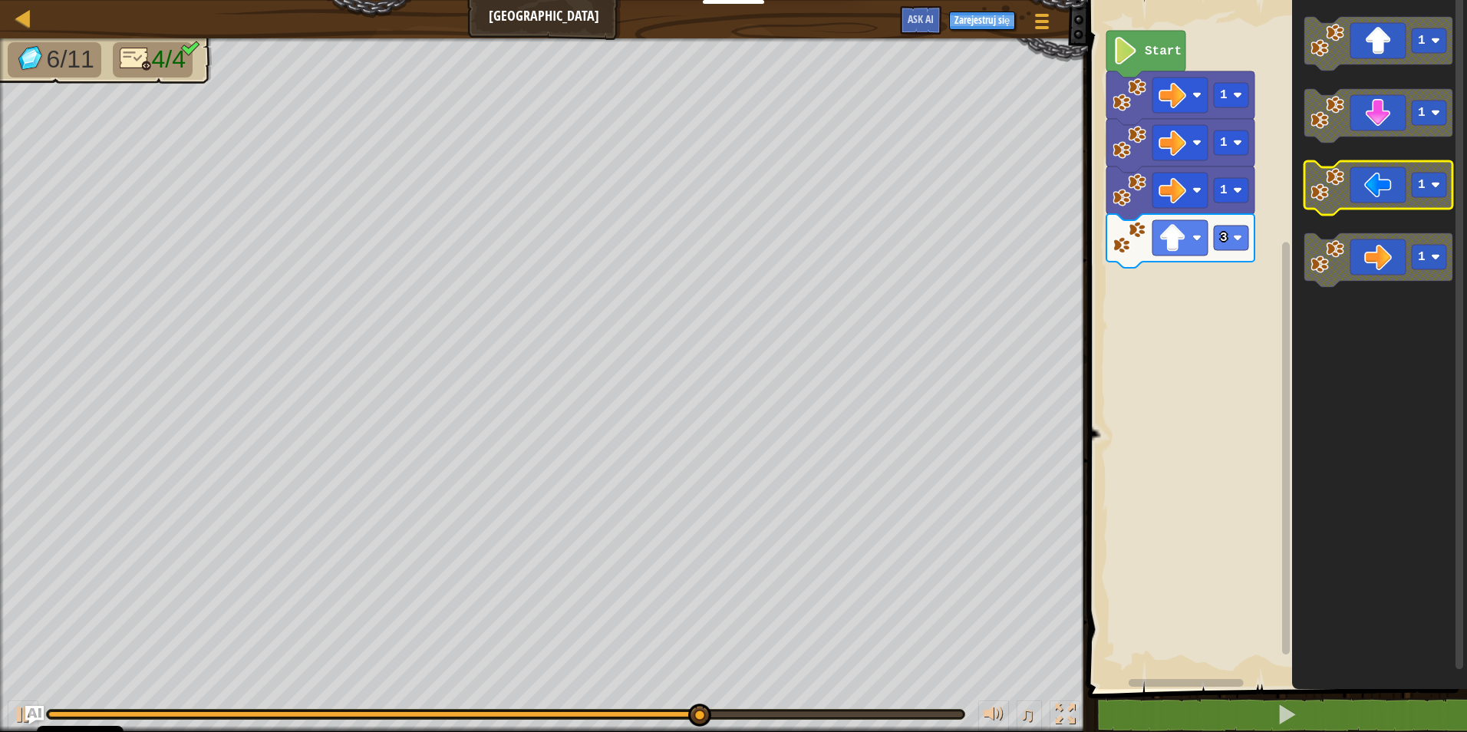
click at [1434, 178] on rect "Obszar roboczy Blockly" at bounding box center [1429, 185] width 35 height 25
click at [1396, 199] on icon "Obszar roboczy Blockly" at bounding box center [1378, 188] width 148 height 54
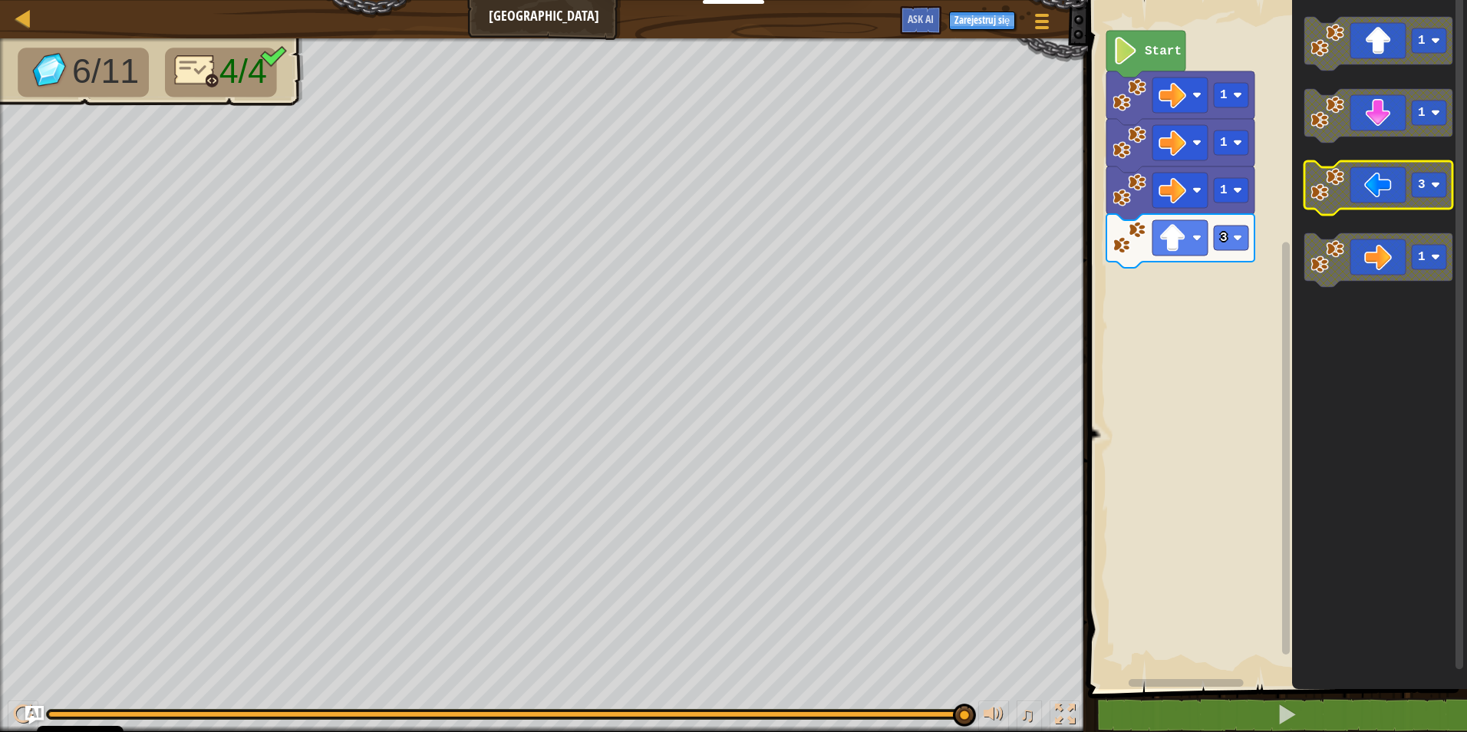
click at [1373, 193] on icon "Obszar roboczy Blockly" at bounding box center [1378, 188] width 148 height 54
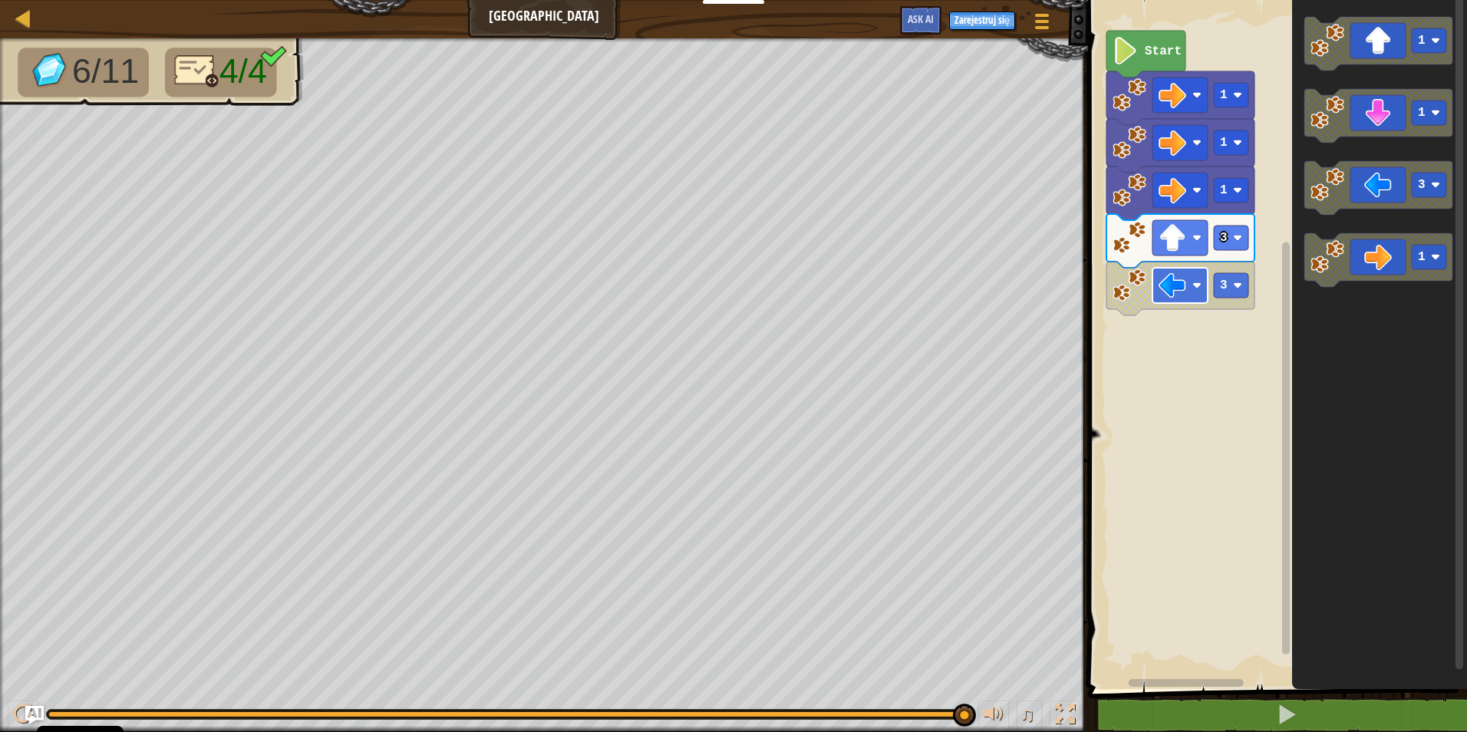
click at [1192, 292] on rect "Obszar roboczy Blockly" at bounding box center [1179, 285] width 55 height 35
click at [1307, 202] on g "3" at bounding box center [1378, 188] width 148 height 54
click at [1291, 227] on div "Start 1 1 1 3 1 1 3 1" at bounding box center [1275, 340] width 384 height 697
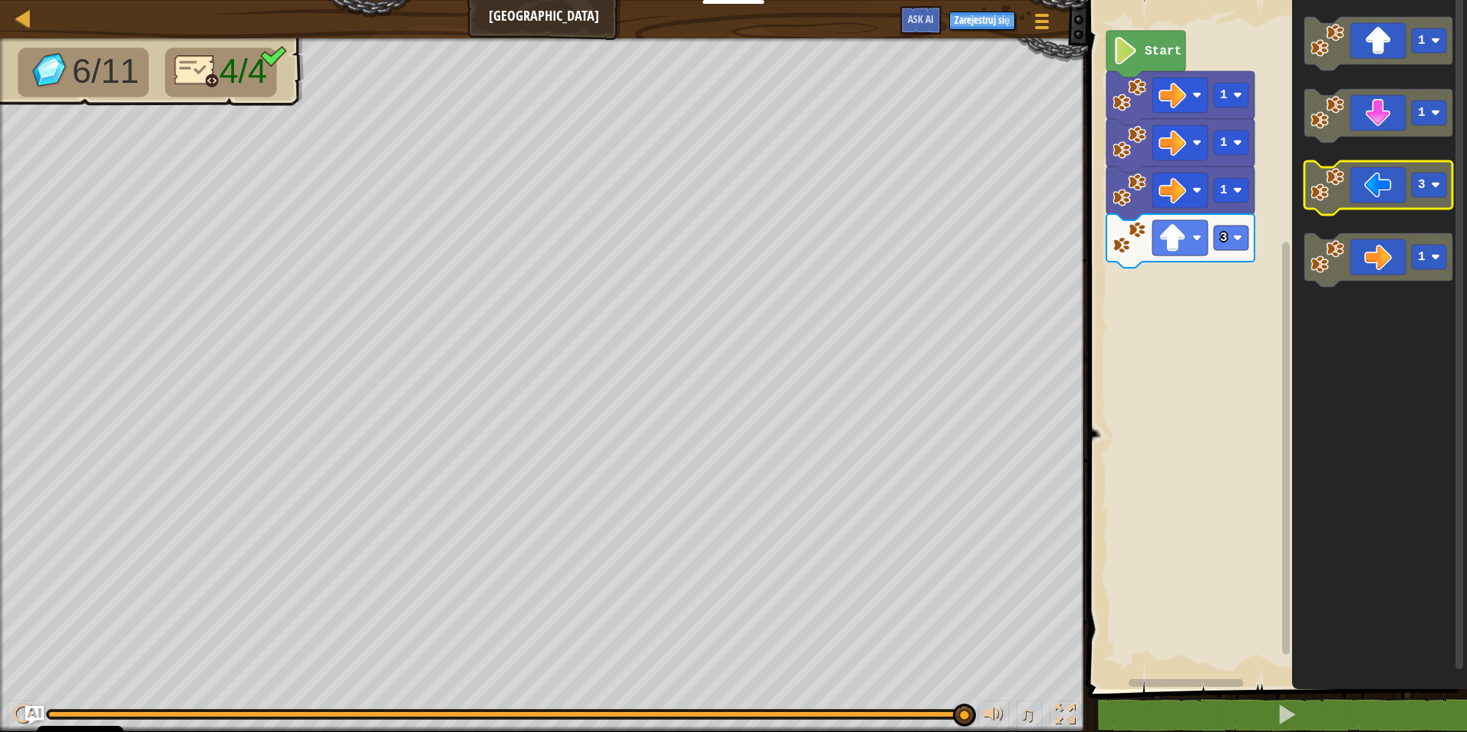
click at [1380, 193] on icon "Obszar roboczy Blockly" at bounding box center [1378, 188] width 148 height 54
click at [1379, 173] on g "1 1 3 1" at bounding box center [1378, 152] width 148 height 270
click at [1383, 173] on icon "Obszar roboczy Blockly" at bounding box center [1378, 188] width 148 height 54
click at [1446, 183] on rect "Obszar roboczy Blockly" at bounding box center [1429, 185] width 35 height 25
click at [1435, 192] on rect "Obszar roboczy Blockly" at bounding box center [1429, 185] width 35 height 25
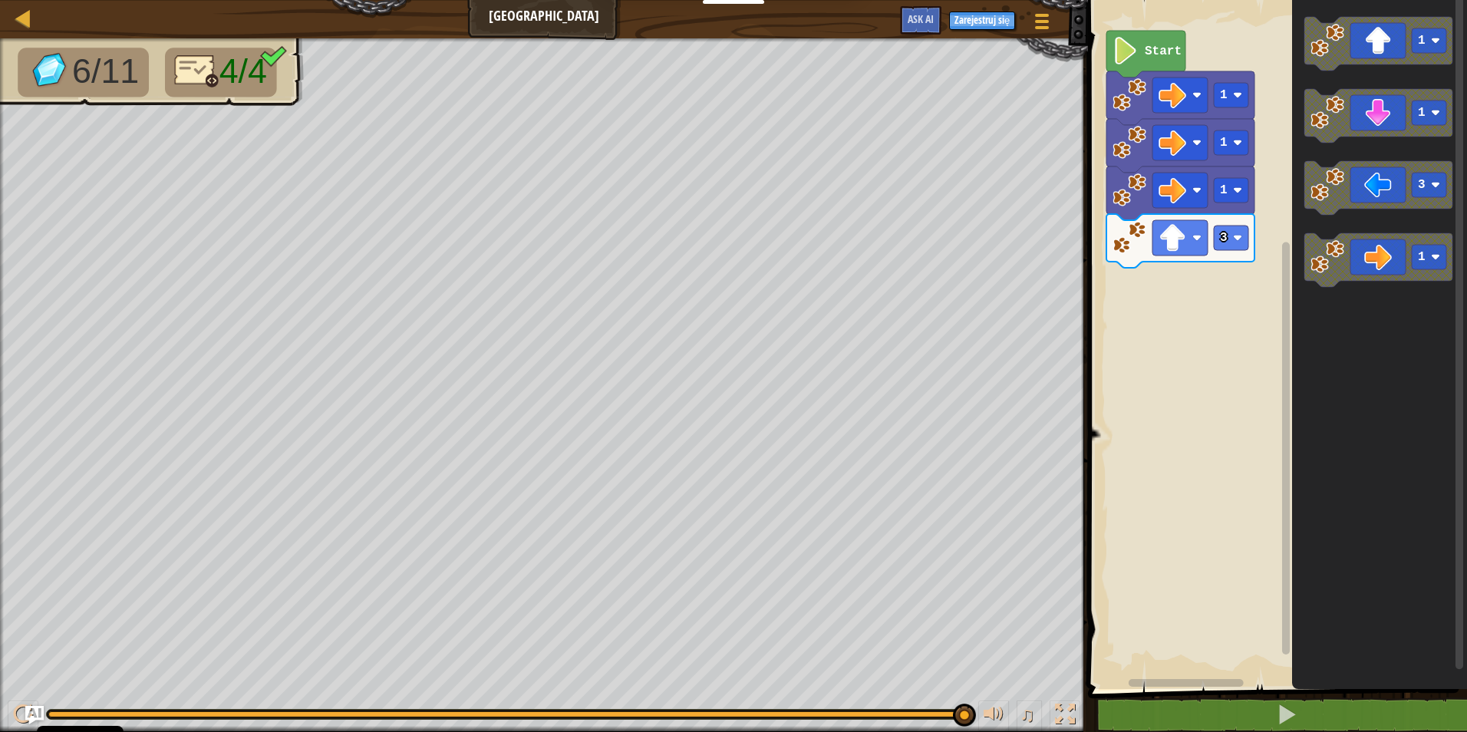
click at [1289, 226] on div "Start 1 1 1 3 1 1 3 1" at bounding box center [1275, 340] width 384 height 697
click at [1316, 209] on g "3" at bounding box center [1378, 188] width 148 height 54
click at [1147, 193] on icon "Obszar roboczy Blockly" at bounding box center [1180, 193] width 148 height 54
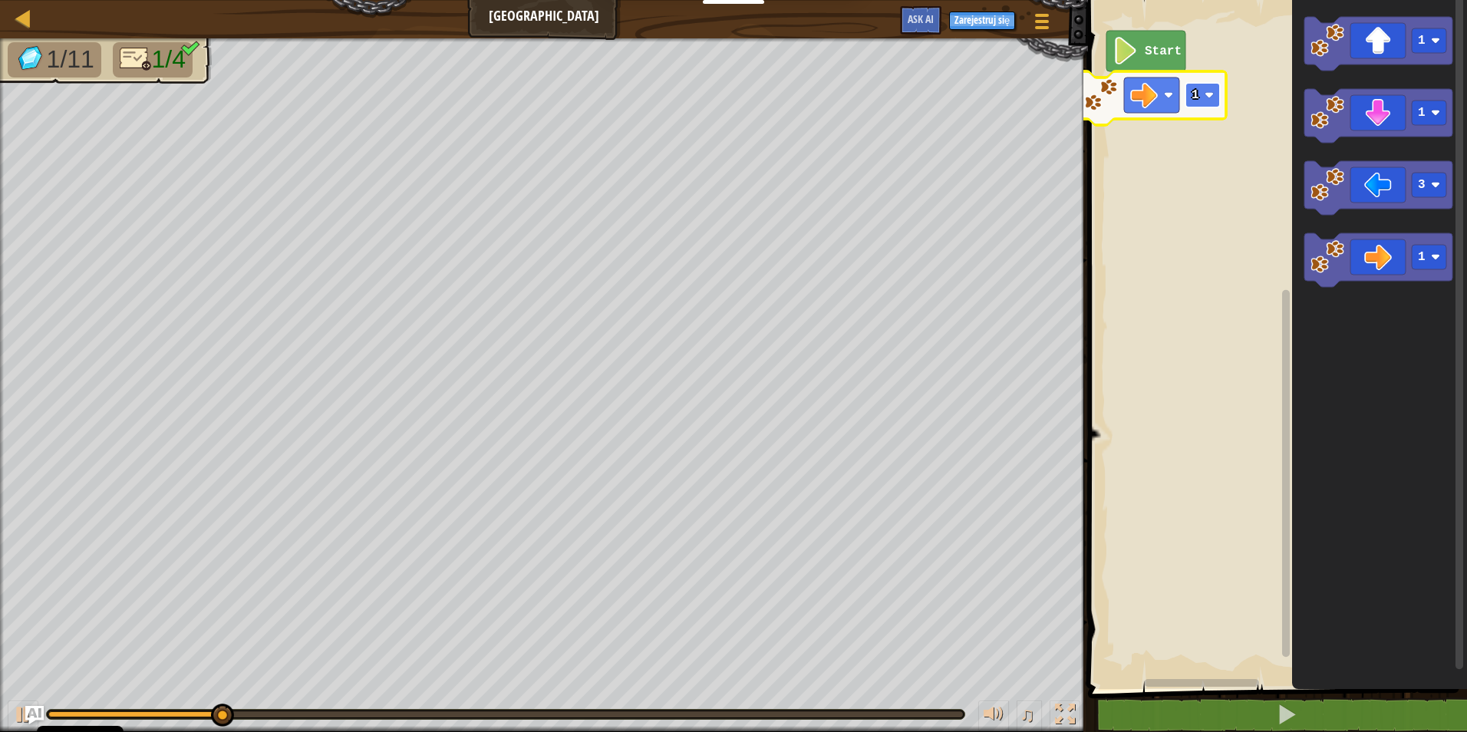
click at [1207, 94] on image "Obszar roboczy Blockly" at bounding box center [1209, 95] width 9 height 9
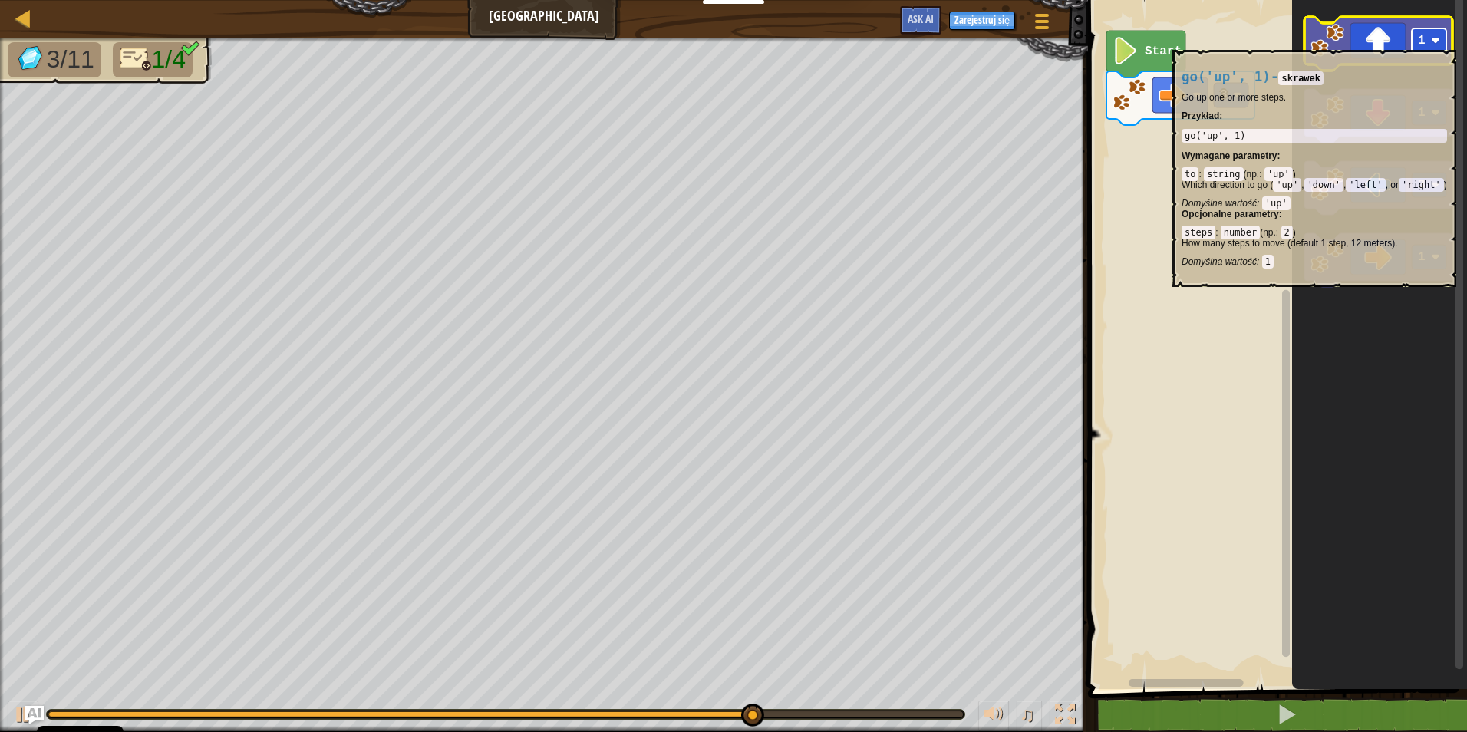
click at [1432, 42] on image "Obszar roboczy Blockly" at bounding box center [1435, 40] width 9 height 9
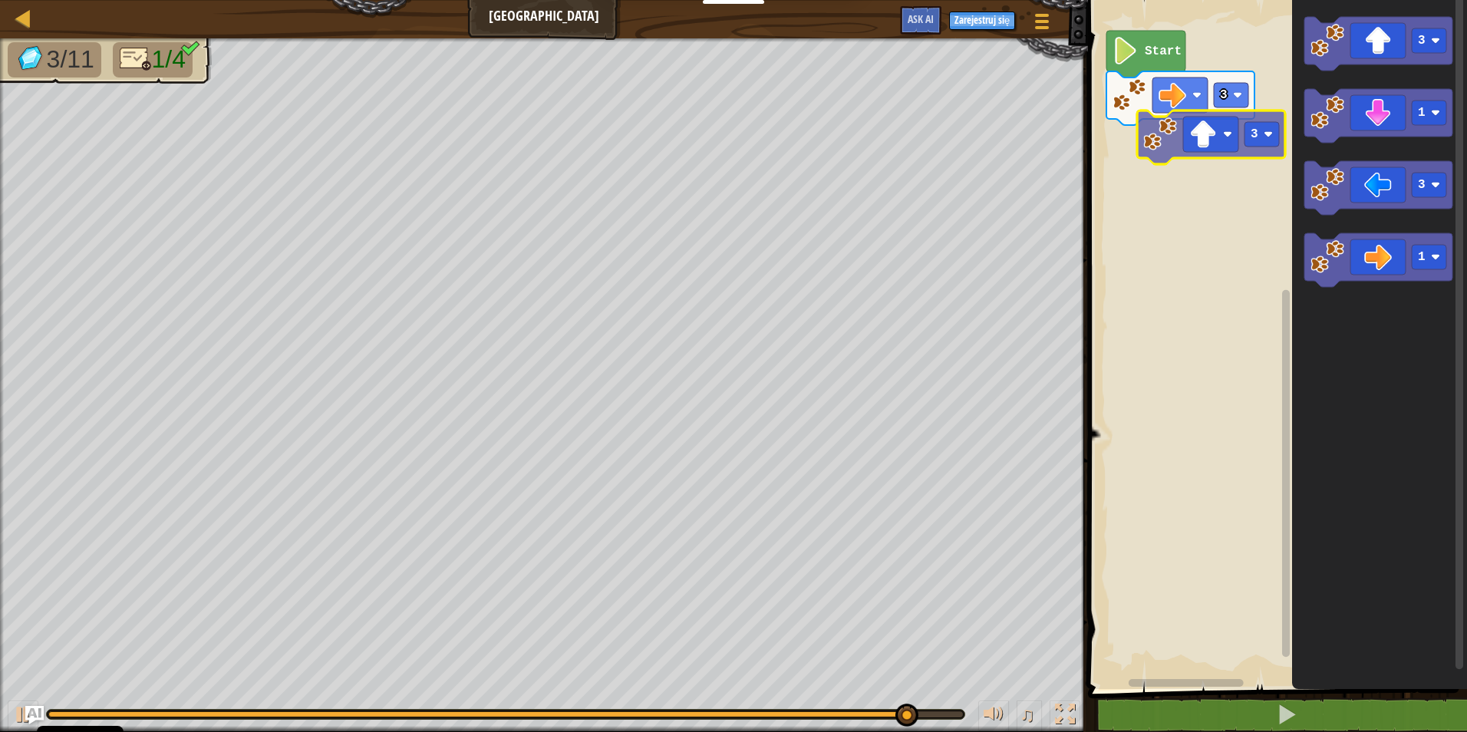
click at [1153, 156] on div "3 Start 3 1 3 1 3" at bounding box center [1275, 340] width 384 height 697
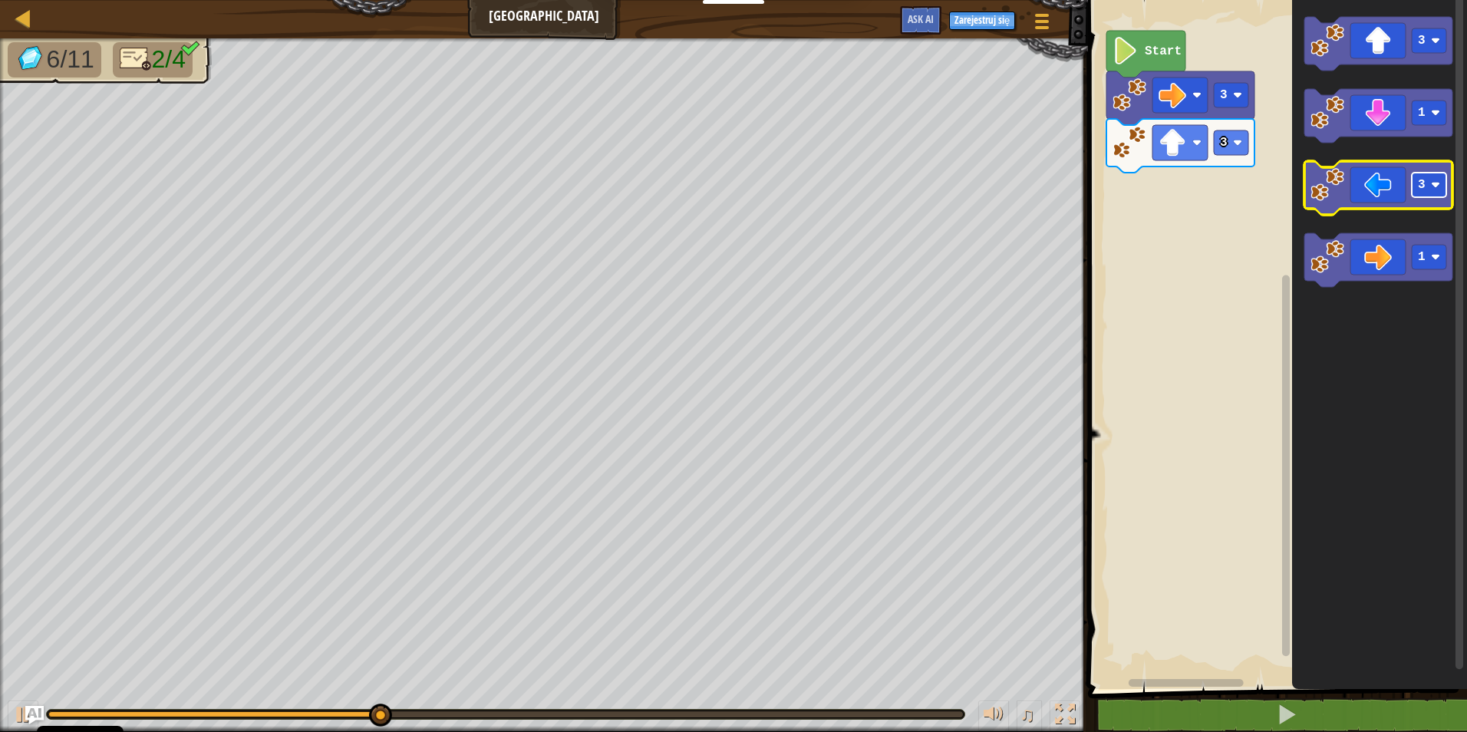
click at [1439, 181] on image "Obszar roboczy Blockly" at bounding box center [1435, 184] width 9 height 9
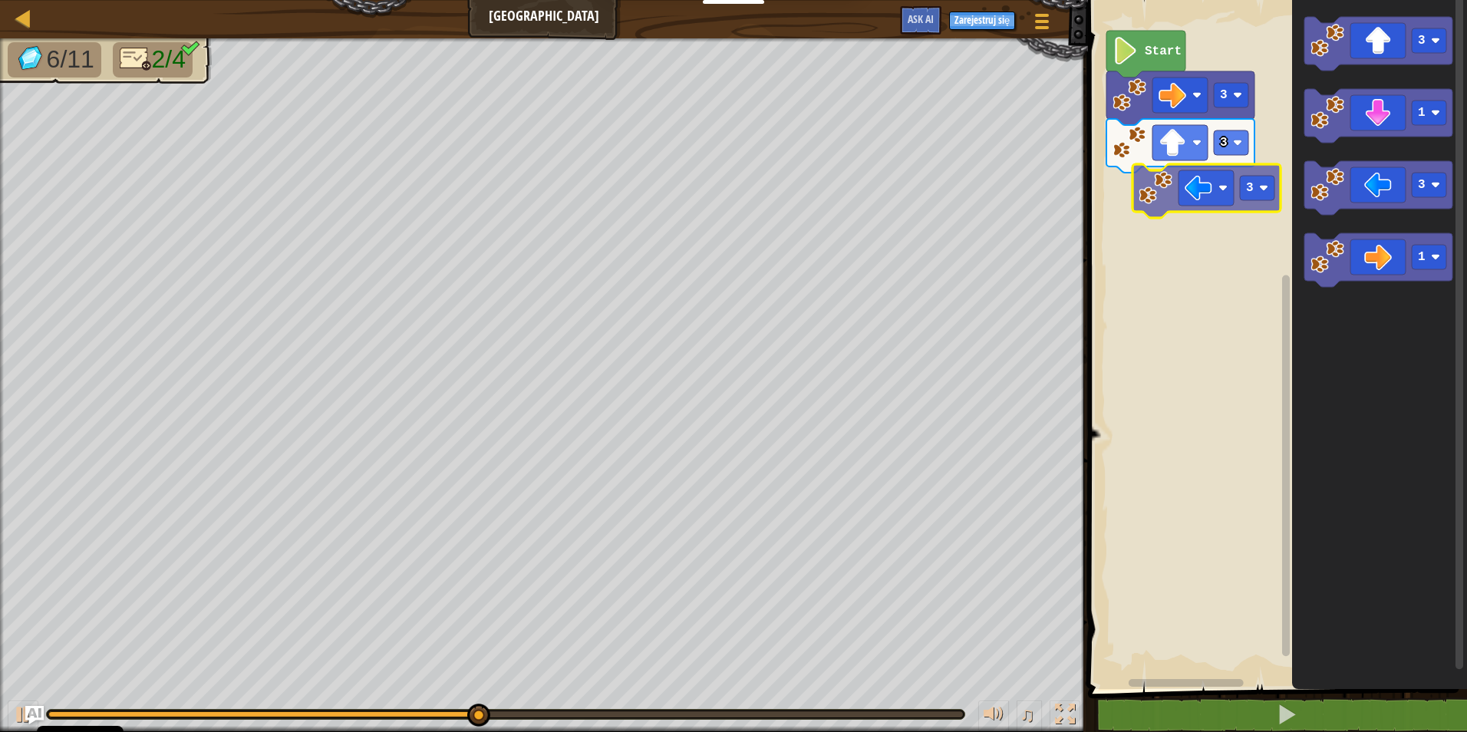
click at [1165, 202] on div "3 3 Start 3 1 3 1 3" at bounding box center [1275, 340] width 384 height 697
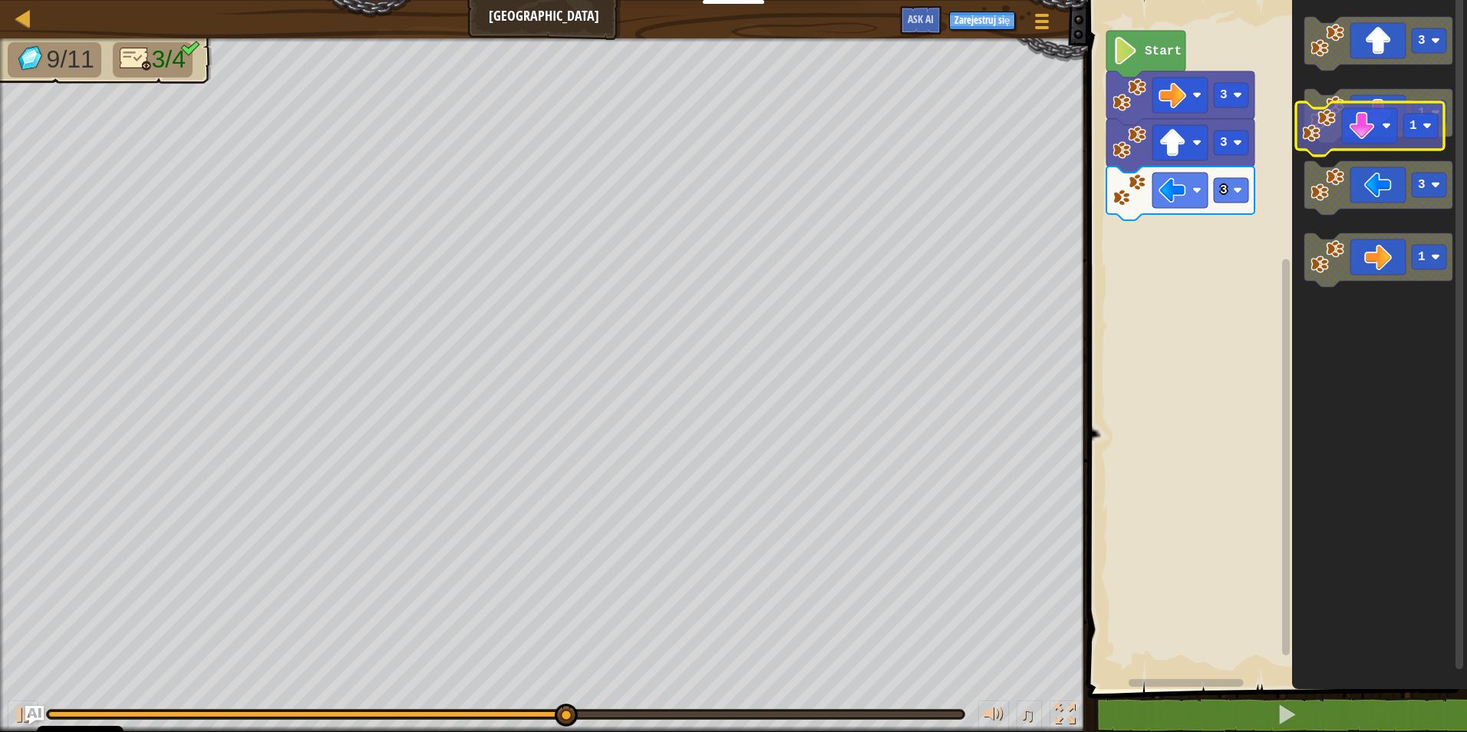
click at [1383, 127] on icon "Obszar roboczy Blockly" at bounding box center [1378, 116] width 148 height 54
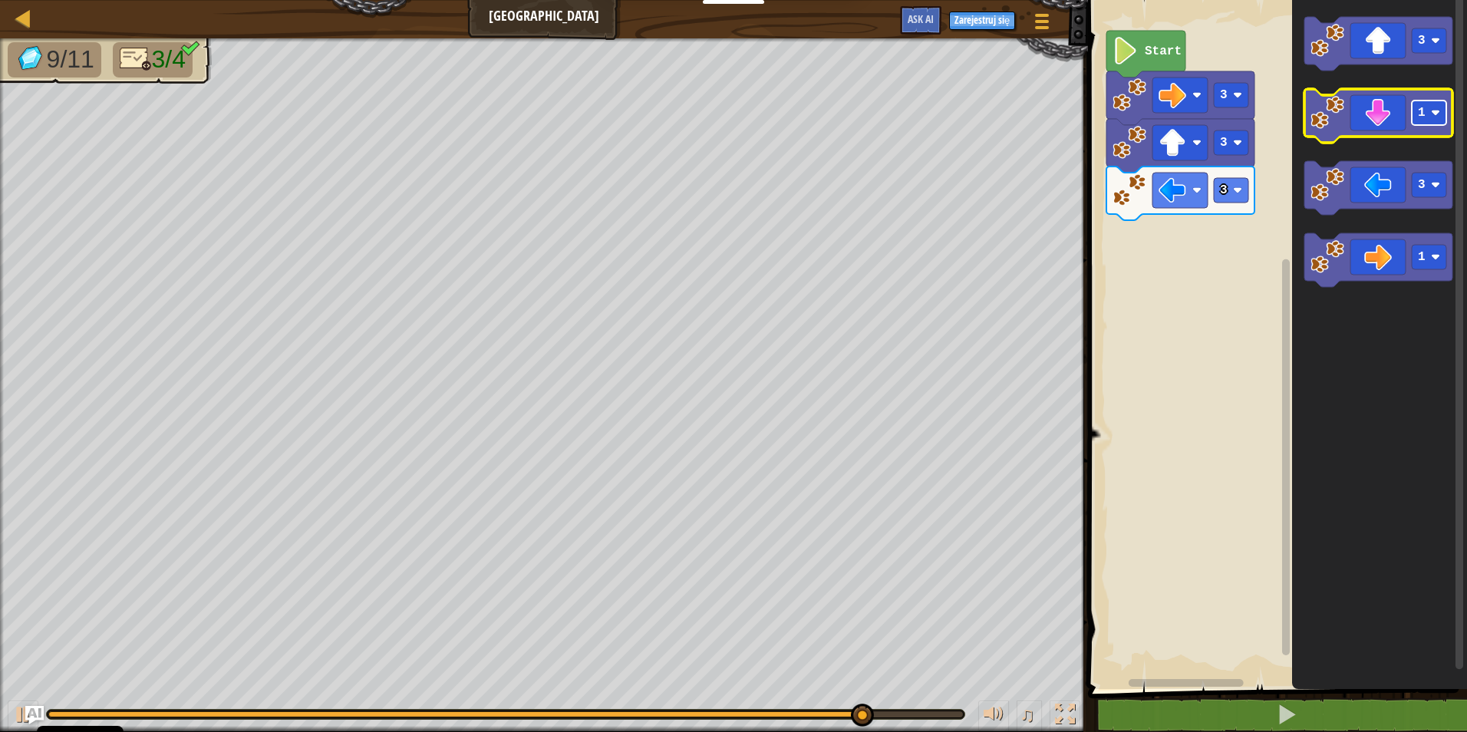
click at [1428, 123] on rect "Obszar roboczy Blockly" at bounding box center [1429, 113] width 35 height 25
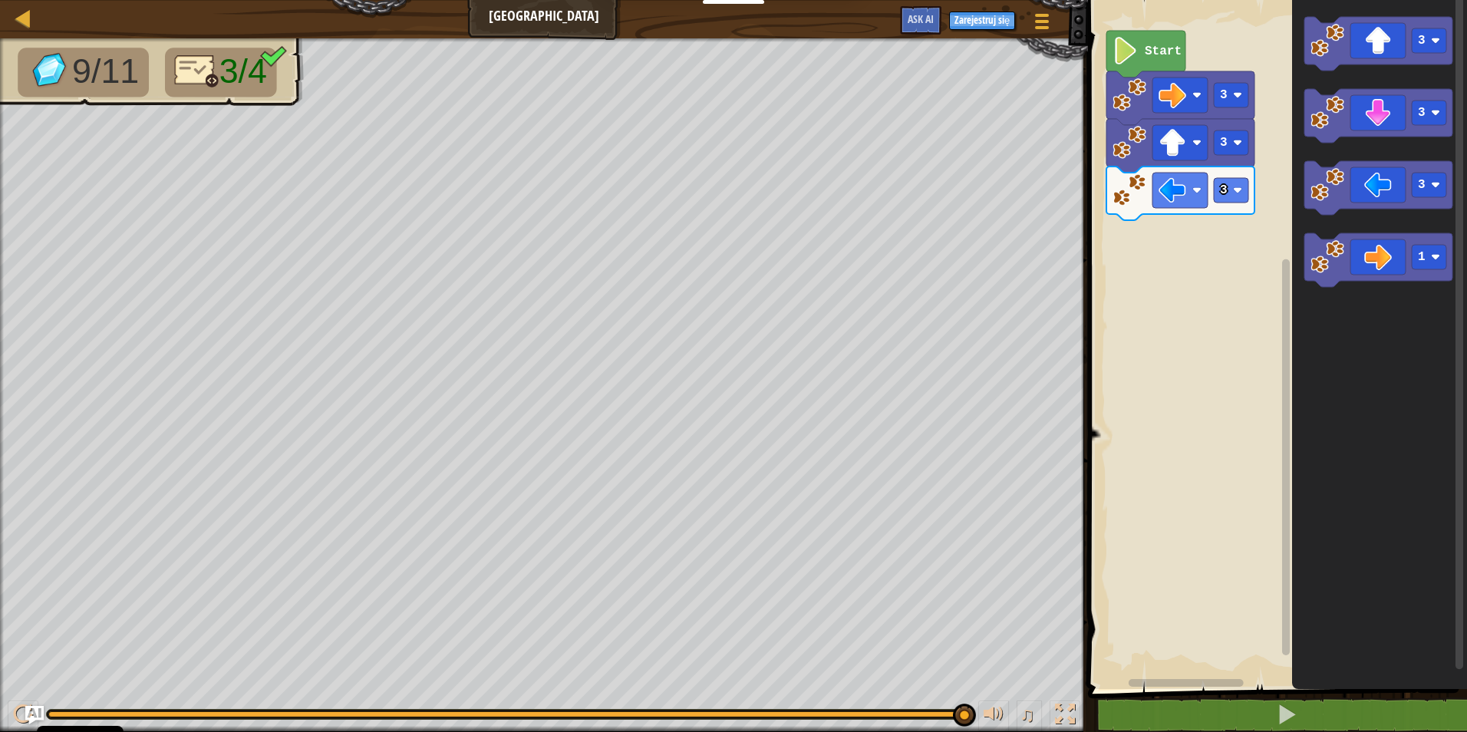
click at [1332, 129] on image "Obszar roboczy Blockly" at bounding box center [1327, 113] width 34 height 34
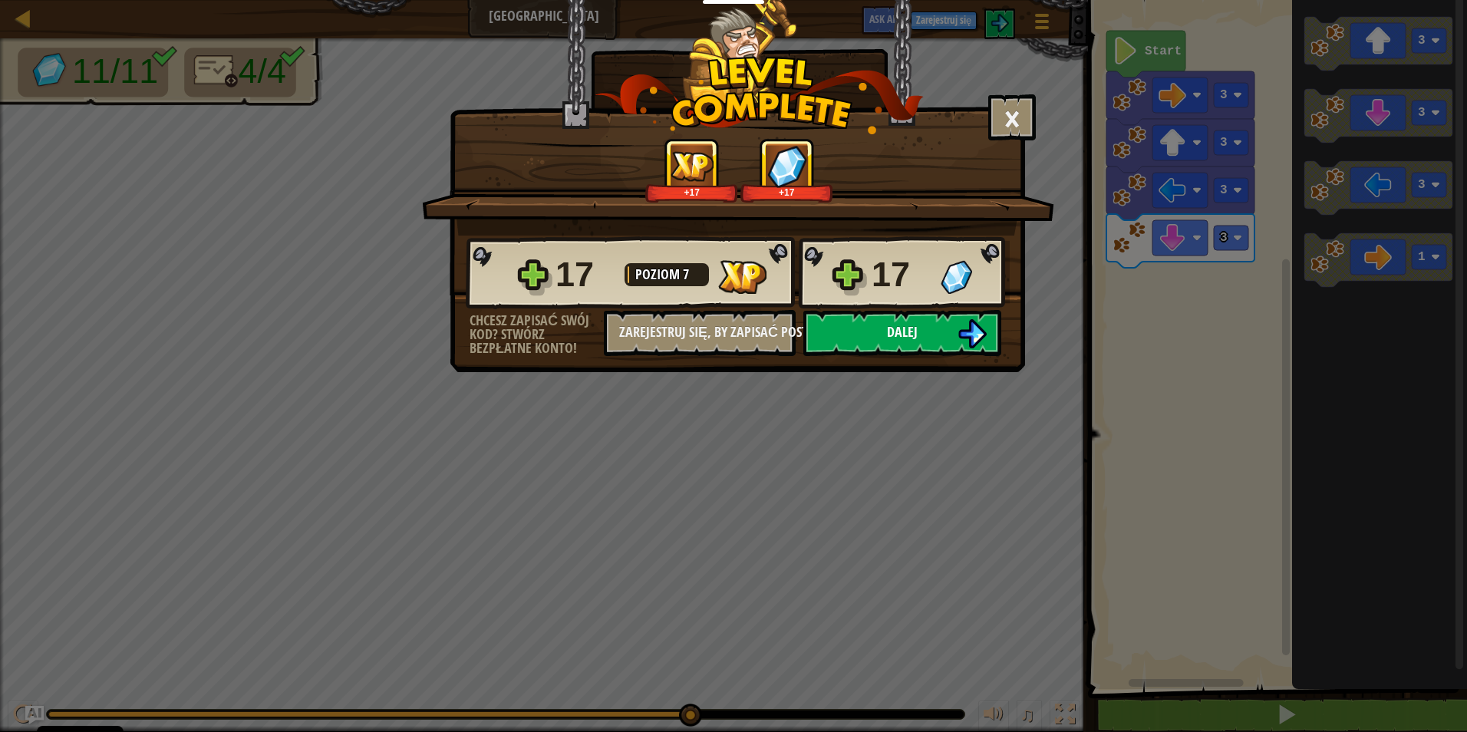
click at [926, 326] on button "Dalej" at bounding box center [902, 333] width 198 height 46
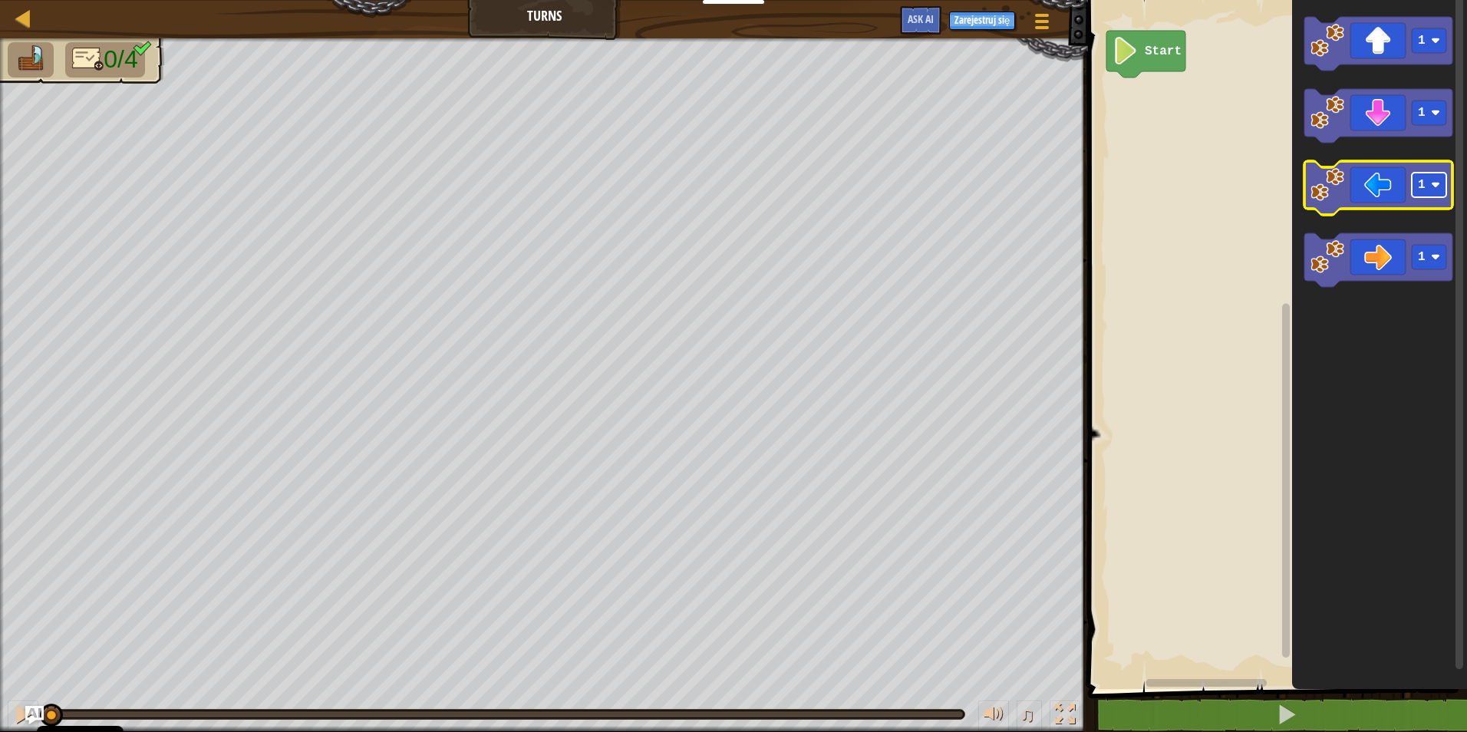
click at [1422, 186] on text "1" at bounding box center [1422, 185] width 8 height 14
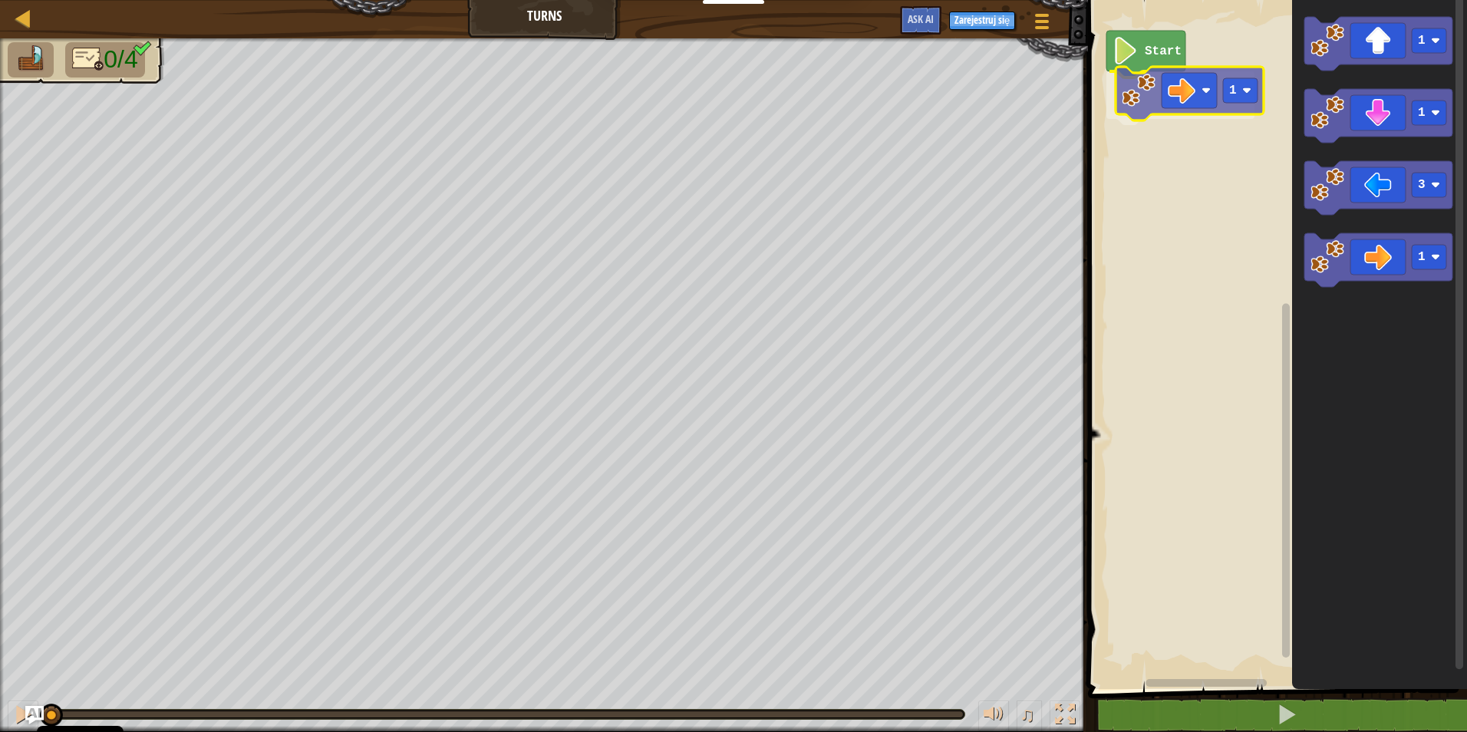
click at [1142, 94] on div "Start 1 1 1 3 1 1" at bounding box center [1275, 340] width 384 height 697
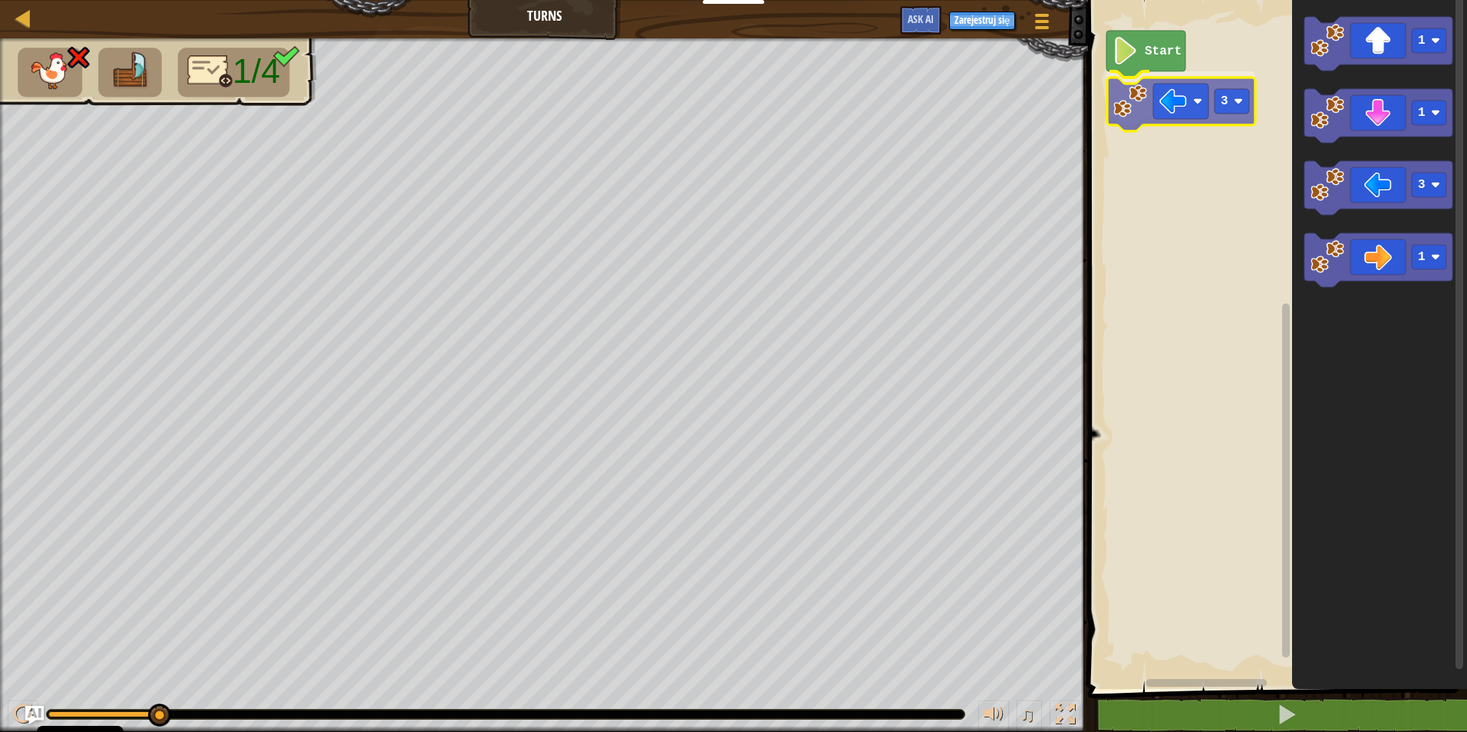
click at [1126, 101] on div "Start 3 1 1 3 1 3" at bounding box center [1275, 340] width 384 height 697
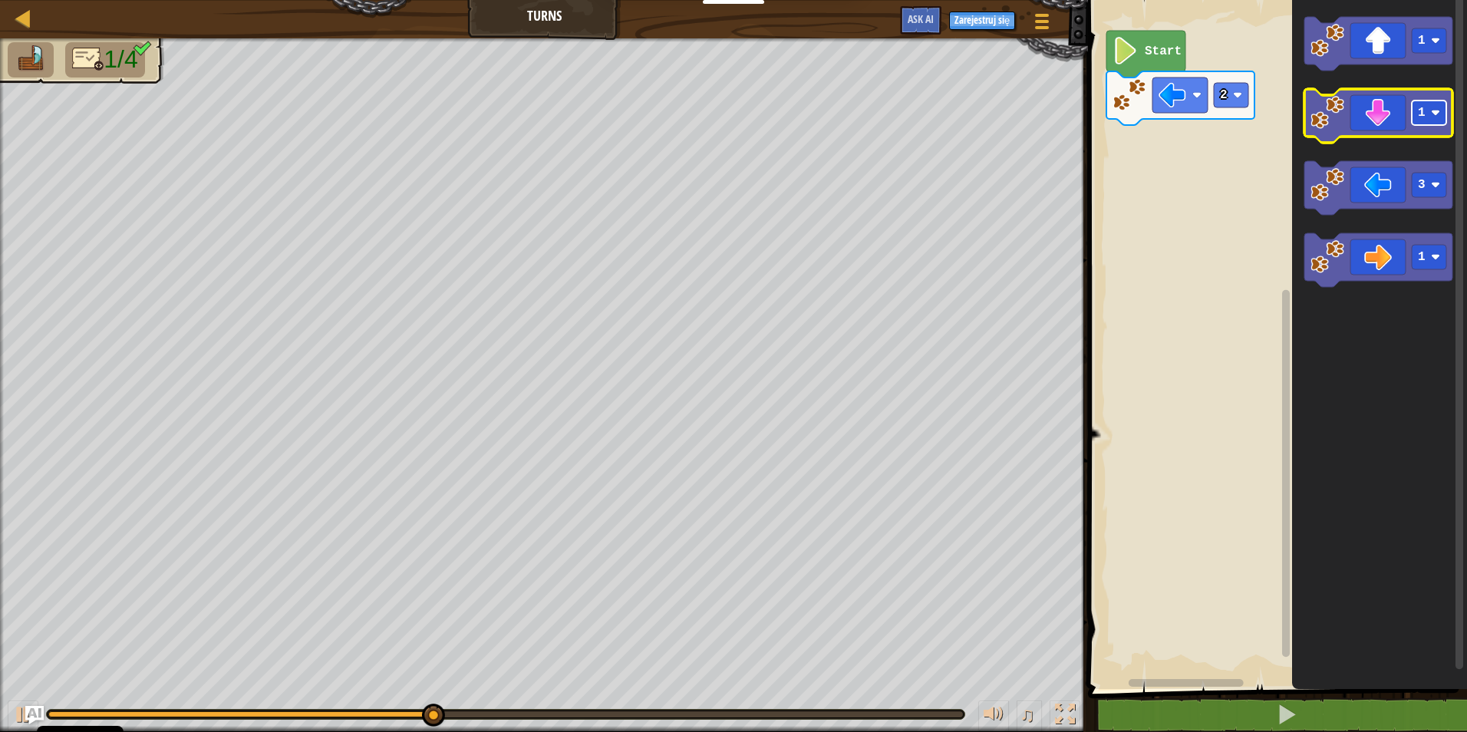
click at [1432, 116] on image "Obszar roboczy Blockly" at bounding box center [1435, 112] width 9 height 9
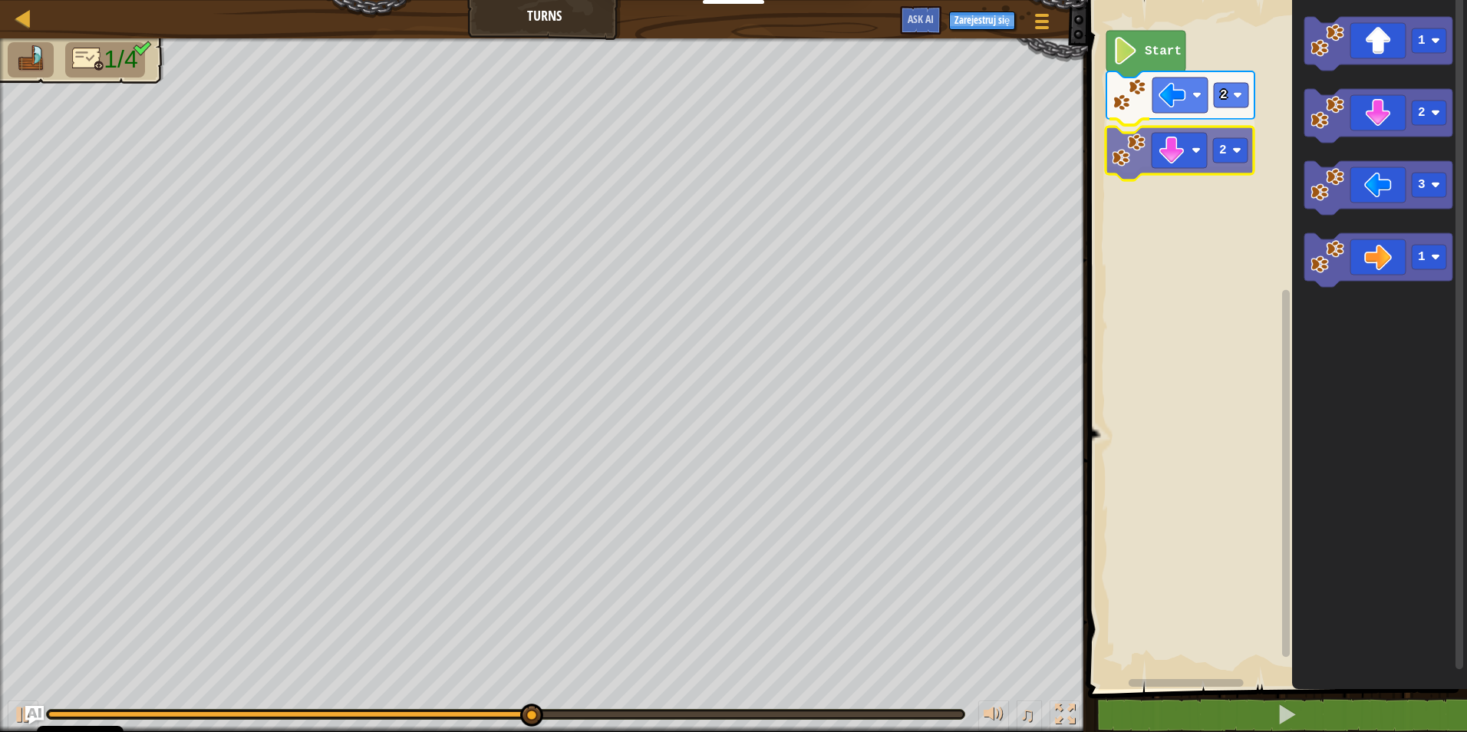
click at [1139, 160] on div "Start 2 2 1 2 3 1 2" at bounding box center [1275, 340] width 384 height 697
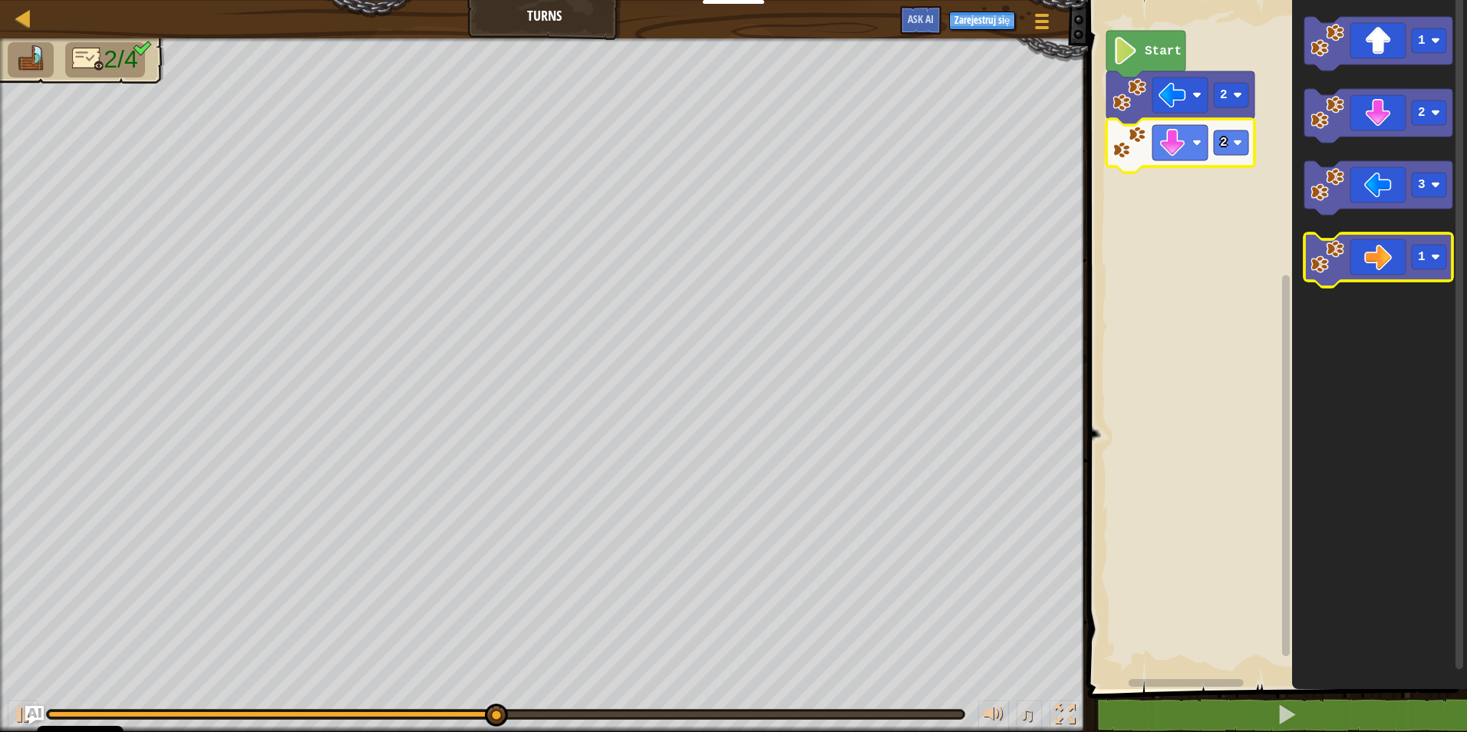
click at [1449, 259] on icon "Obszar roboczy Blockly" at bounding box center [1378, 260] width 148 height 54
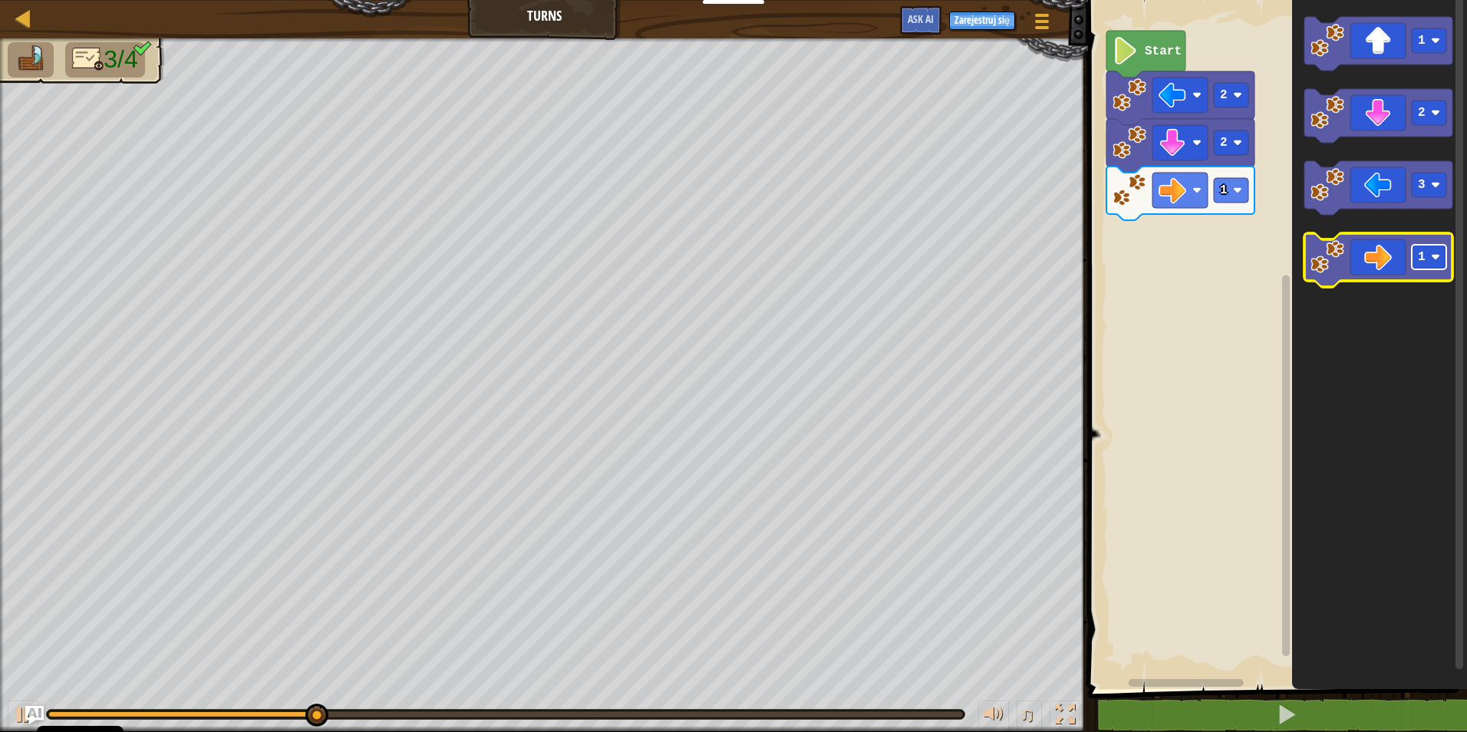
click at [1432, 263] on rect "Obszar roboczy Blockly" at bounding box center [1429, 257] width 35 height 25
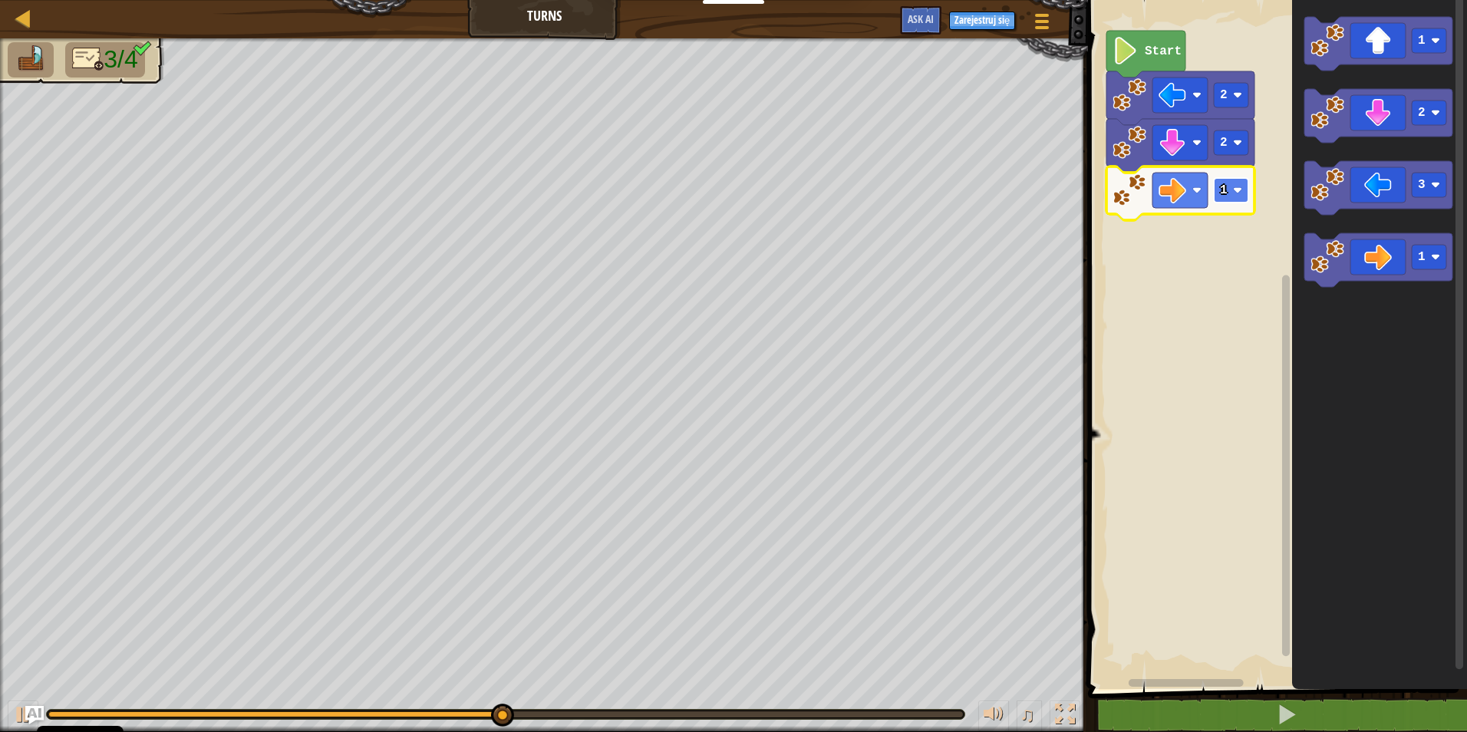
click at [1241, 187] on image "Obszar roboczy Blockly" at bounding box center [1237, 190] width 9 height 9
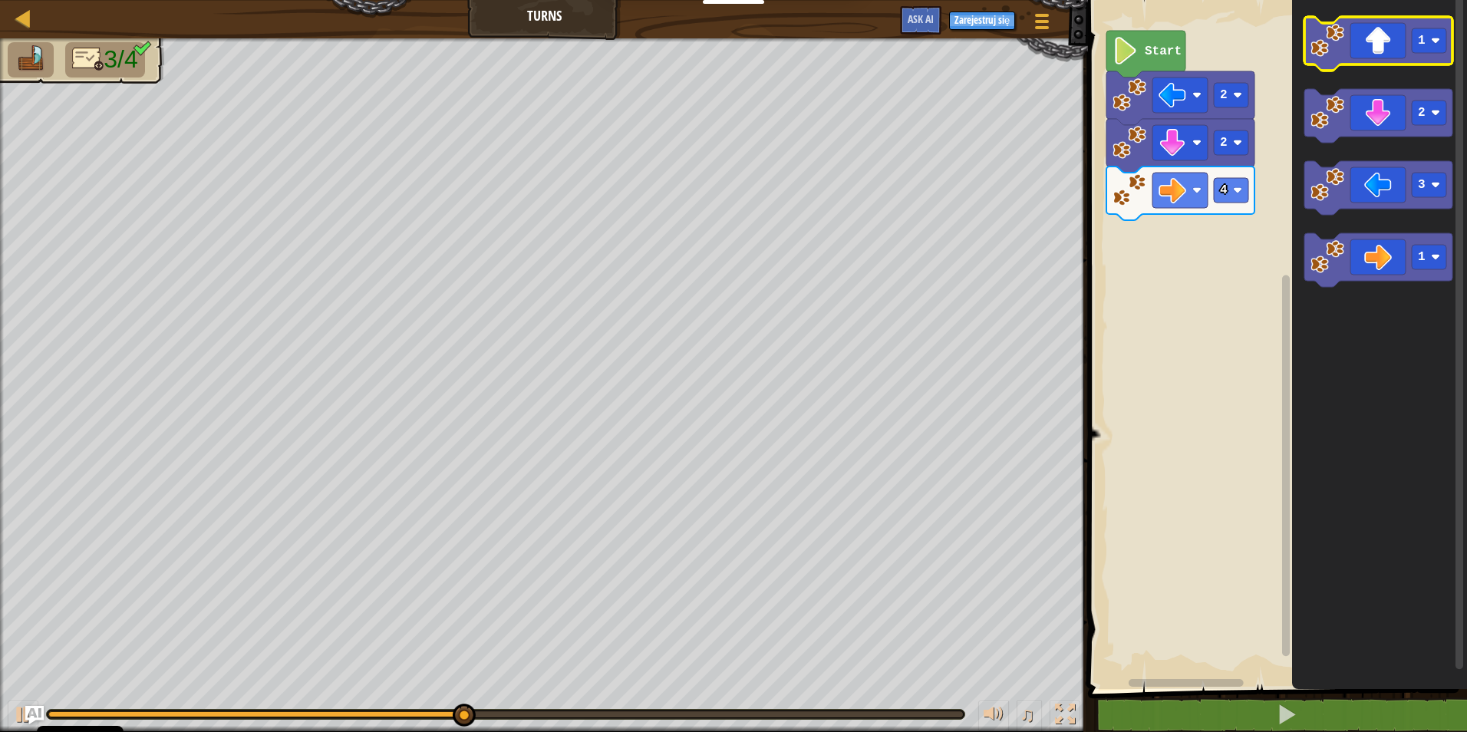
click at [1432, 54] on icon "Obszar roboczy Blockly" at bounding box center [1378, 44] width 148 height 54
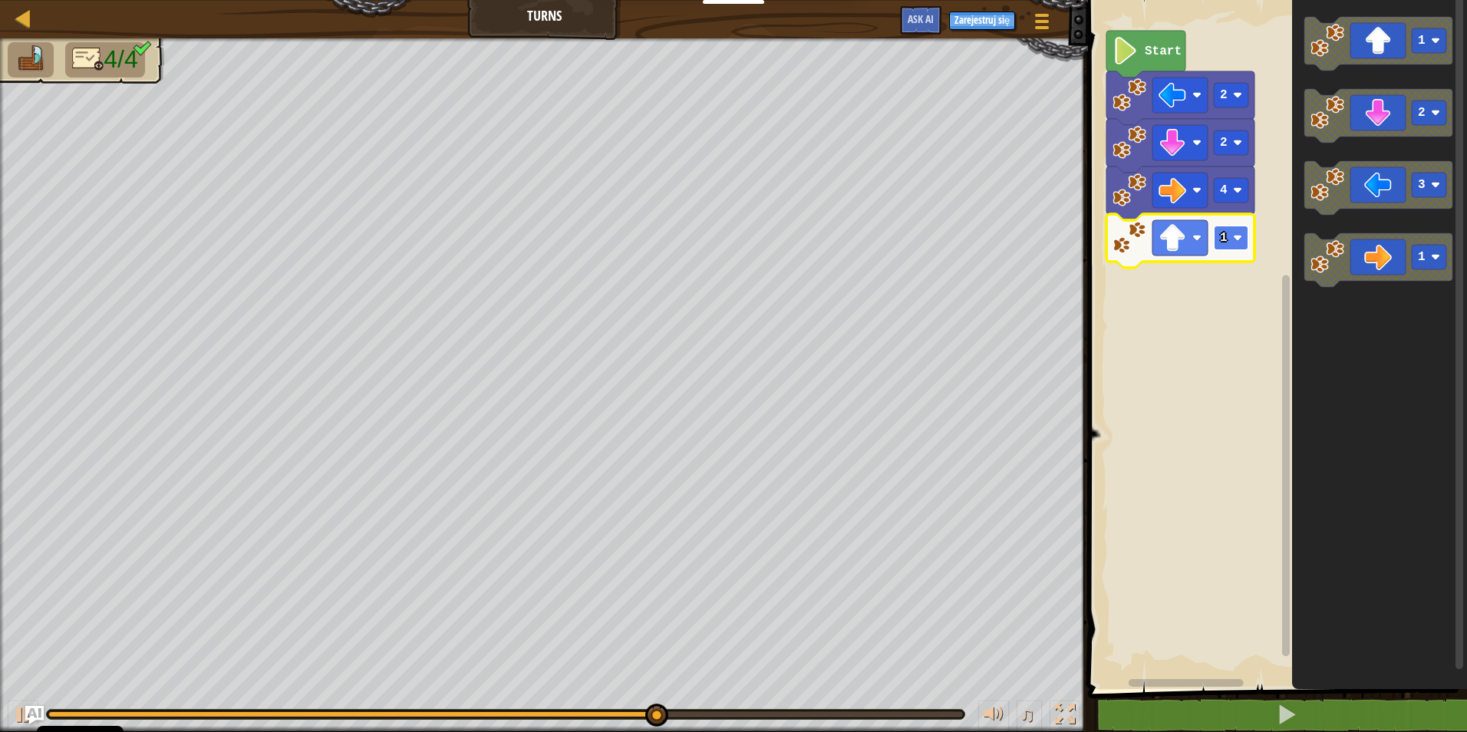
click at [1233, 234] on rect "Obszar roboczy Blockly" at bounding box center [1231, 238] width 35 height 25
